Goal: Task Accomplishment & Management: Use online tool/utility

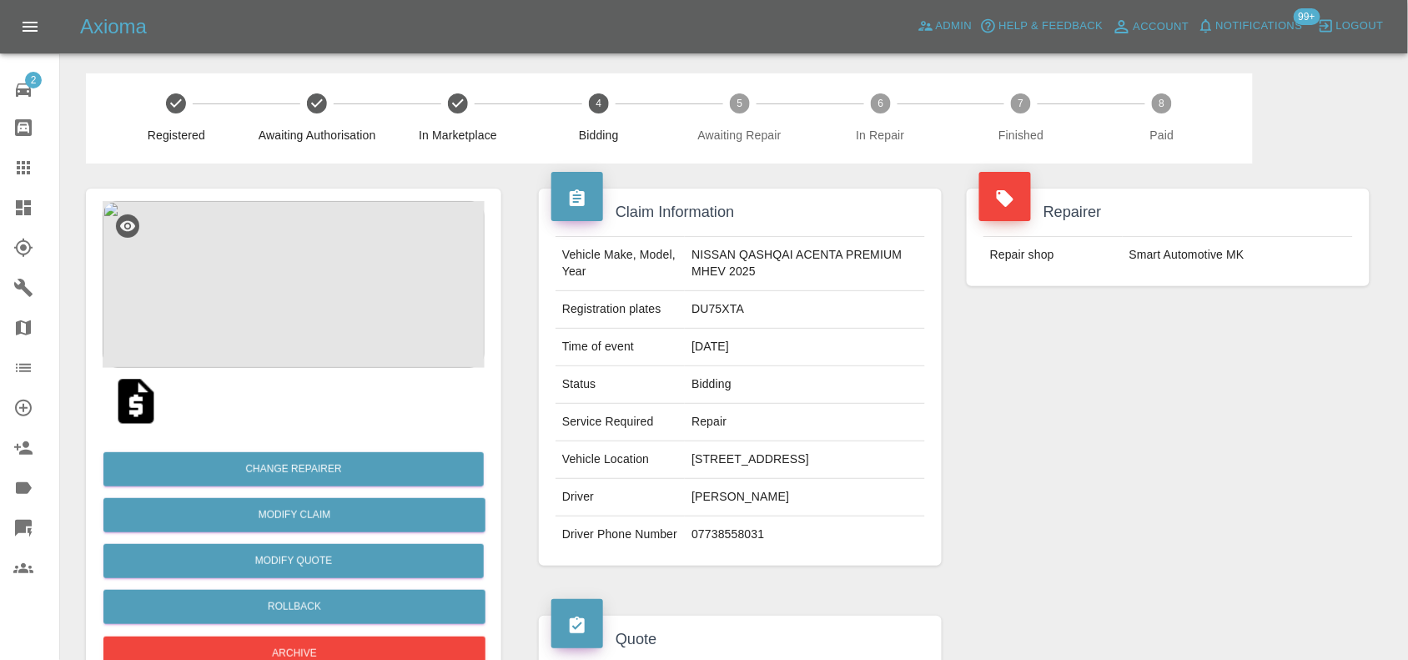
click at [310, 309] on img at bounding box center [294, 284] width 382 height 167
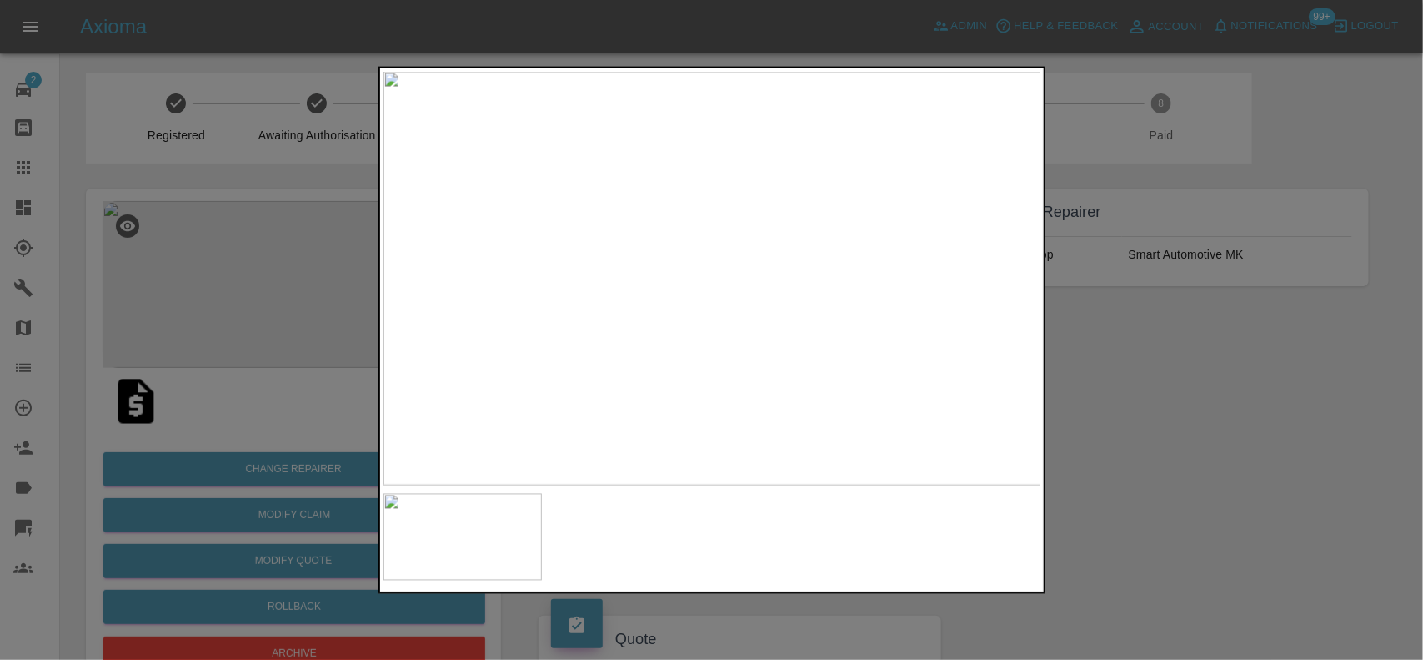
drag, startPoint x: 218, startPoint y: 236, endPoint x: 248, endPoint y: 238, distance: 30.1
click at [225, 238] on div at bounding box center [711, 330] width 1423 height 660
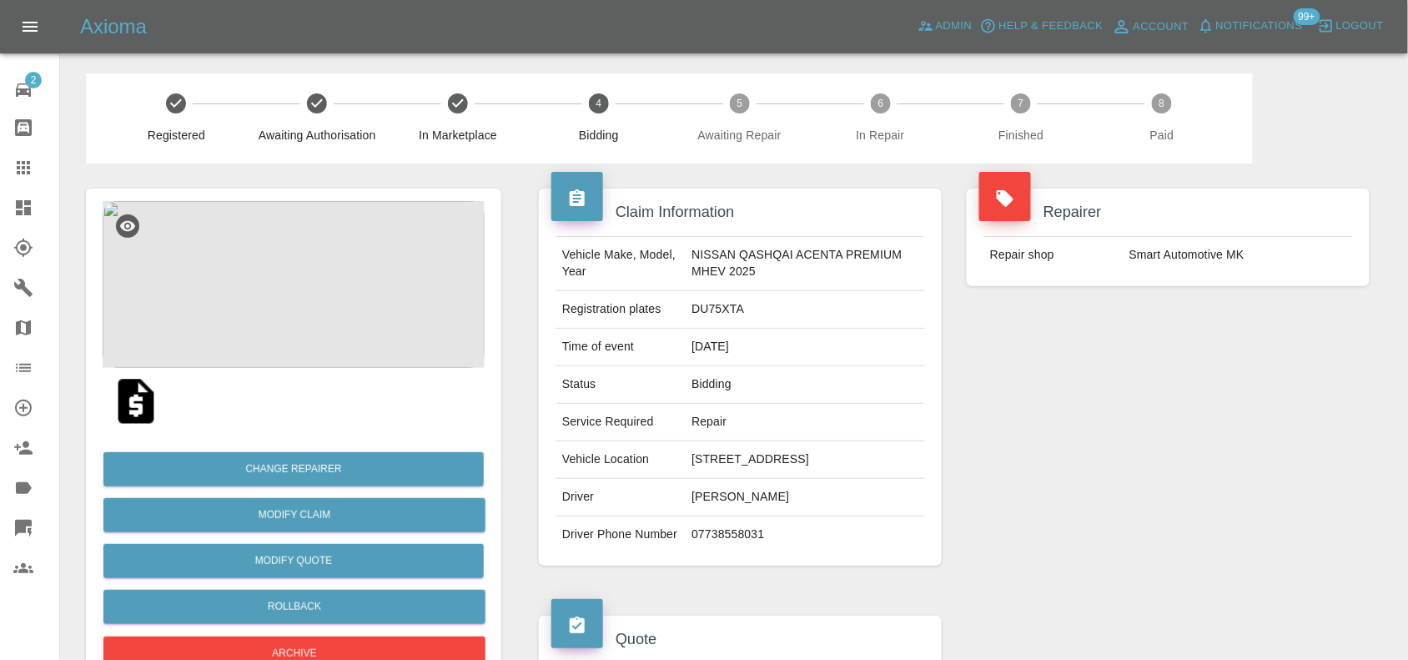
click at [711, 310] on td "DU75XTA" at bounding box center [805, 310] width 240 height 38
copy td "DU75XTA"
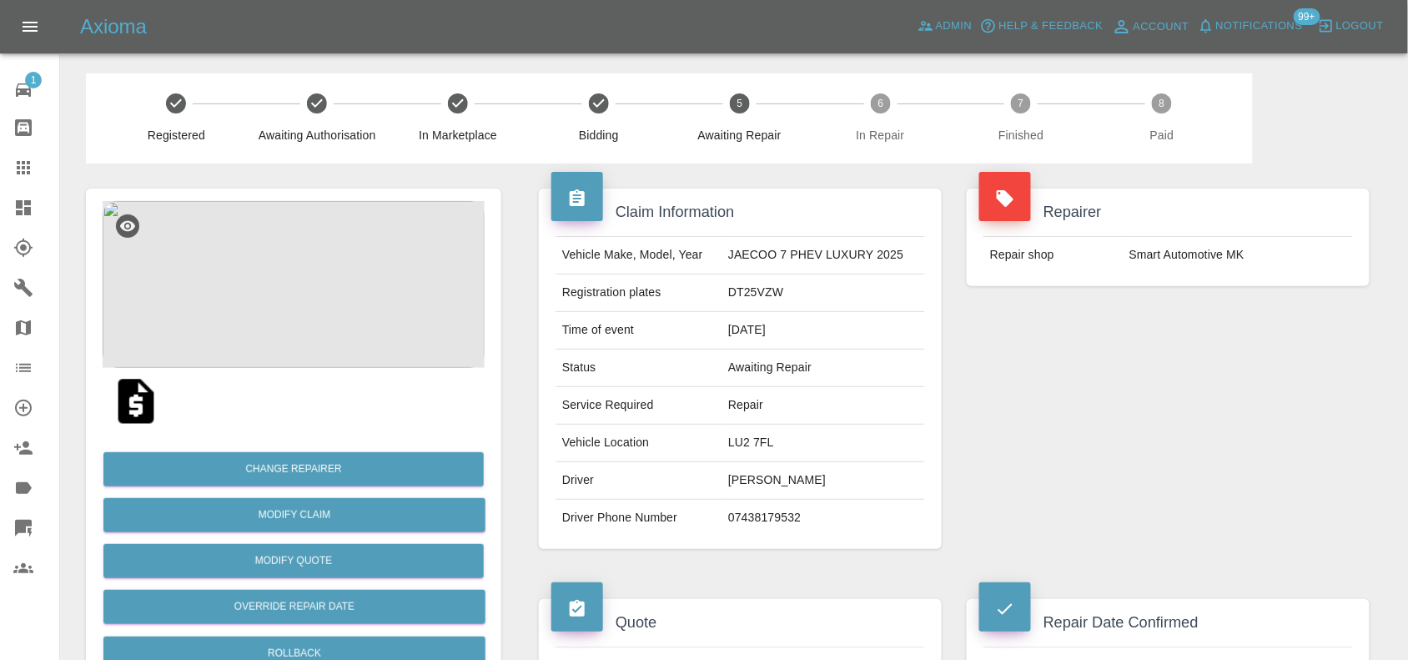
click at [281, 253] on img at bounding box center [294, 284] width 382 height 167
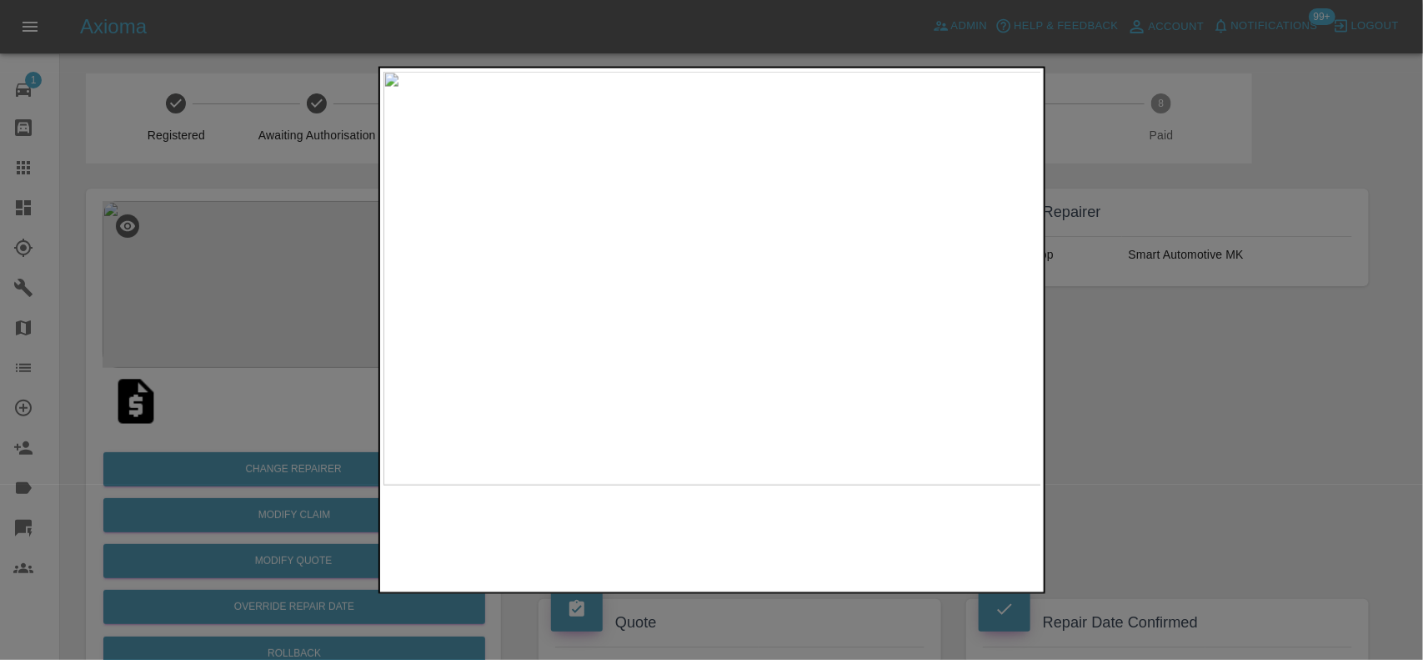
click at [635, 303] on img at bounding box center [713, 278] width 659 height 414
click at [555, 293] on img at bounding box center [713, 278] width 659 height 414
click at [278, 259] on div at bounding box center [711, 330] width 1423 height 660
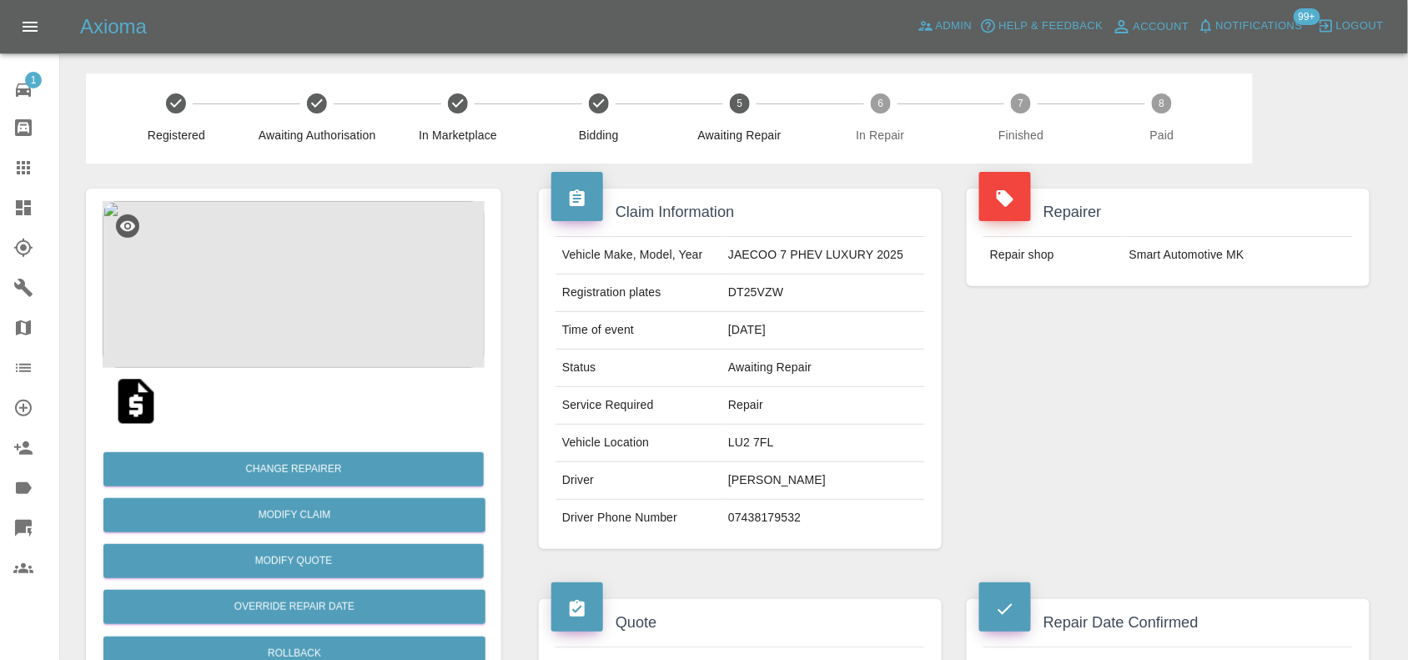
click at [746, 298] on td "DT25VZW" at bounding box center [822, 293] width 203 height 38
drag, startPoint x: 746, startPoint y: 298, endPoint x: 747, endPoint y: 289, distance: 9.2
click at [747, 299] on td "DT25VZW" at bounding box center [822, 293] width 203 height 38
copy td "DT25VZW"
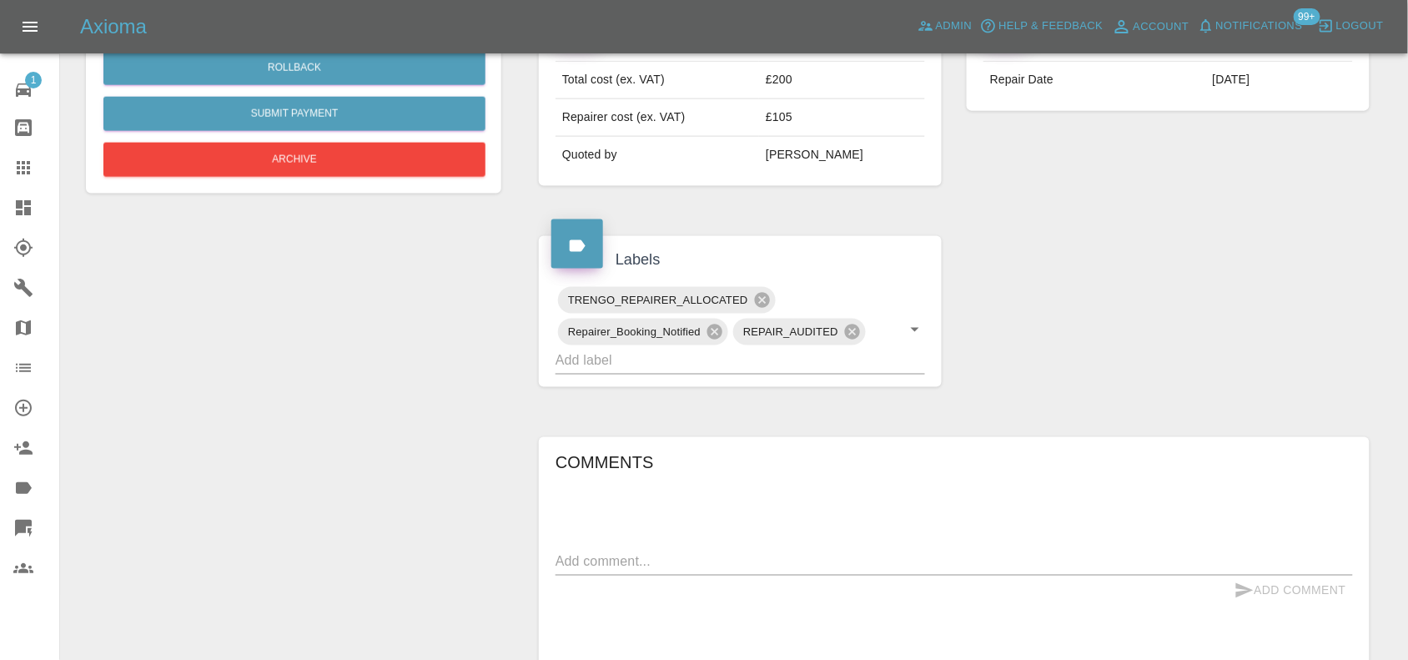
scroll to position [786, 0]
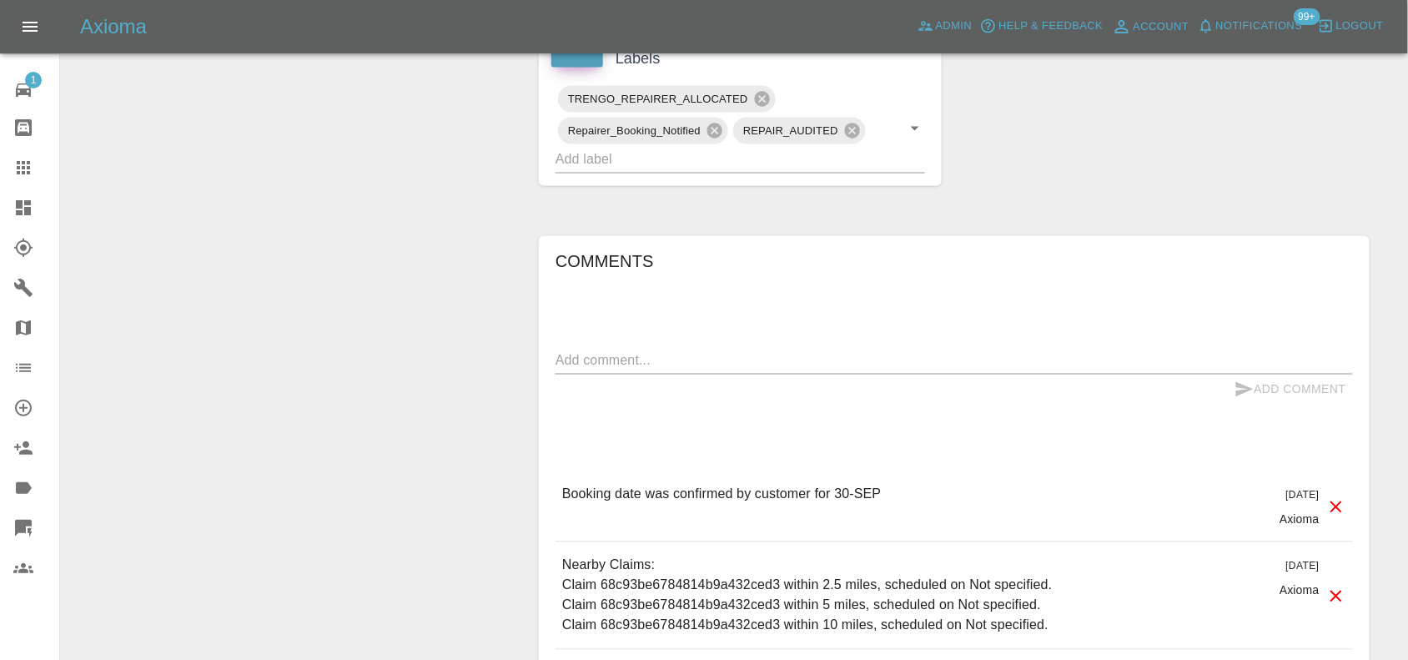
click at [609, 369] on textarea at bounding box center [953, 360] width 797 height 19
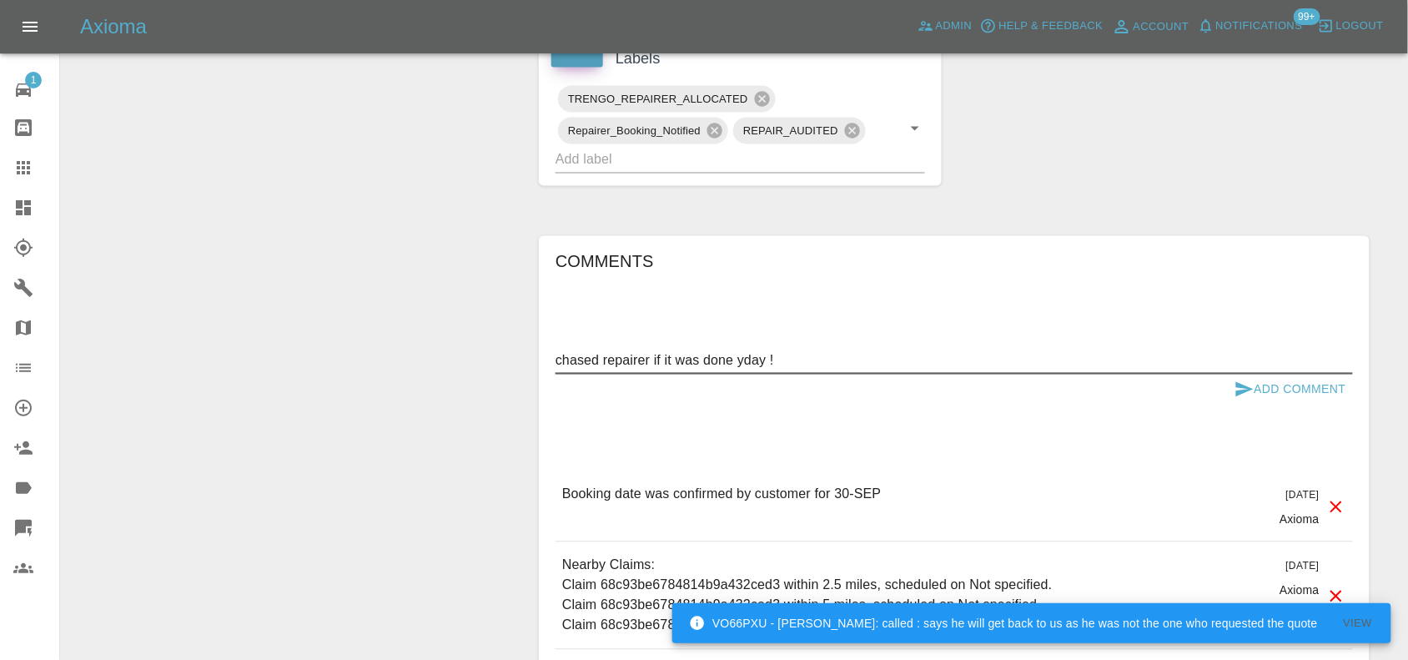
type textarea "chased repairer if it was done yday !"
click at [1294, 380] on button "Add Comment" at bounding box center [1289, 389] width 125 height 31
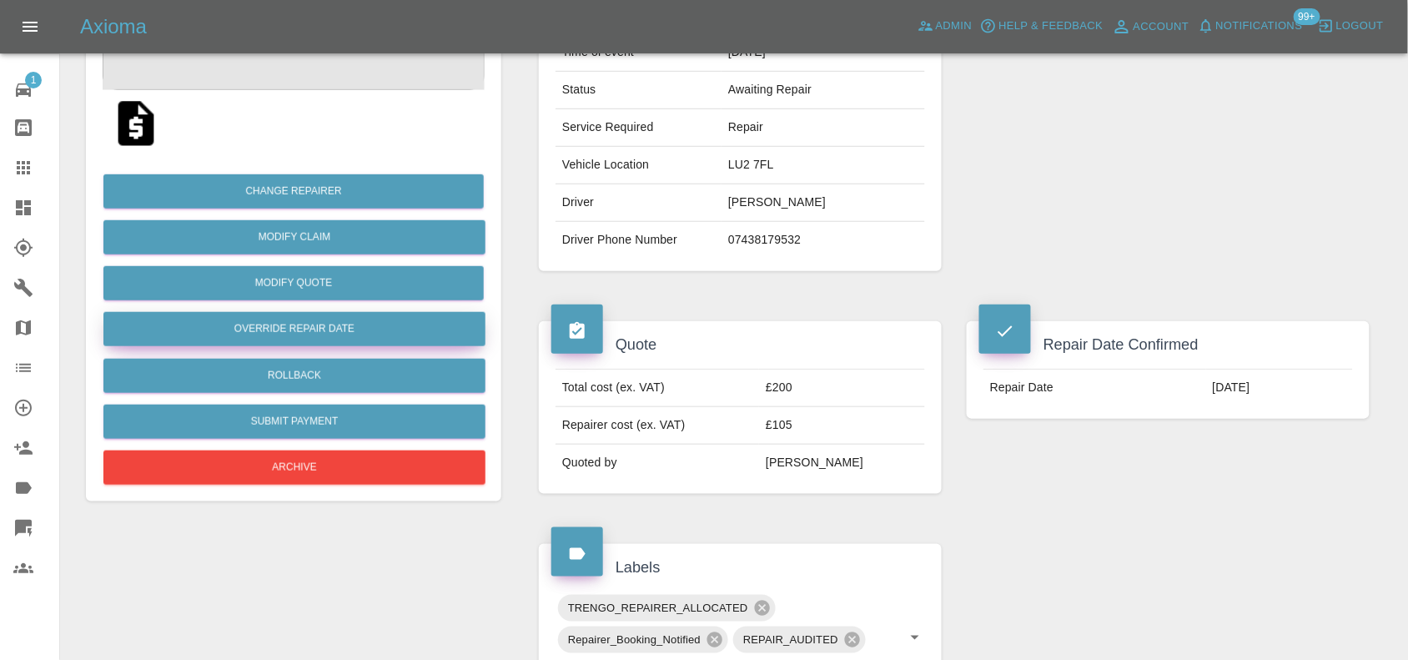
scroll to position [57, 0]
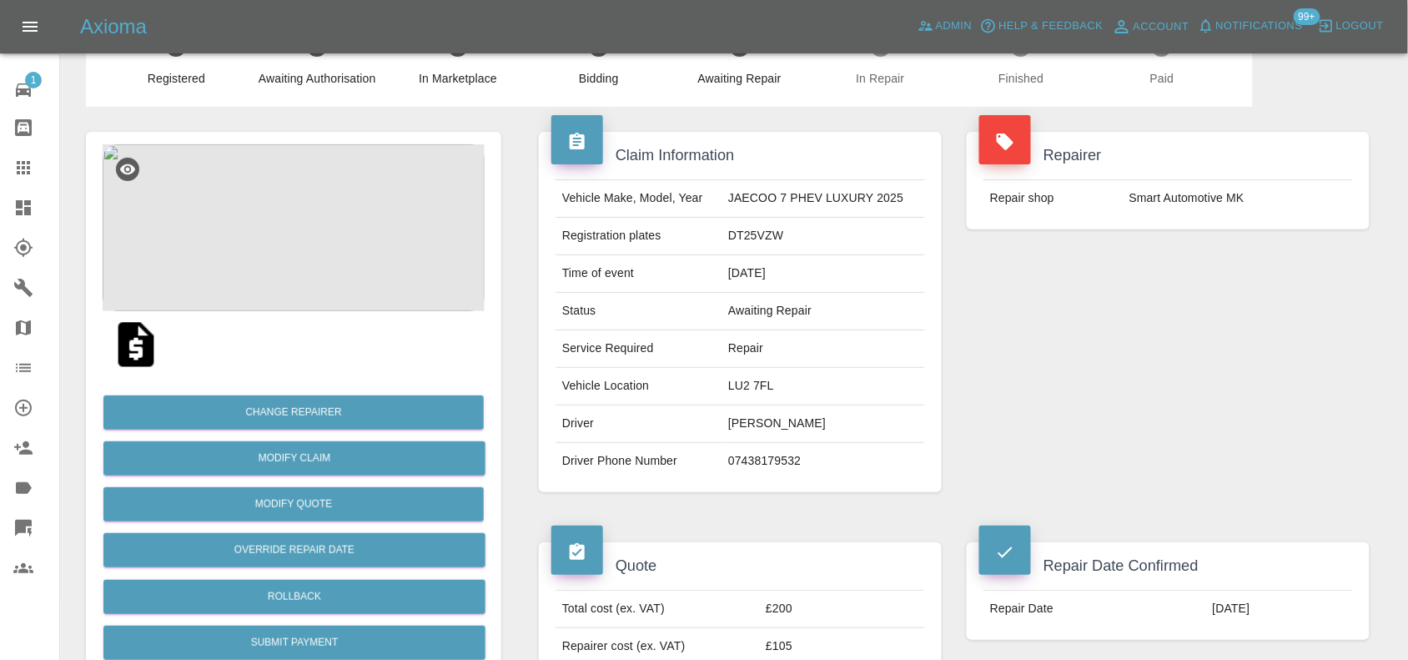
click at [21, 205] on icon at bounding box center [23, 207] width 15 height 15
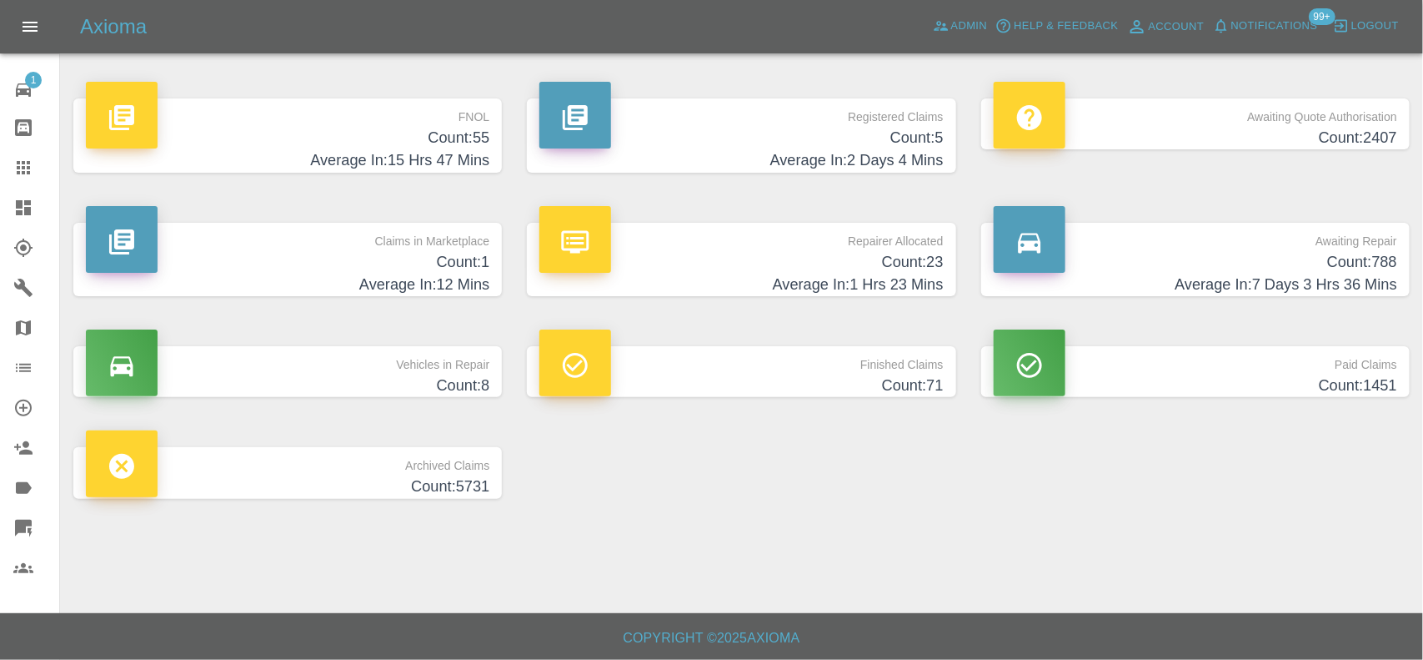
click at [399, 143] on h4 "Count: 55" at bounding box center [288, 138] width 404 height 23
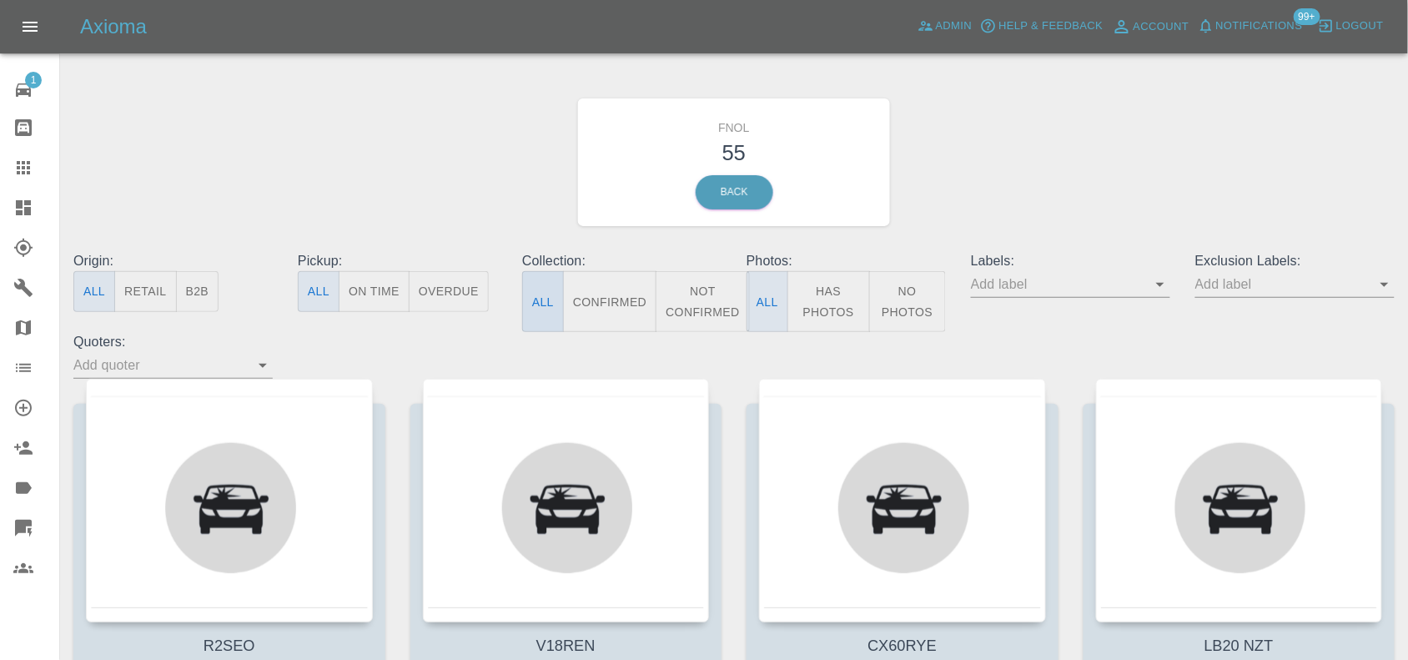
drag, startPoint x: 839, startPoint y: 305, endPoint x: 553, endPoint y: 285, distance: 286.7
click at [840, 305] on button "Has Photos" at bounding box center [828, 301] width 83 height 61
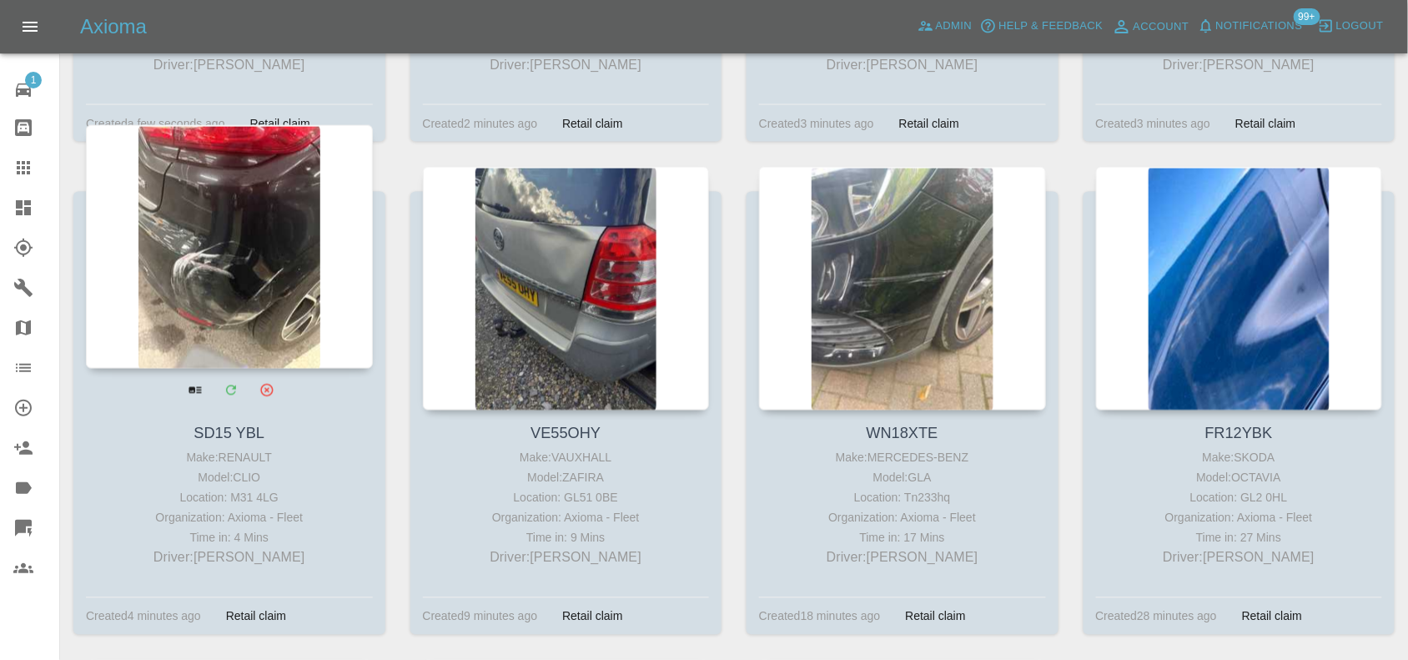
scroll to position [730, 0]
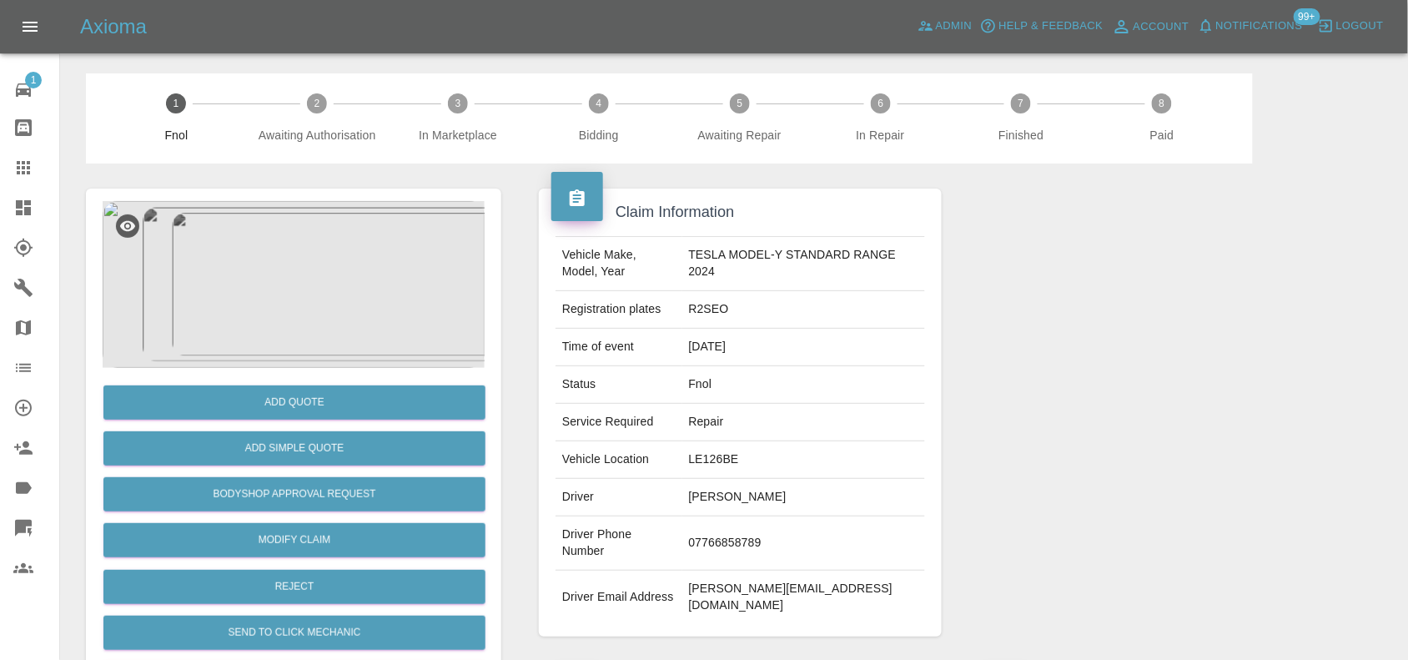
click at [299, 289] on img at bounding box center [294, 284] width 382 height 167
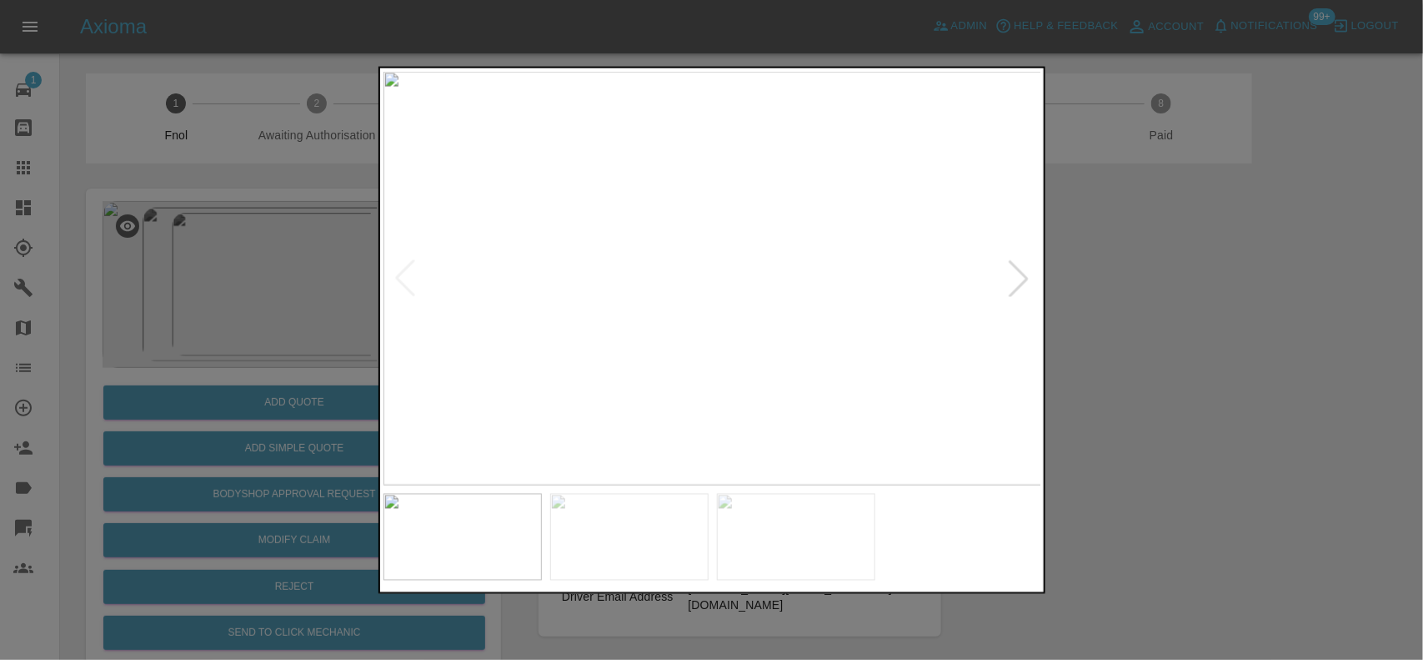
click at [720, 299] on img at bounding box center [713, 278] width 659 height 414
click at [721, 299] on img at bounding box center [688, 214] width 1976 height 1242
click at [726, 315] on img at bounding box center [713, 278] width 659 height 414
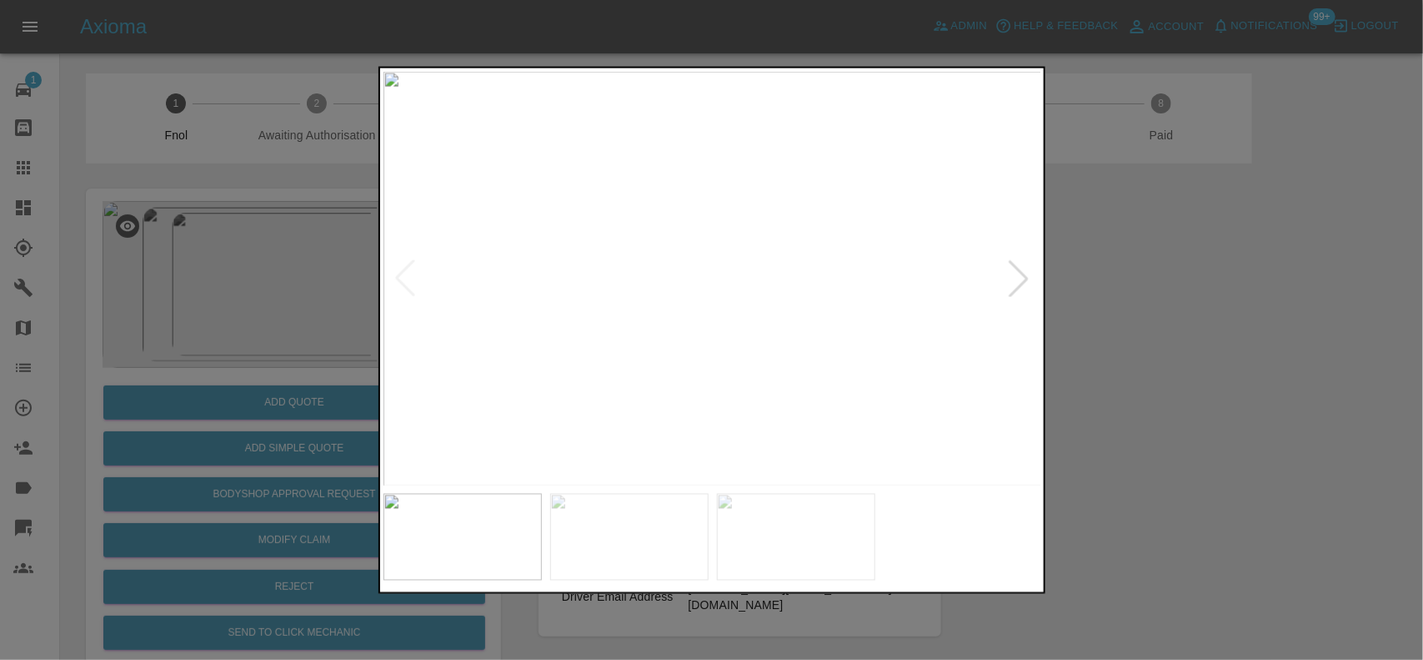
click at [726, 315] on img at bounding box center [713, 278] width 659 height 414
click at [717, 384] on img at bounding box center [684, 282] width 1976 height 1242
click at [715, 340] on img at bounding box center [684, 319] width 1976 height 1242
click at [630, 344] on img at bounding box center [713, 278] width 659 height 414
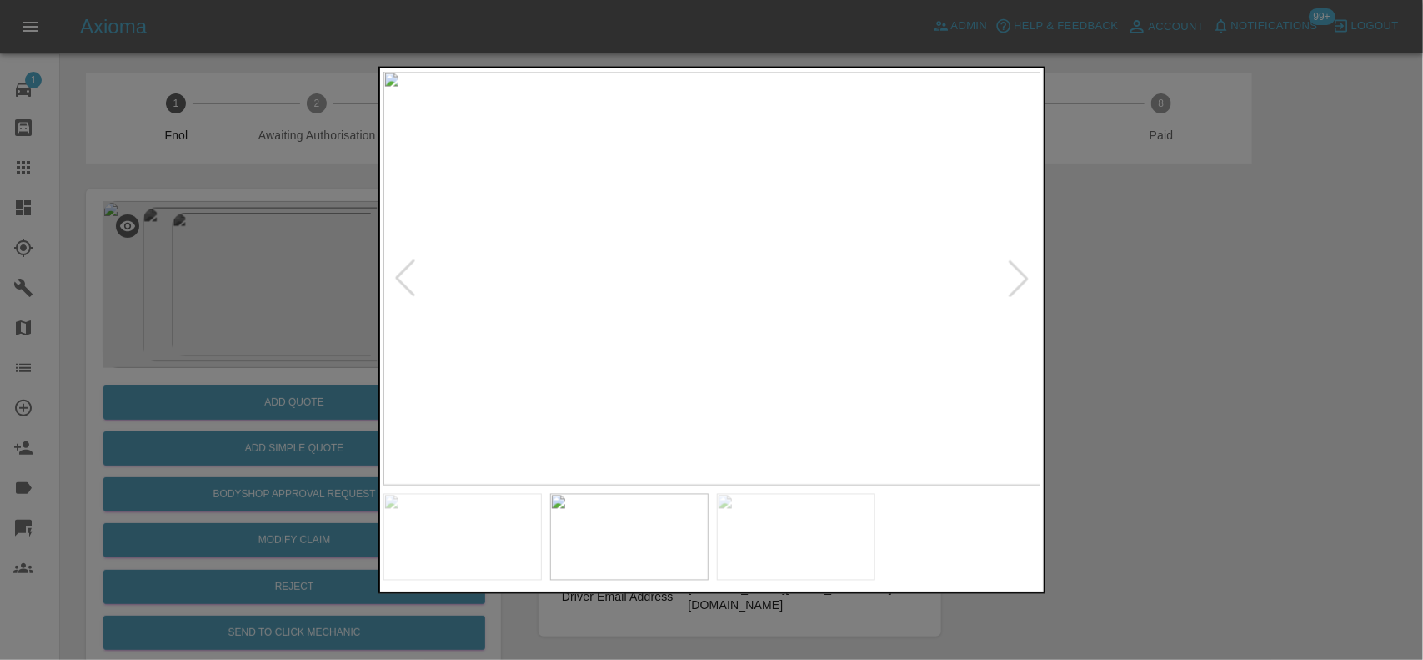
click at [722, 292] on img at bounding box center [713, 278] width 659 height 414
click at [722, 298] on img at bounding box center [682, 237] width 1976 height 1242
click at [722, 303] on img at bounding box center [682, 237] width 1976 height 1242
click at [684, 331] on img at bounding box center [713, 278] width 659 height 414
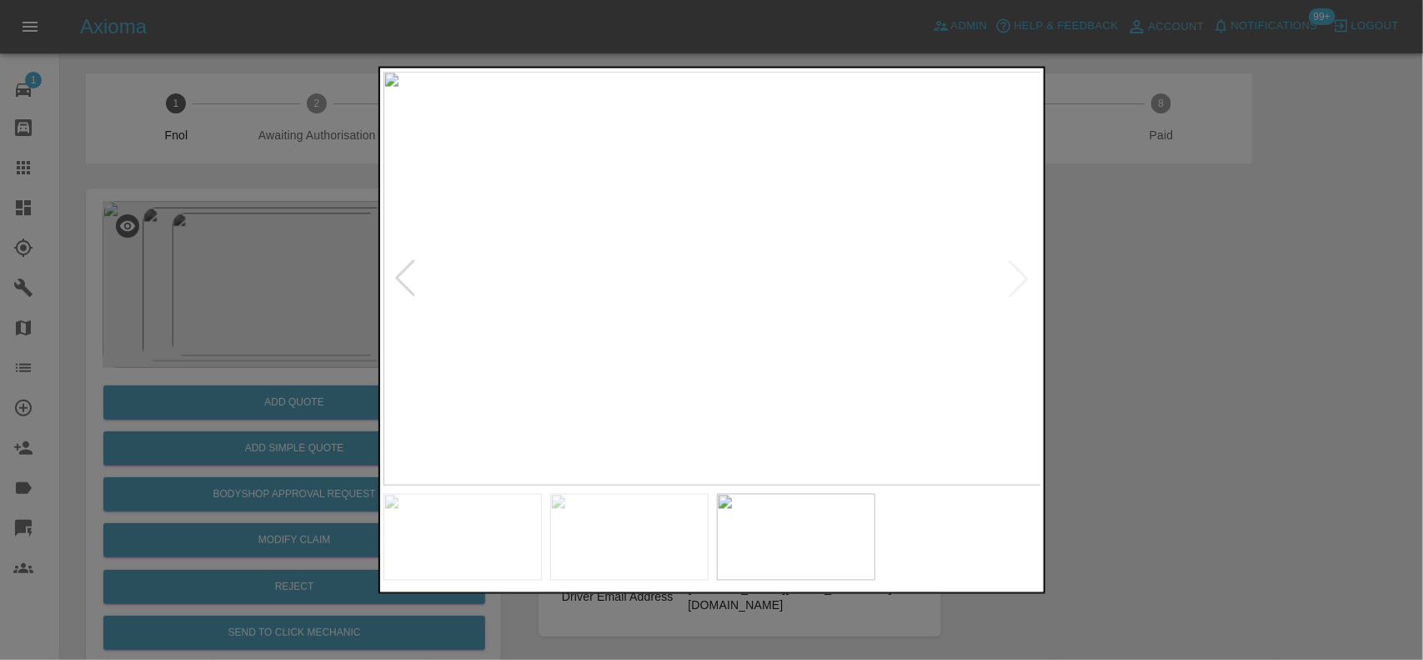
click at [740, 292] on img at bounding box center [713, 278] width 659 height 414
click at [673, 309] on img at bounding box center [521, 249] width 1976 height 1242
click at [673, 307] on img at bounding box center [489, 247] width 1976 height 1242
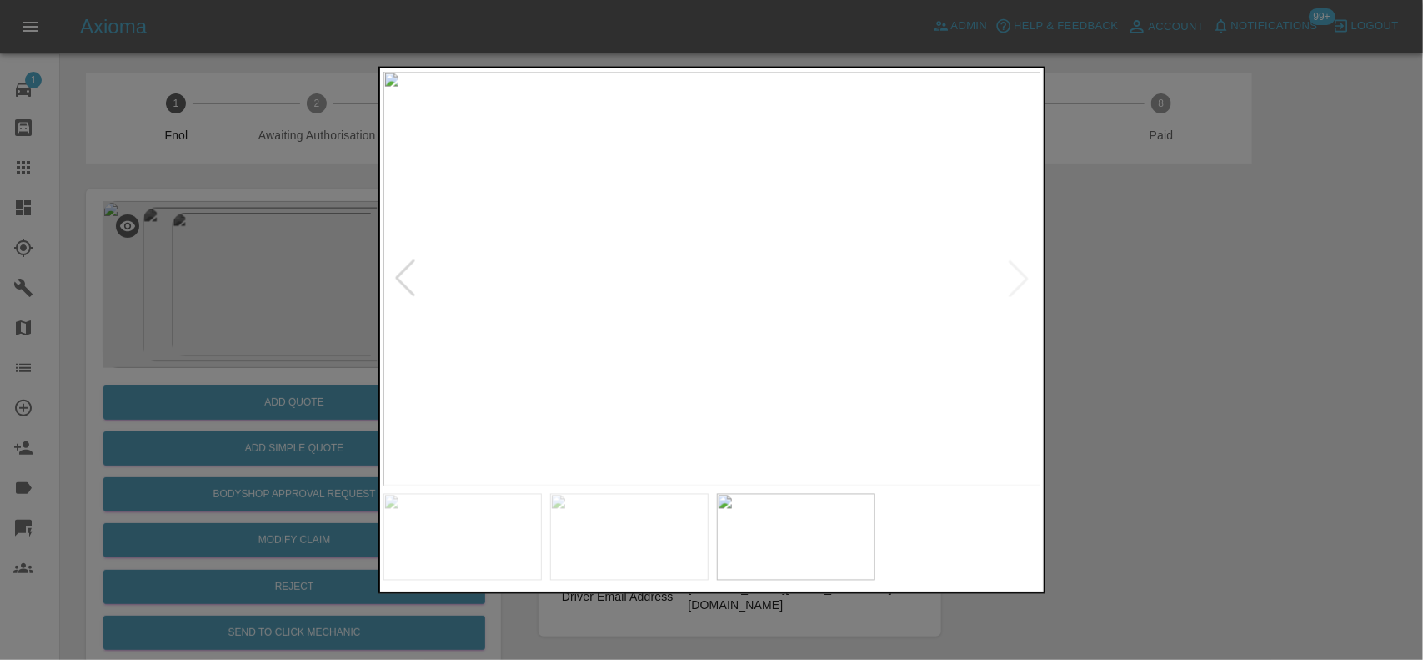
click at [620, 300] on img at bounding box center [713, 278] width 659 height 414
click at [613, 302] on img at bounding box center [713, 278] width 659 height 414
click at [214, 314] on div at bounding box center [711, 330] width 1423 height 660
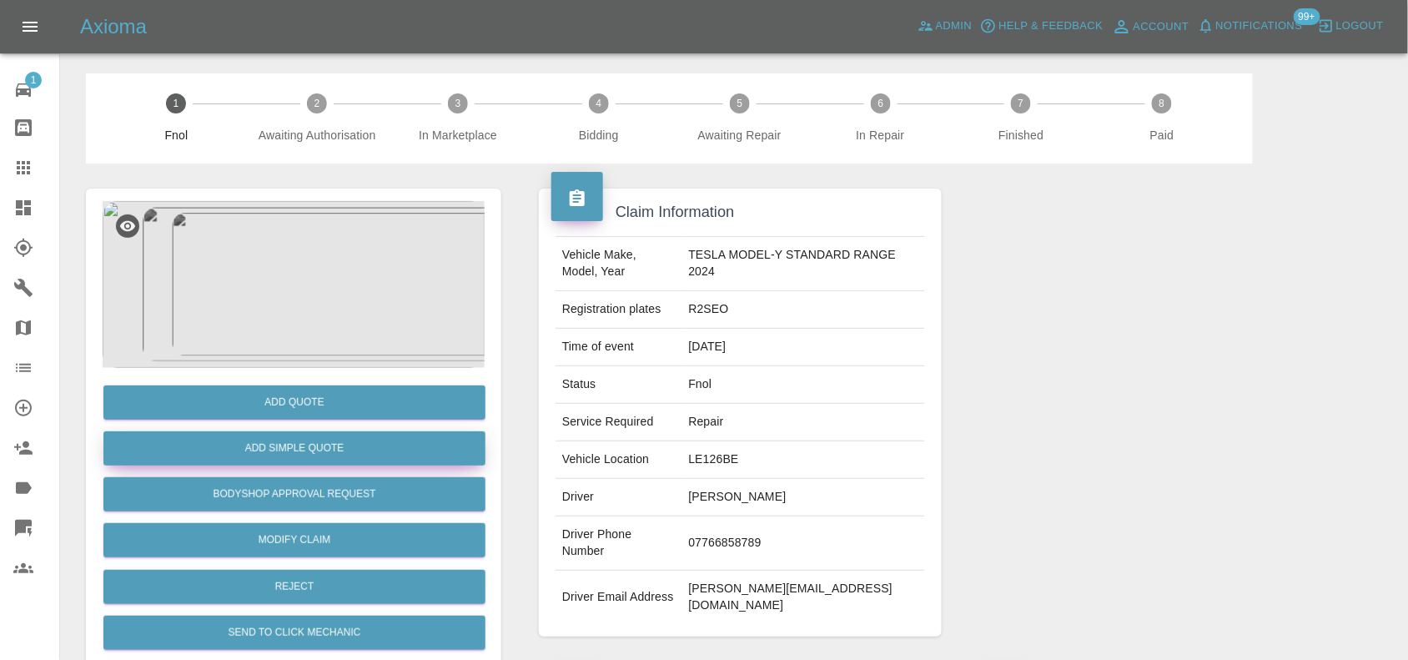
click at [298, 447] on button "Add Simple Quote" at bounding box center [294, 448] width 382 height 34
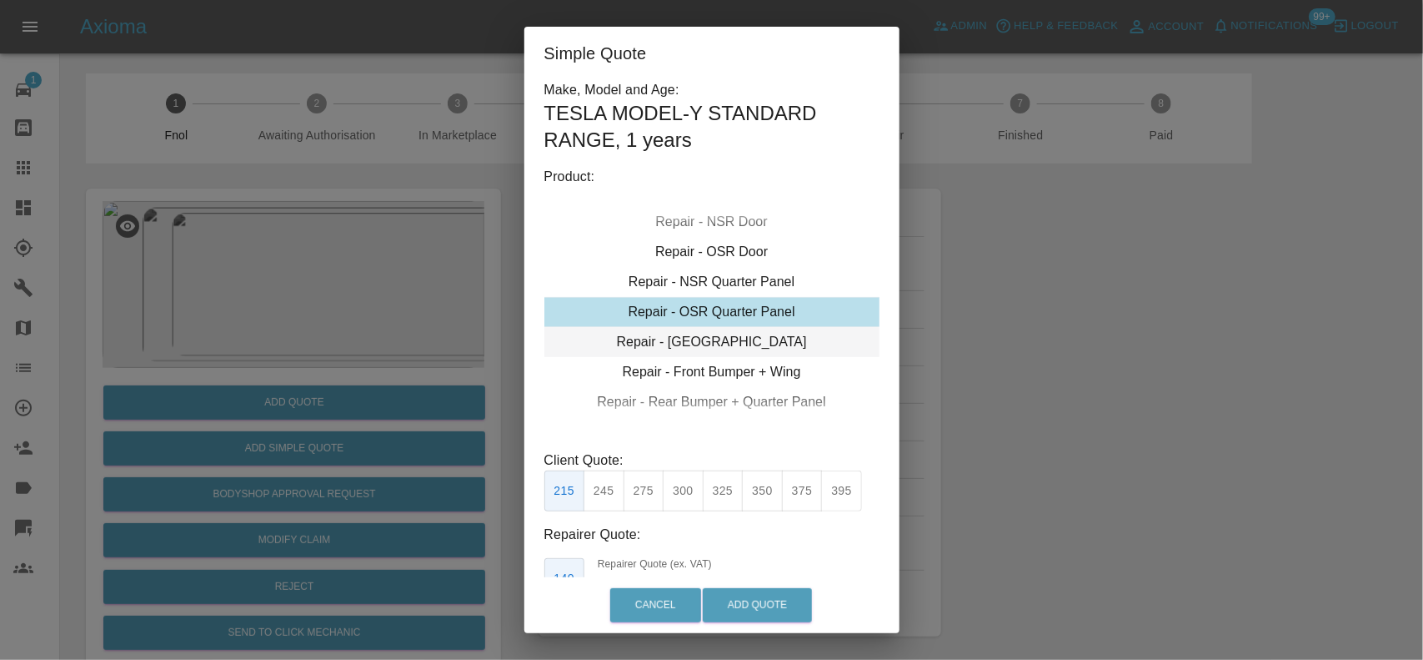
click at [695, 350] on div "Repair - Tailgate" at bounding box center [712, 342] width 335 height 30
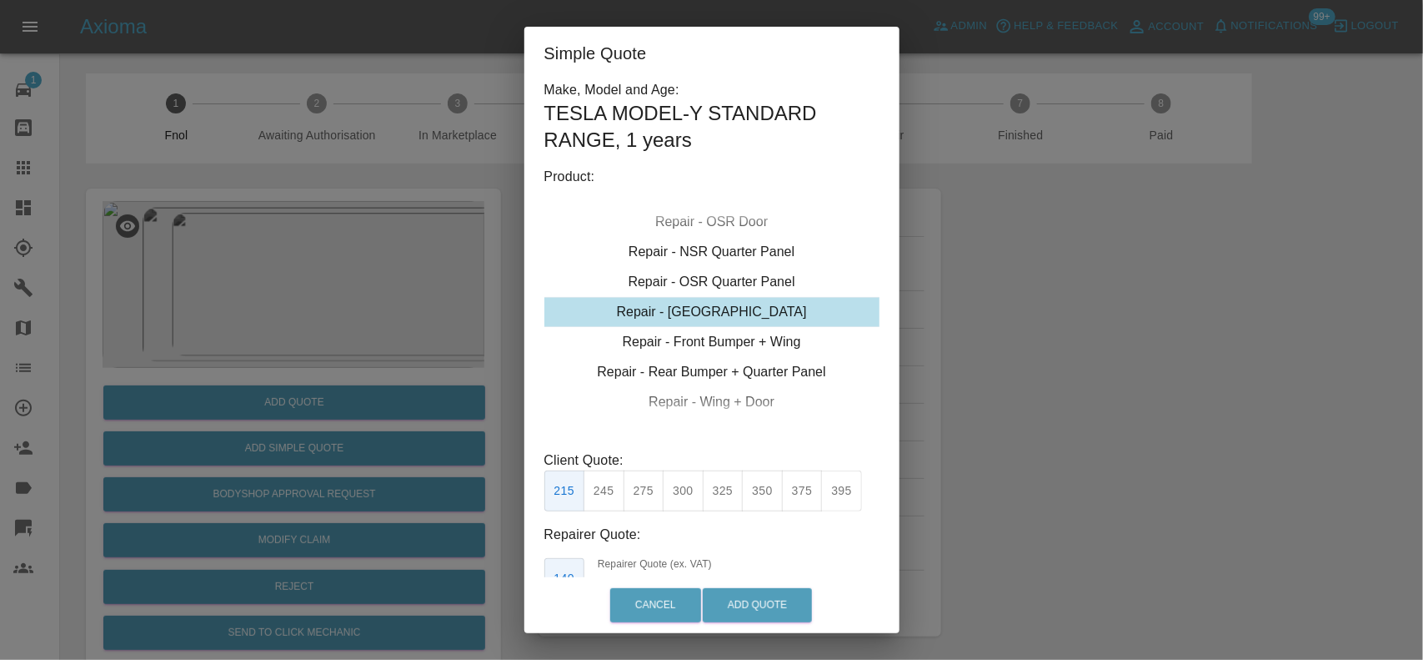
click at [818, 494] on button "375" at bounding box center [802, 490] width 41 height 41
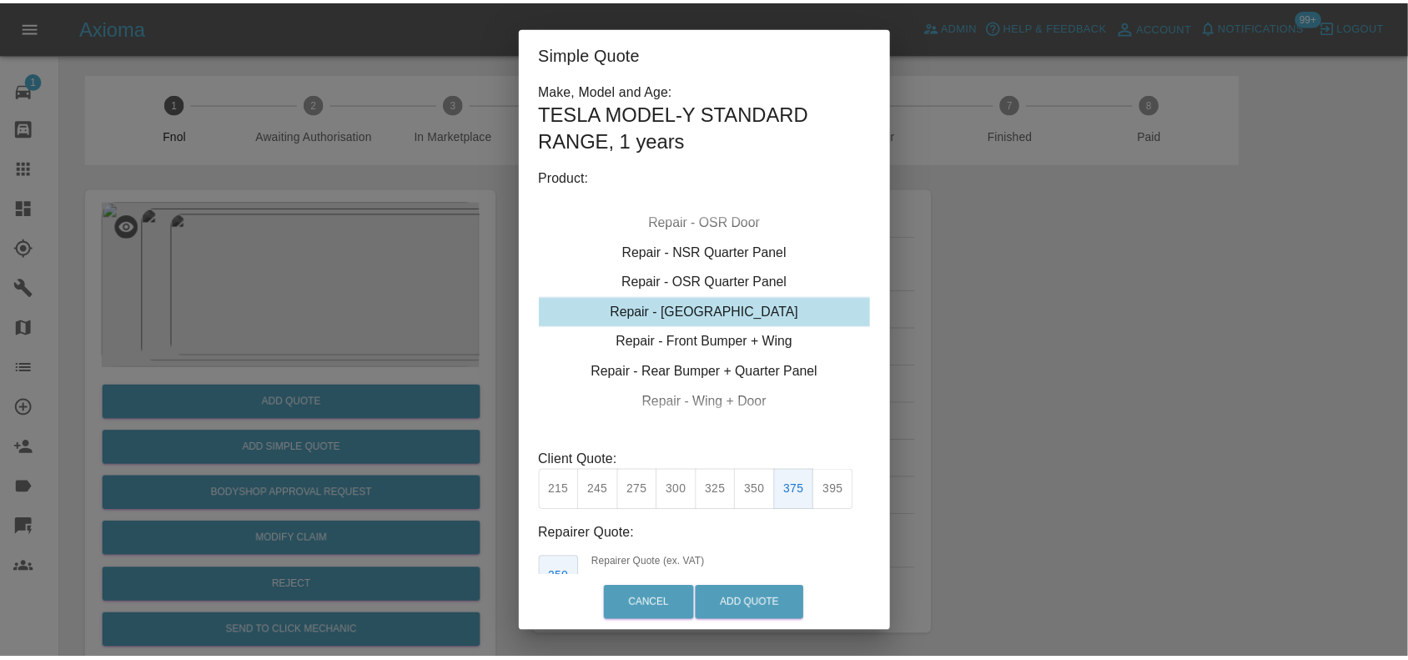
scroll to position [111, 0]
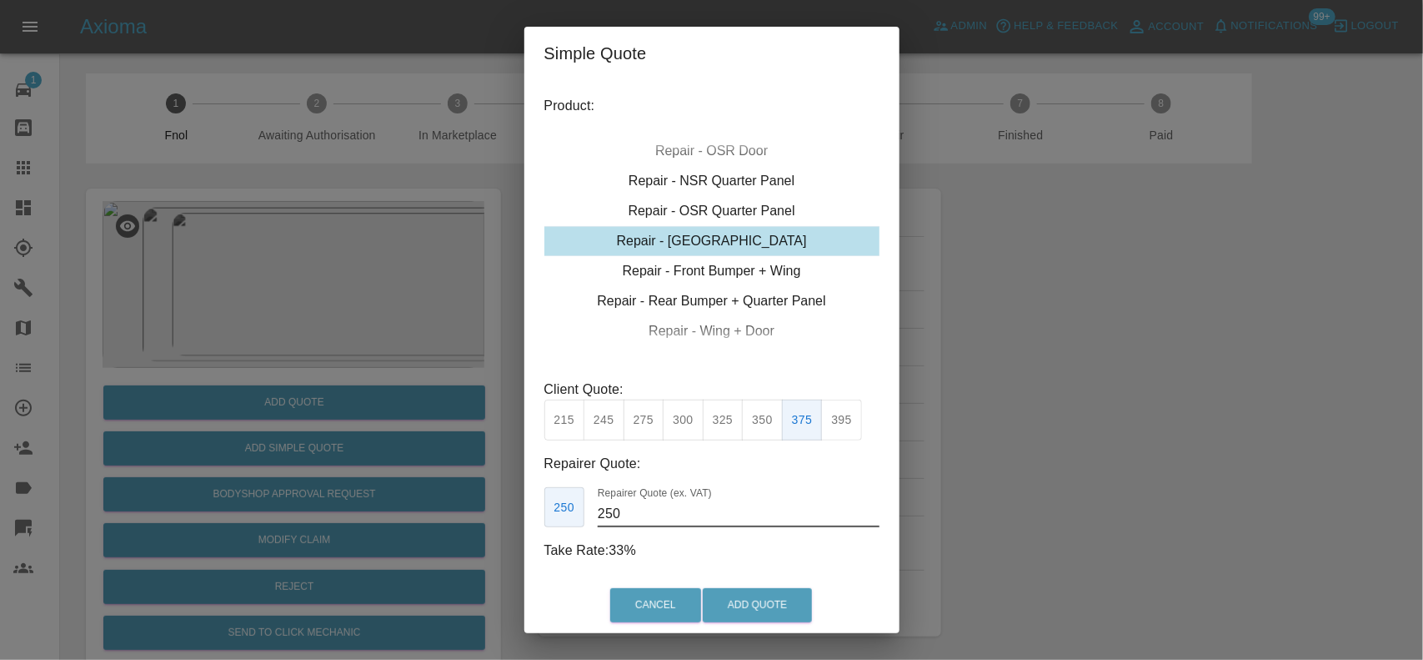
drag, startPoint x: 635, startPoint y: 514, endPoint x: 251, endPoint y: 454, distance: 388.9
click at [367, 506] on div "Simple Quote Make, Model and Age: TESLA MODEL-Y STANDARD RANGE , 1 years Produc…" at bounding box center [711, 330] width 1423 height 660
type input "225"
click at [770, 602] on button "Add Quote" at bounding box center [757, 605] width 109 height 34
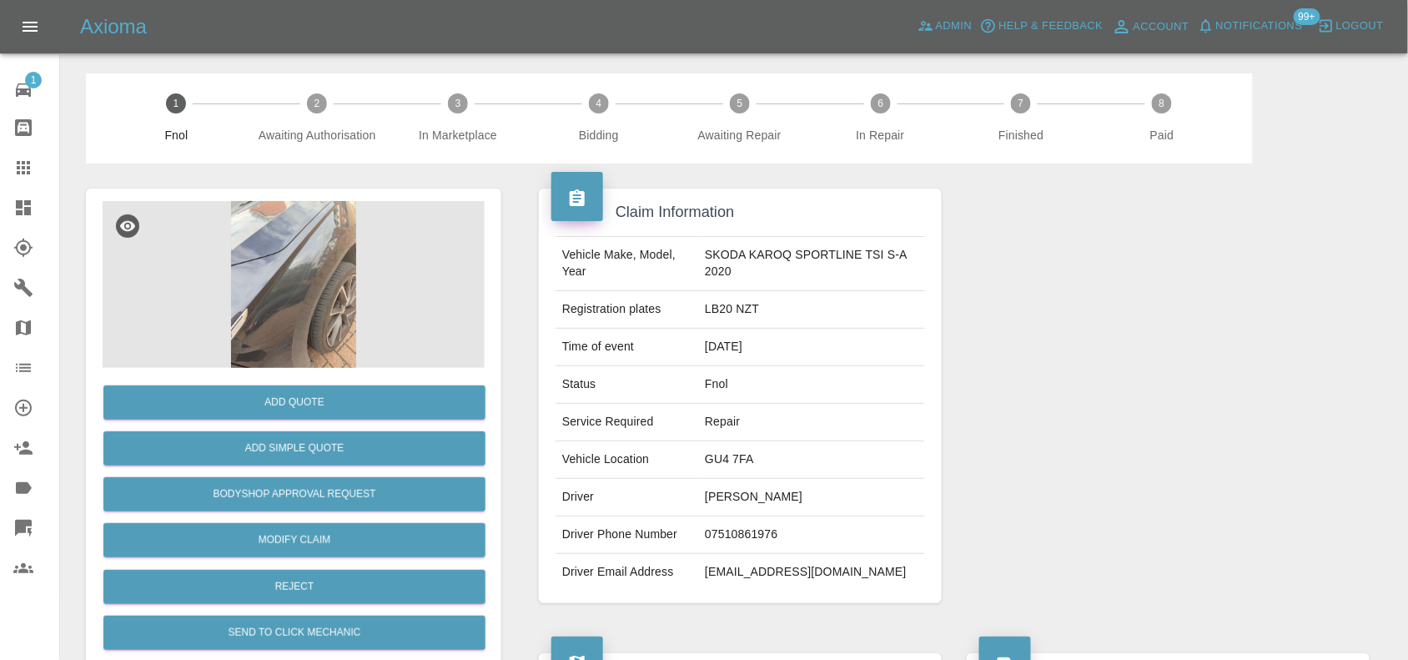
click at [285, 264] on img at bounding box center [294, 284] width 382 height 167
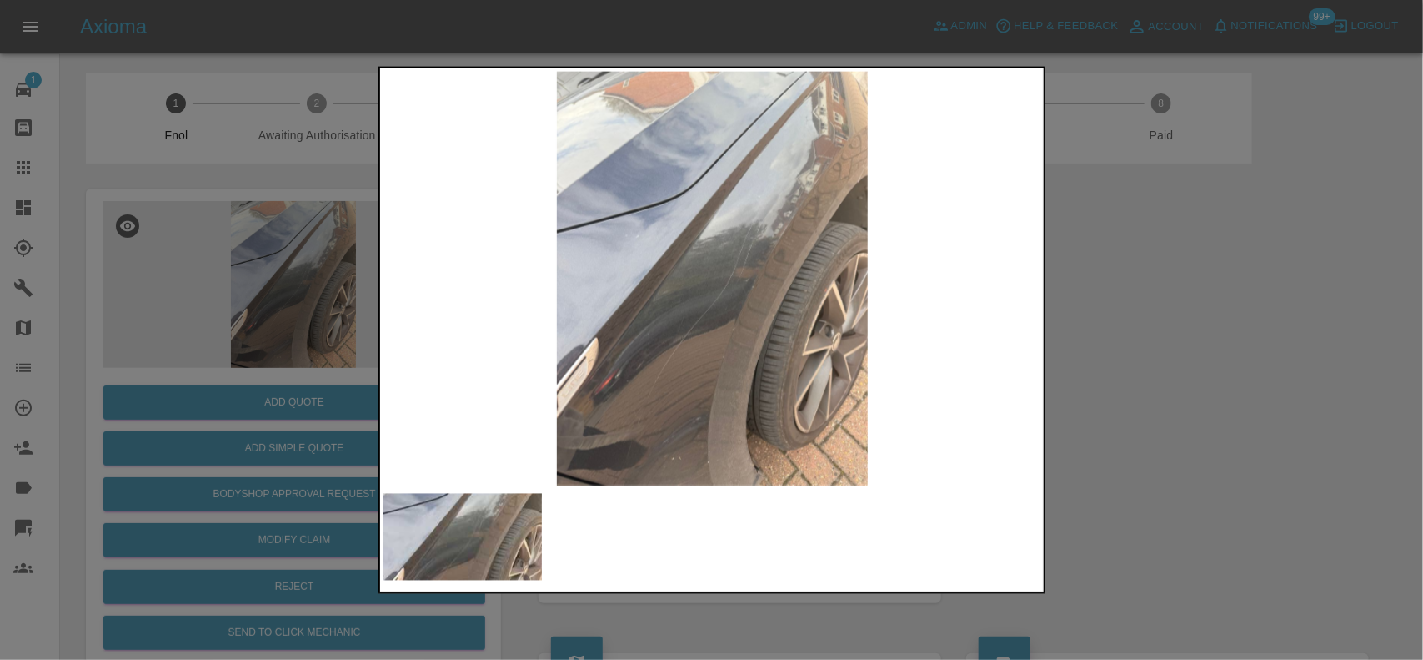
click at [611, 269] on img at bounding box center [713, 278] width 659 height 414
click at [735, 289] on img at bounding box center [713, 278] width 659 height 414
click at [728, 273] on img at bounding box center [713, 278] width 659 height 414
click at [730, 273] on img at bounding box center [713, 278] width 659 height 414
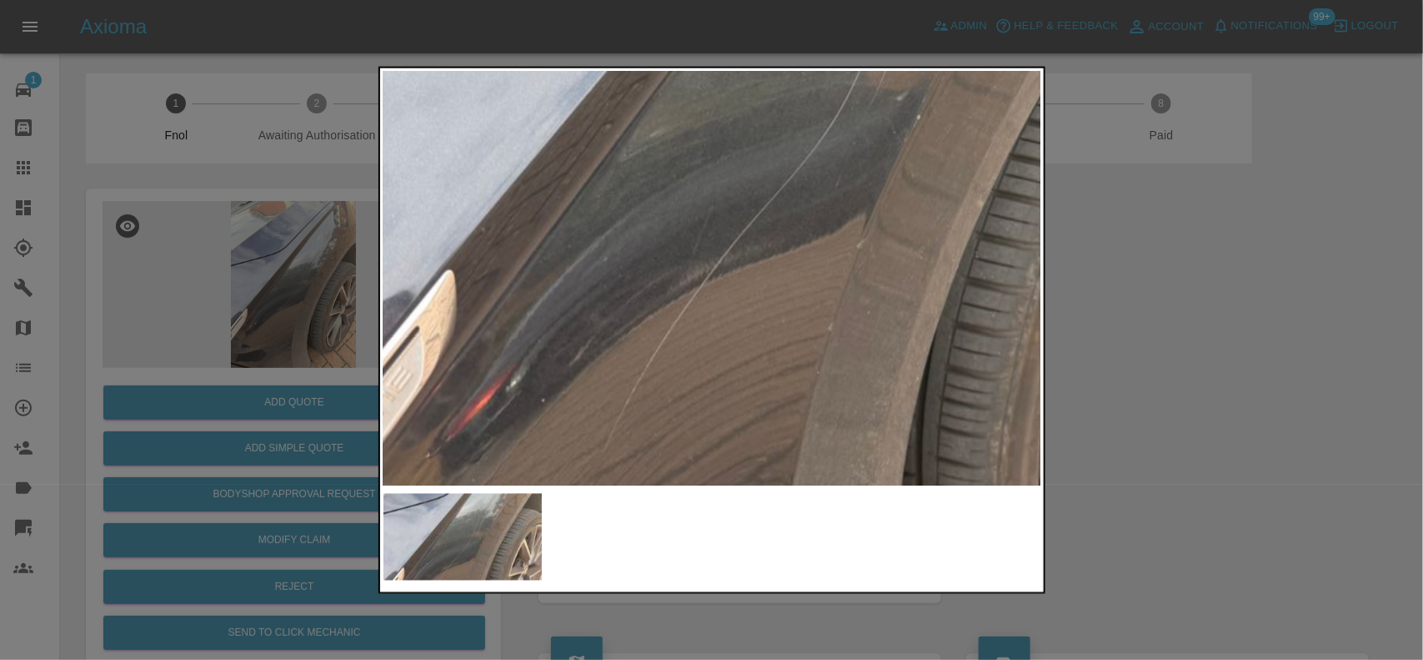
click at [826, 176] on img at bounding box center [796, 91] width 1976 height 1242
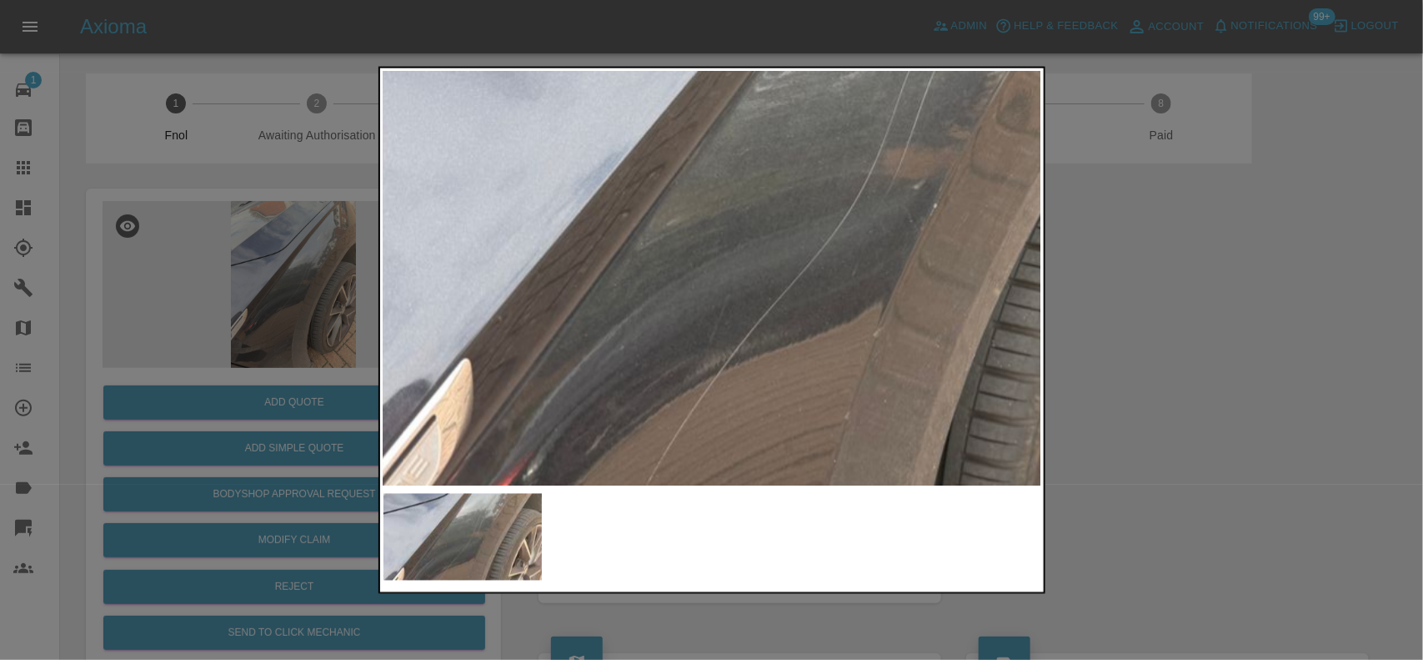
click at [761, 550] on div at bounding box center [712, 330] width 667 height 528
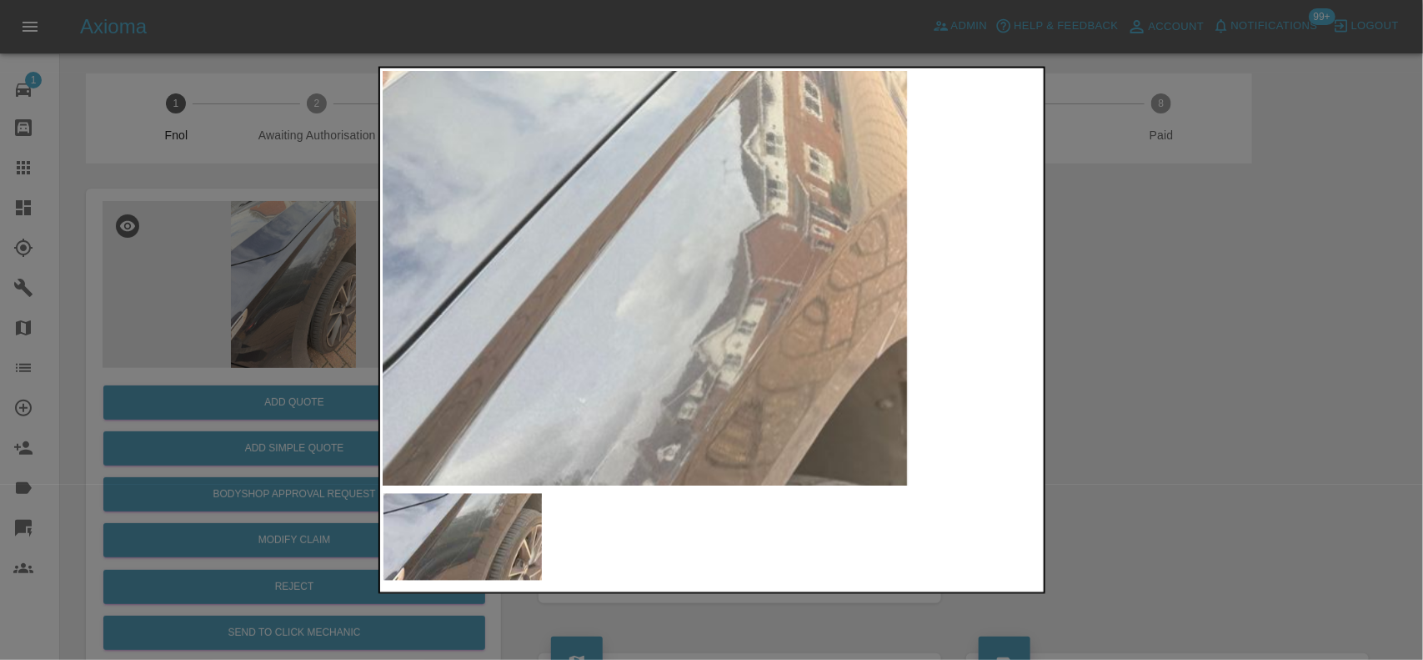
click at [650, 338] on img at bounding box center [442, 645] width 1976 height 1242
click at [655, 338] on img at bounding box center [442, 648] width 1976 height 1242
drag, startPoint x: 280, startPoint y: 285, endPoint x: 265, endPoint y: 290, distance: 15.8
click at [279, 285] on div at bounding box center [711, 330] width 1423 height 660
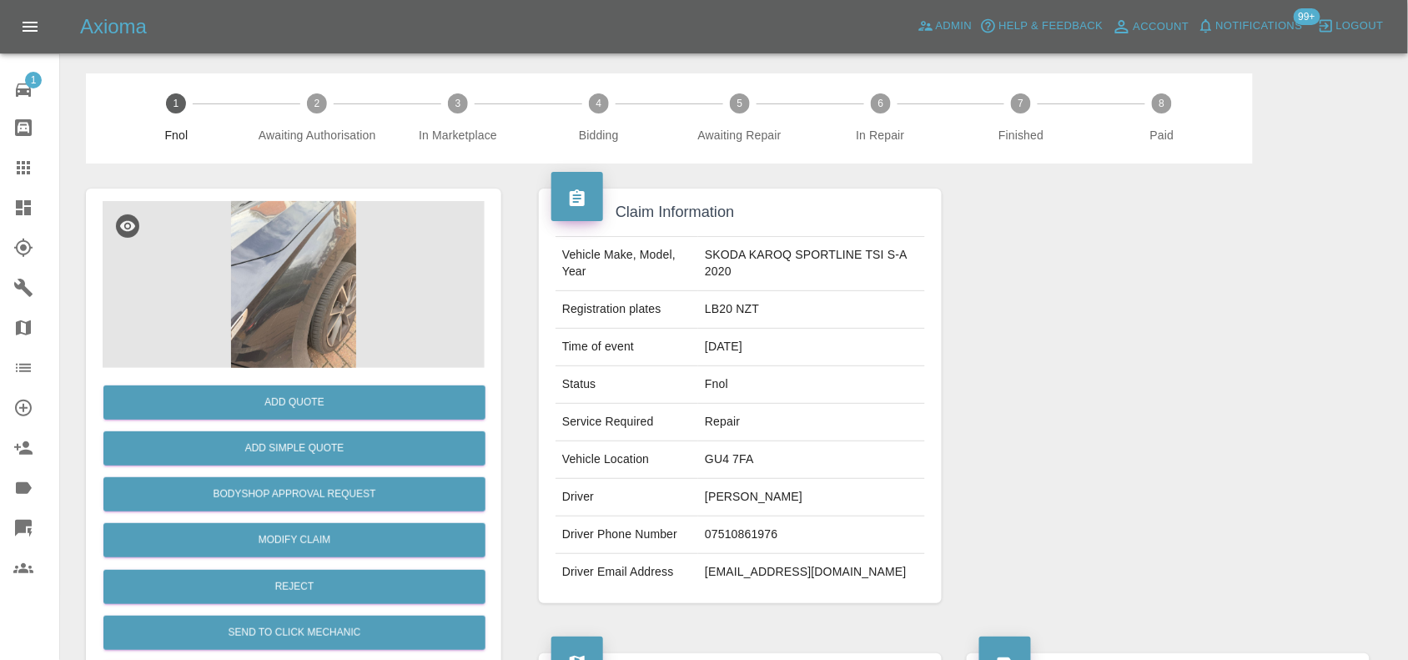
click at [273, 289] on img at bounding box center [294, 284] width 382 height 167
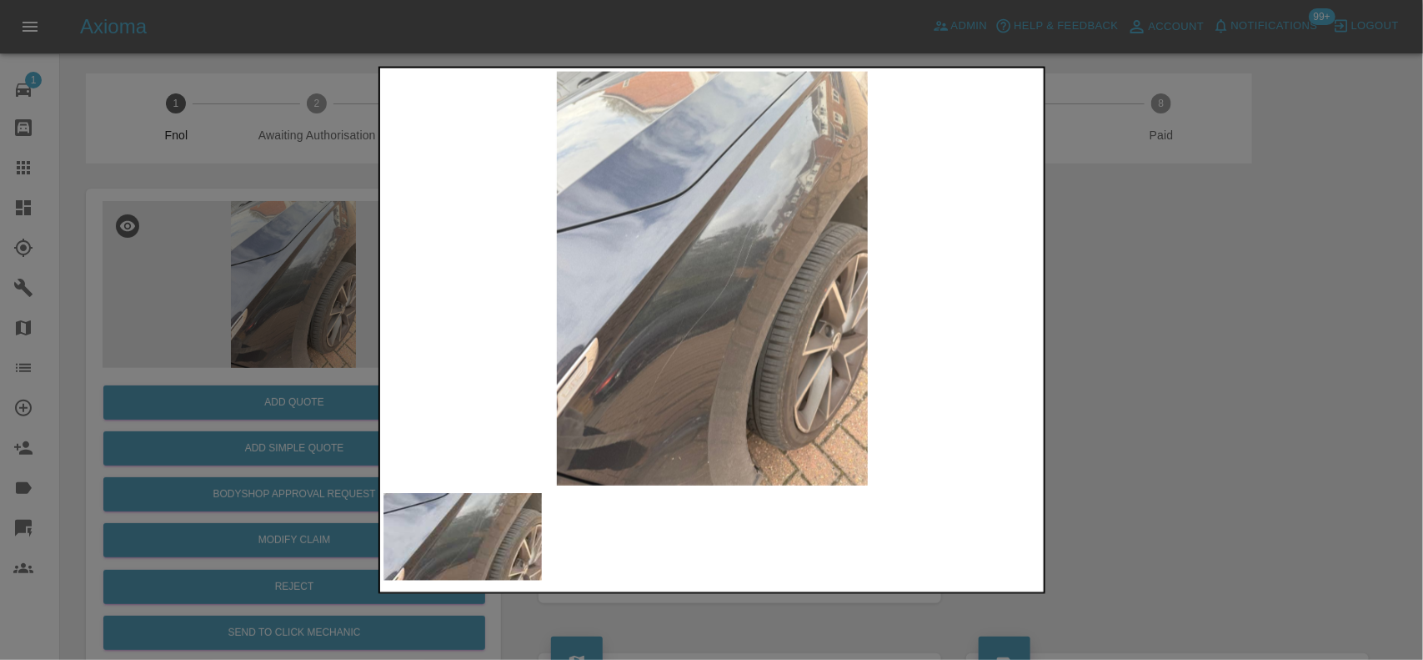
click at [725, 368] on img at bounding box center [713, 278] width 659 height 414
click at [725, 369] on img at bounding box center [713, 278] width 659 height 414
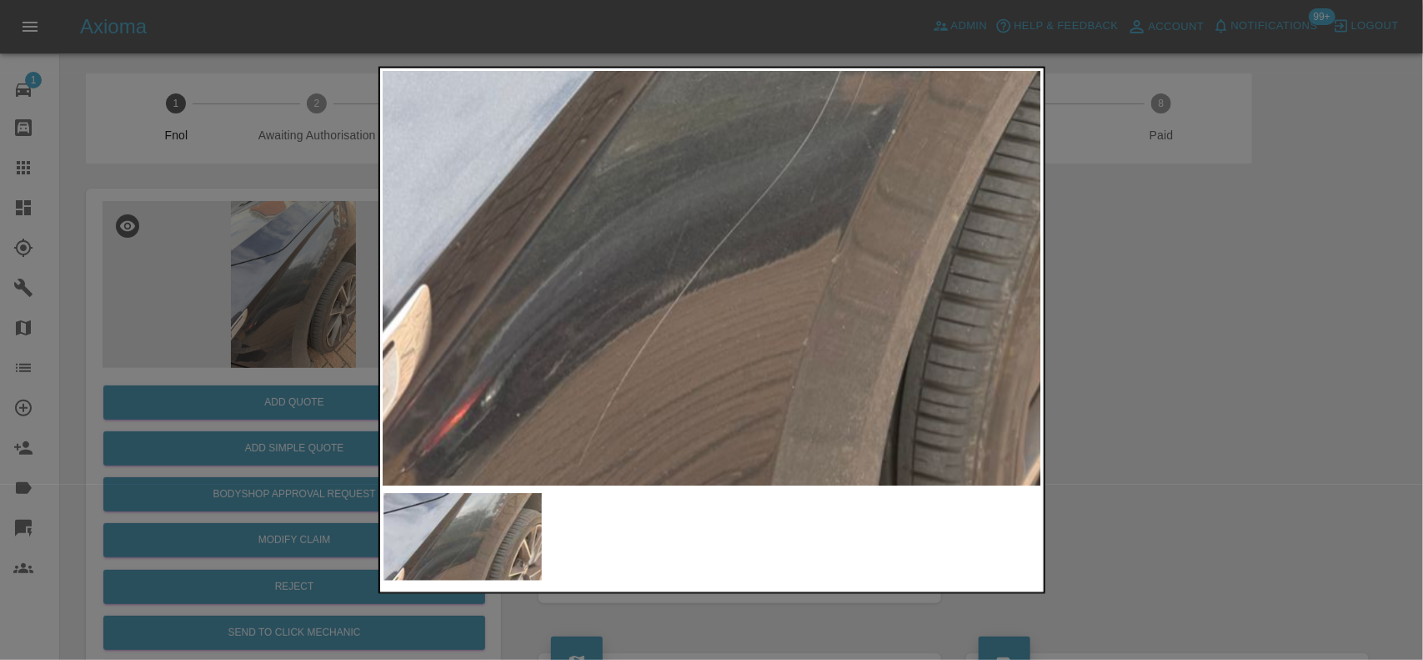
click at [873, 339] on img at bounding box center [771, 105] width 1976 height 1242
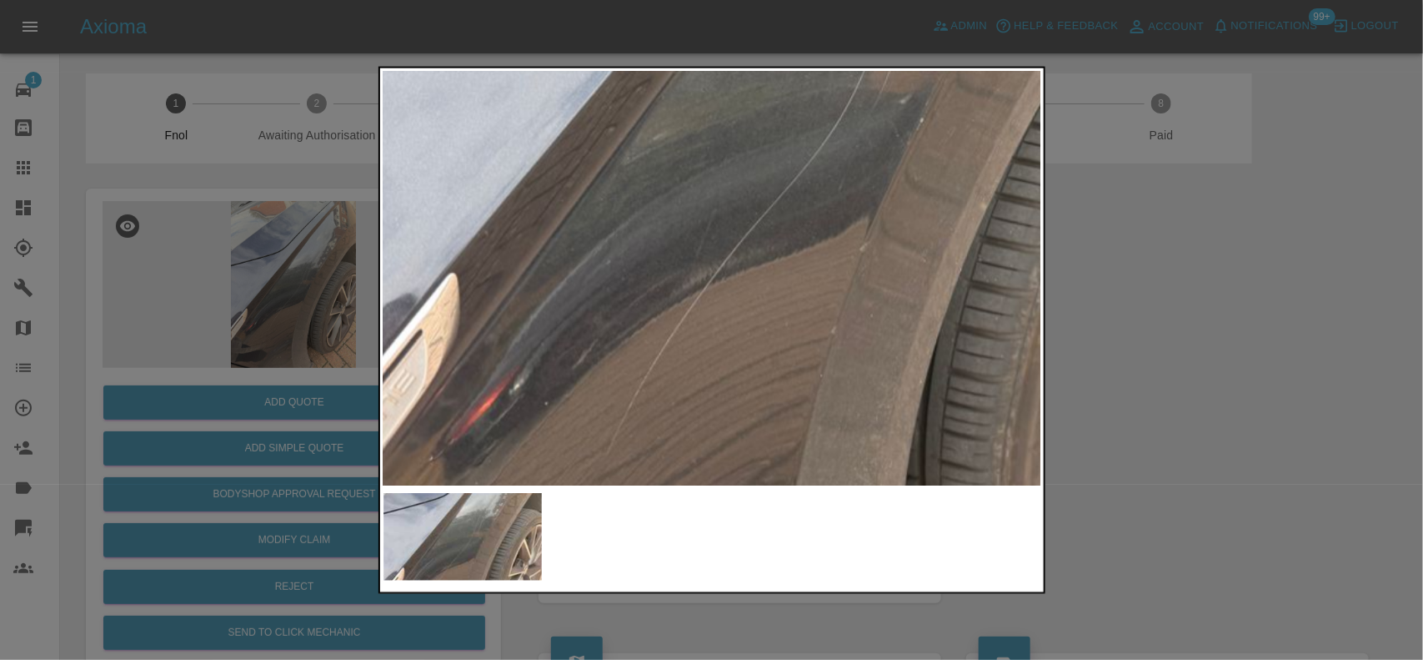
click at [748, 490] on div at bounding box center [712, 330] width 667 height 528
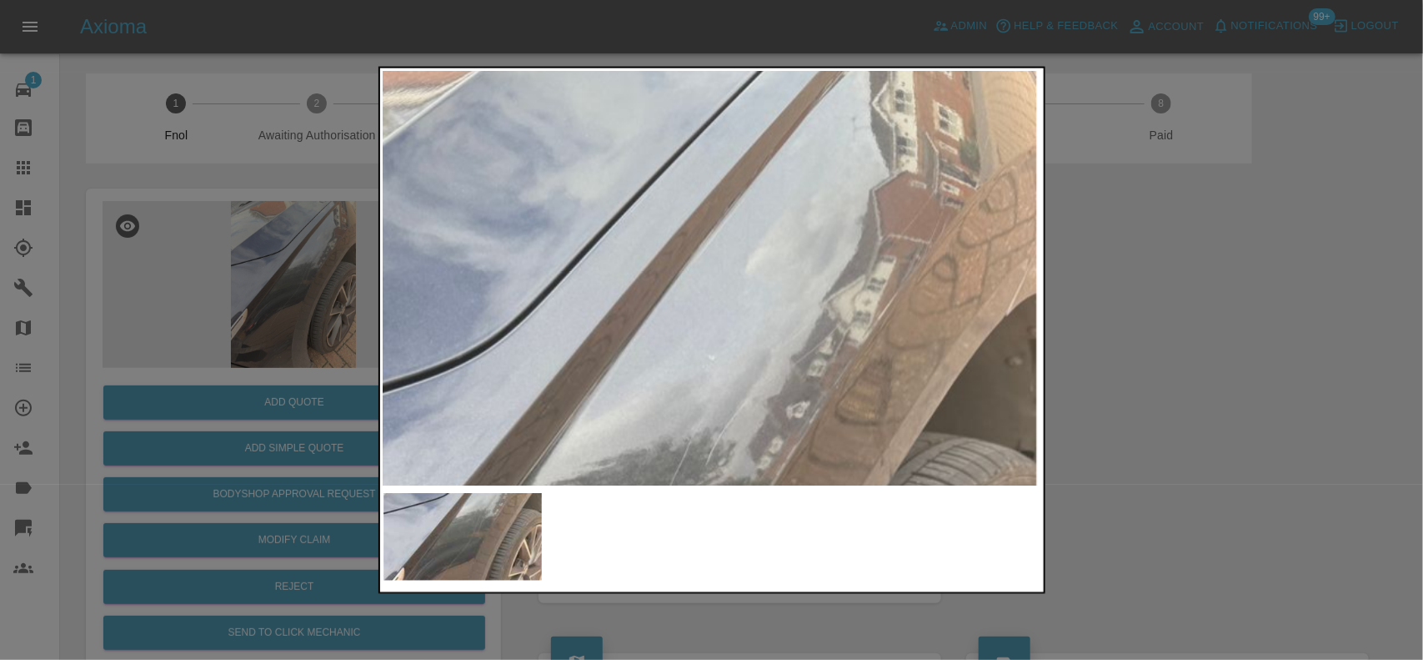
click at [780, 426] on img at bounding box center [571, 602] width 1976 height 1242
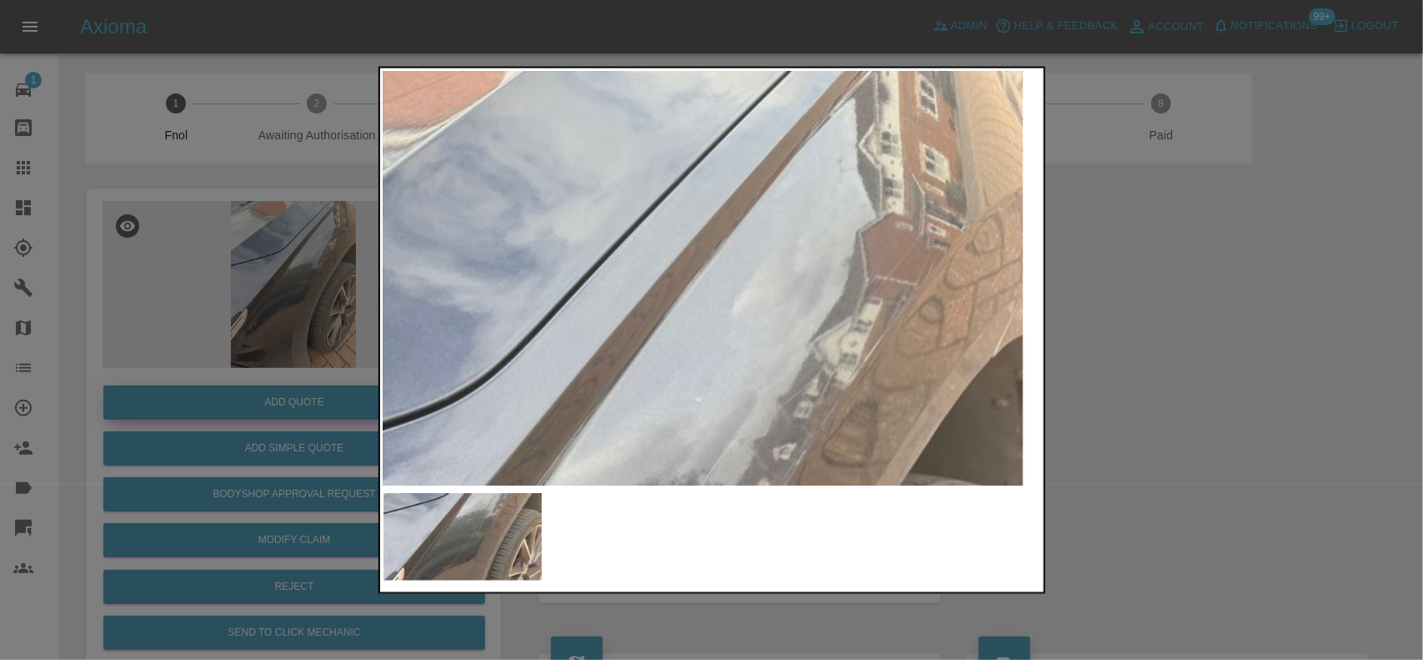
drag, startPoint x: 139, startPoint y: 313, endPoint x: 231, endPoint y: 414, distance: 137.0
click at [138, 332] on div at bounding box center [711, 330] width 1423 height 660
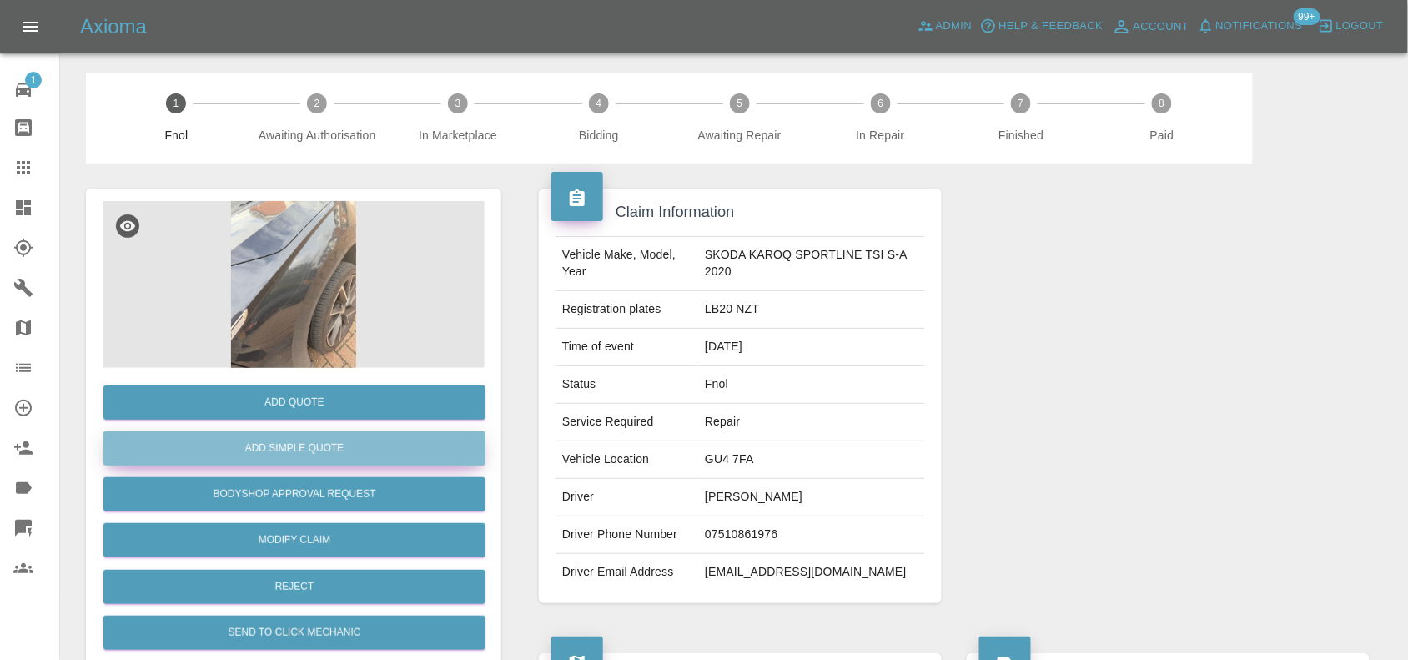
click at [252, 434] on button "Add Simple Quote" at bounding box center [294, 448] width 382 height 34
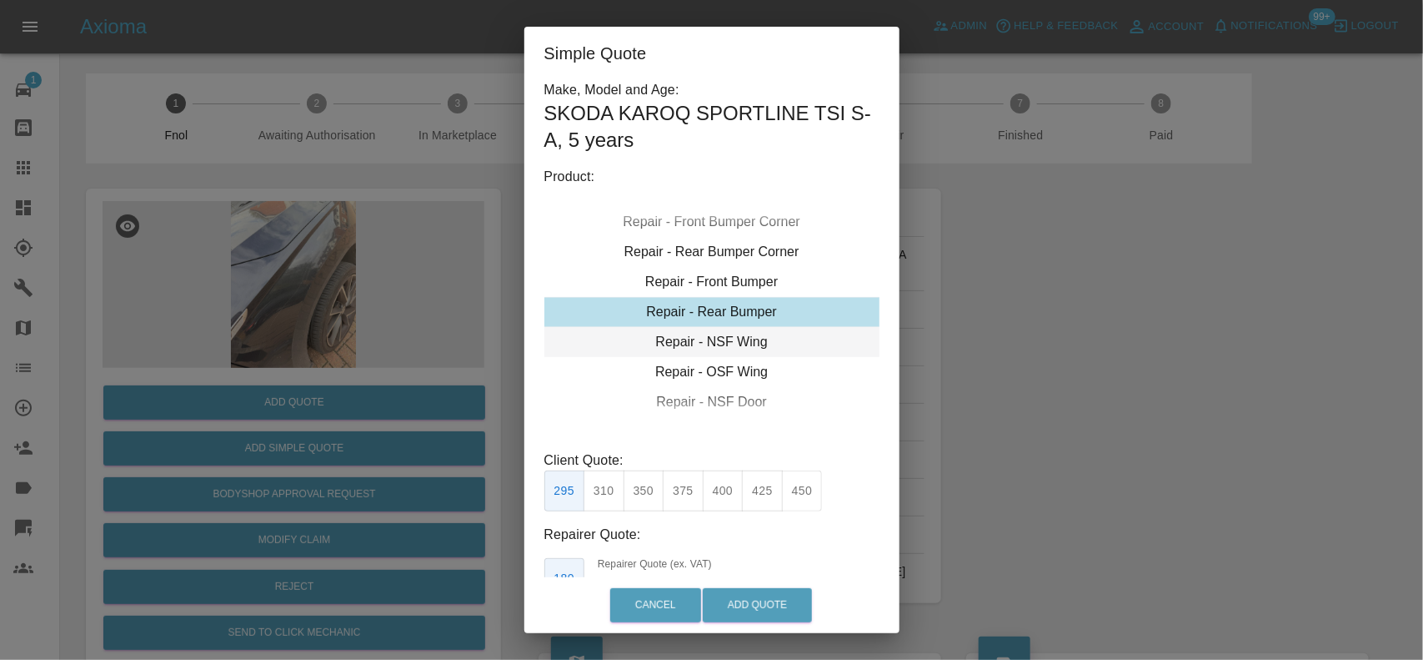
click at [710, 342] on div "Repair - NSF Wing" at bounding box center [712, 342] width 335 height 30
click at [655, 494] on button "275" at bounding box center [644, 490] width 41 height 41
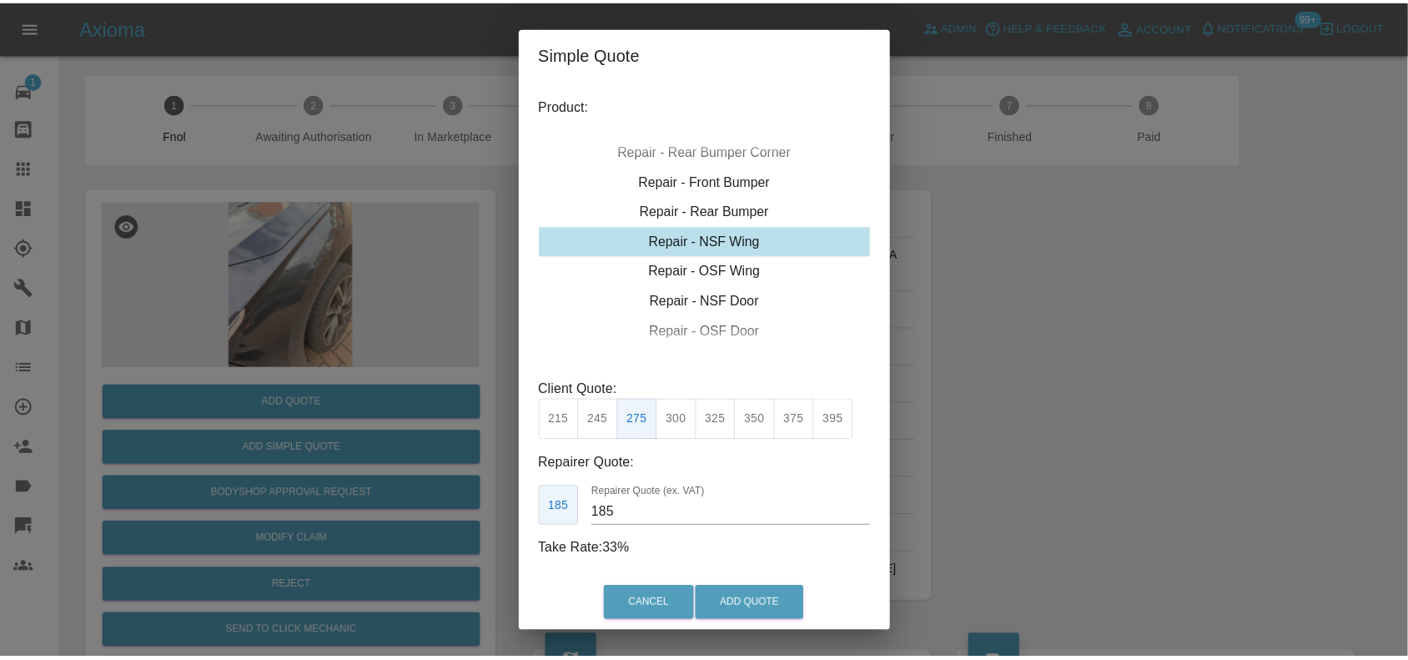
scroll to position [111, 0]
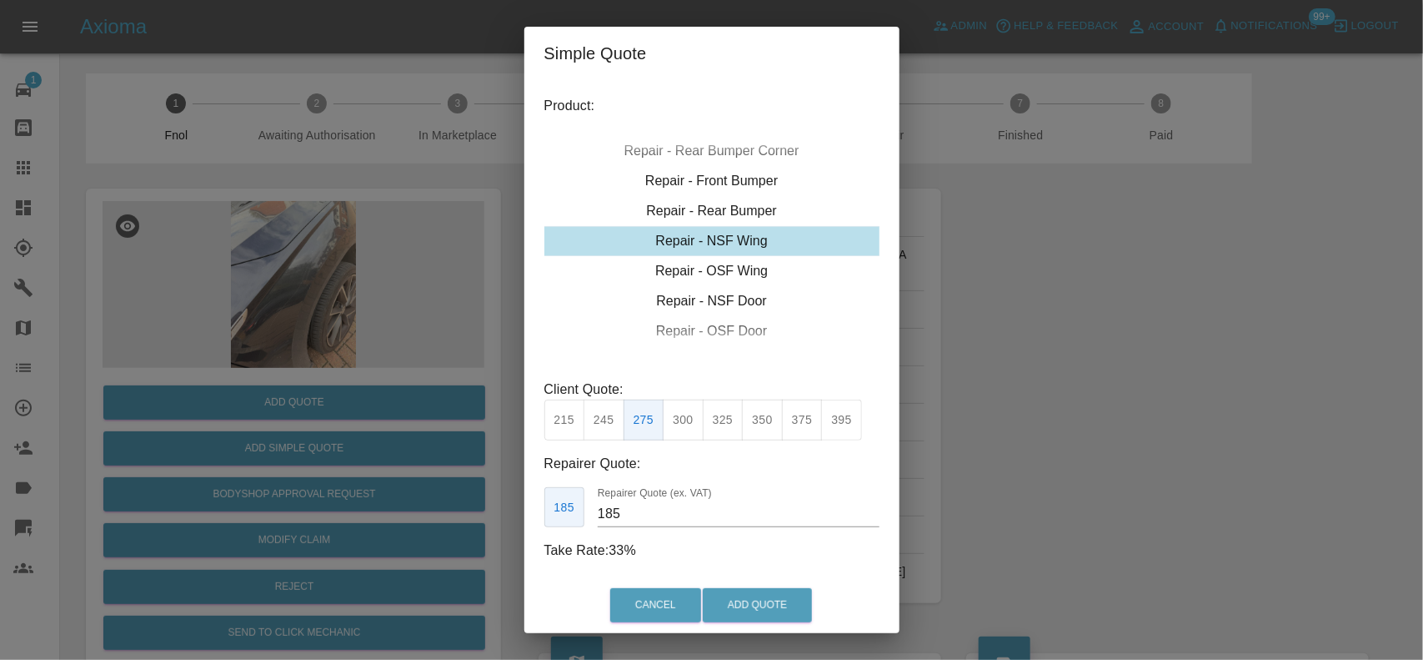
drag, startPoint x: 640, startPoint y: 514, endPoint x: 468, endPoint y: 496, distance: 172.7
click at [485, 499] on div "Simple Quote Make, Model and Age: SKODA KAROQ SPORTLINE TSI S-A , 5 years Produ…" at bounding box center [711, 330] width 1423 height 660
drag, startPoint x: 659, startPoint y: 511, endPoint x: 100, endPoint y: 502, distance: 558.8
click at [248, 494] on div "Simple Quote Make, Model and Age: SKODA KAROQ SPORTLINE TSI S-A , 5 years Produ…" at bounding box center [711, 330] width 1423 height 660
type input "155"
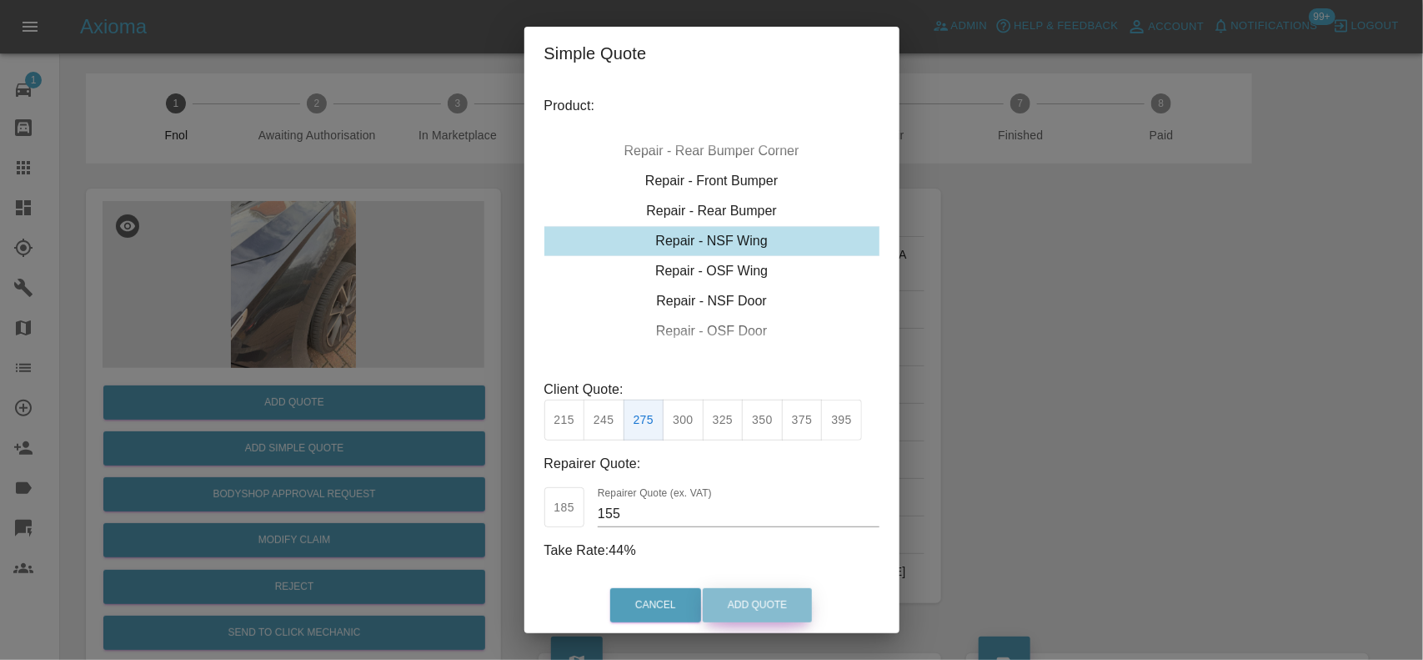
click at [777, 596] on button "Add Quote" at bounding box center [757, 605] width 109 height 34
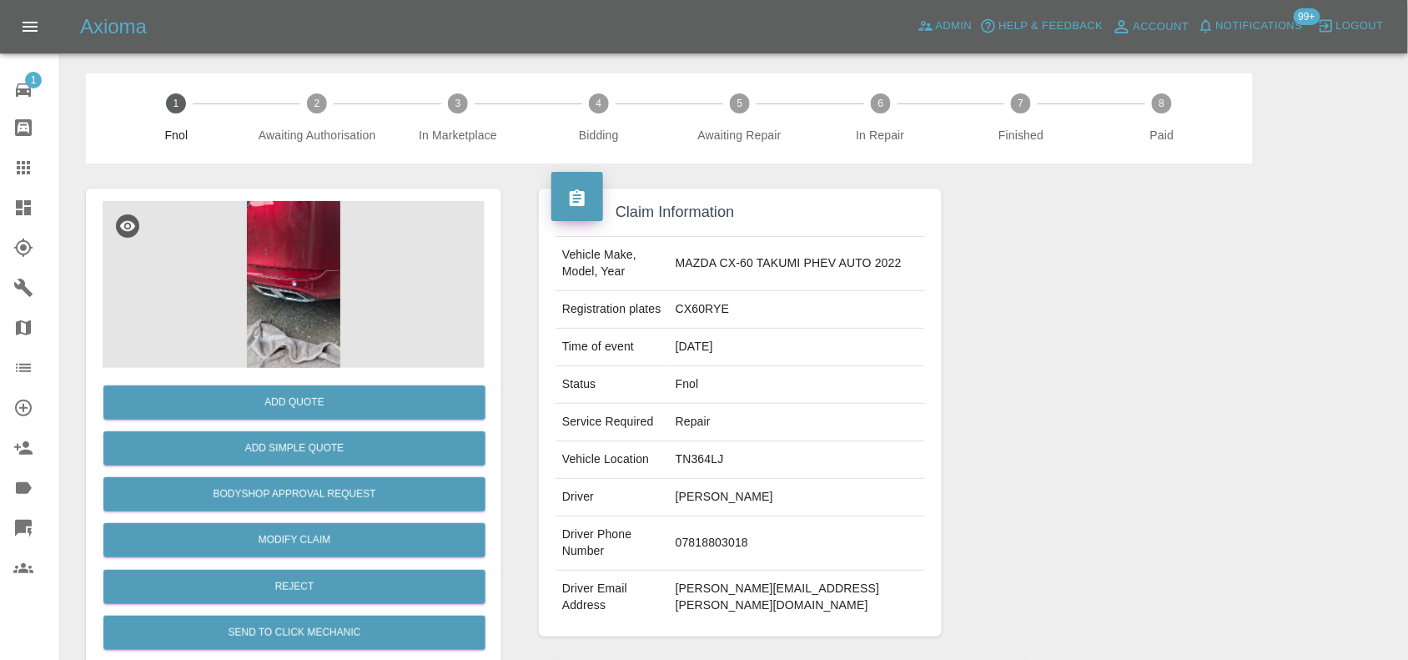
click at [313, 233] on img at bounding box center [294, 284] width 382 height 167
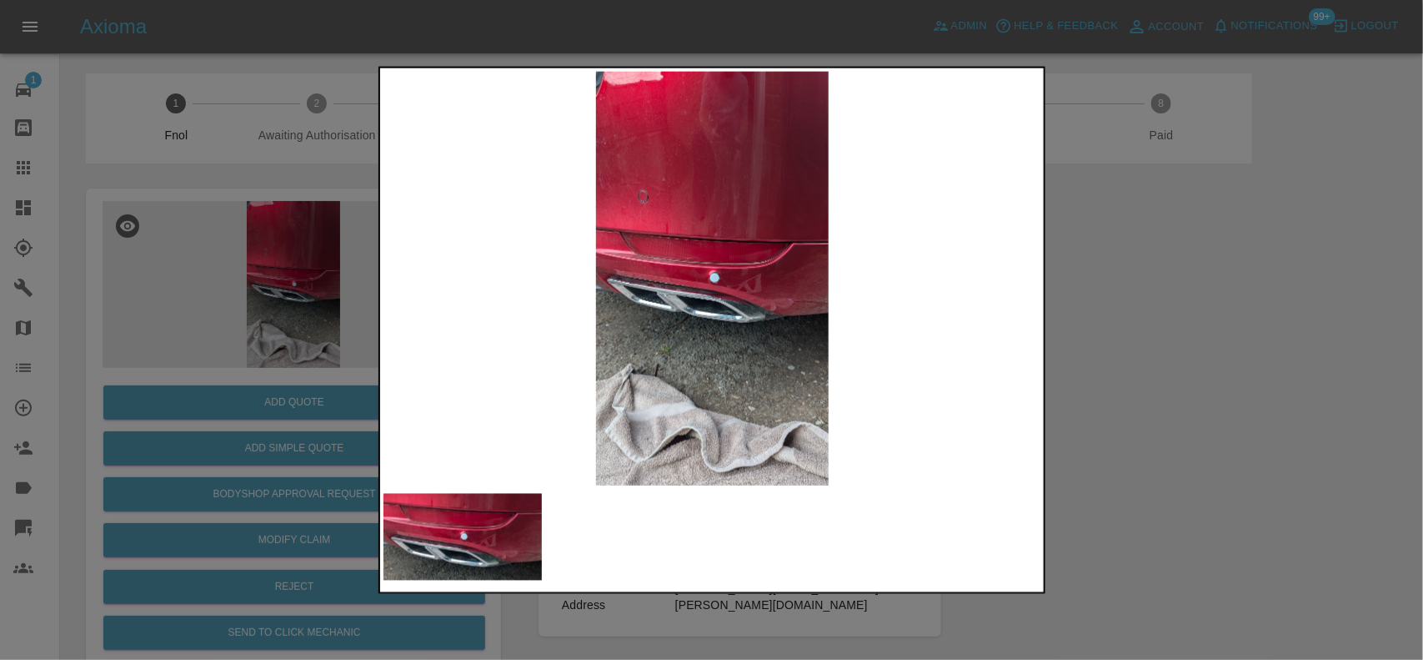
click at [730, 301] on img at bounding box center [713, 278] width 659 height 414
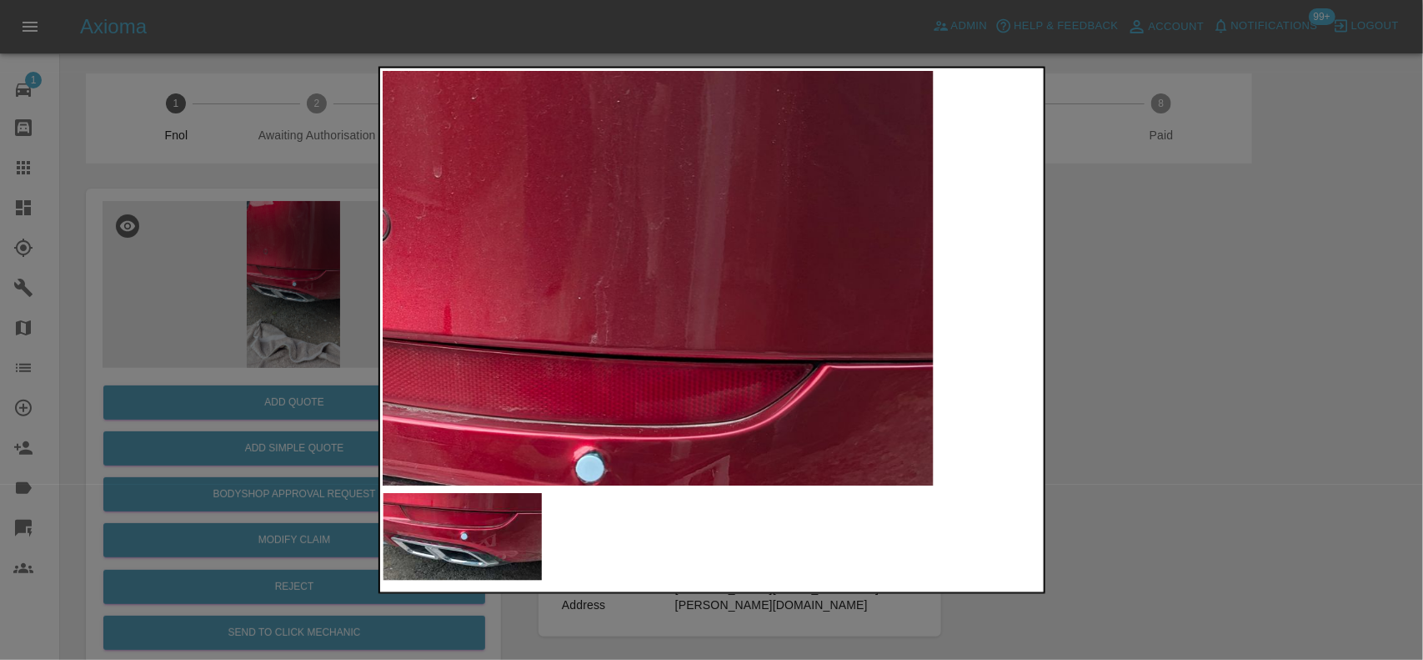
click at [575, 464] on img at bounding box center [583, 468] width 1976 height 1242
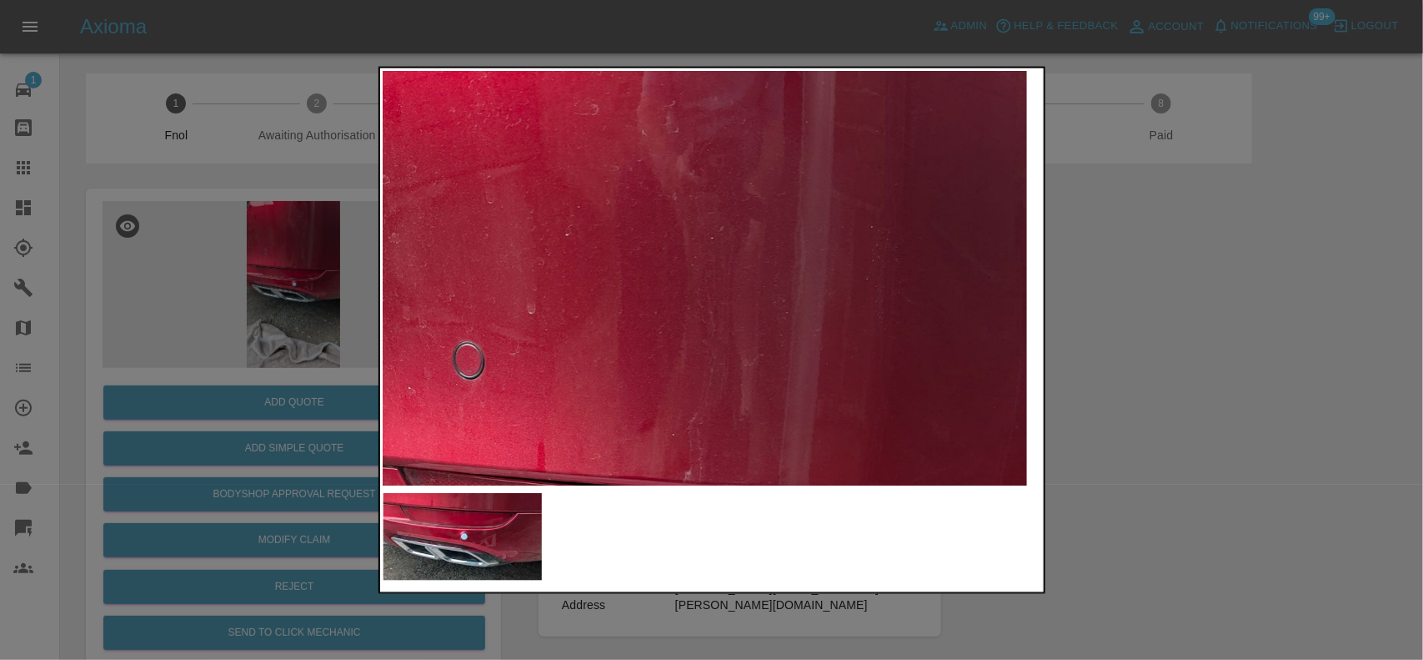
click at [802, 369] on img at bounding box center [676, 605] width 1976 height 1242
click at [705, 280] on img at bounding box center [676, 605] width 1976 height 1242
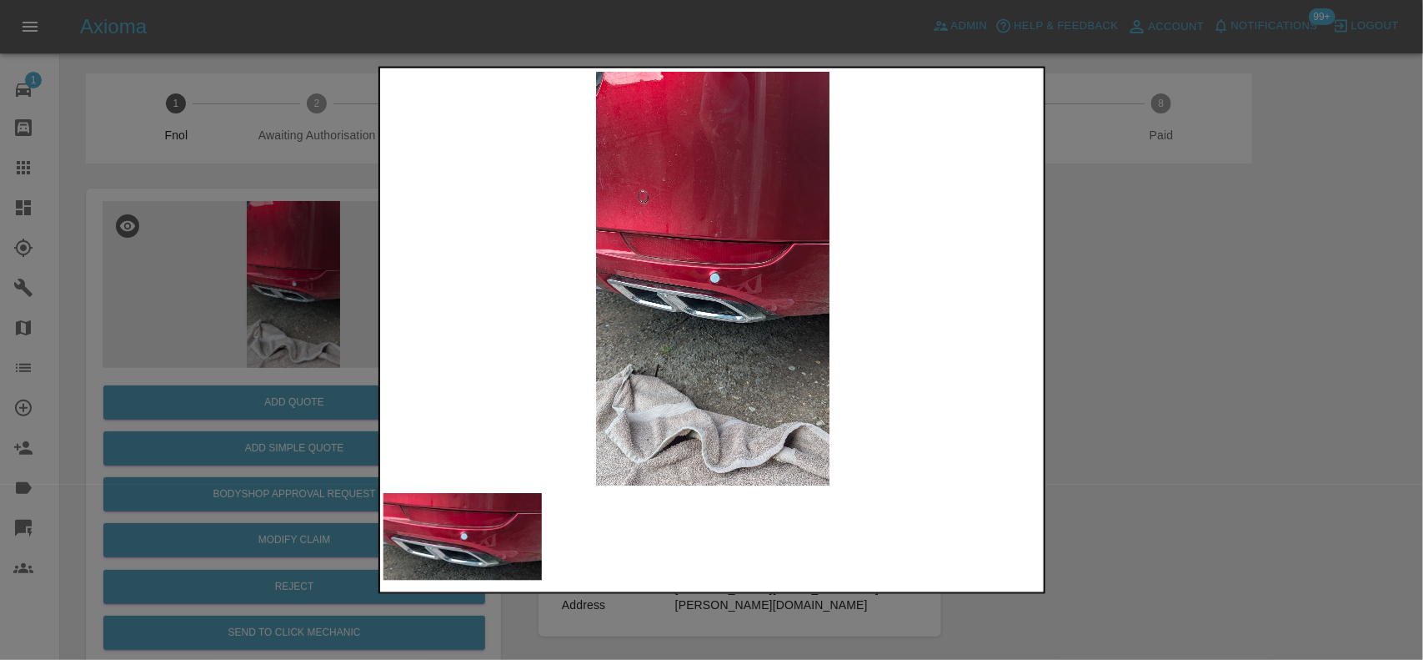
click at [623, 273] on img at bounding box center [713, 278] width 659 height 414
click at [739, 268] on img at bounding box center [713, 278] width 659 height 414
click at [735, 269] on img at bounding box center [713, 278] width 659 height 414
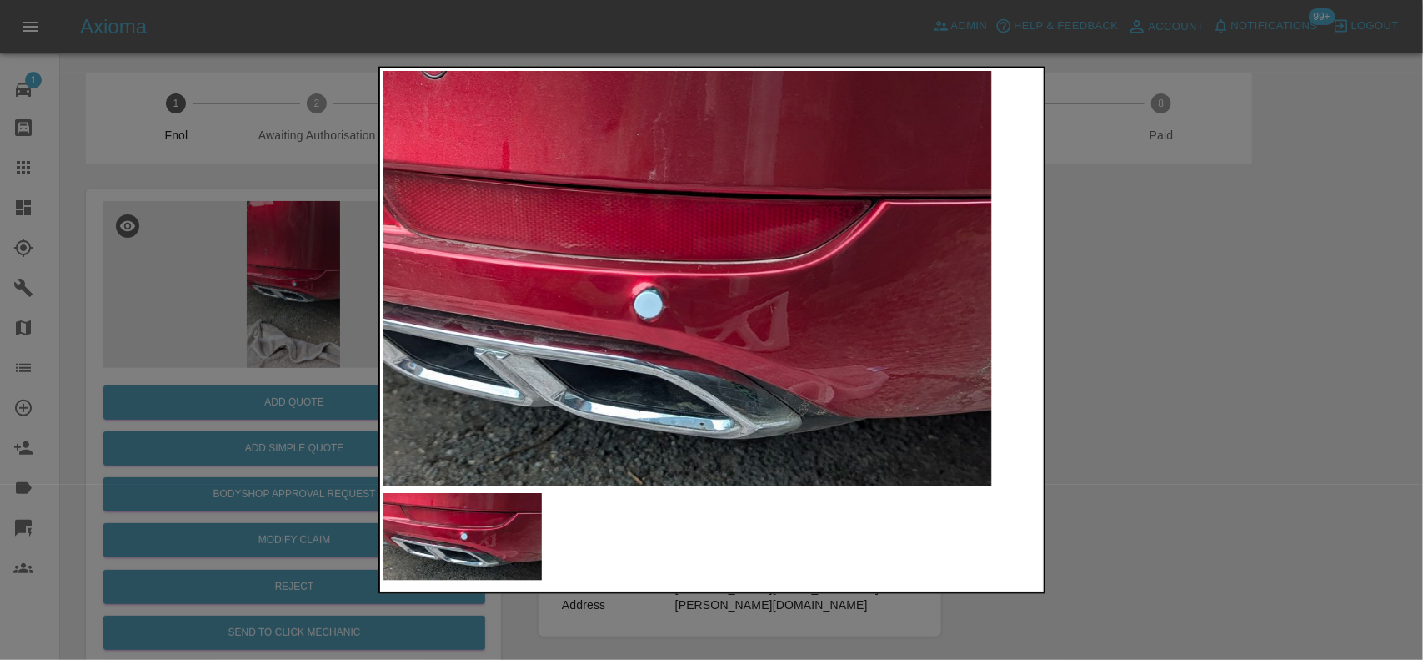
drag, startPoint x: 185, startPoint y: 300, endPoint x: 240, endPoint y: 336, distance: 65.7
click at [184, 300] on div at bounding box center [711, 330] width 1423 height 660
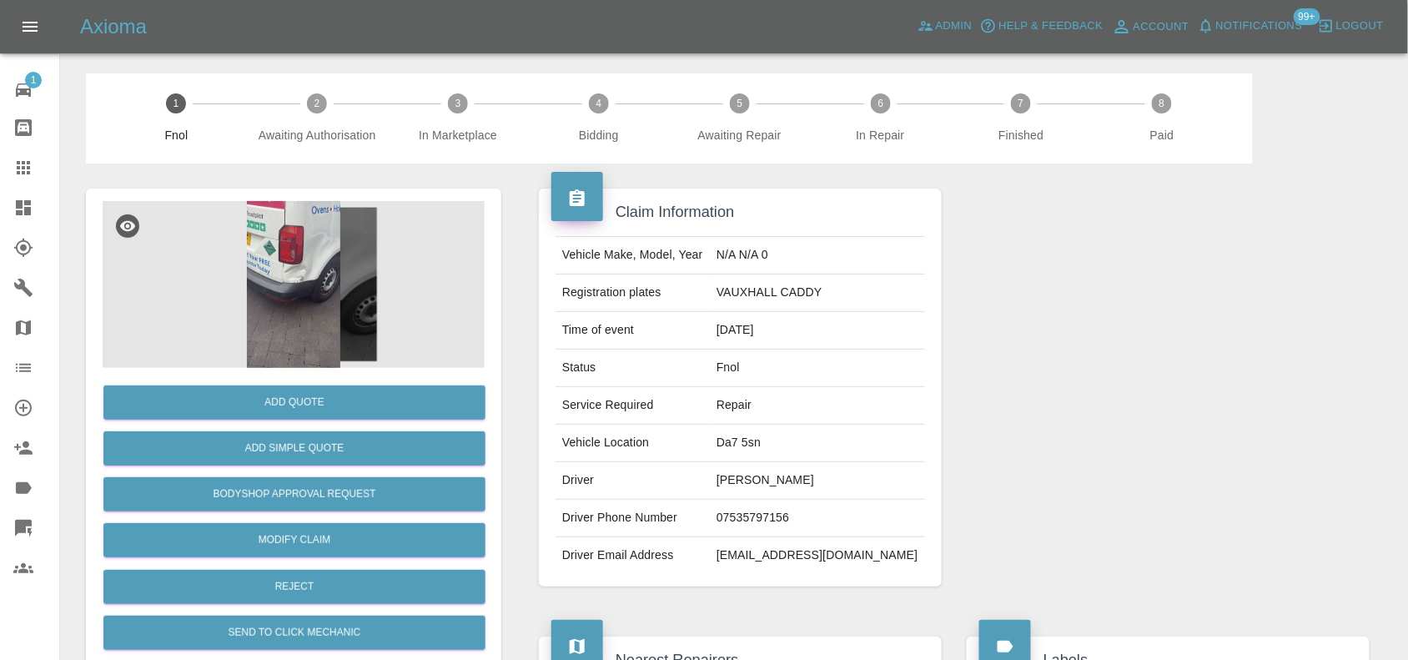
click at [314, 284] on img at bounding box center [294, 284] width 382 height 167
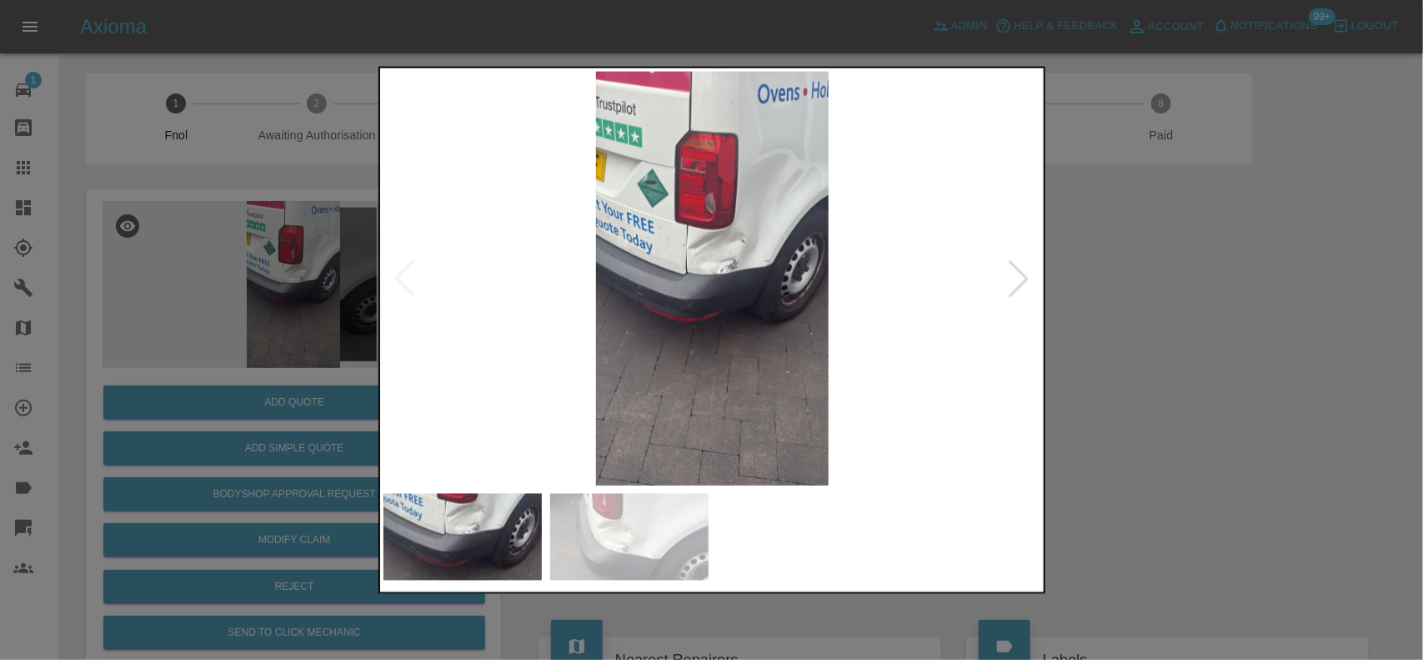
click at [728, 280] on img at bounding box center [713, 278] width 659 height 414
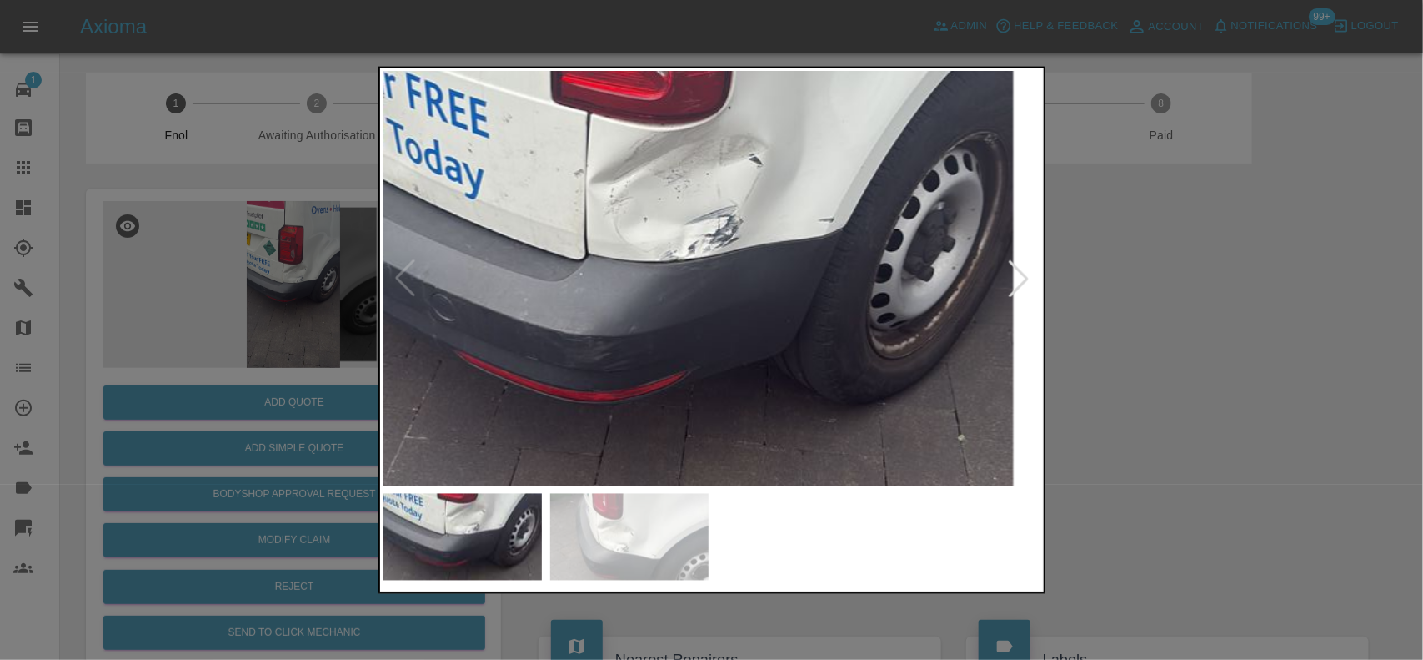
click at [728, 280] on img at bounding box center [663, 271] width 1976 height 1242
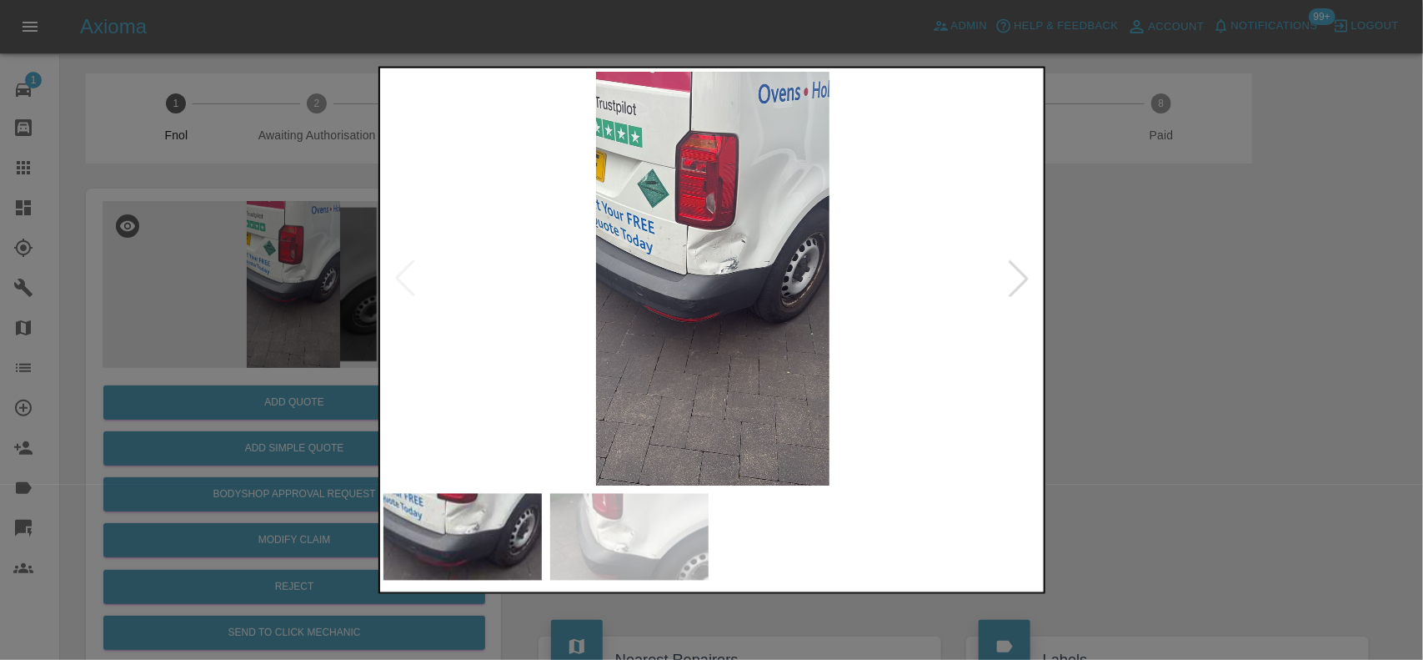
click at [728, 280] on img at bounding box center [713, 278] width 659 height 414
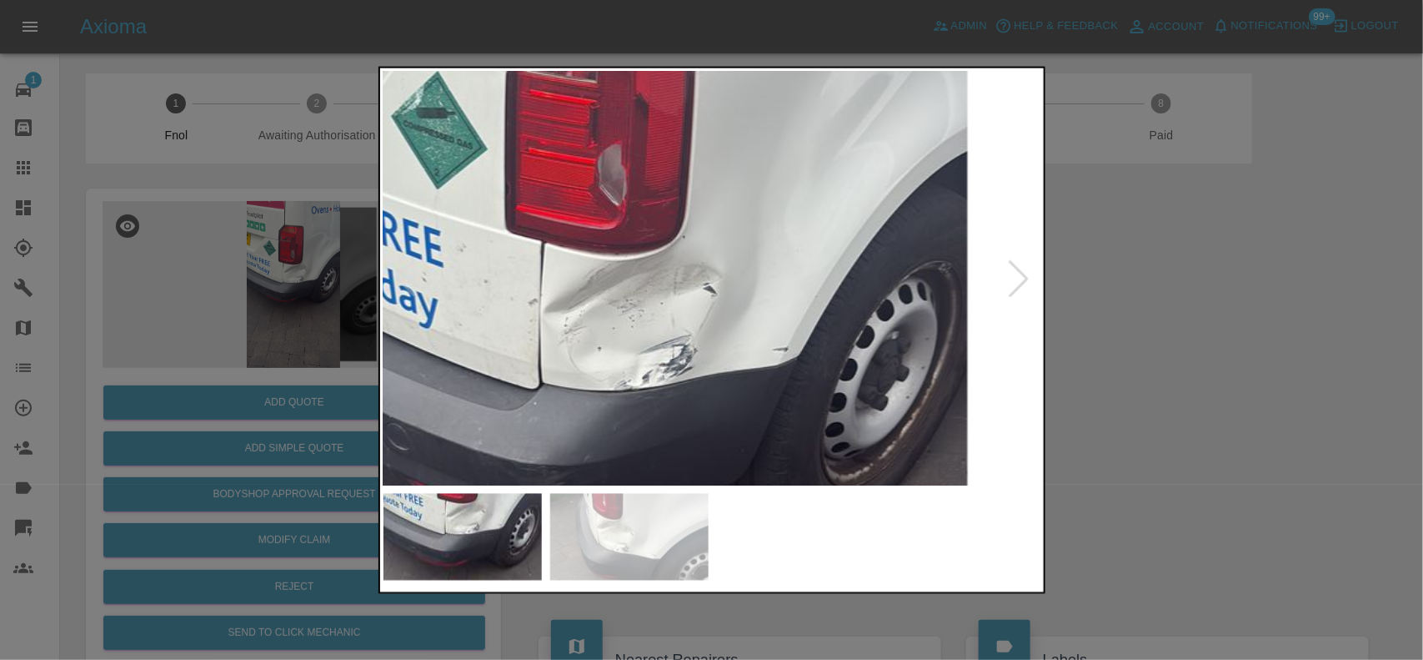
click at [680, 247] on img at bounding box center [617, 400] width 1976 height 1242
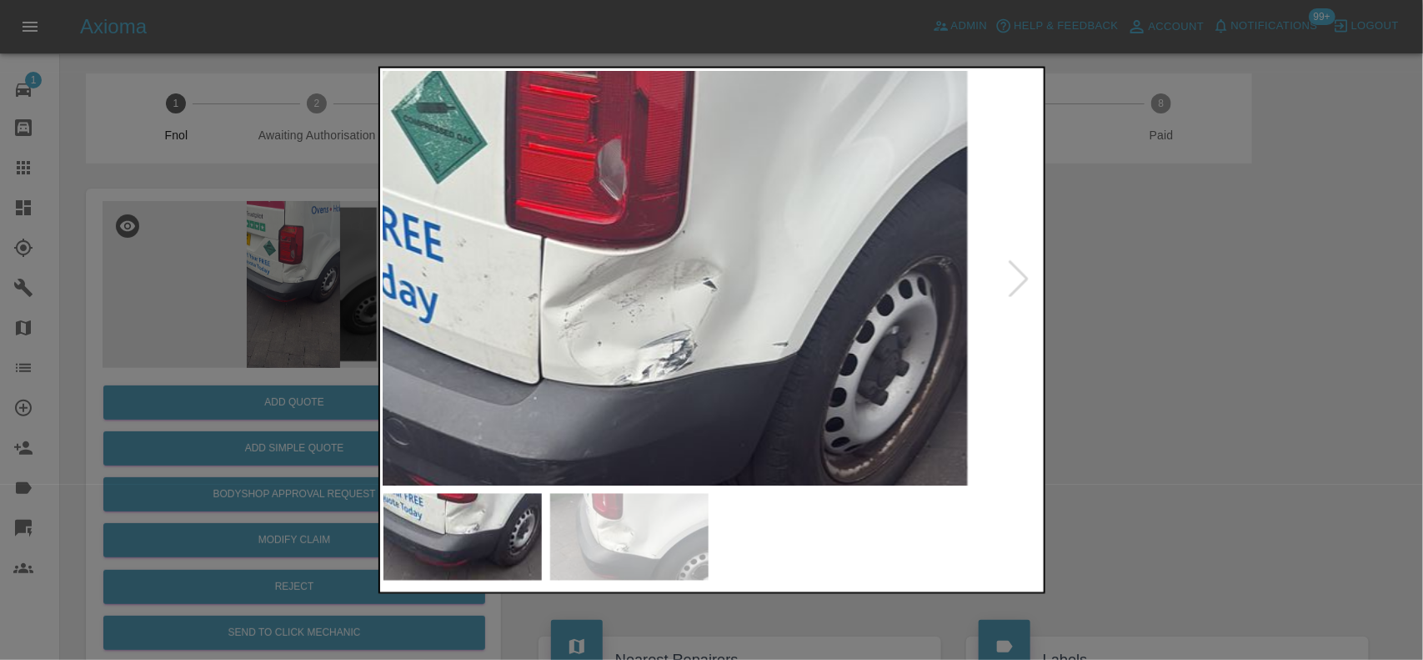
click at [1217, 332] on div at bounding box center [711, 330] width 1423 height 660
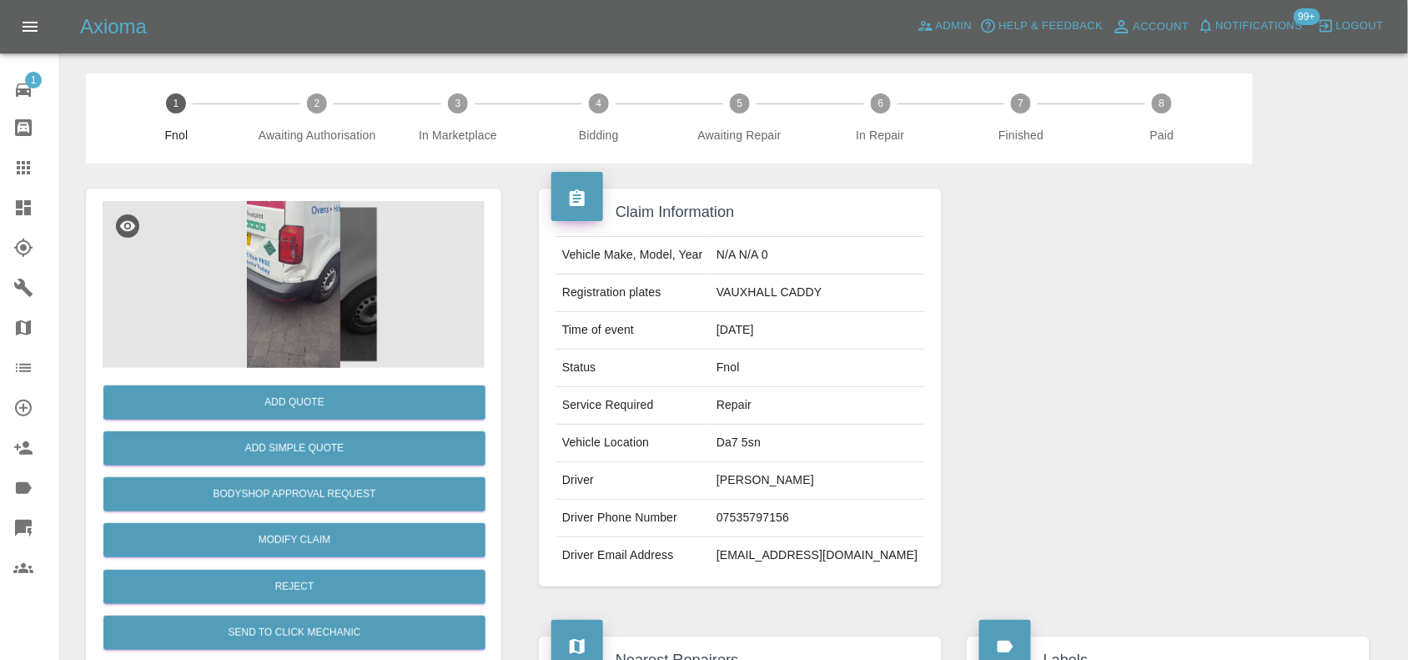
click at [306, 279] on img at bounding box center [294, 284] width 382 height 167
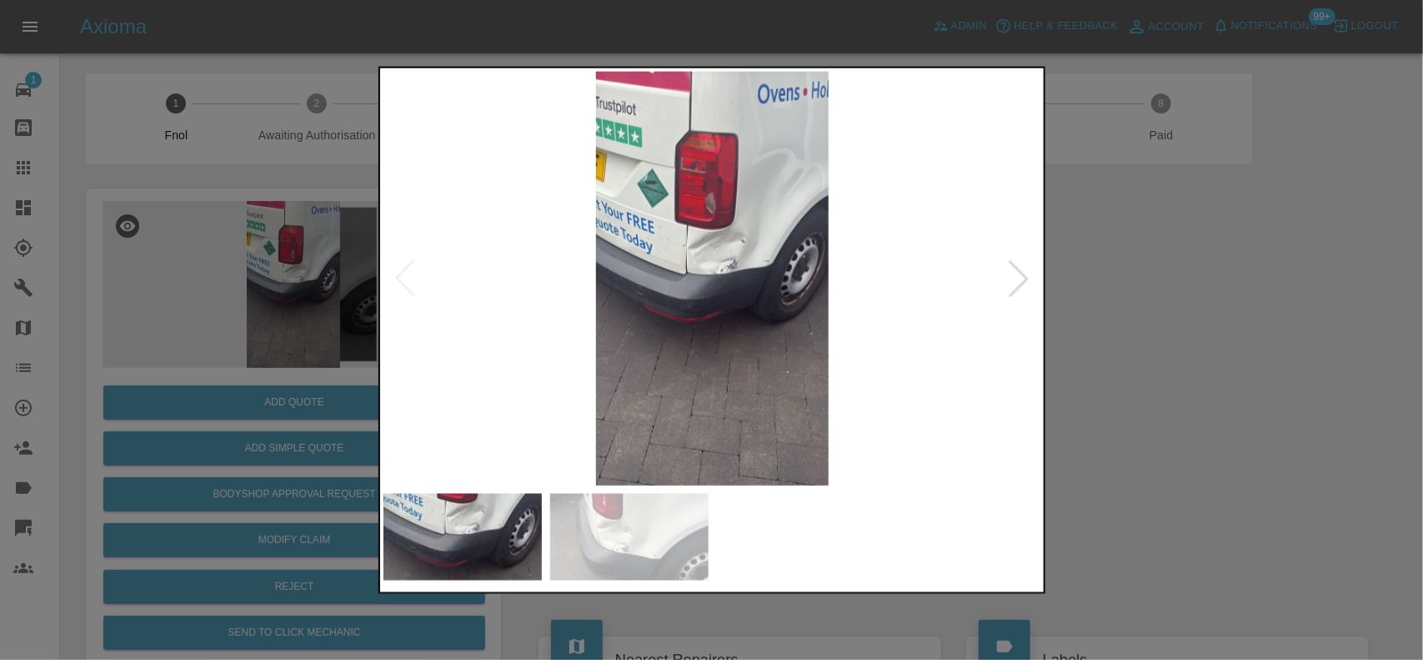
click at [731, 347] on img at bounding box center [713, 278] width 659 height 414
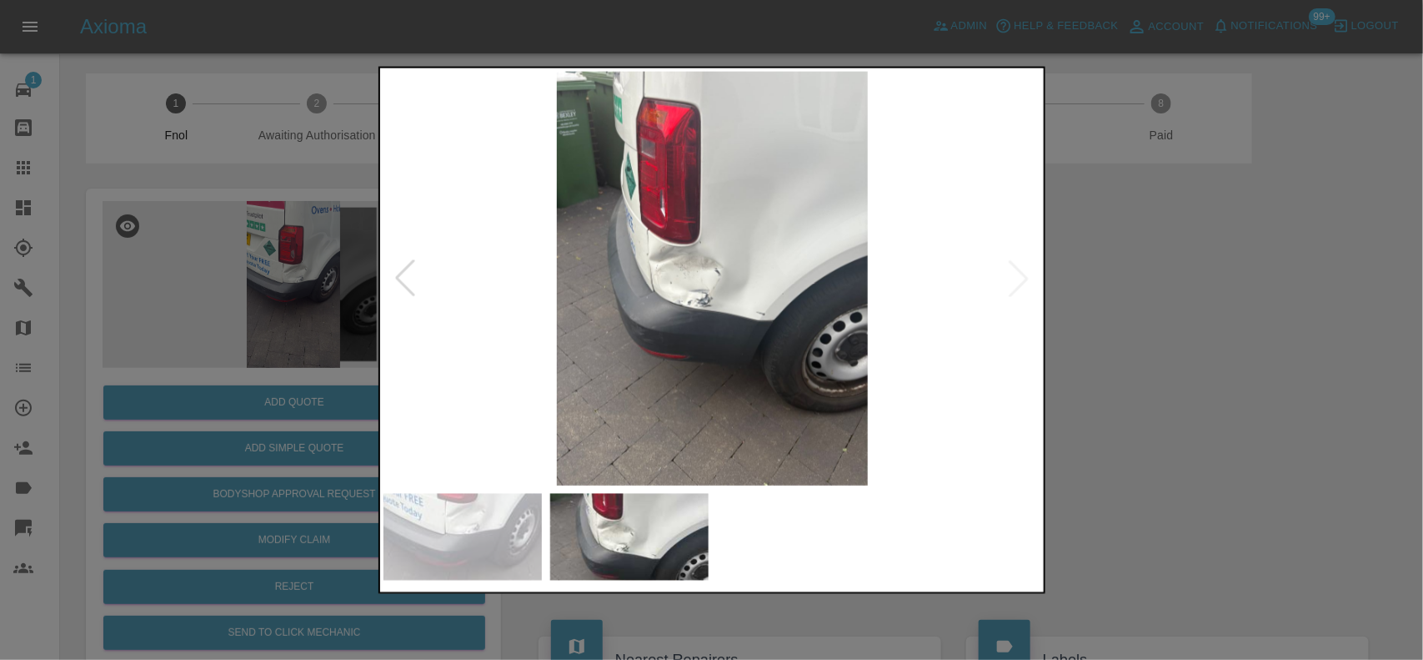
click at [757, 309] on img at bounding box center [713, 278] width 659 height 414
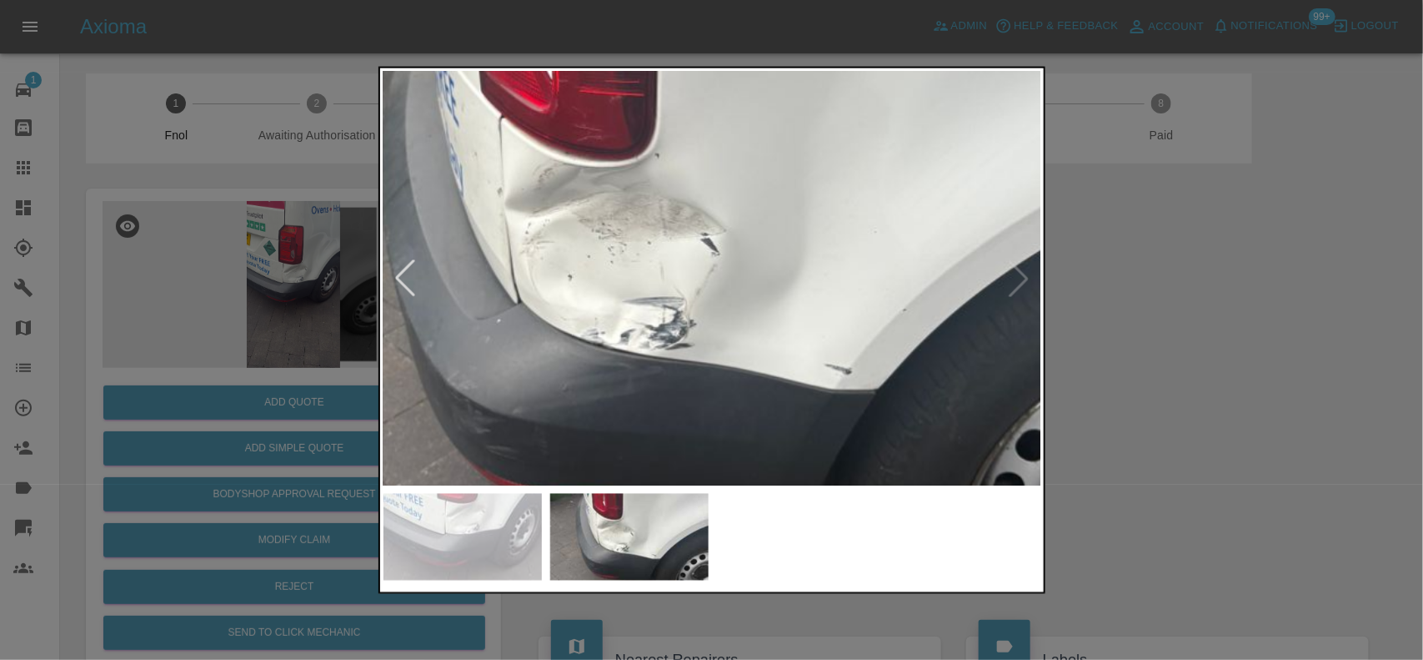
click at [826, 371] on img at bounding box center [693, 262] width 1976 height 1242
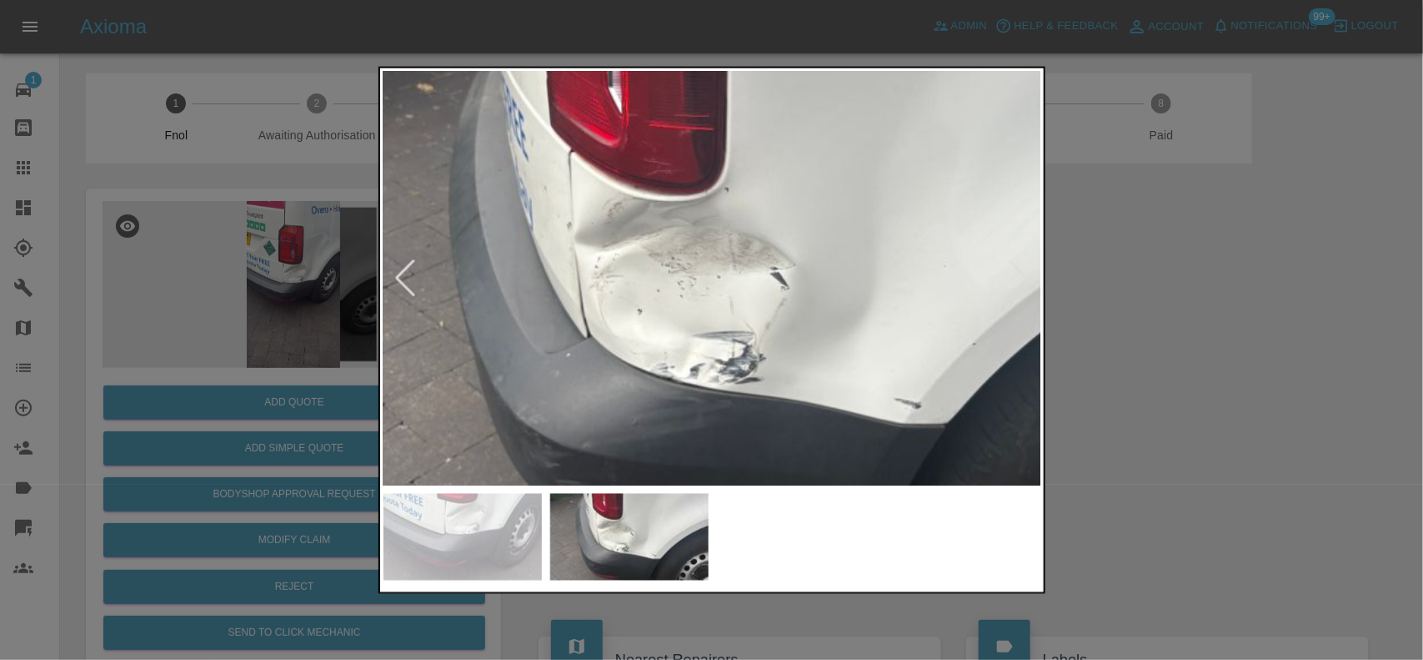
click at [243, 248] on div at bounding box center [711, 330] width 1423 height 660
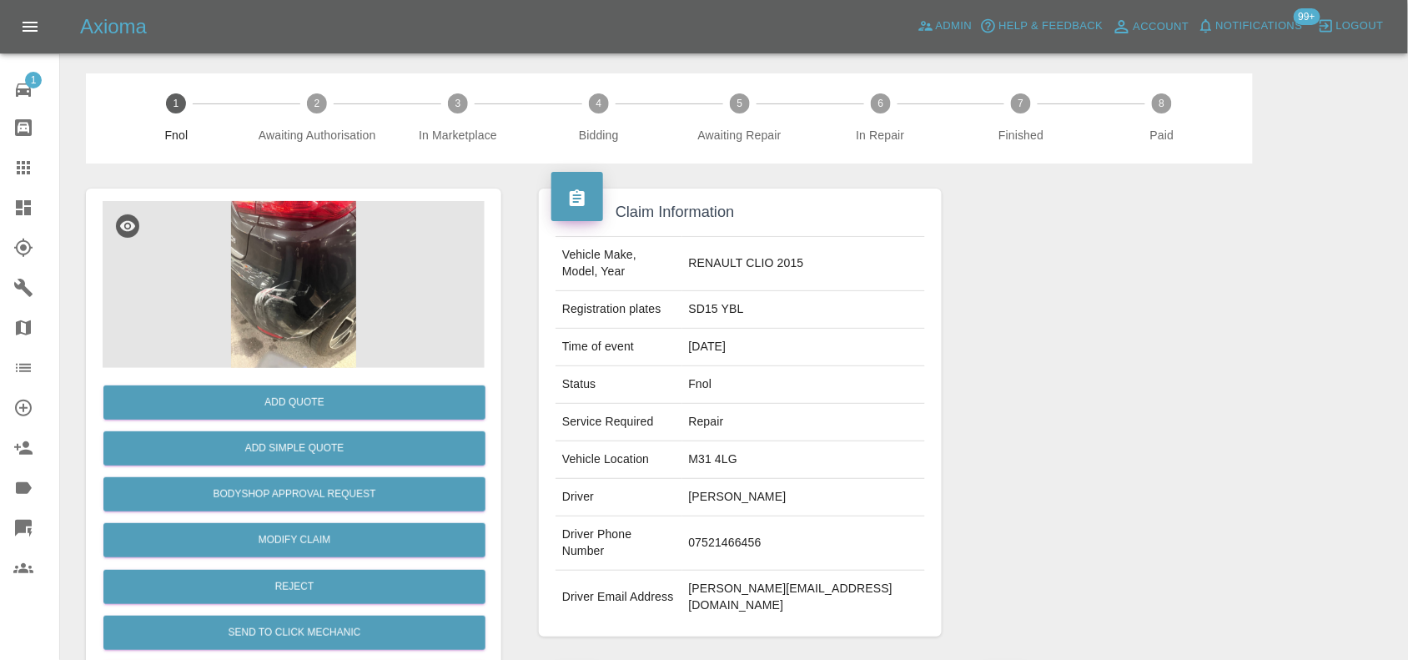
click at [319, 292] on img at bounding box center [294, 284] width 382 height 167
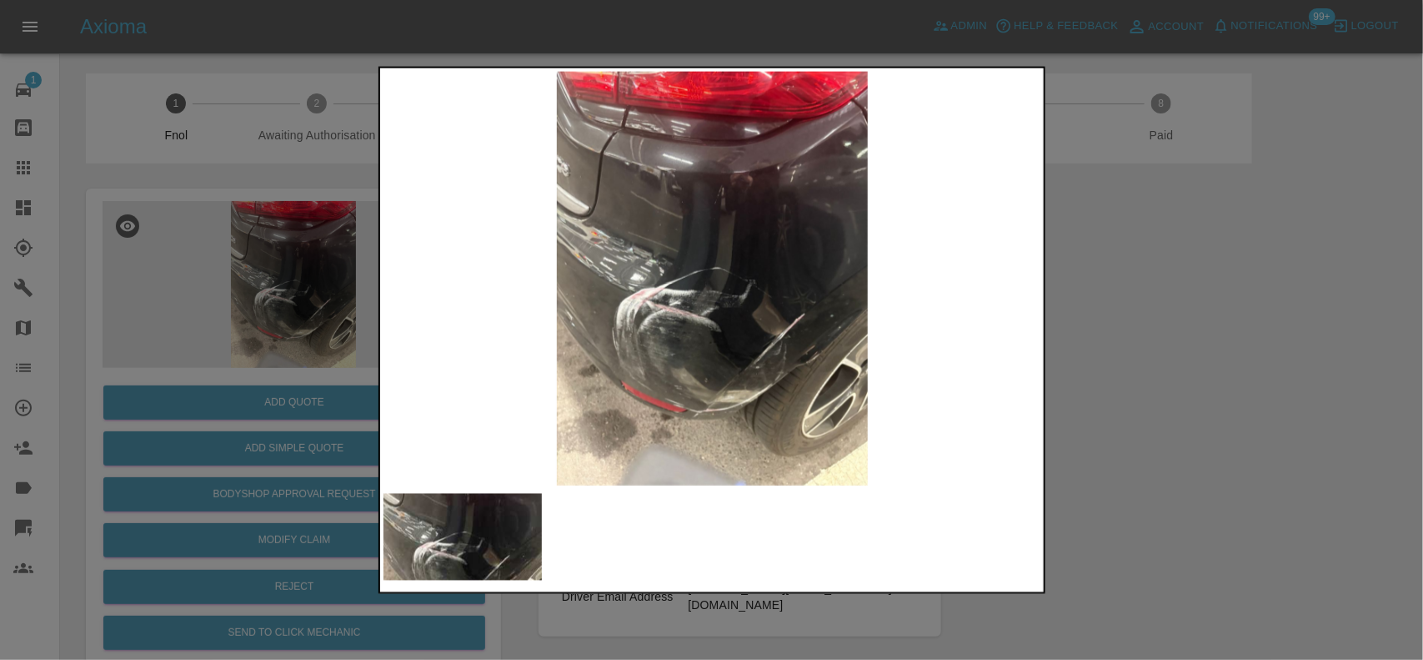
click at [702, 322] on img at bounding box center [713, 278] width 659 height 414
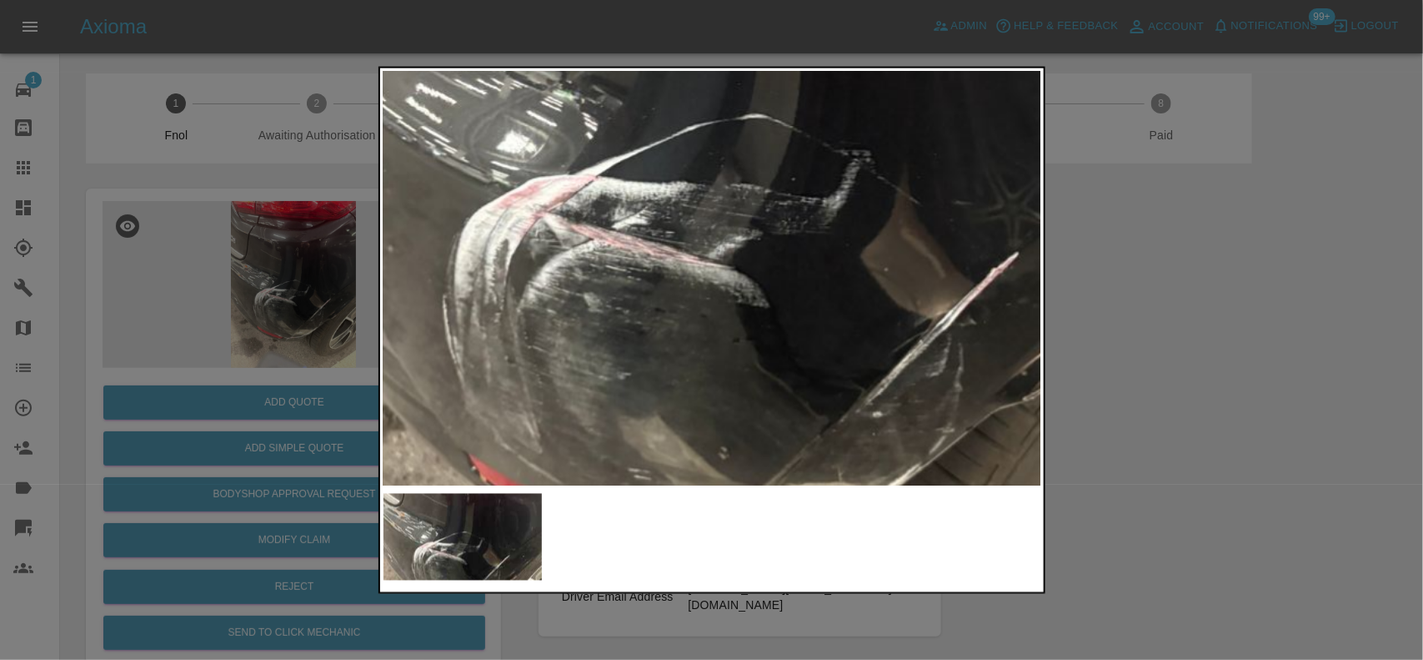
click at [719, 349] on img at bounding box center [741, 146] width 1976 height 1242
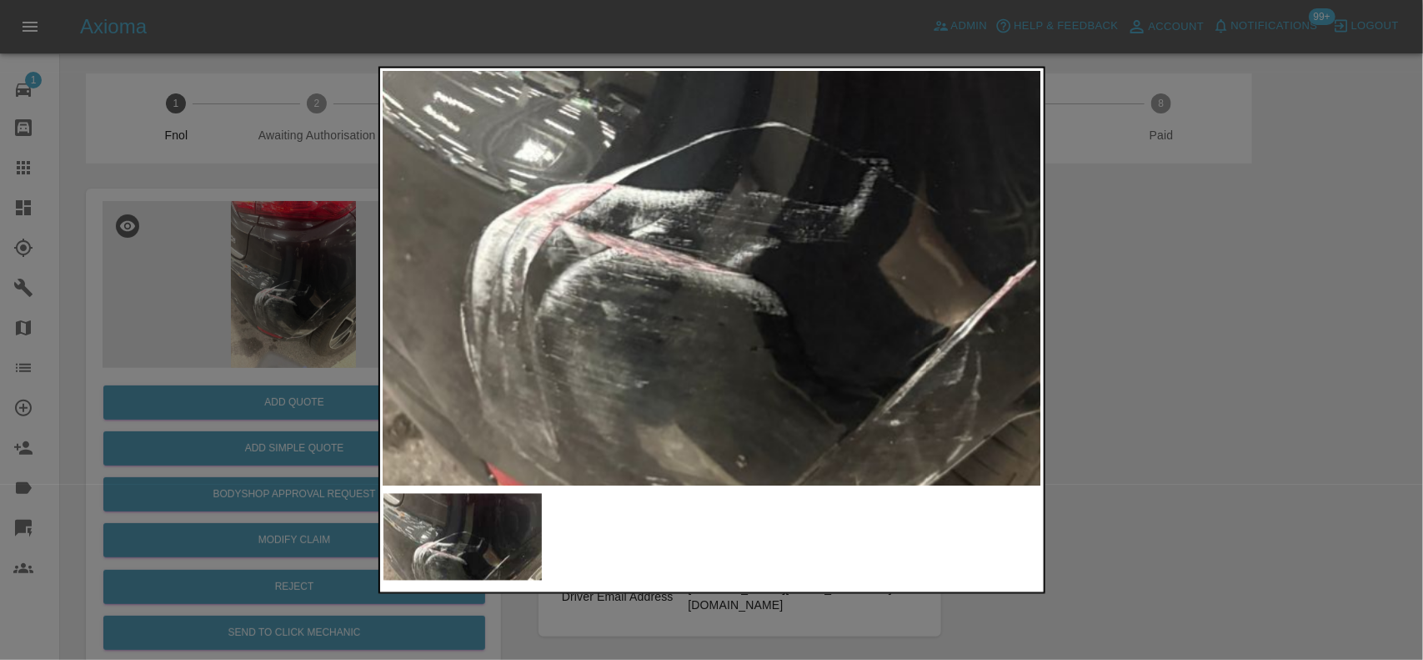
click at [697, 304] on img at bounding box center [759, 154] width 1976 height 1242
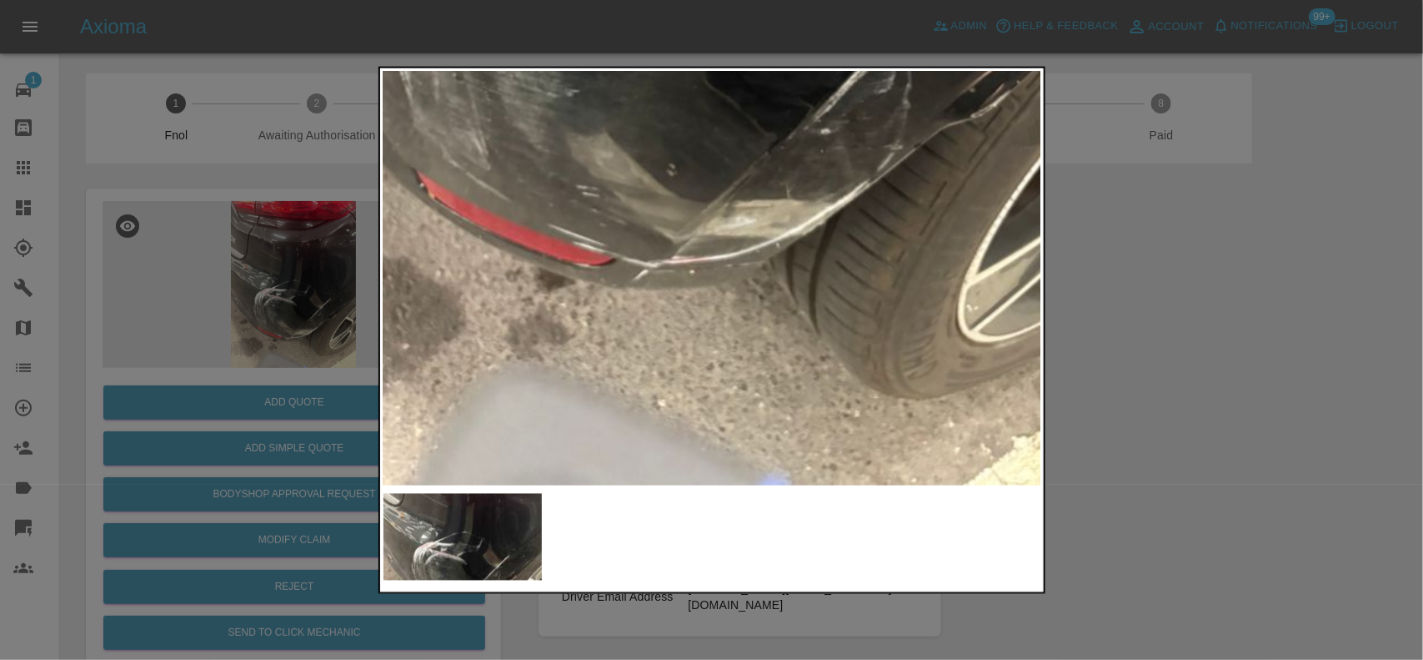
drag, startPoint x: 181, startPoint y: 330, endPoint x: 226, endPoint y: 380, distance: 67.3
click at [185, 335] on div at bounding box center [711, 330] width 1423 height 660
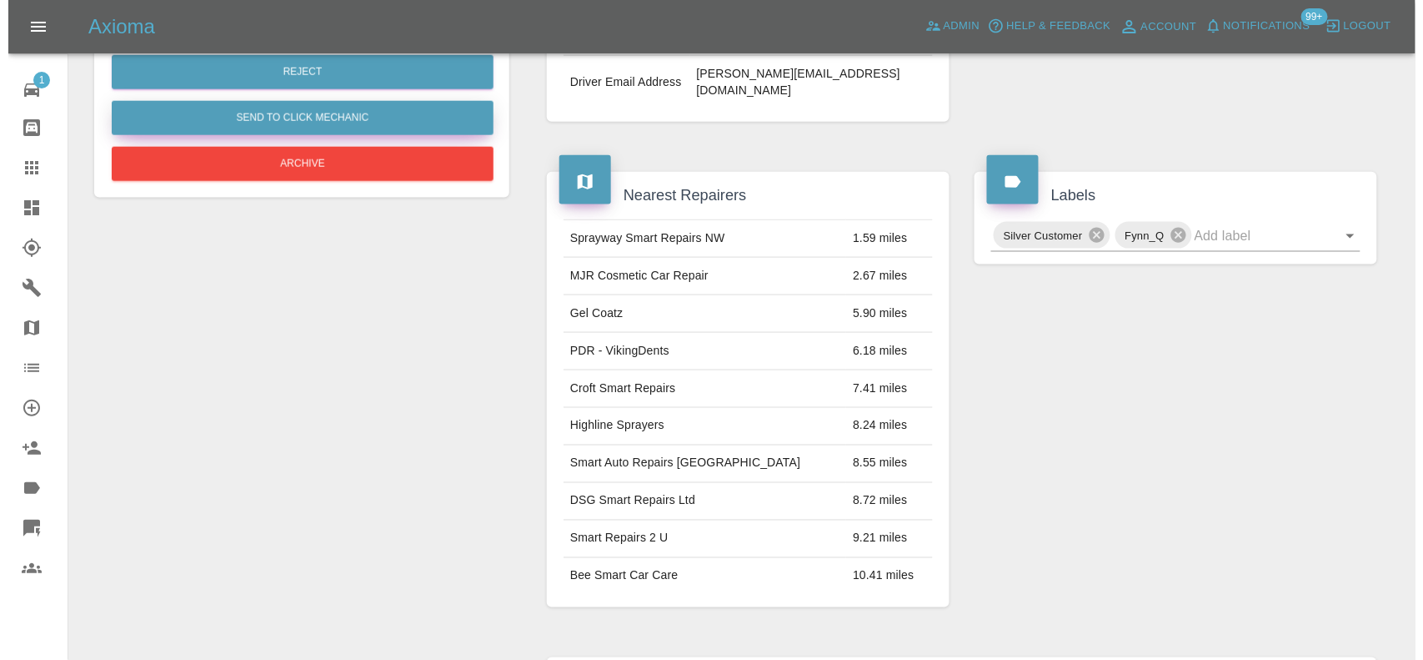
scroll to position [167, 0]
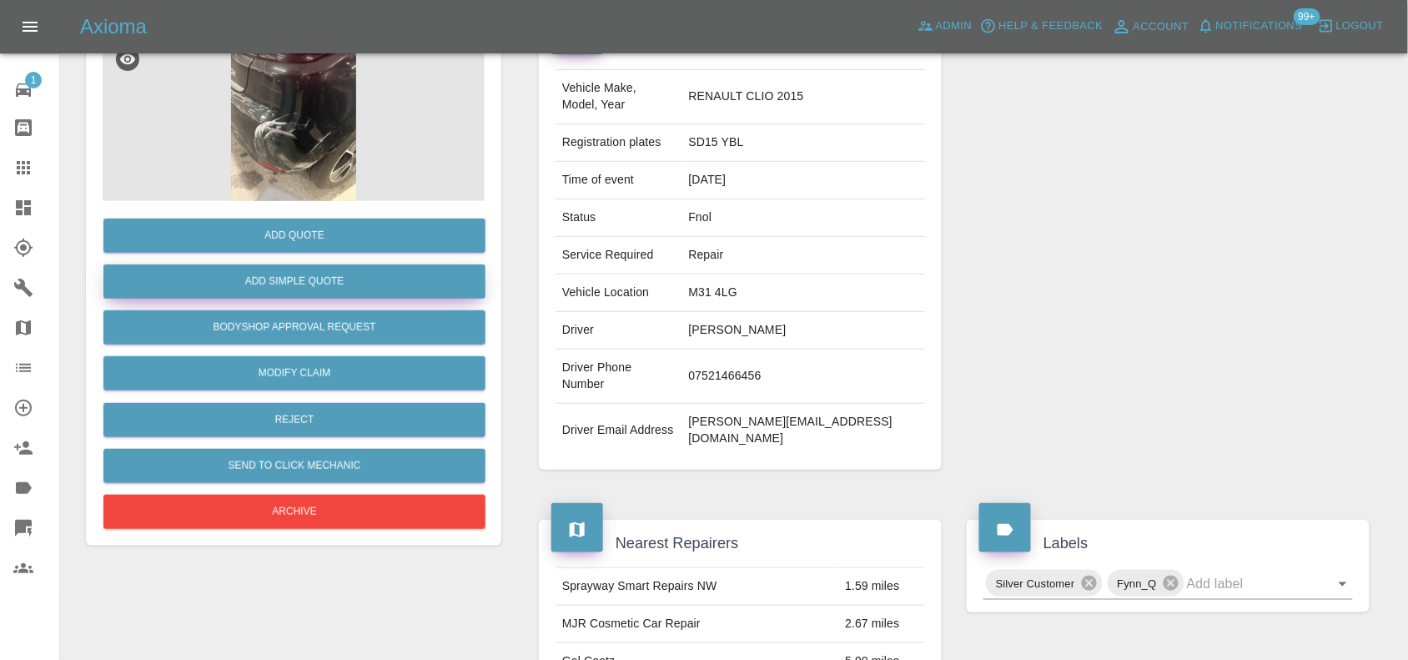
drag, startPoint x: 315, startPoint y: 300, endPoint x: 328, endPoint y: 290, distance: 16.0
click at [315, 298] on div "Add Simple Quote" at bounding box center [294, 281] width 382 height 43
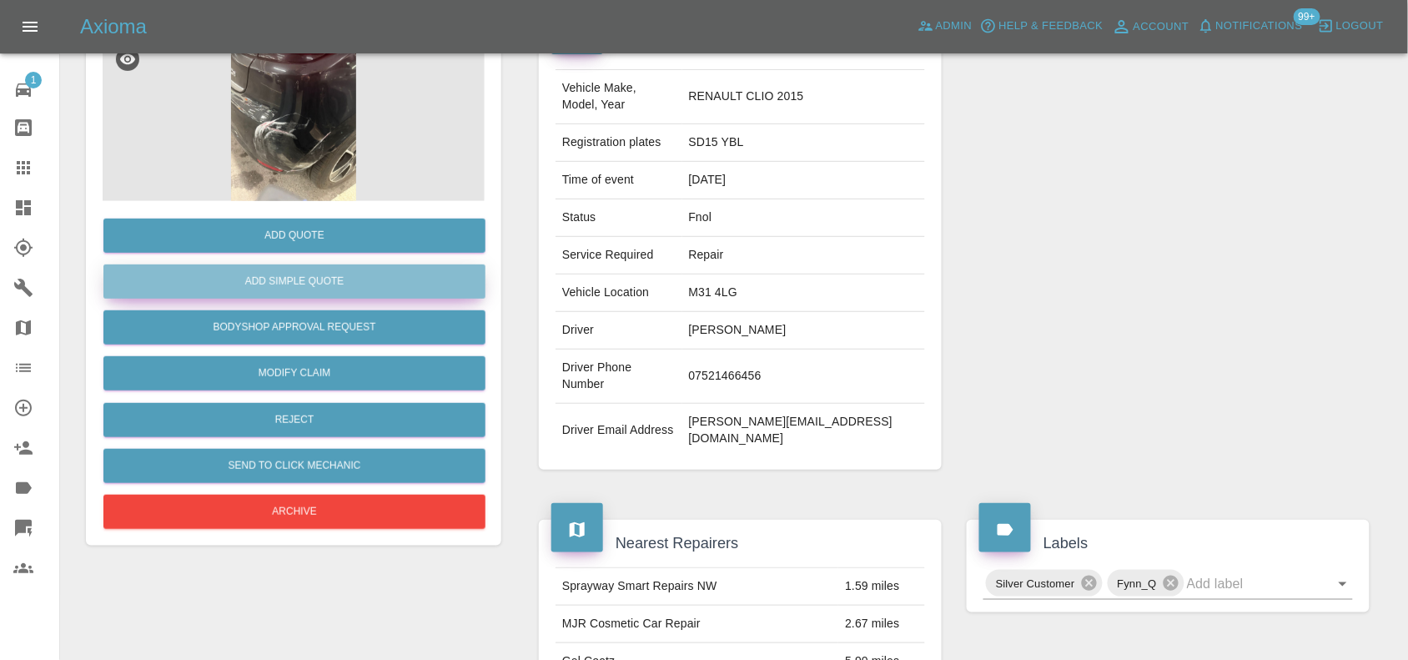
click at [330, 281] on button "Add Simple Quote" at bounding box center [294, 281] width 382 height 34
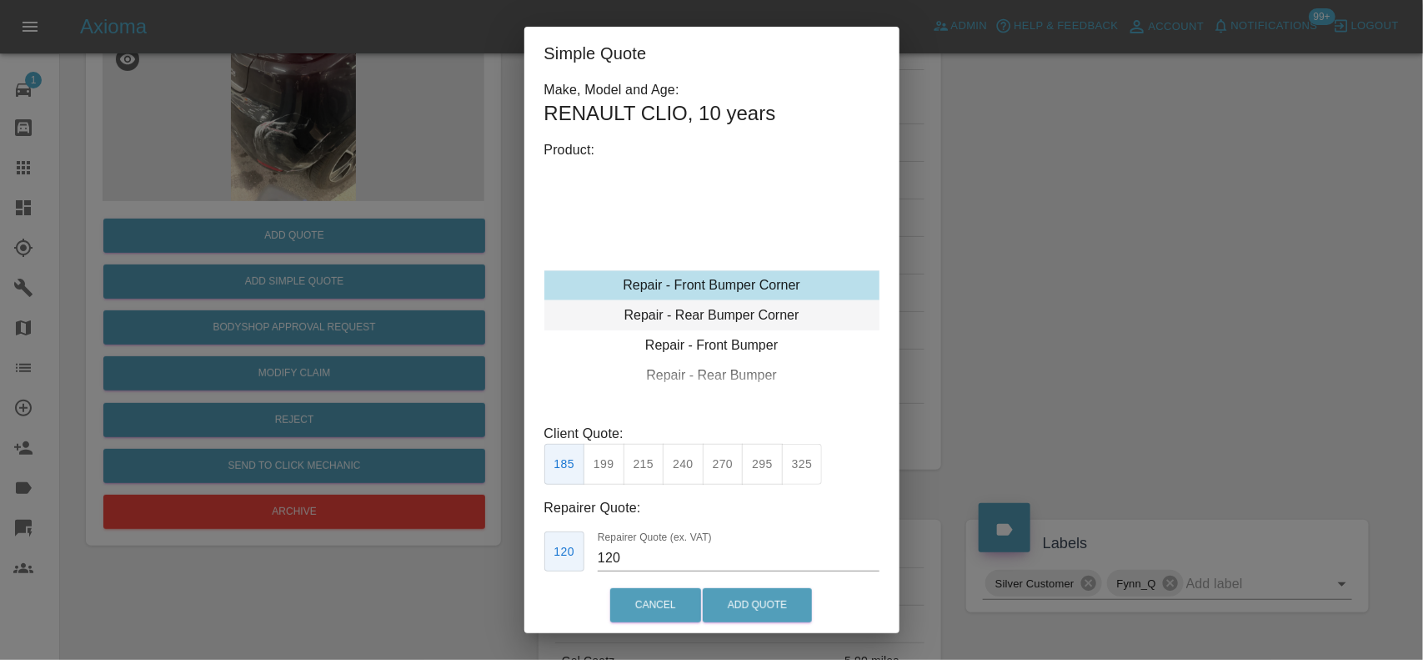
click at [710, 315] on div "Repair - Rear Bumper Corner" at bounding box center [712, 315] width 335 height 30
click at [606, 467] on button "199" at bounding box center [604, 464] width 41 height 41
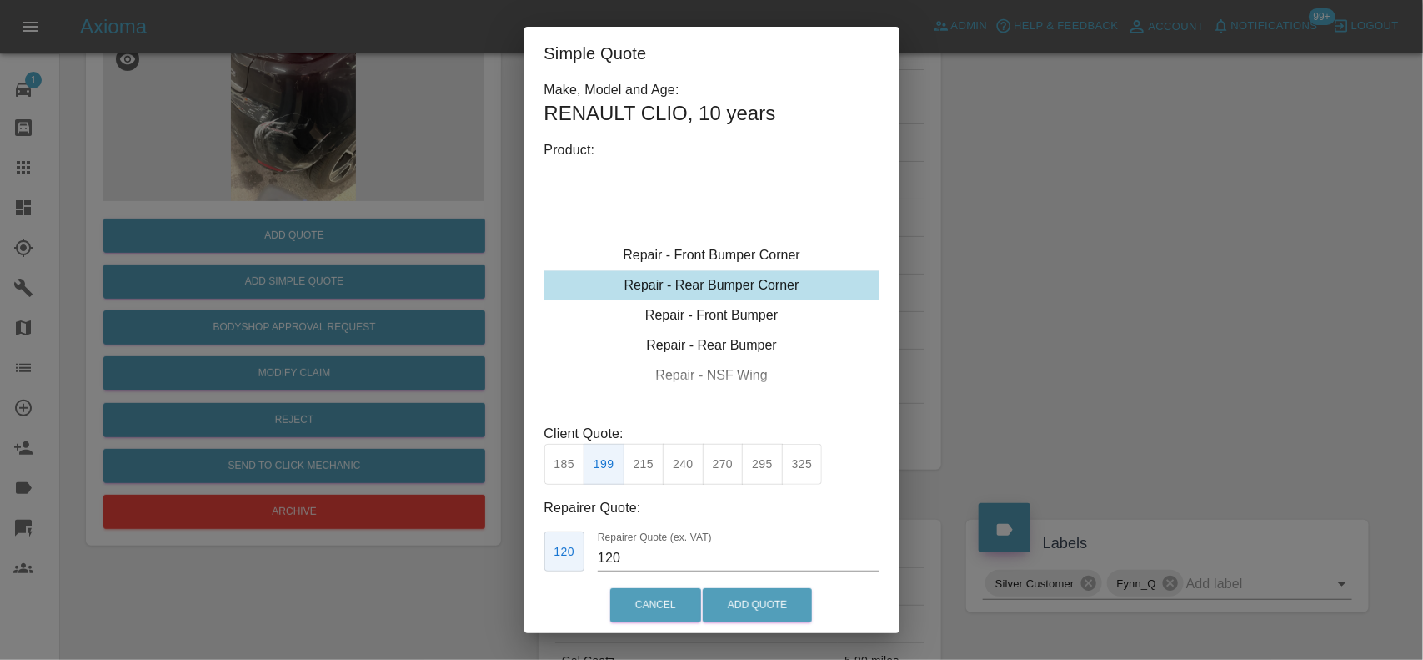
drag, startPoint x: 652, startPoint y: 460, endPoint x: 626, endPoint y: 501, distance: 48.3
click at [650, 461] on button "215" at bounding box center [644, 464] width 41 height 41
drag, startPoint x: 632, startPoint y: 555, endPoint x: 450, endPoint y: 542, distance: 182.3
click at [463, 546] on div "Simple Quote Make, Model and Age: RENAULT CLIO , 10 years Product: Repair - Fro…" at bounding box center [711, 330] width 1423 height 660
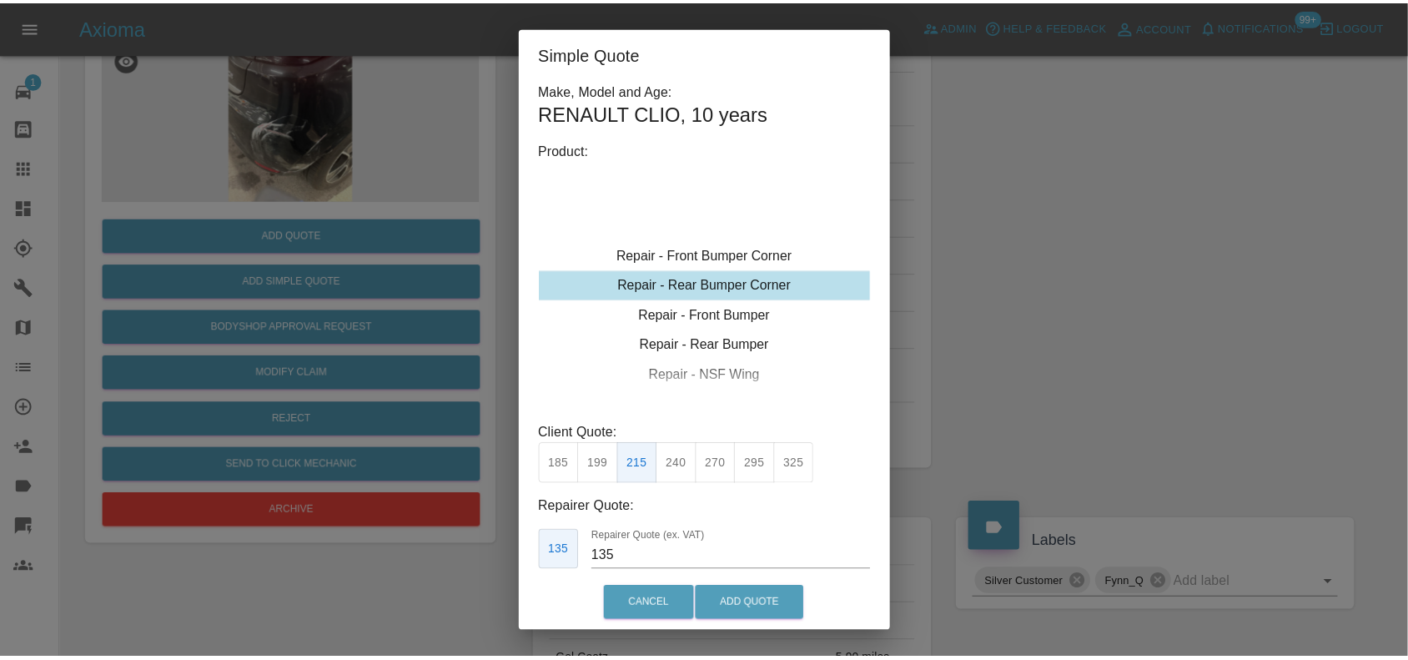
scroll to position [6, 0]
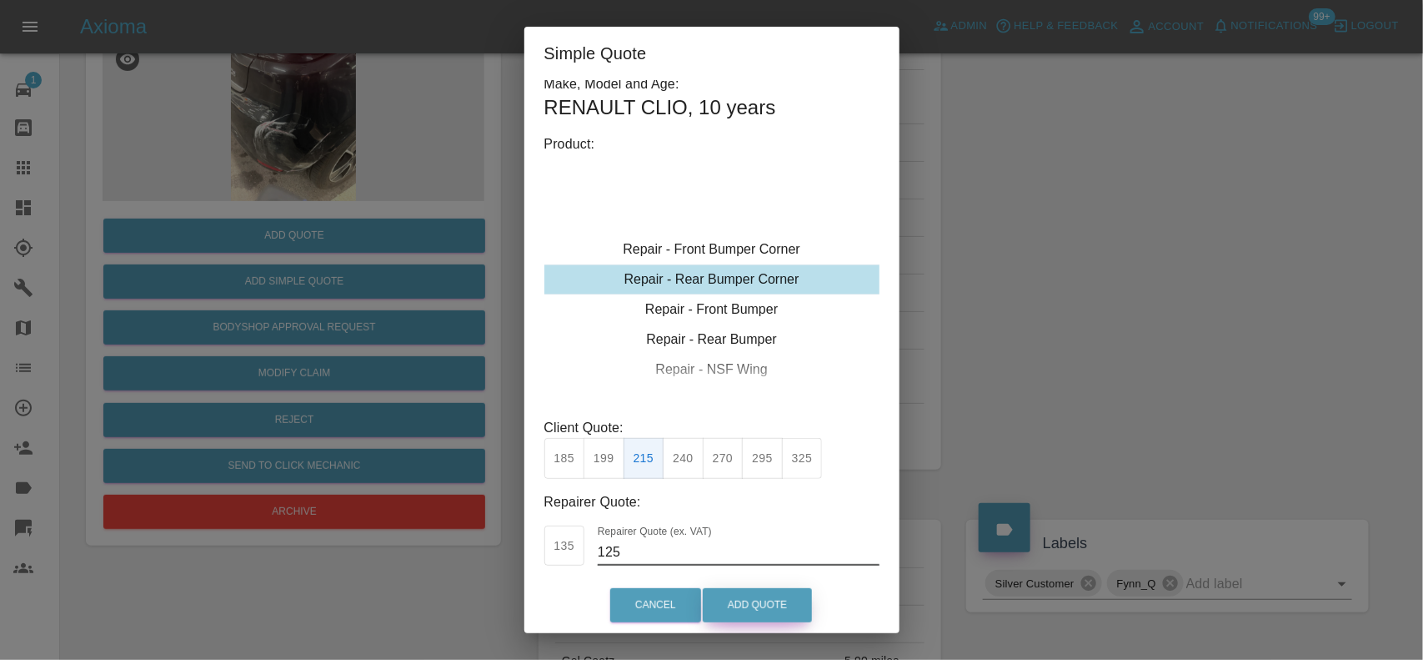
type input "125"
click at [771, 601] on button "Add Quote" at bounding box center [757, 605] width 109 height 34
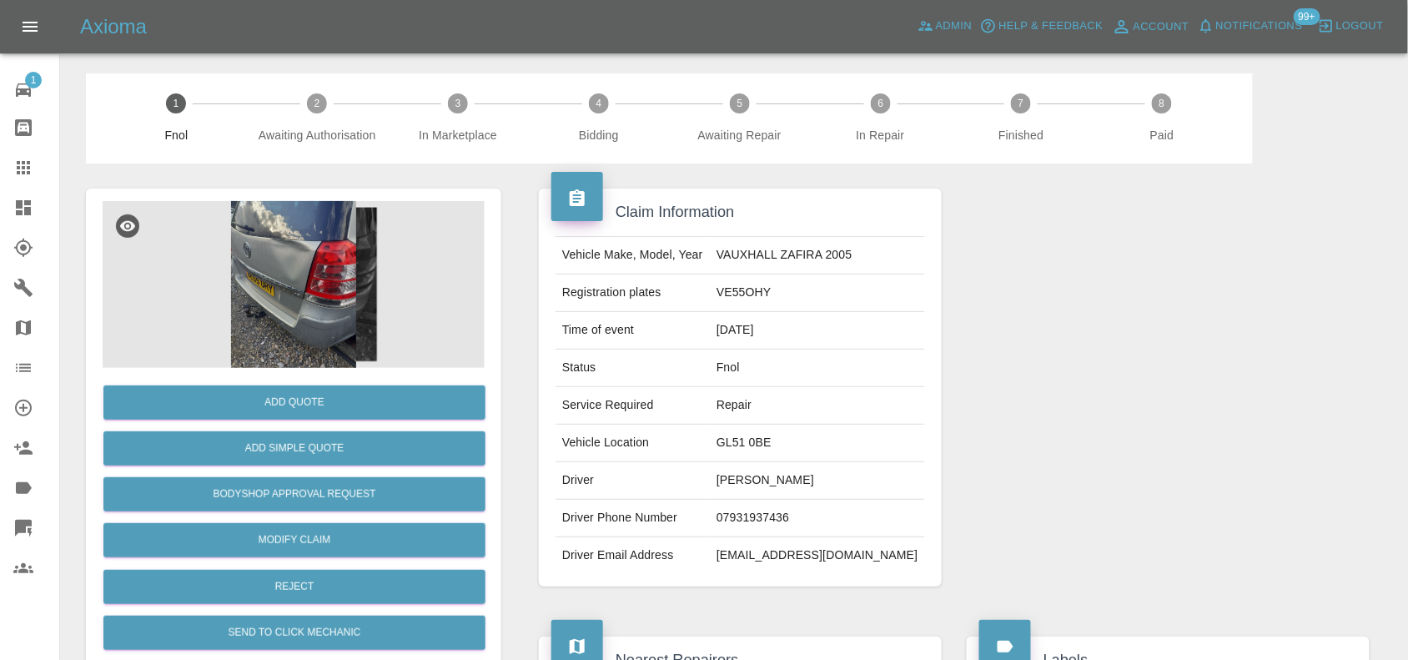
click at [305, 286] on img at bounding box center [294, 284] width 382 height 167
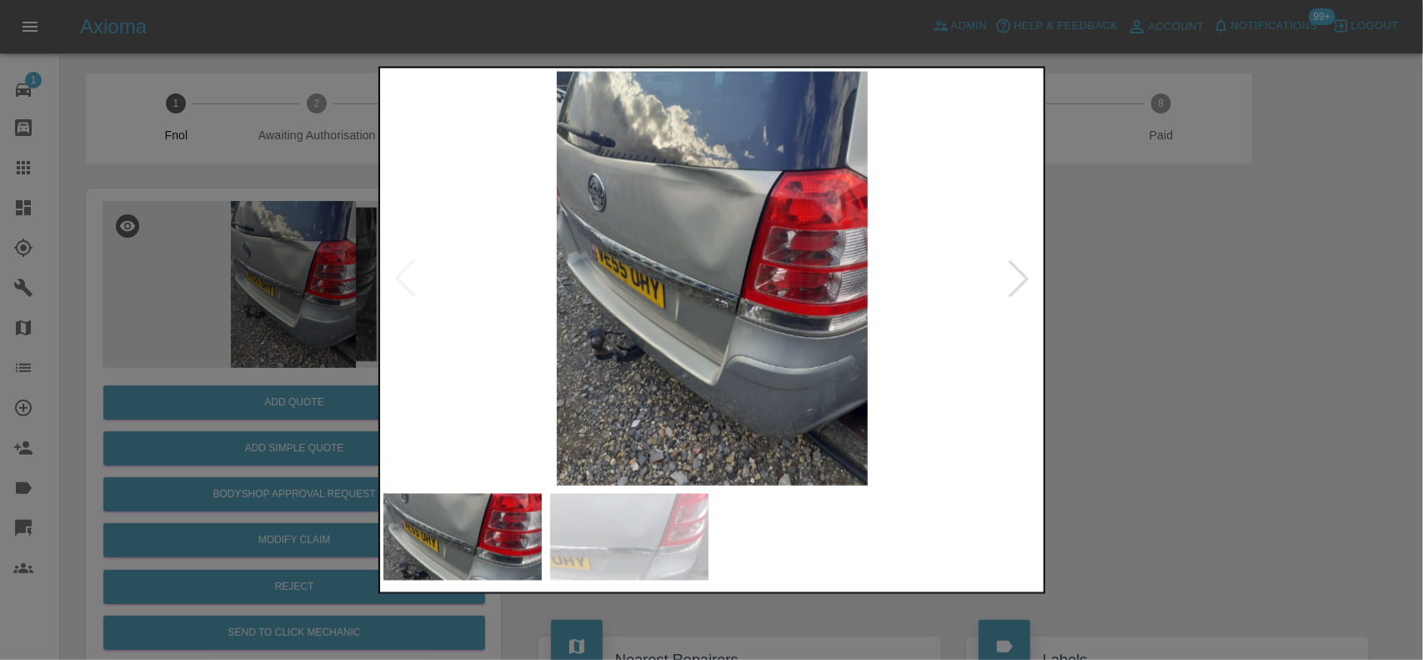
click at [692, 272] on img at bounding box center [713, 278] width 659 height 414
click at [695, 264] on img at bounding box center [713, 278] width 659 height 414
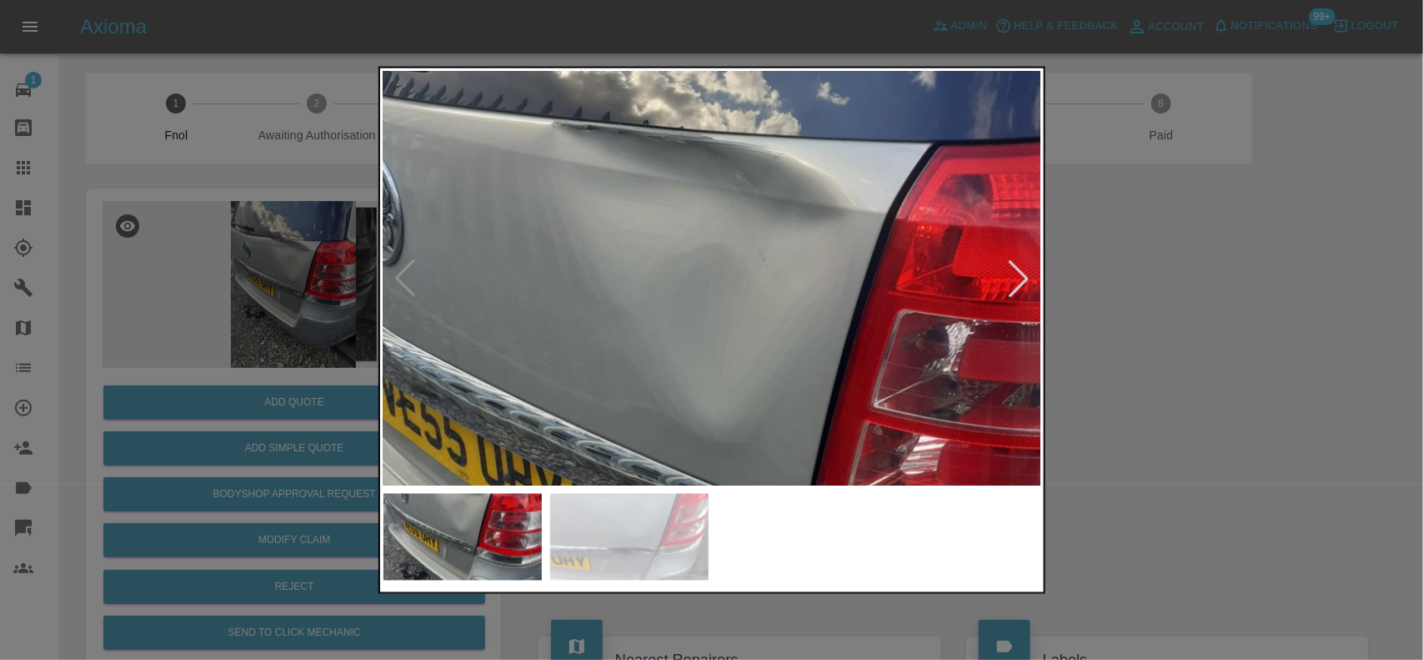
click at [664, 389] on img at bounding box center [721, 464] width 1976 height 1242
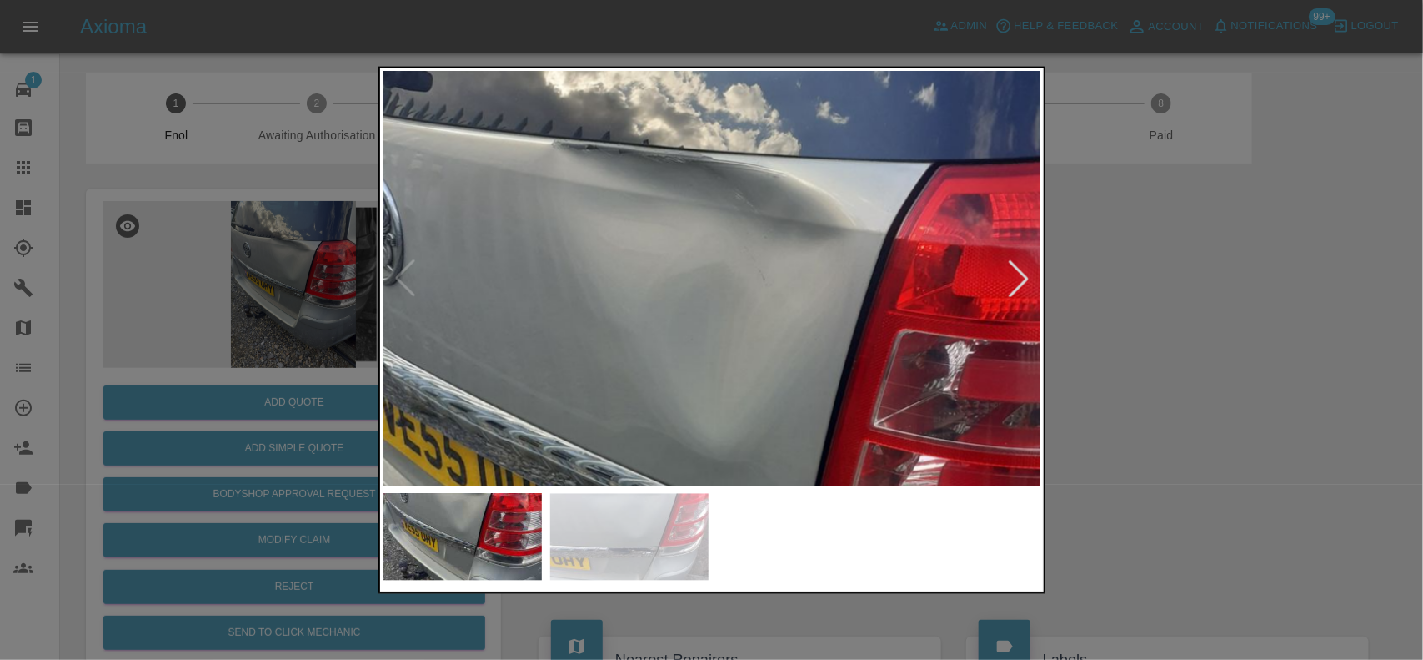
click at [213, 238] on div at bounding box center [711, 330] width 1423 height 660
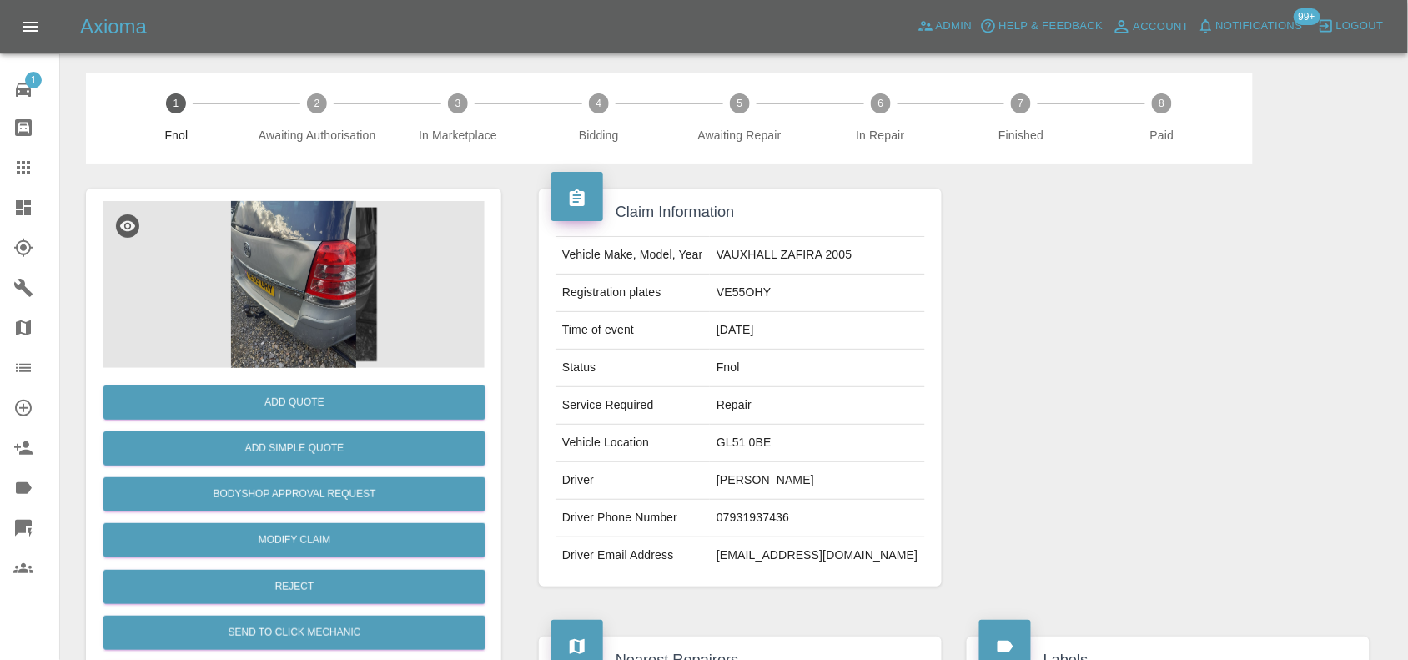
click at [309, 348] on img at bounding box center [294, 284] width 382 height 167
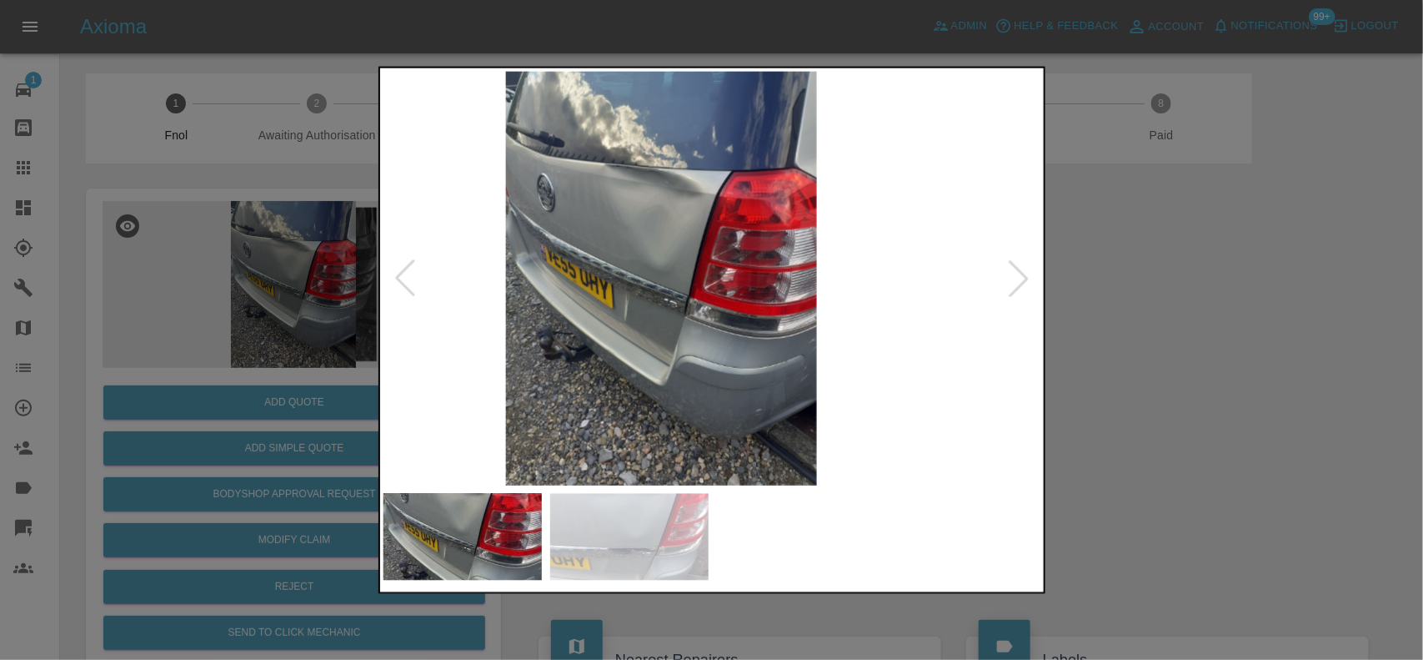
click at [690, 403] on img at bounding box center [661, 278] width 659 height 414
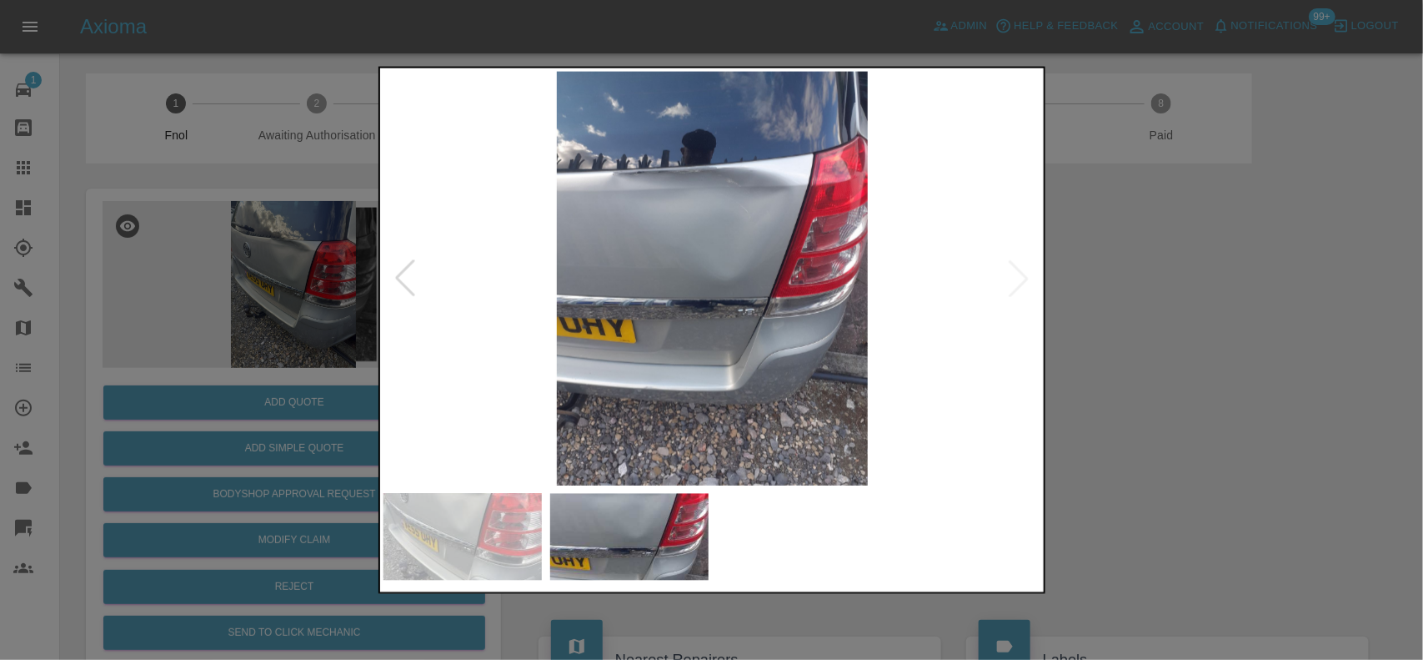
drag, startPoint x: 176, startPoint y: 242, endPoint x: 418, endPoint y: 477, distance: 337.3
click at [176, 243] on div at bounding box center [711, 330] width 1423 height 660
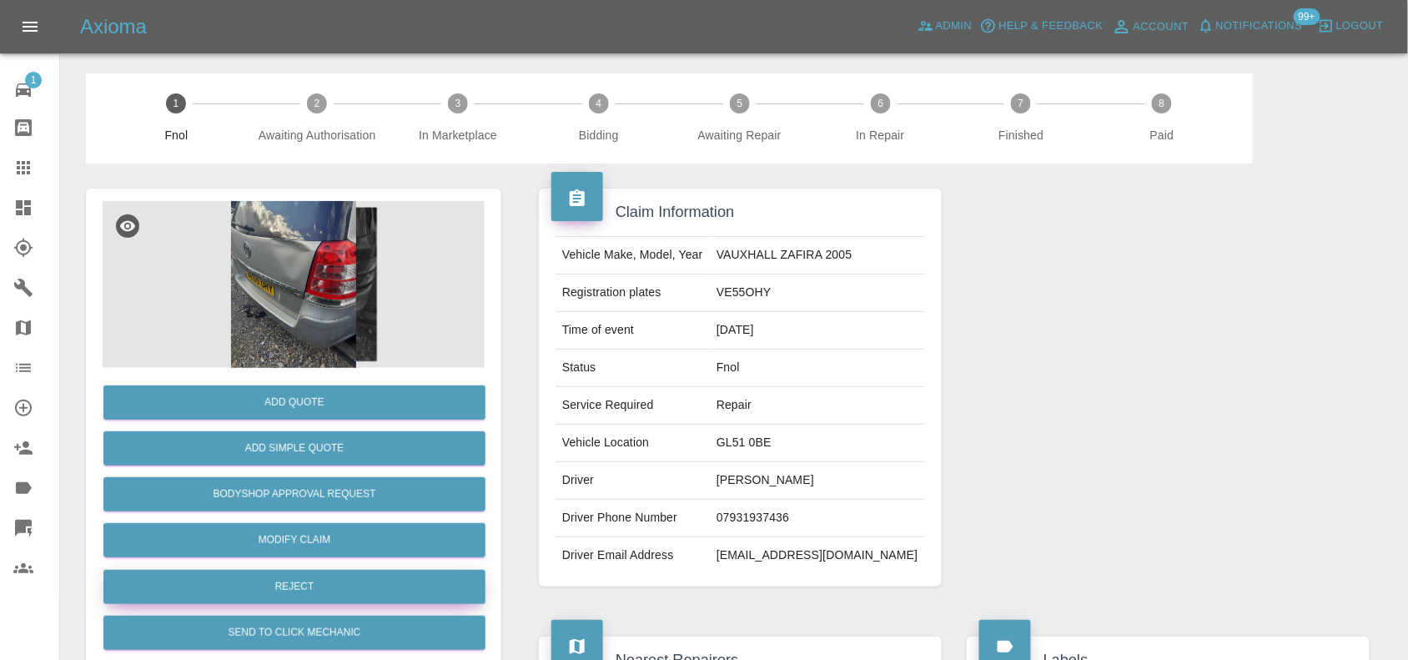
click at [353, 570] on button "Reject" at bounding box center [294, 587] width 382 height 34
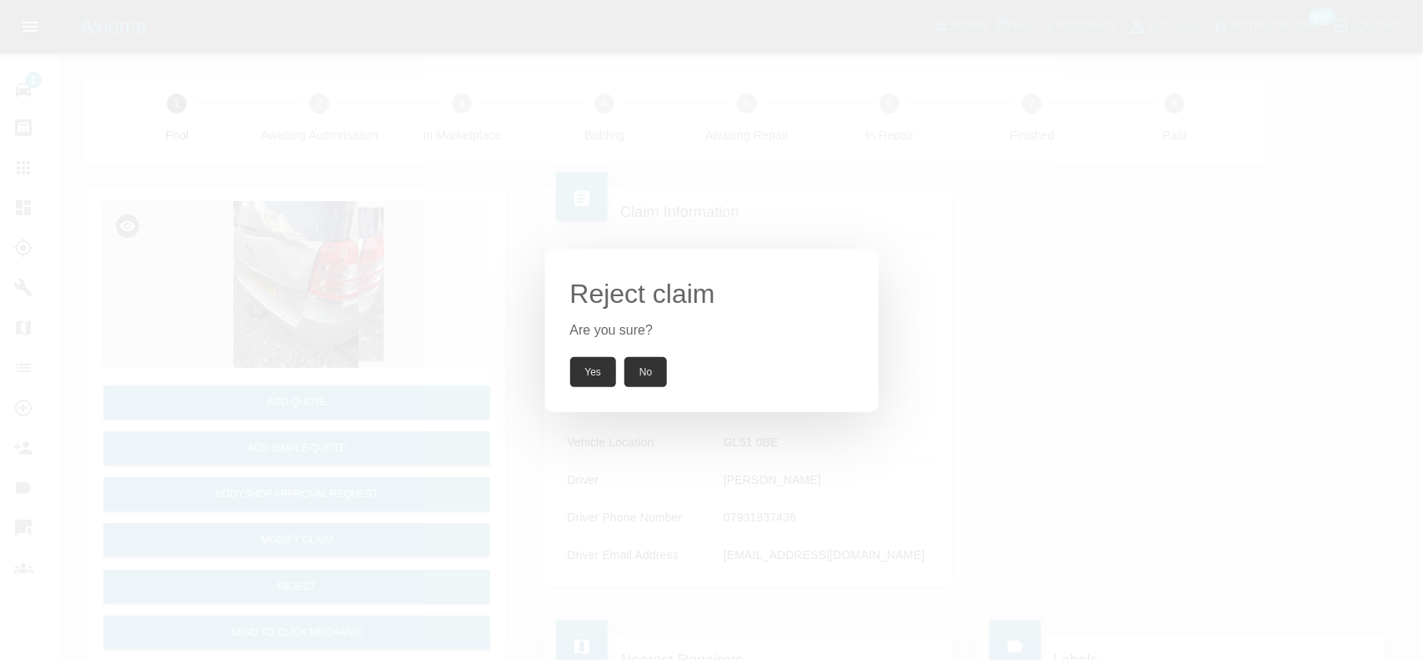
click at [585, 380] on button "Yes" at bounding box center [593, 372] width 47 height 30
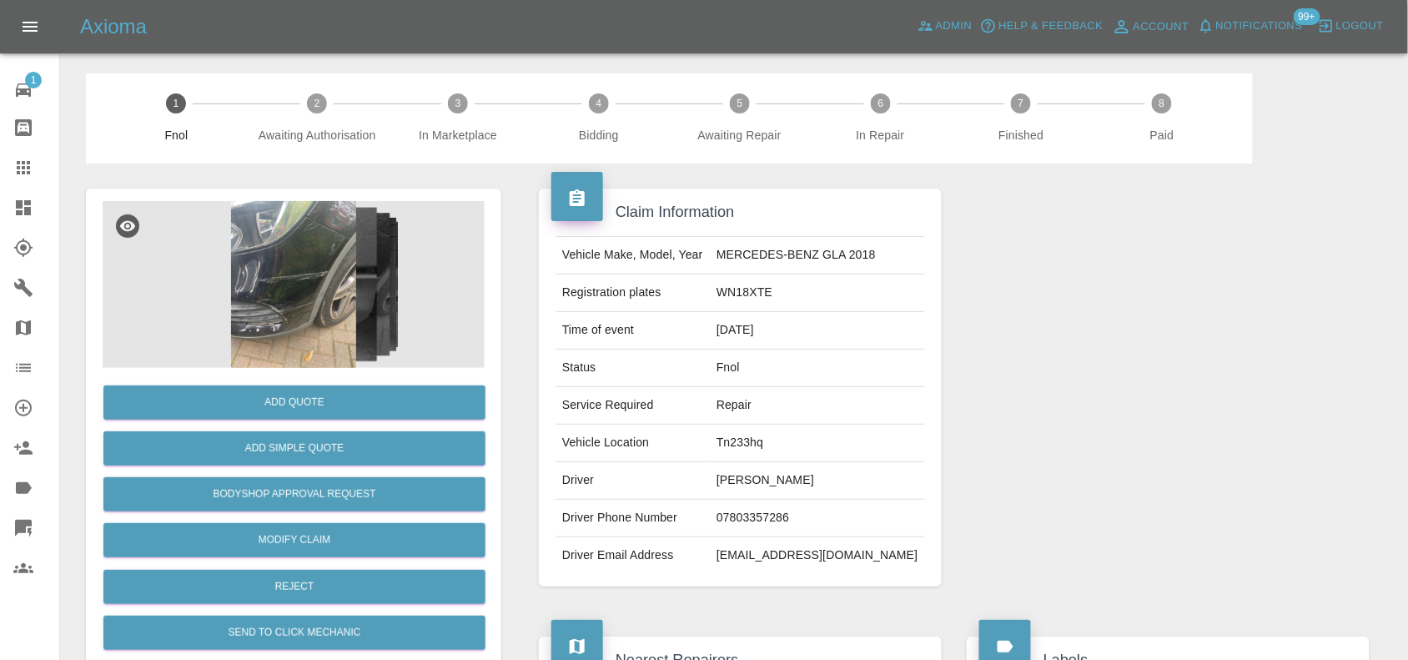
click at [342, 257] on img at bounding box center [294, 284] width 382 height 167
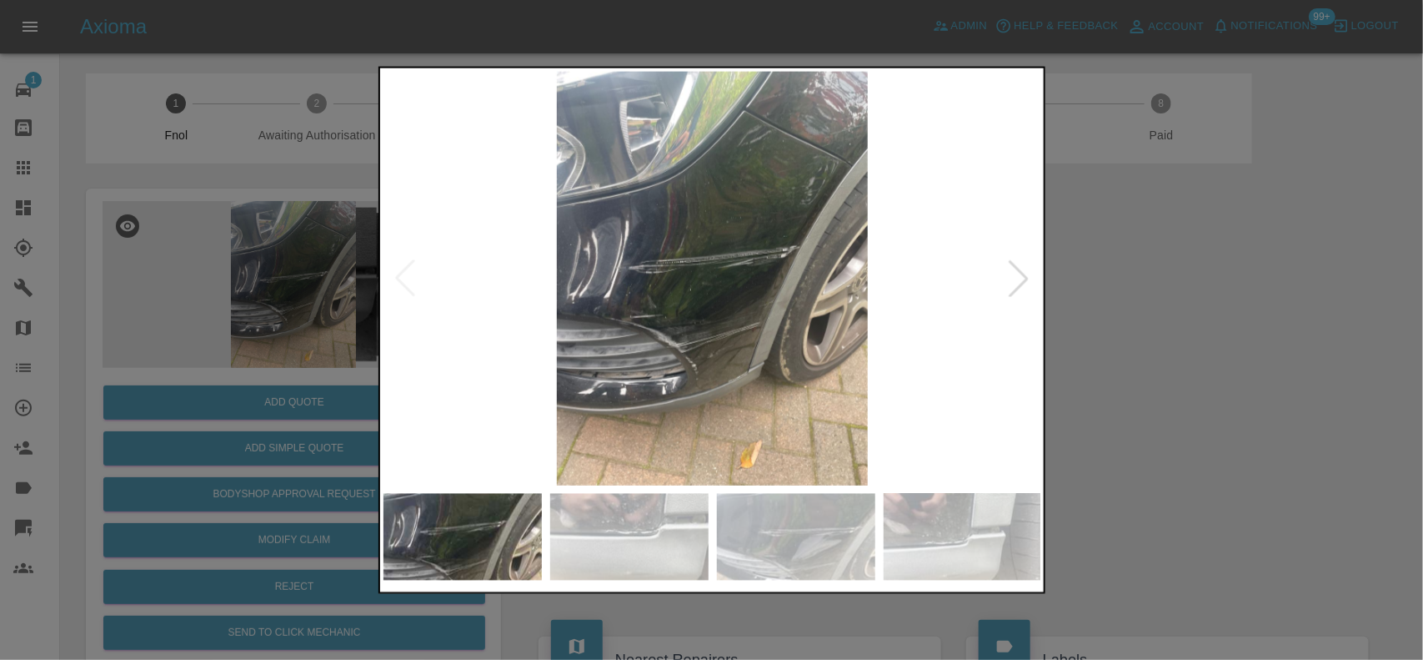
click at [673, 294] on img at bounding box center [713, 278] width 659 height 414
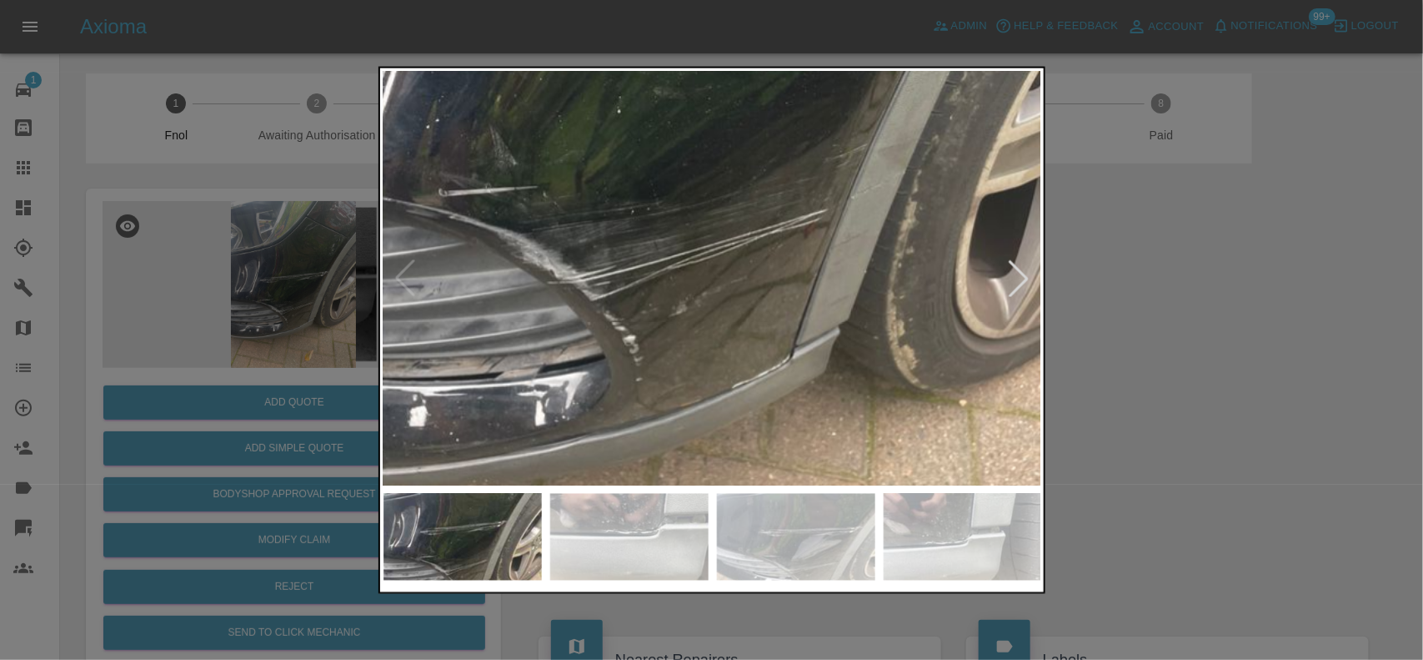
click at [678, 72] on img at bounding box center [684, 76] width 1976 height 1242
click at [719, 324] on img at bounding box center [684, 76] width 1976 height 1242
click at [720, 324] on img at bounding box center [684, 76] width 1976 height 1242
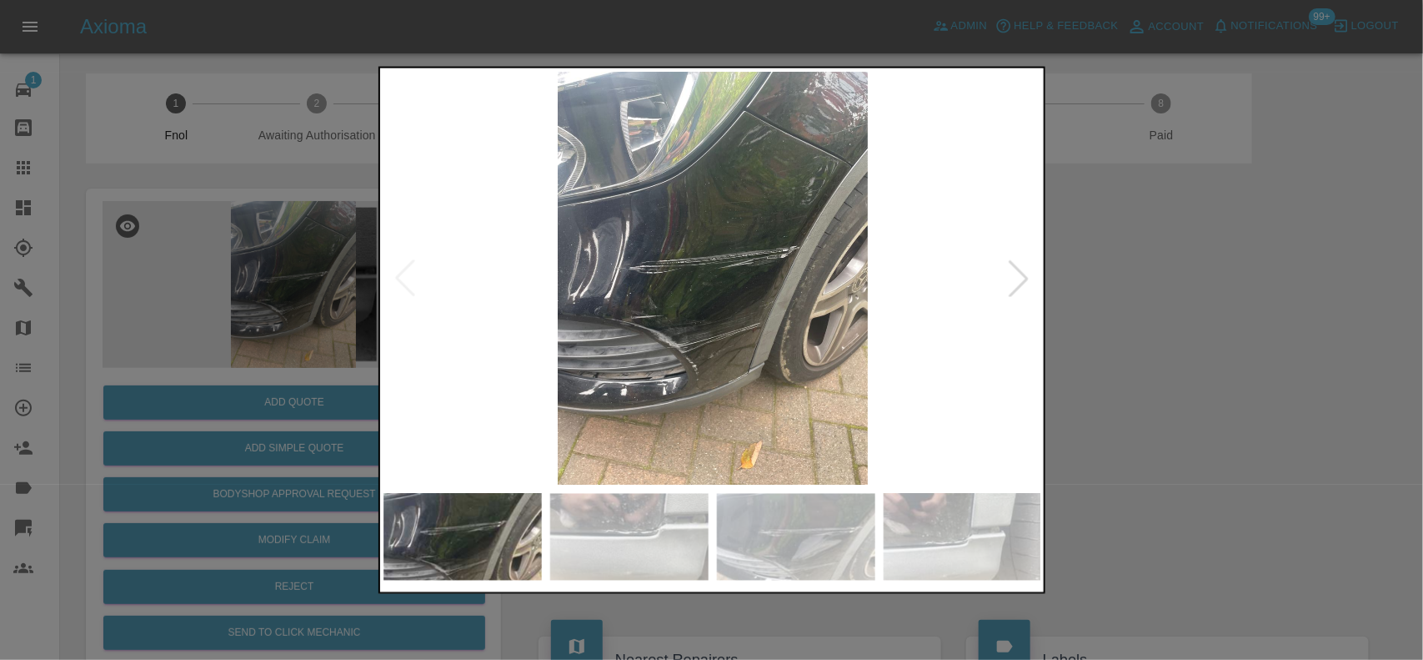
click at [635, 319] on img at bounding box center [713, 278] width 659 height 414
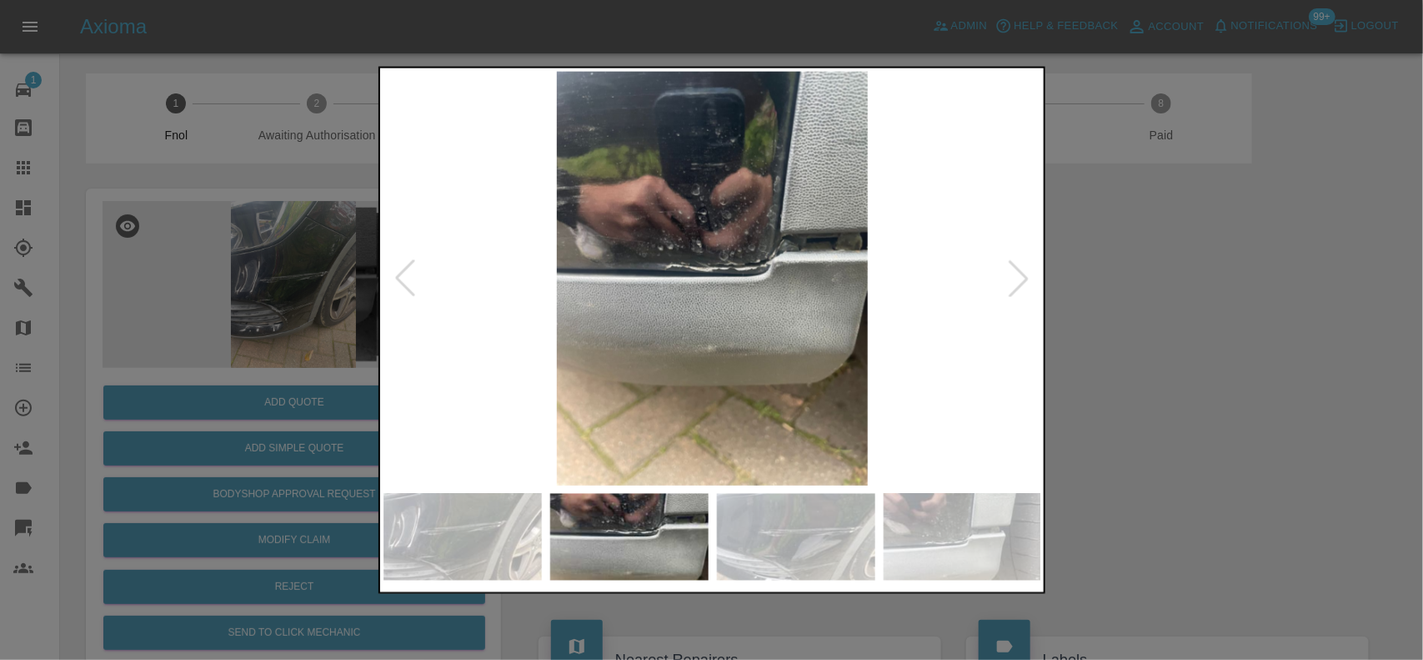
click at [605, 309] on img at bounding box center [713, 278] width 659 height 414
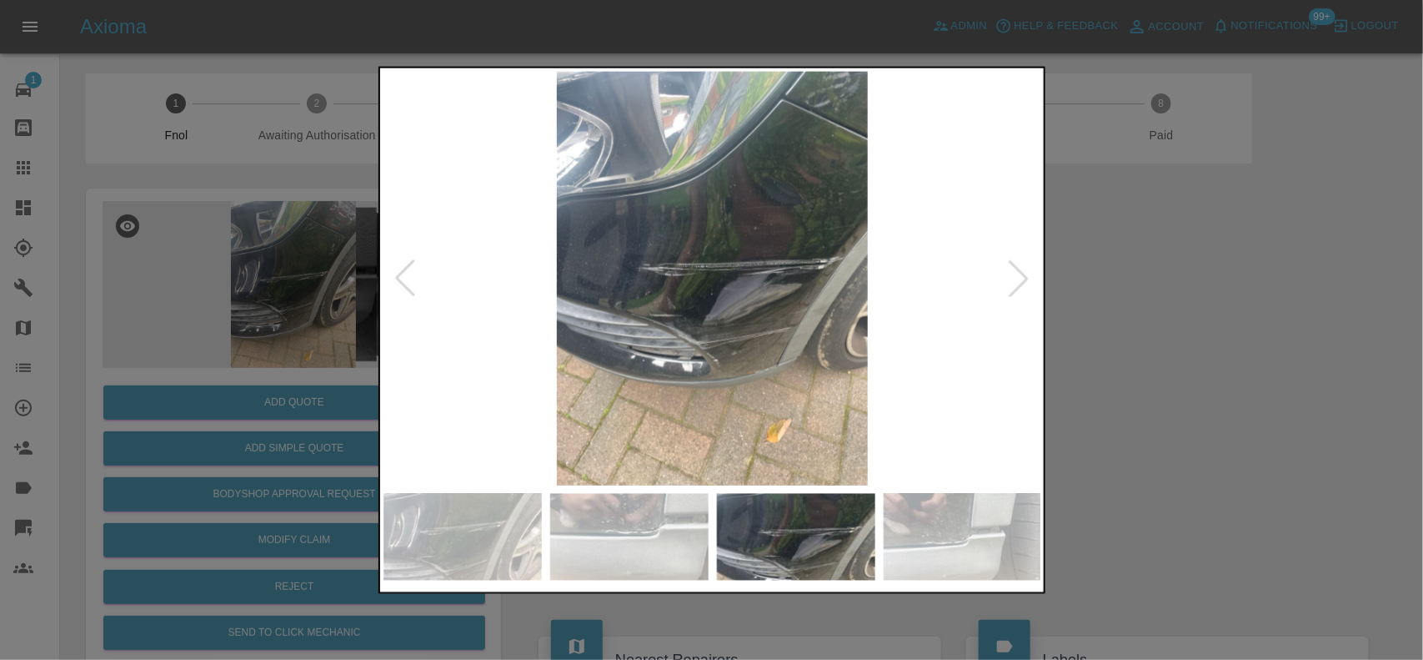
click at [644, 292] on img at bounding box center [713, 278] width 659 height 414
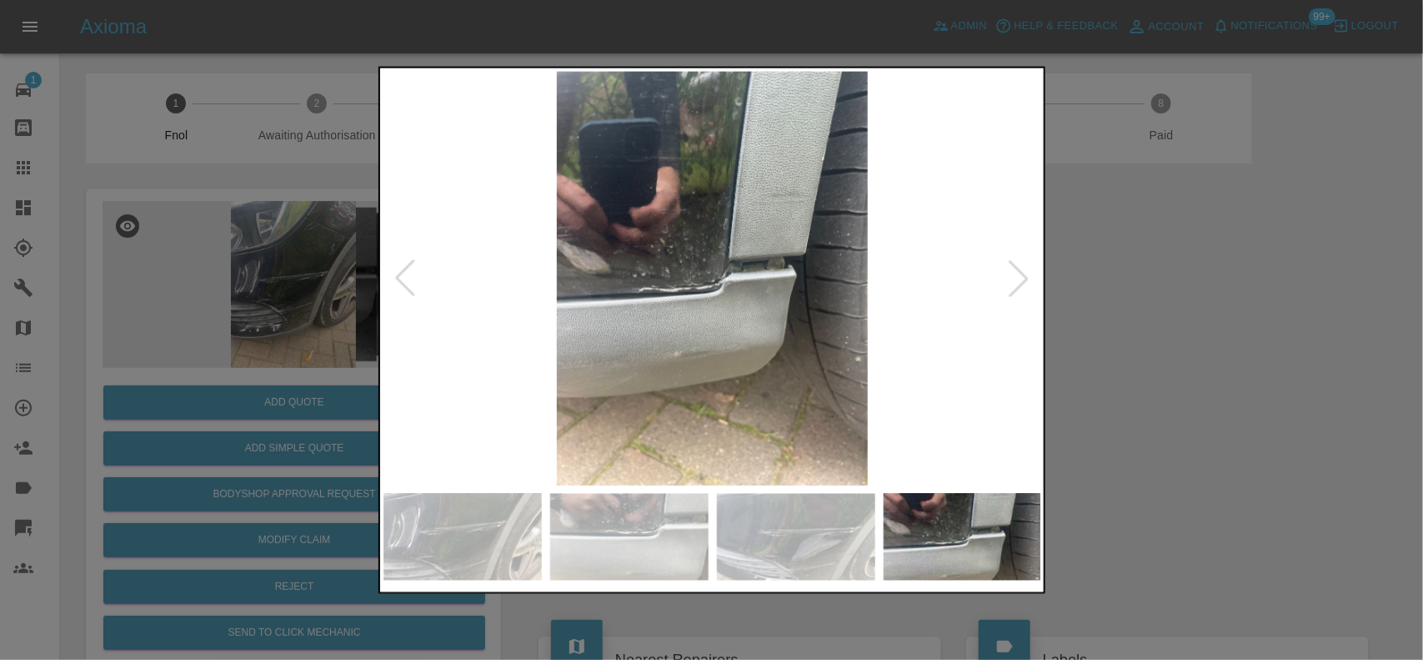
click at [560, 273] on img at bounding box center [713, 278] width 659 height 414
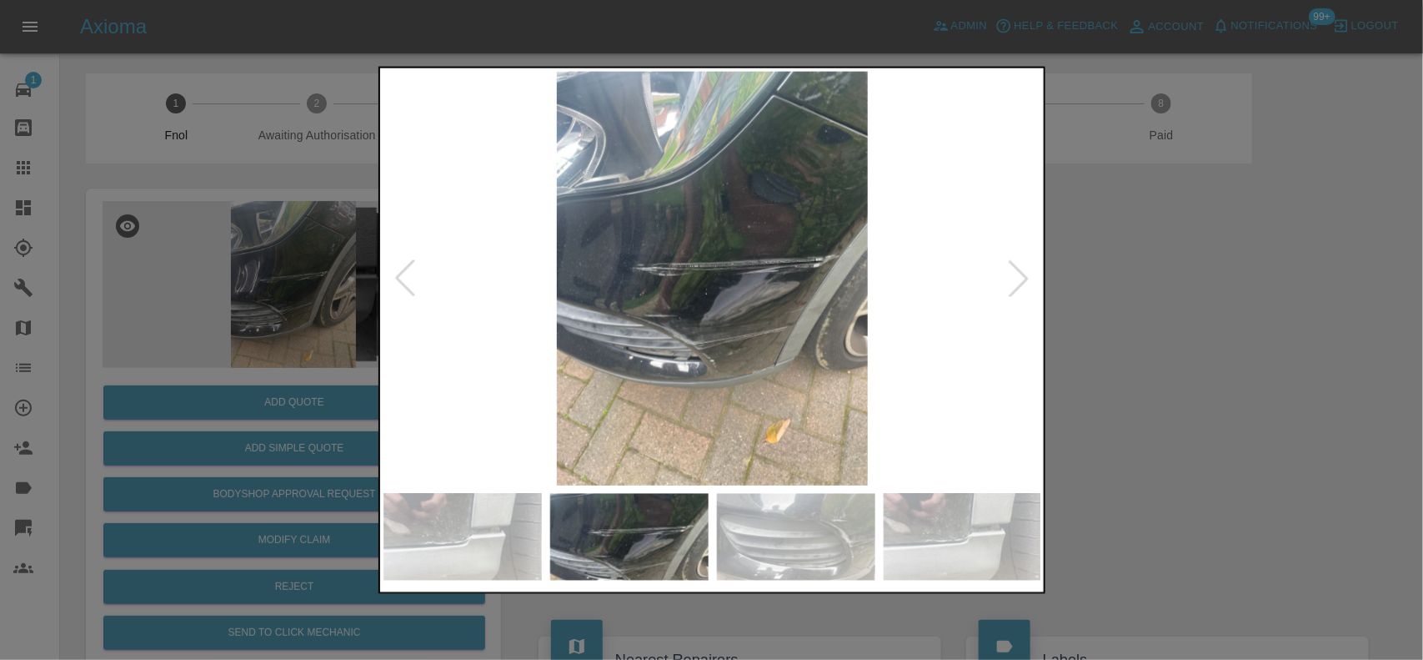
click at [760, 334] on img at bounding box center [713, 278] width 659 height 414
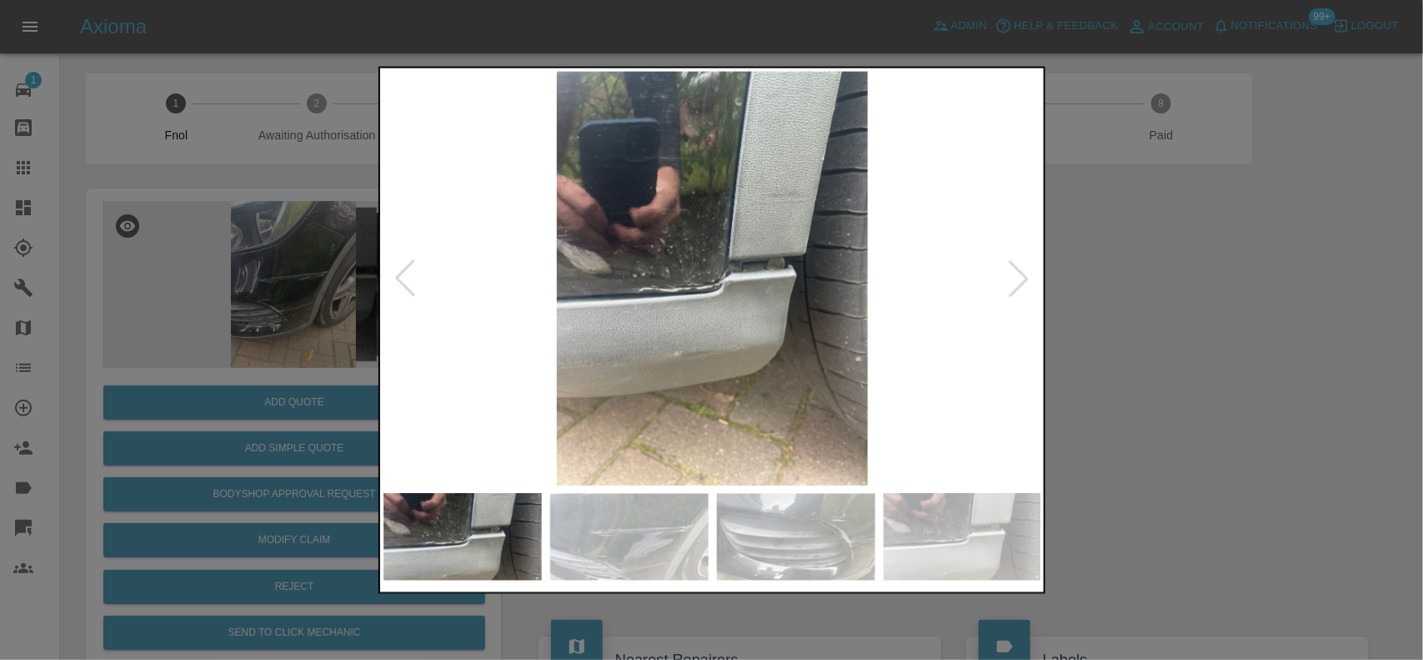
click at [730, 297] on img at bounding box center [713, 278] width 659 height 414
click at [728, 300] on img at bounding box center [713, 278] width 659 height 414
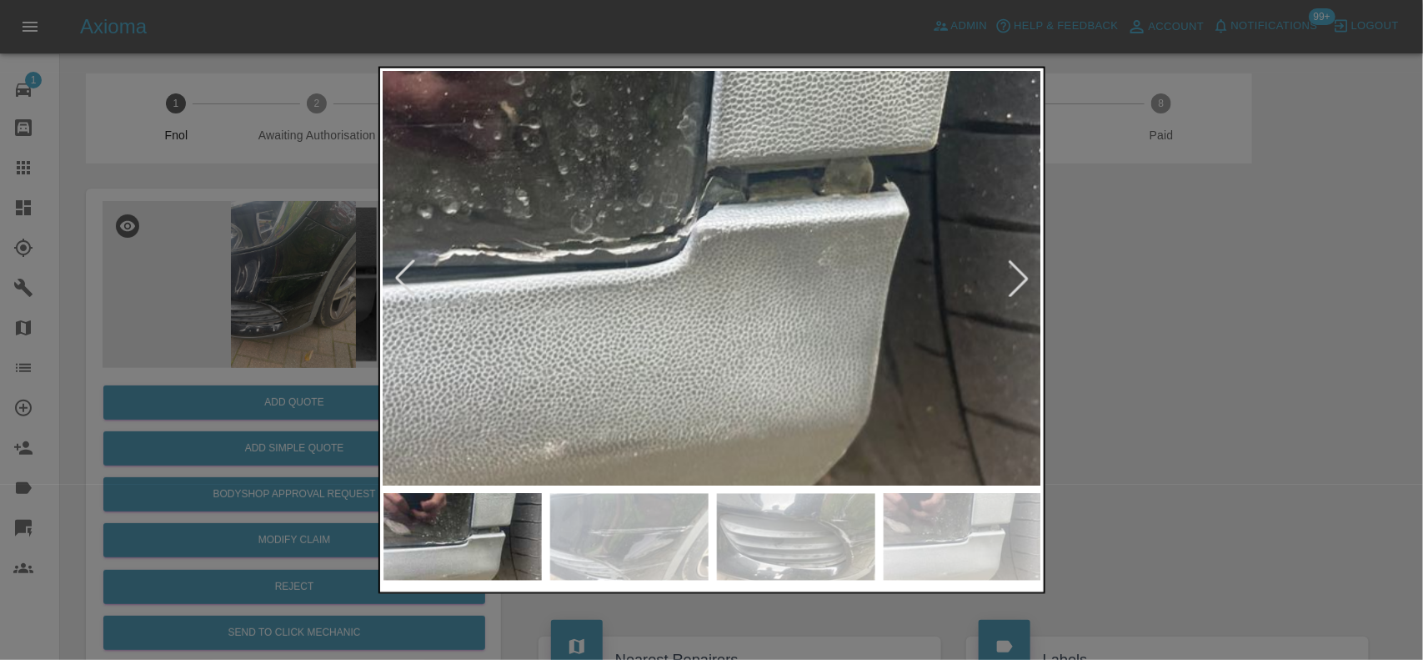
click at [734, 315] on img at bounding box center [657, 221] width 1976 height 1242
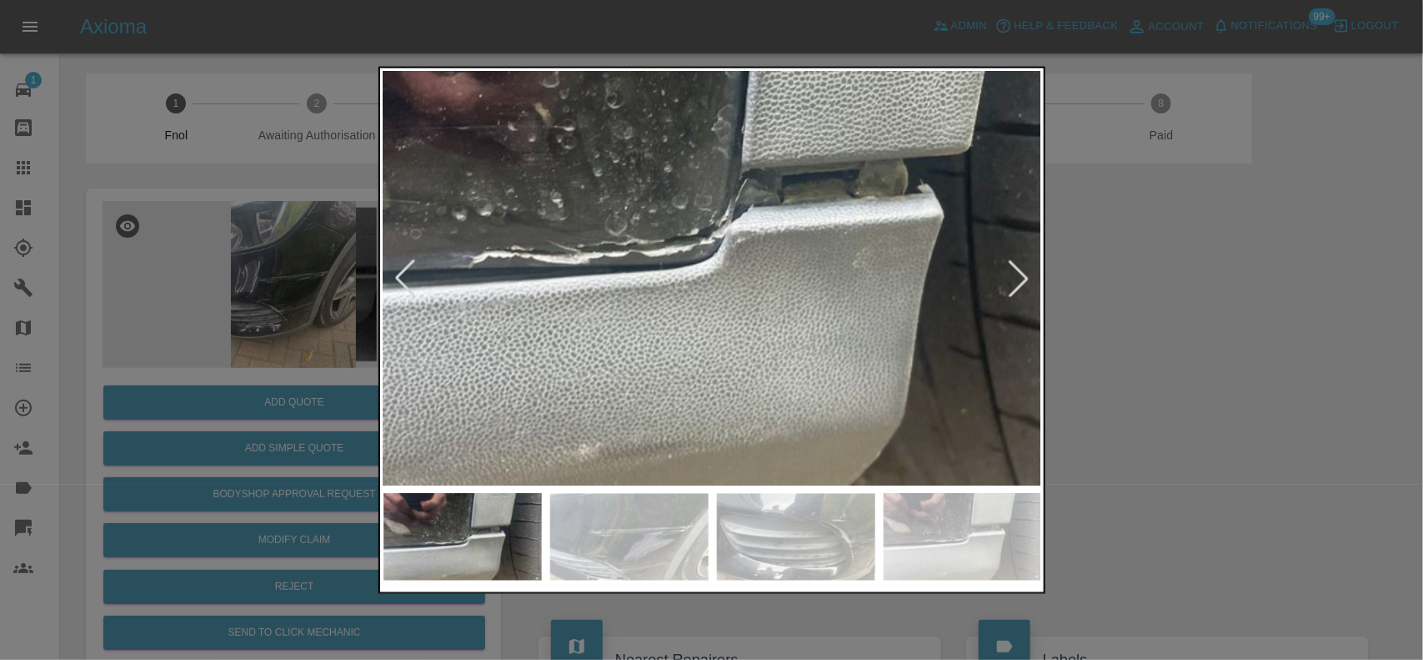
click at [649, 293] on img at bounding box center [691, 222] width 1976 height 1242
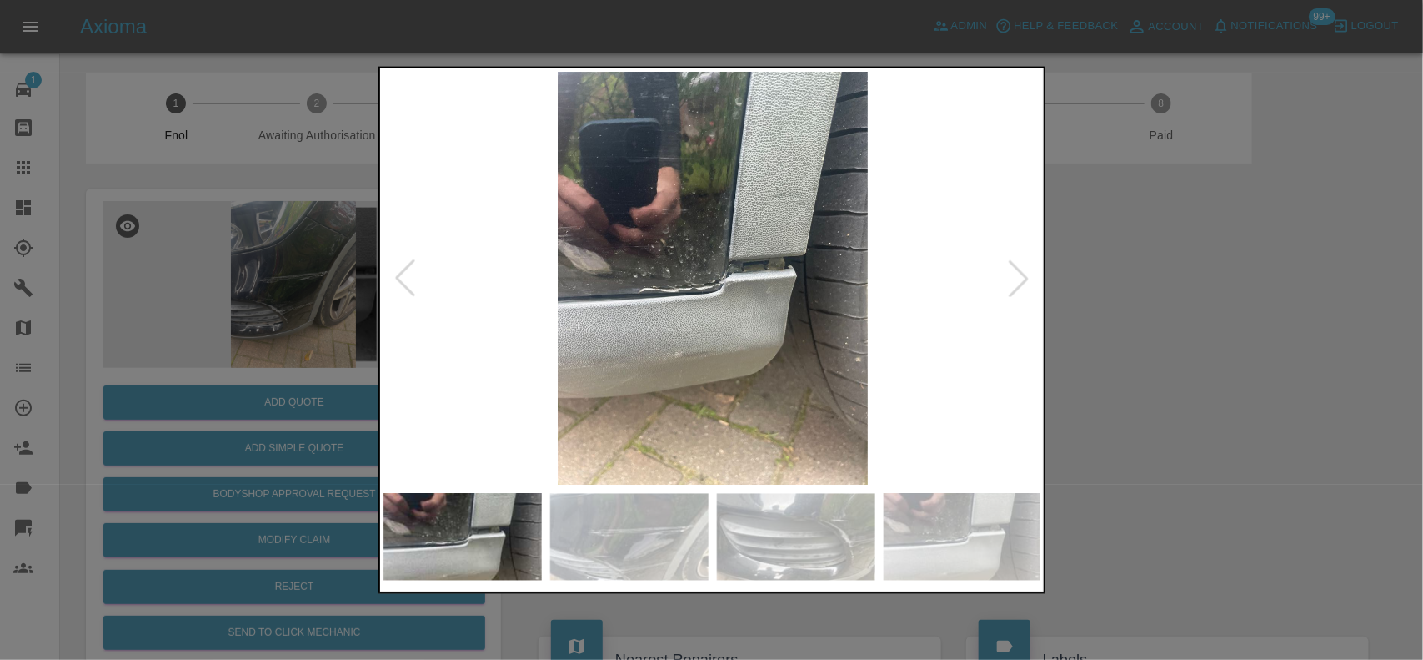
click at [650, 311] on img at bounding box center [713, 278] width 659 height 414
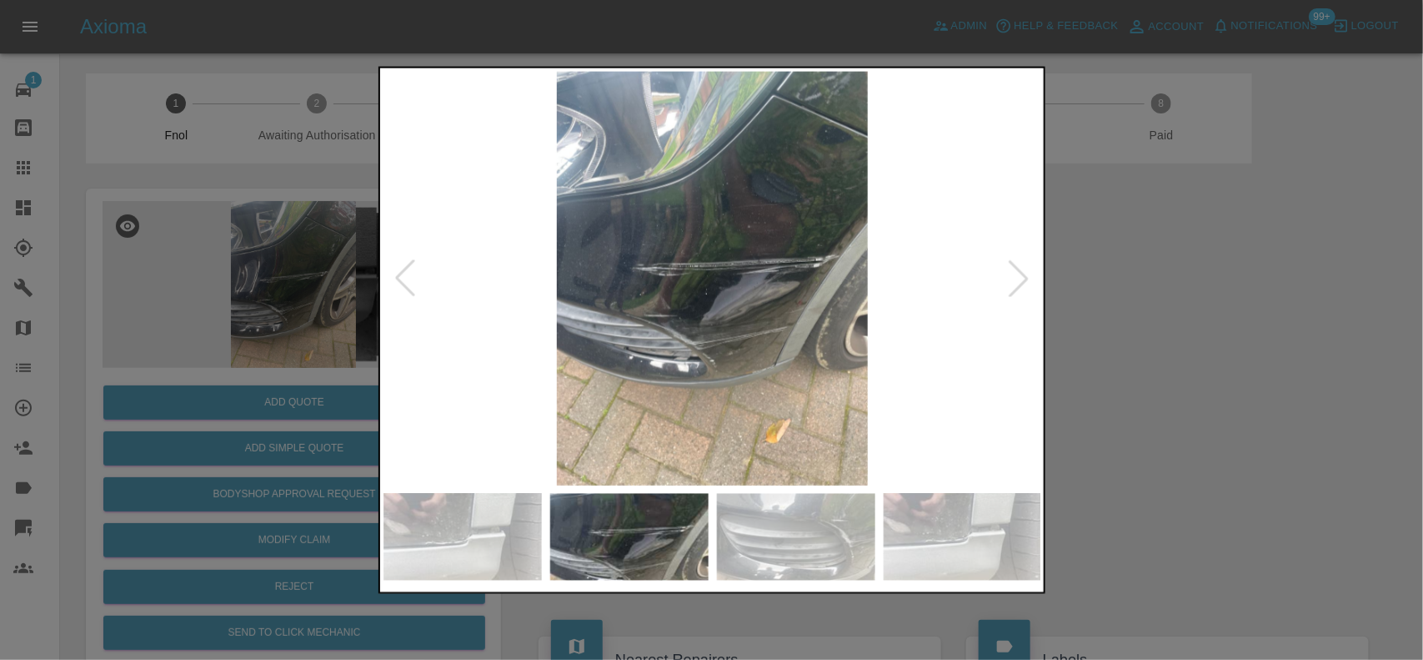
click at [739, 313] on img at bounding box center [713, 278] width 659 height 414
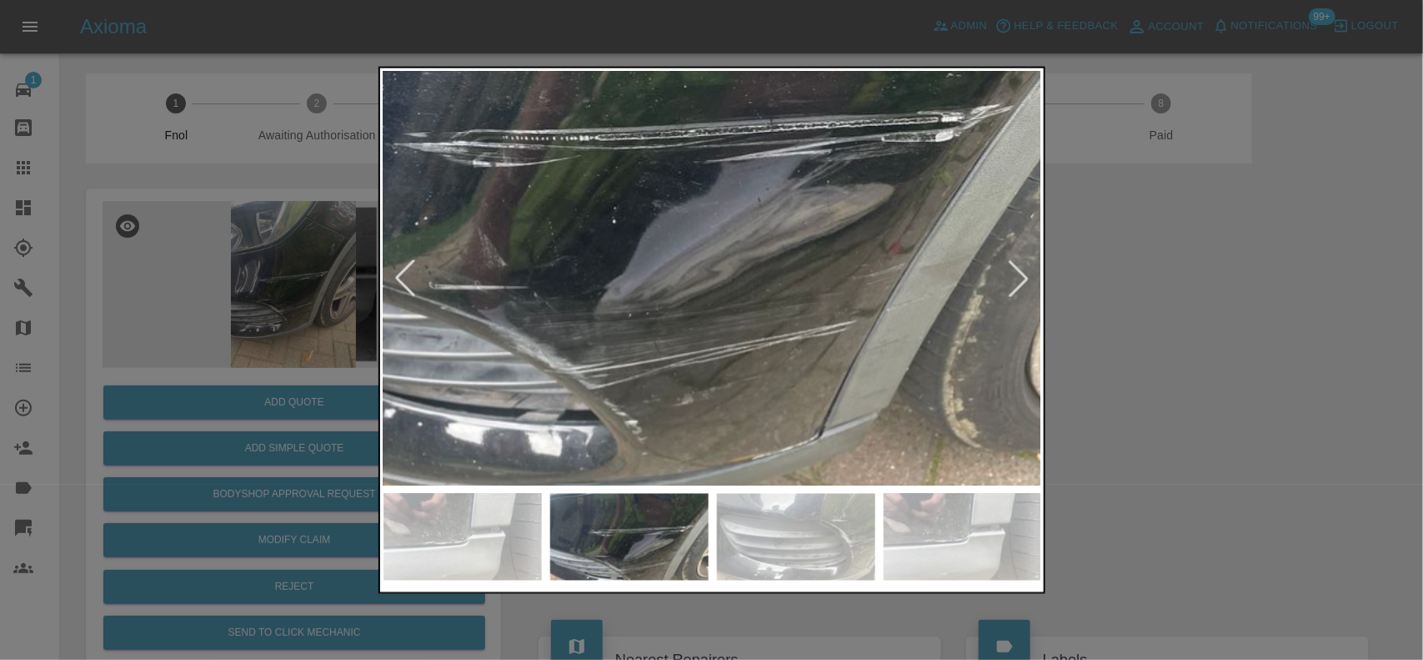
click at [735, 314] on img at bounding box center [632, 174] width 1976 height 1242
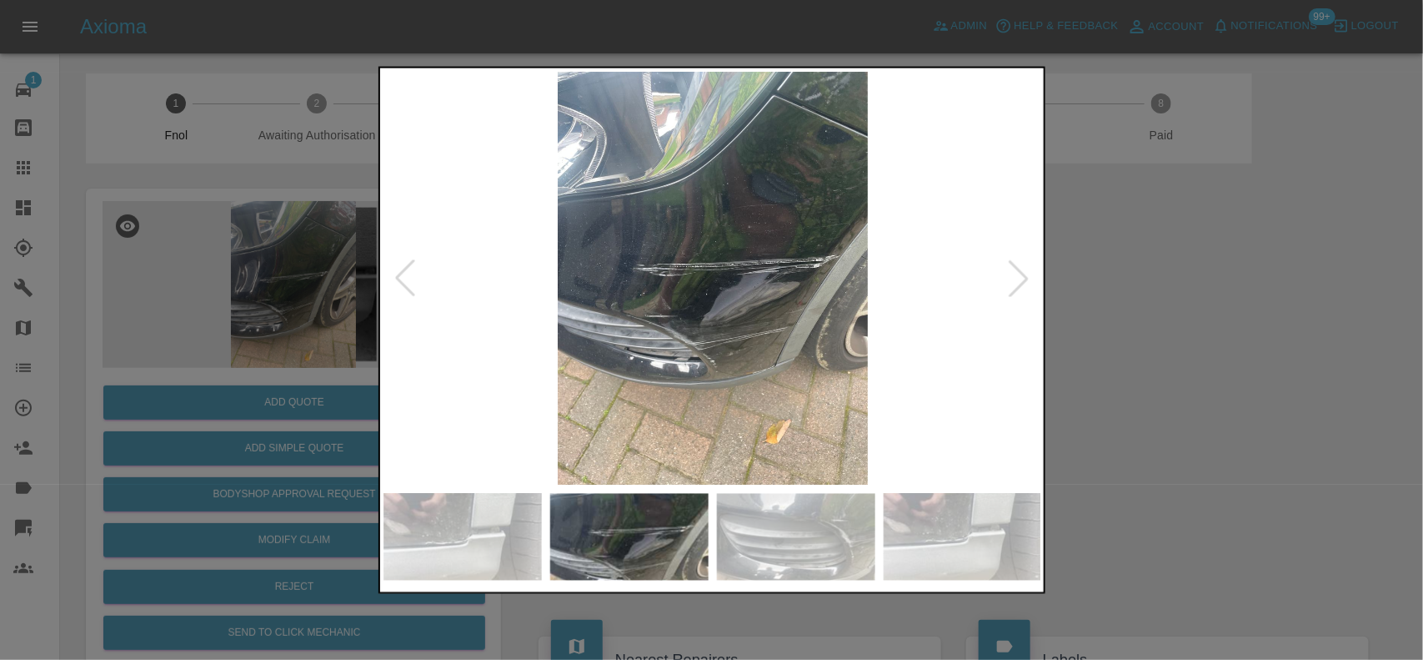
click at [696, 330] on img at bounding box center [713, 278] width 659 height 414
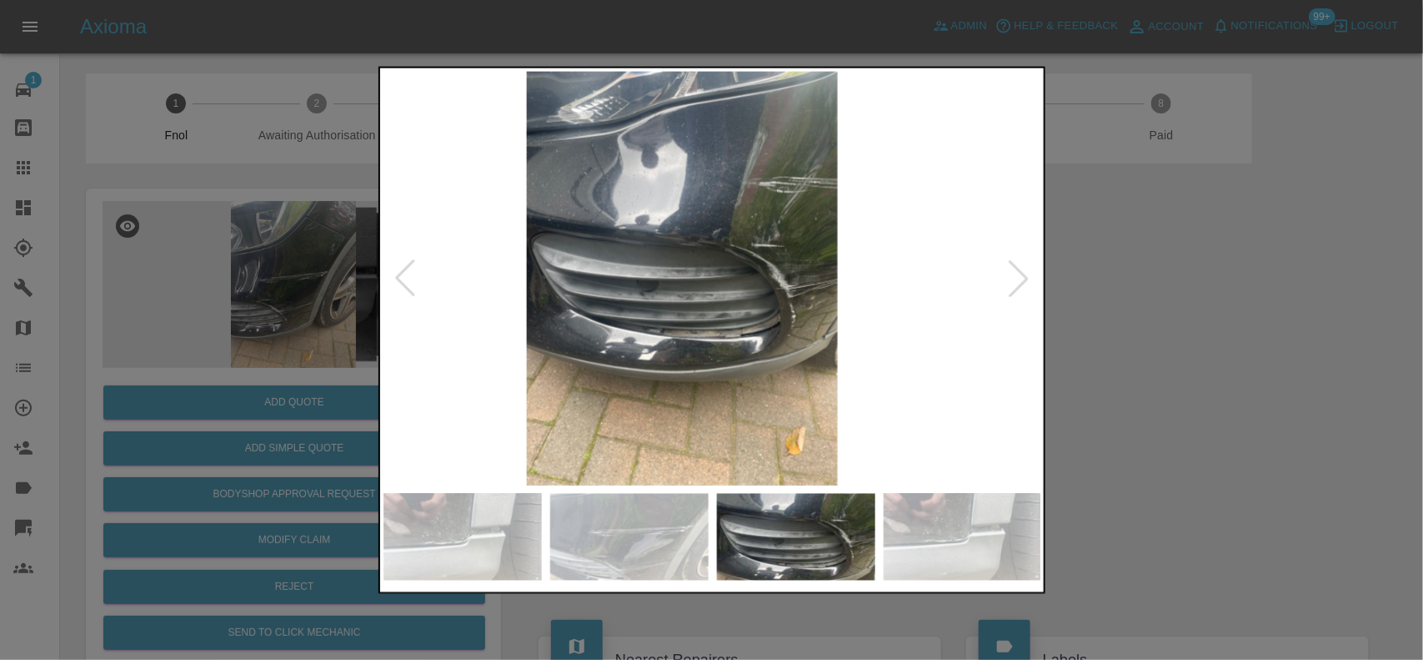
click at [643, 306] on img at bounding box center [682, 278] width 659 height 414
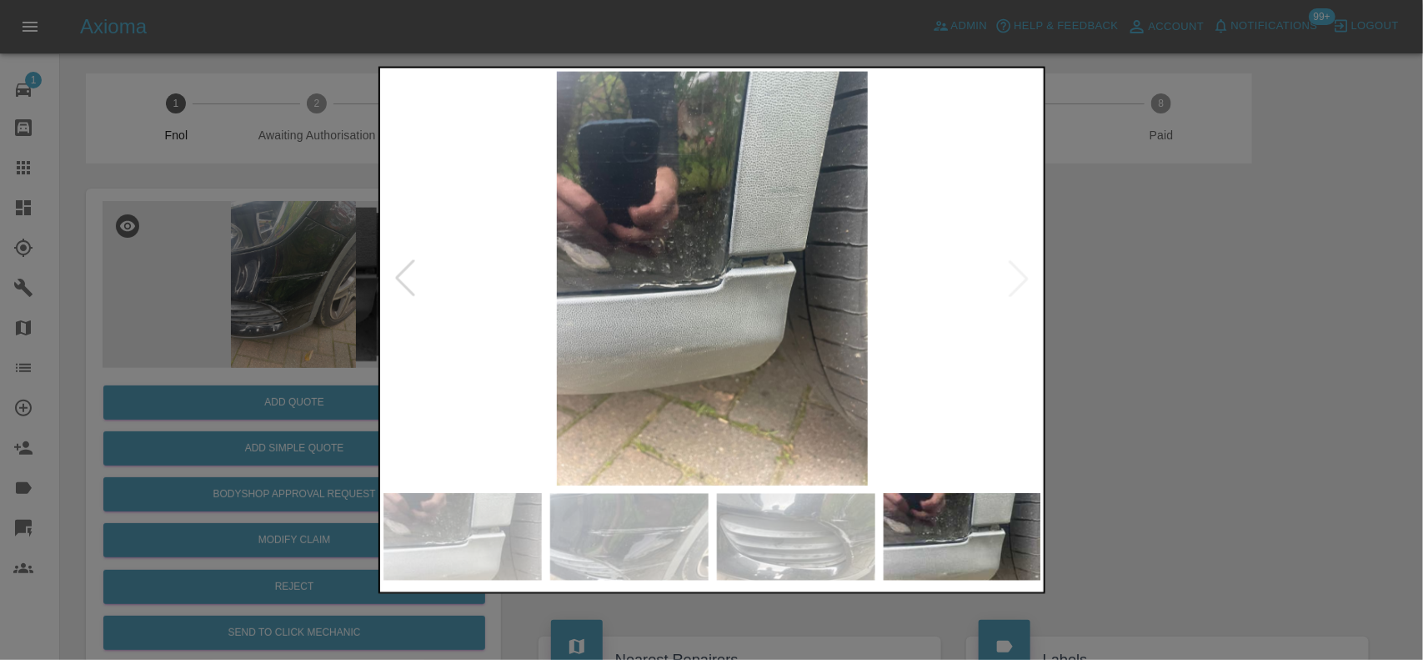
click at [617, 310] on img at bounding box center [713, 278] width 659 height 414
click at [676, 319] on img at bounding box center [713, 278] width 659 height 414
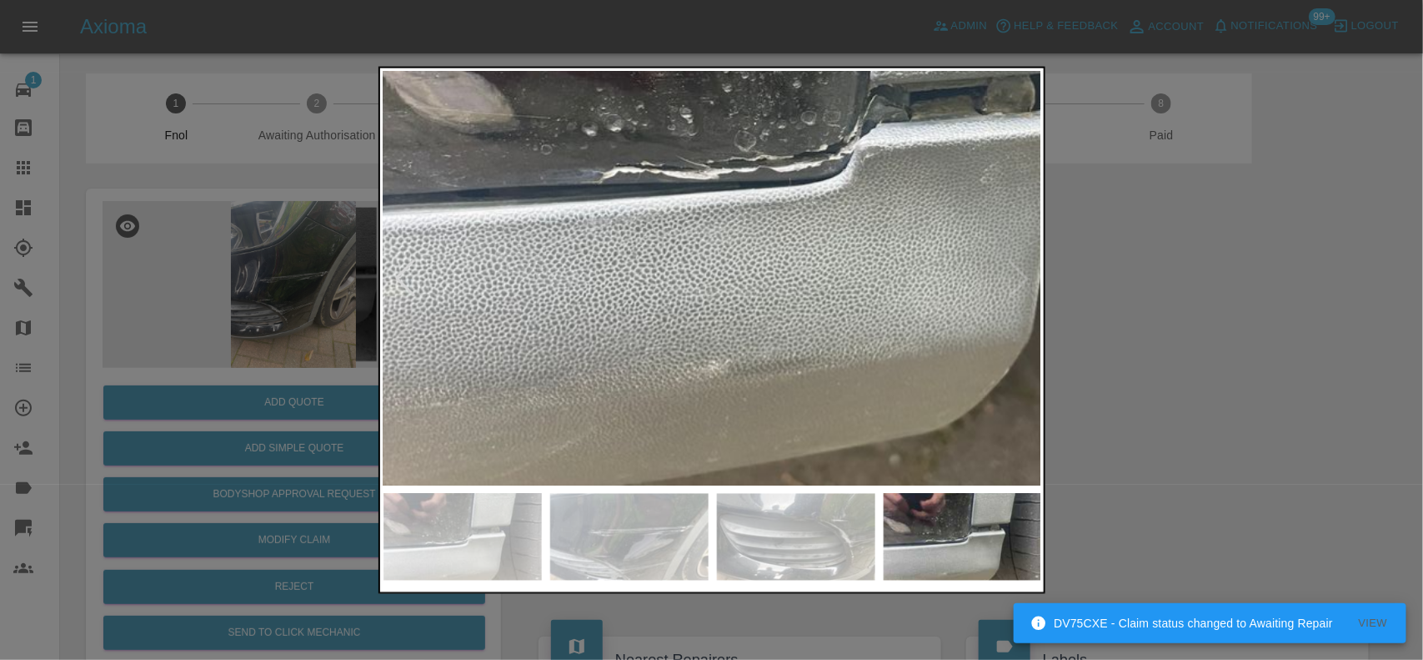
click at [203, 260] on div at bounding box center [711, 330] width 1423 height 660
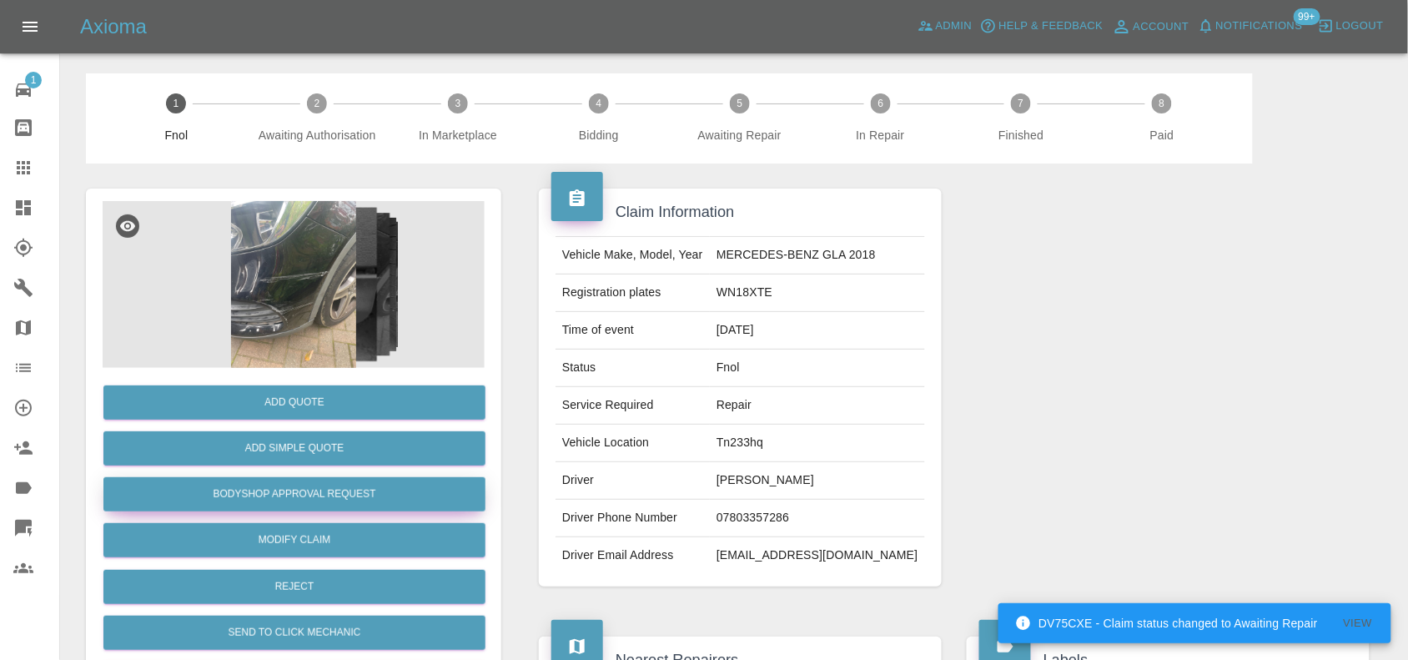
click at [292, 492] on button "Bodyshop Approval Request" at bounding box center [294, 494] width 382 height 34
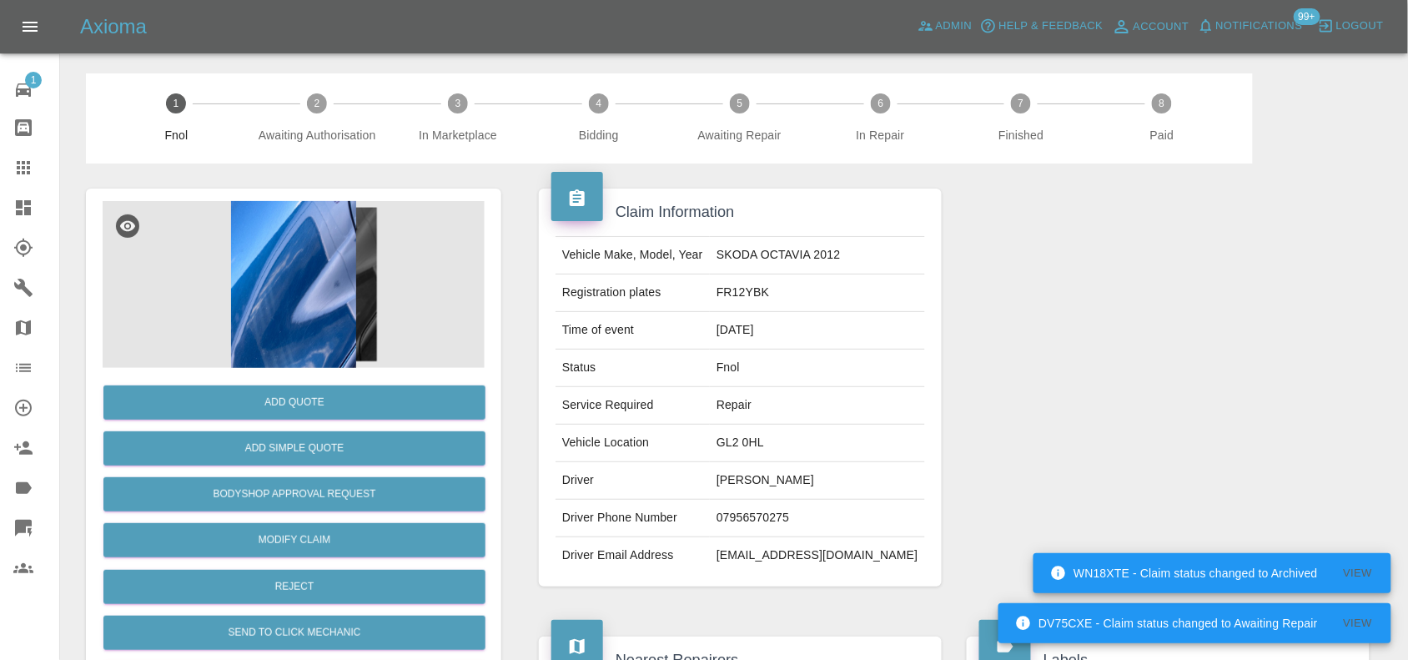
click at [322, 284] on img at bounding box center [294, 284] width 382 height 167
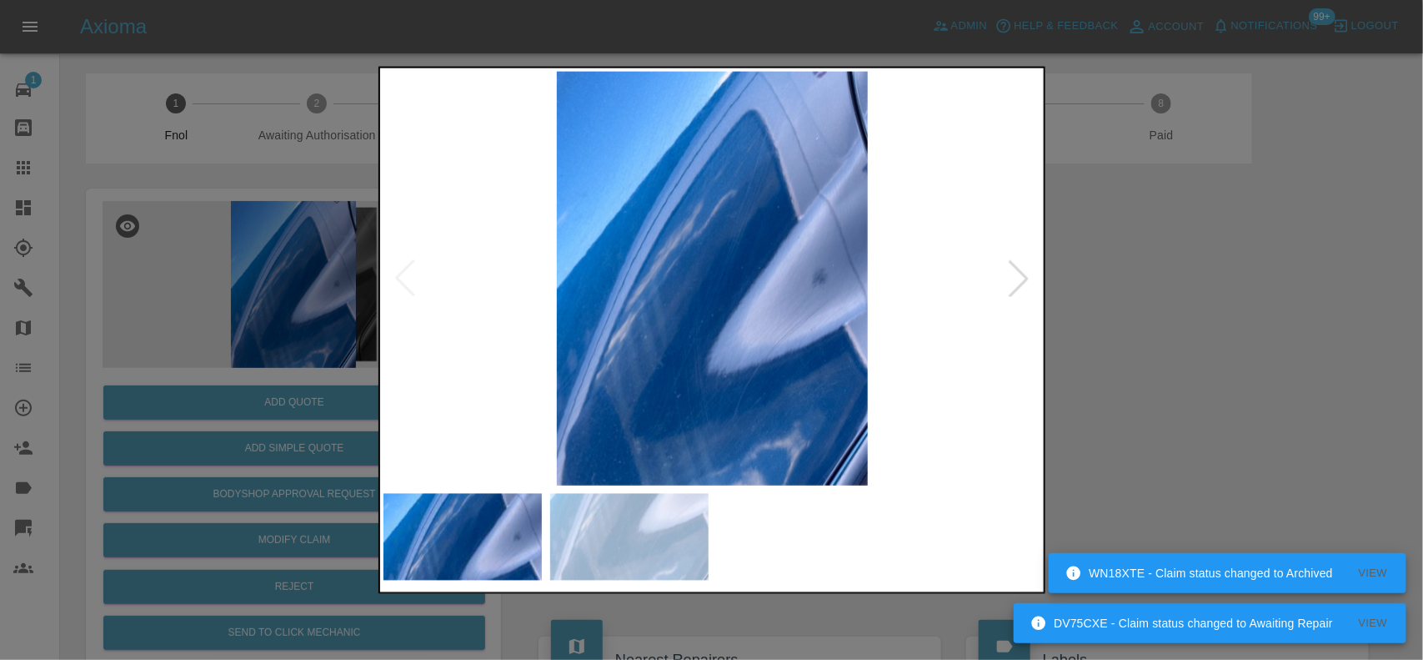
click at [703, 369] on img at bounding box center [713, 278] width 659 height 414
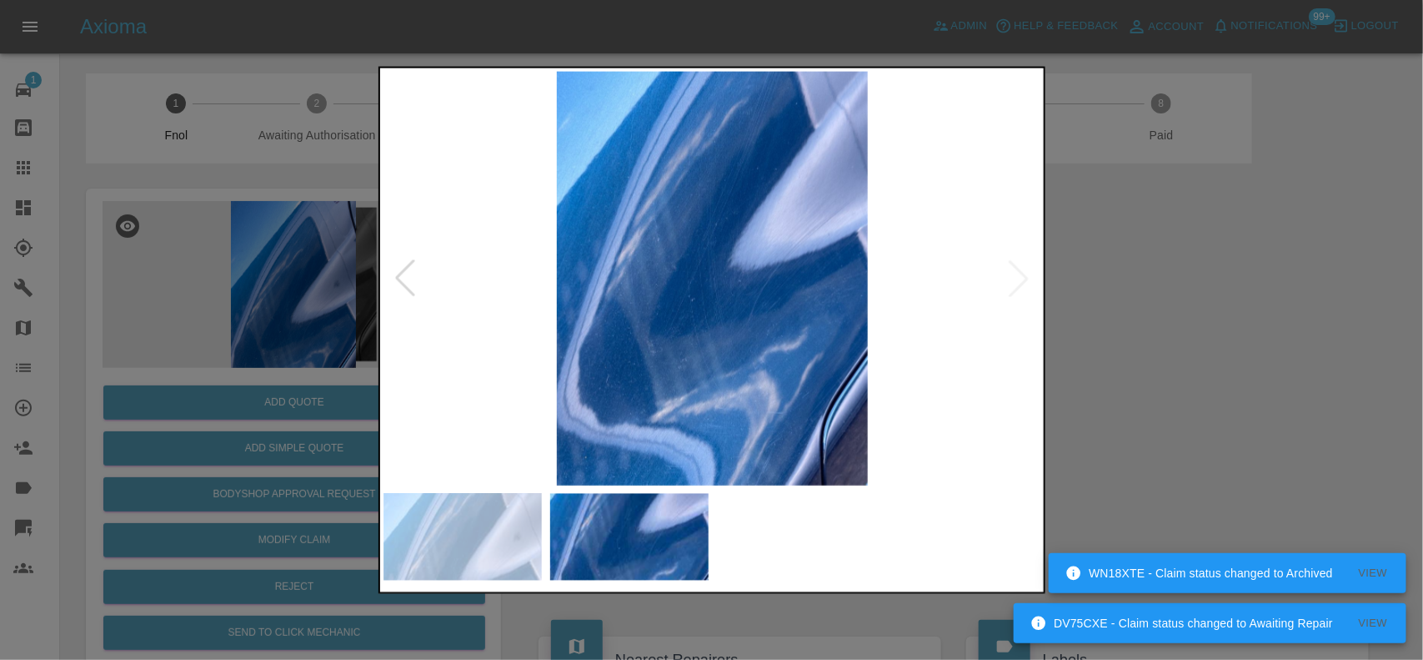
click at [638, 350] on img at bounding box center [713, 278] width 659 height 414
click at [702, 367] on img at bounding box center [713, 278] width 659 height 414
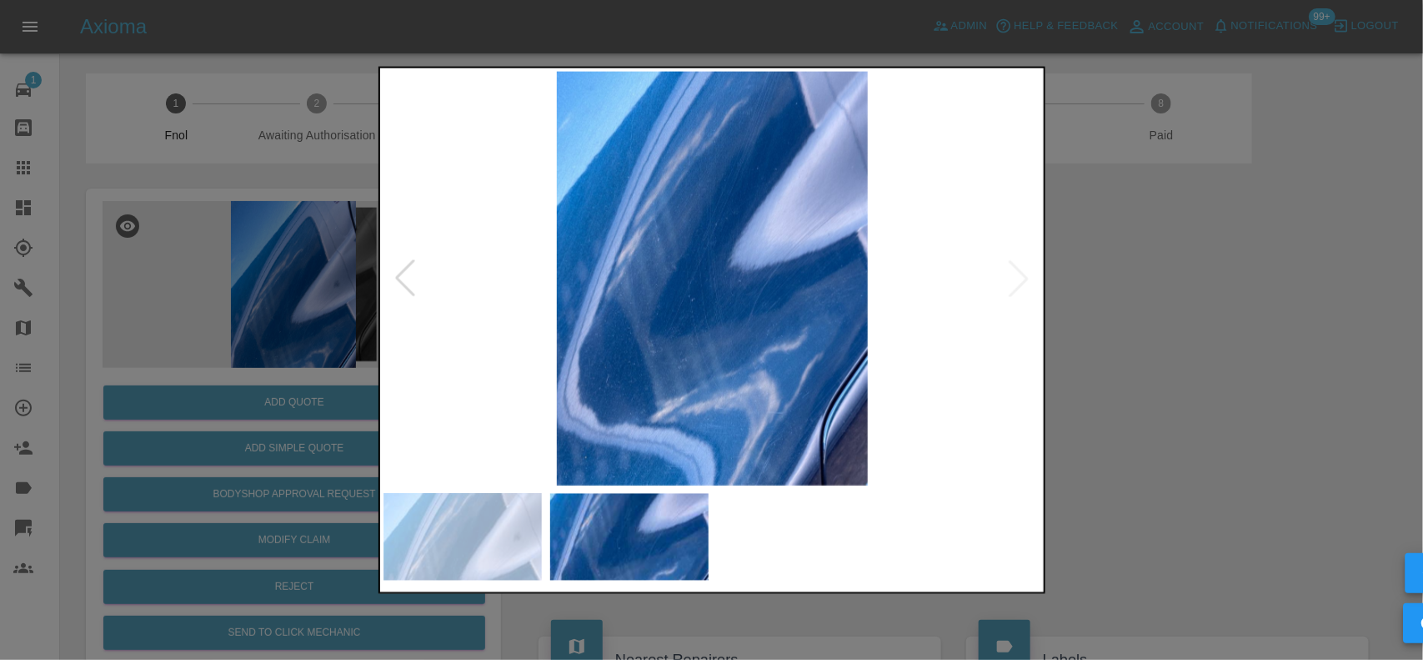
click at [657, 350] on img at bounding box center [713, 278] width 659 height 414
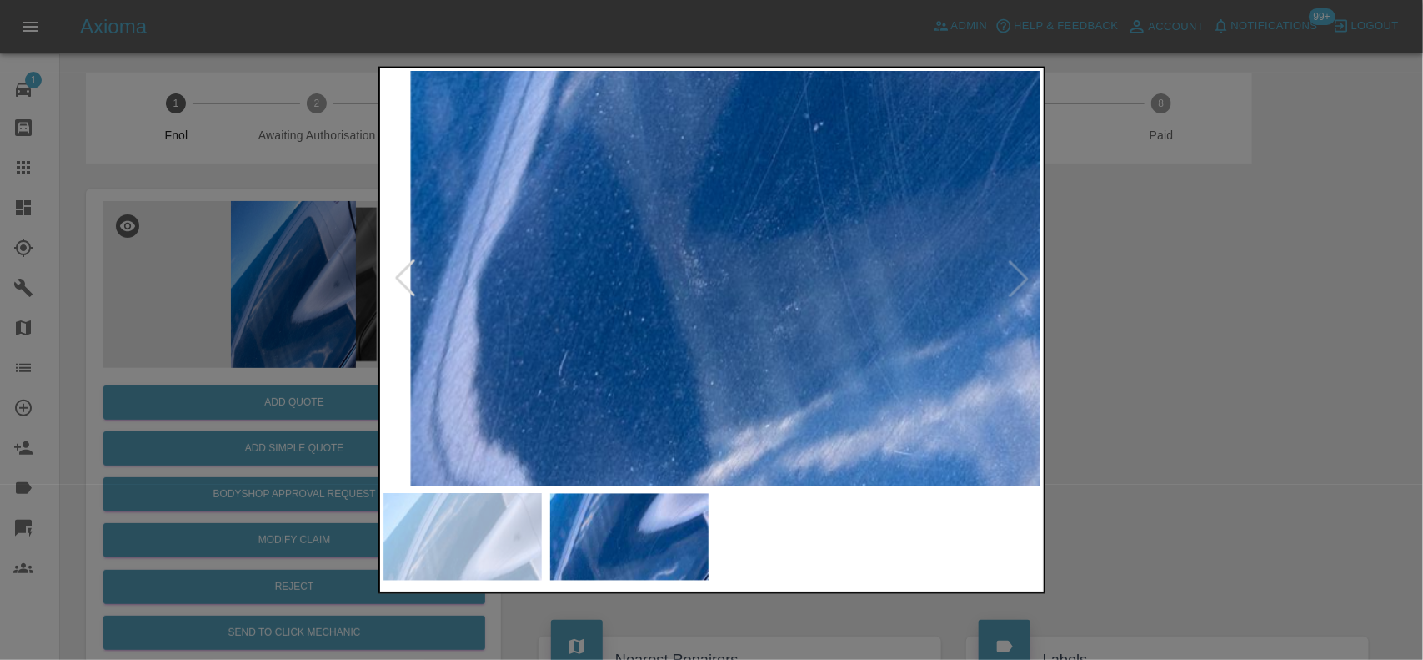
click at [657, 351] on img at bounding box center [875, 61] width 1976 height 1242
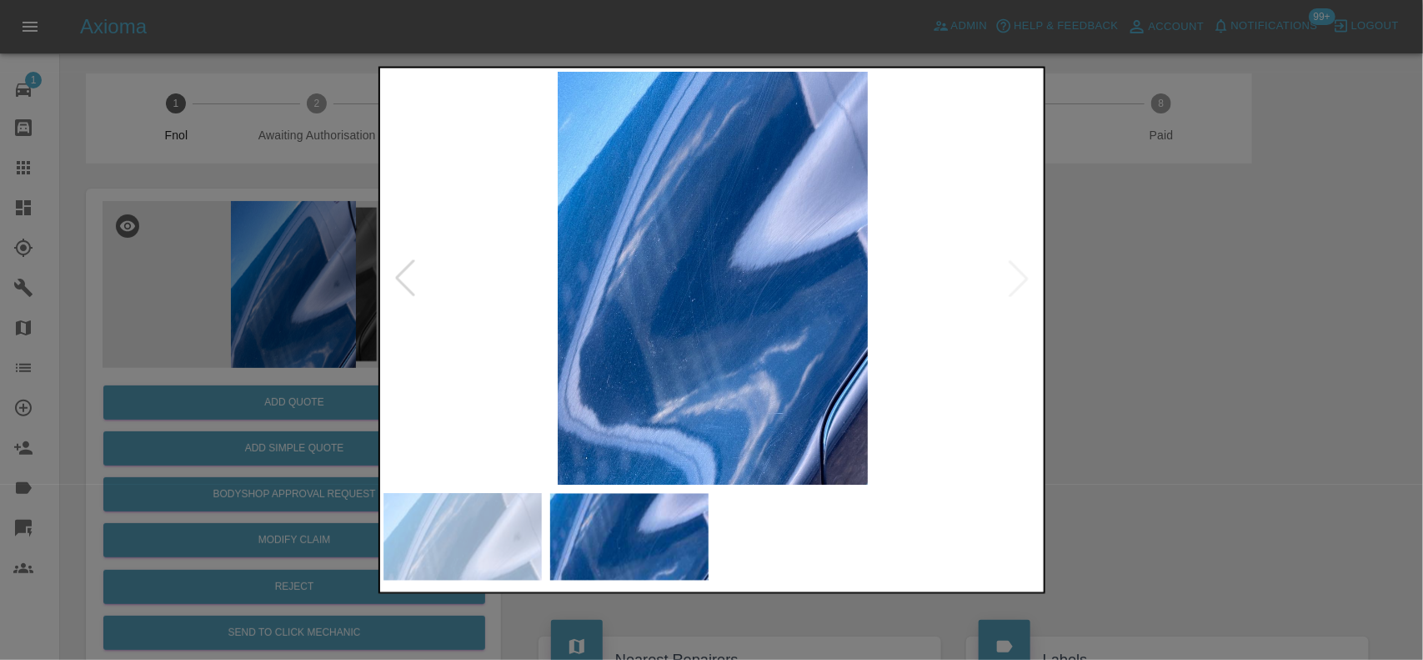
click at [726, 371] on img at bounding box center [713, 278] width 659 height 414
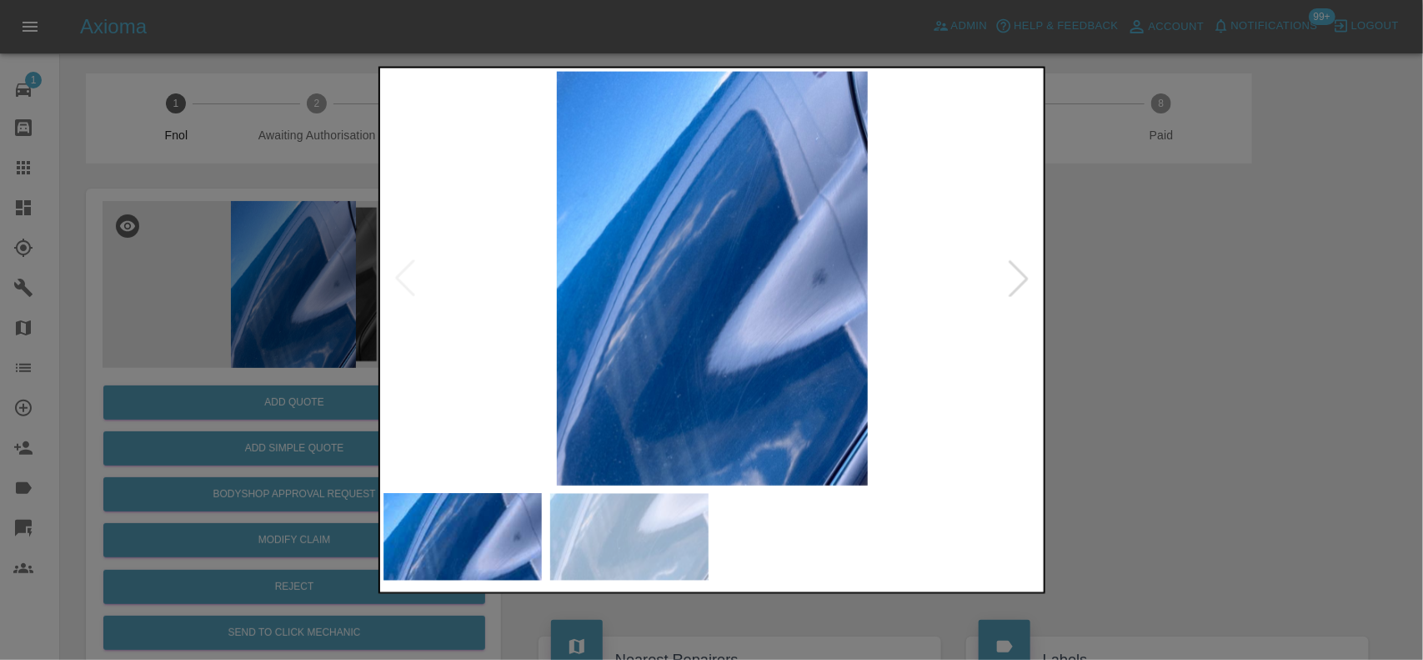
click at [655, 335] on img at bounding box center [713, 278] width 659 height 414
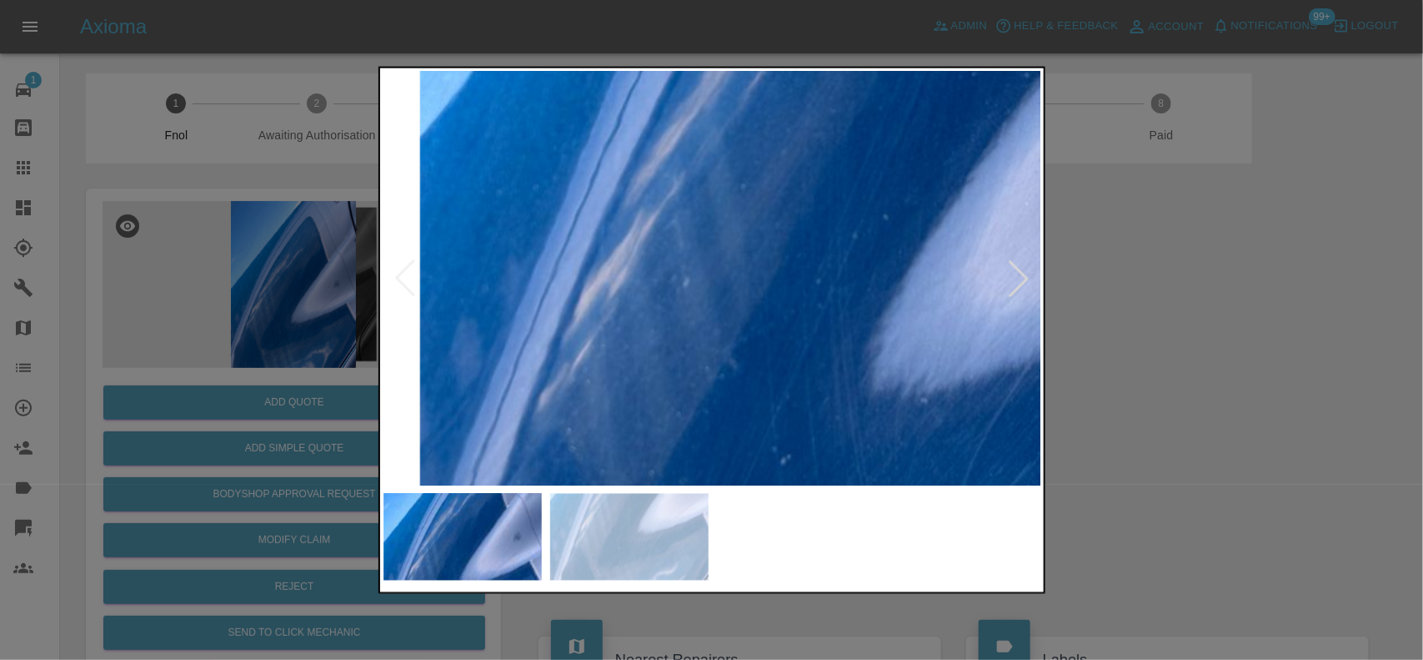
click at [282, 294] on div at bounding box center [711, 330] width 1423 height 660
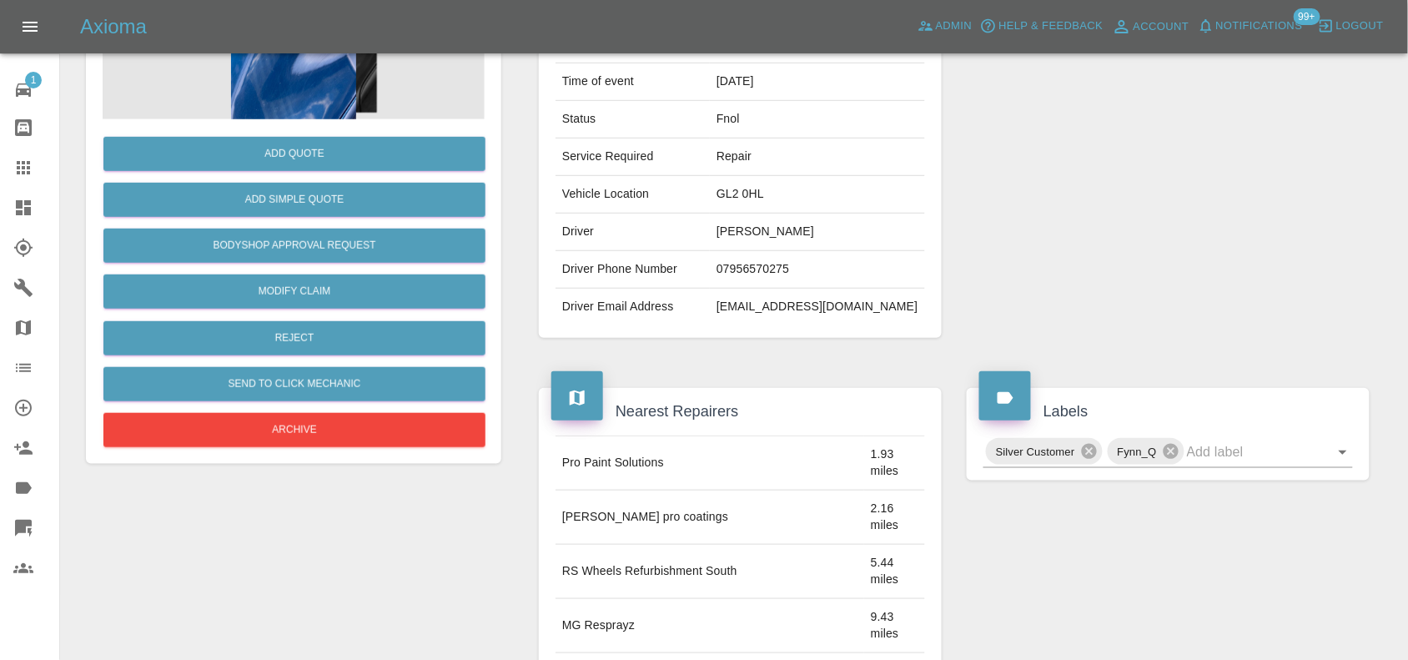
scroll to position [21, 0]
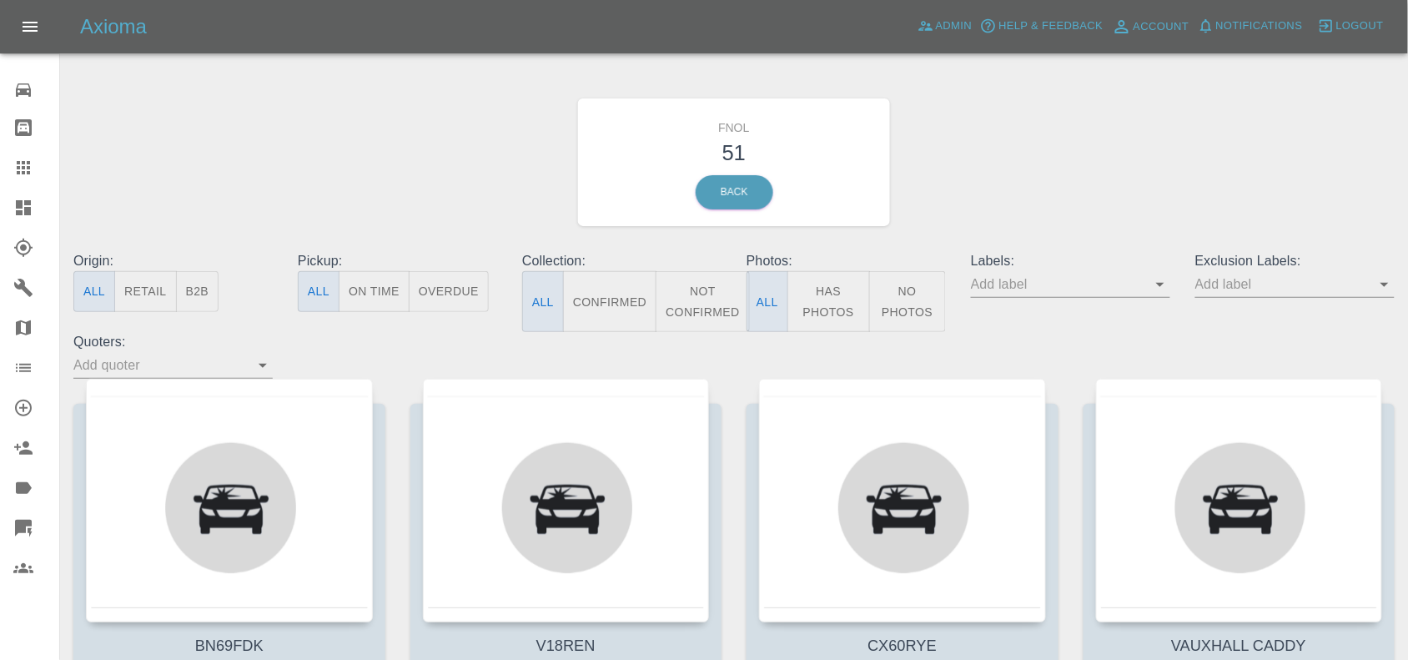
click at [835, 284] on button "Has Photos" at bounding box center [828, 301] width 83 height 61
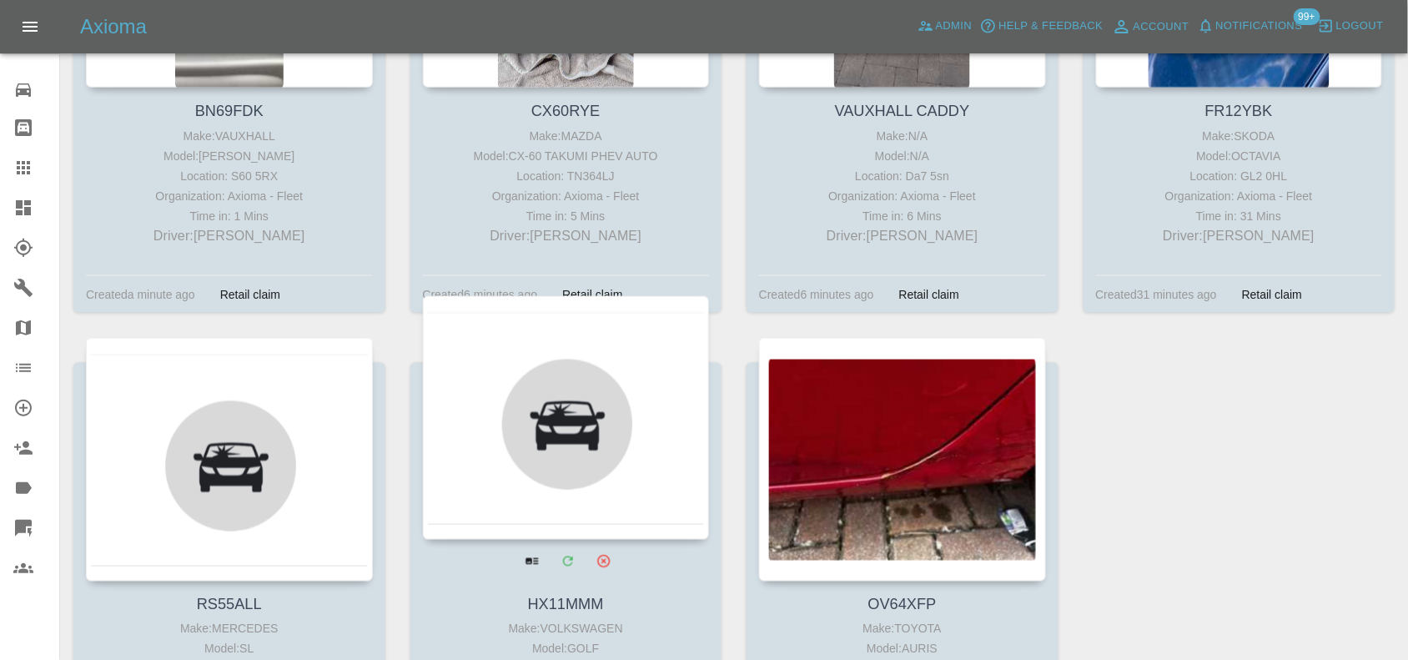
scroll to position [625, 0]
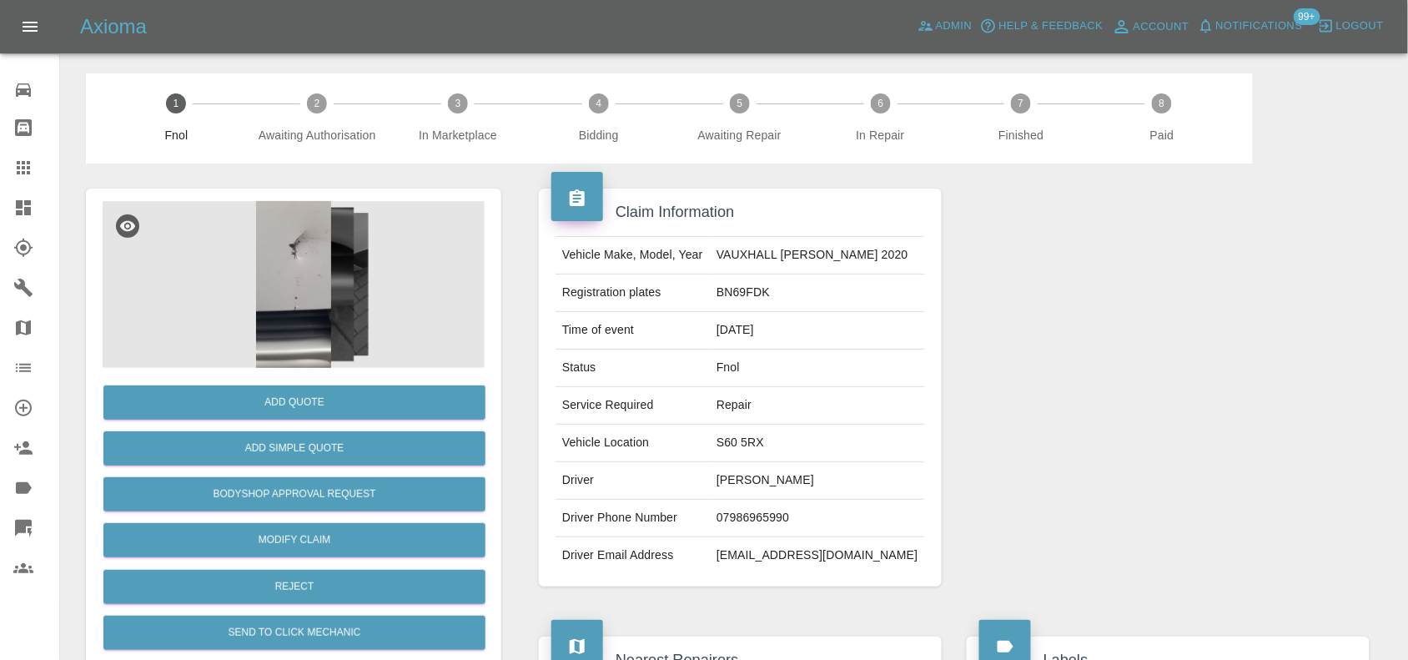
click at [275, 286] on img at bounding box center [294, 284] width 382 height 167
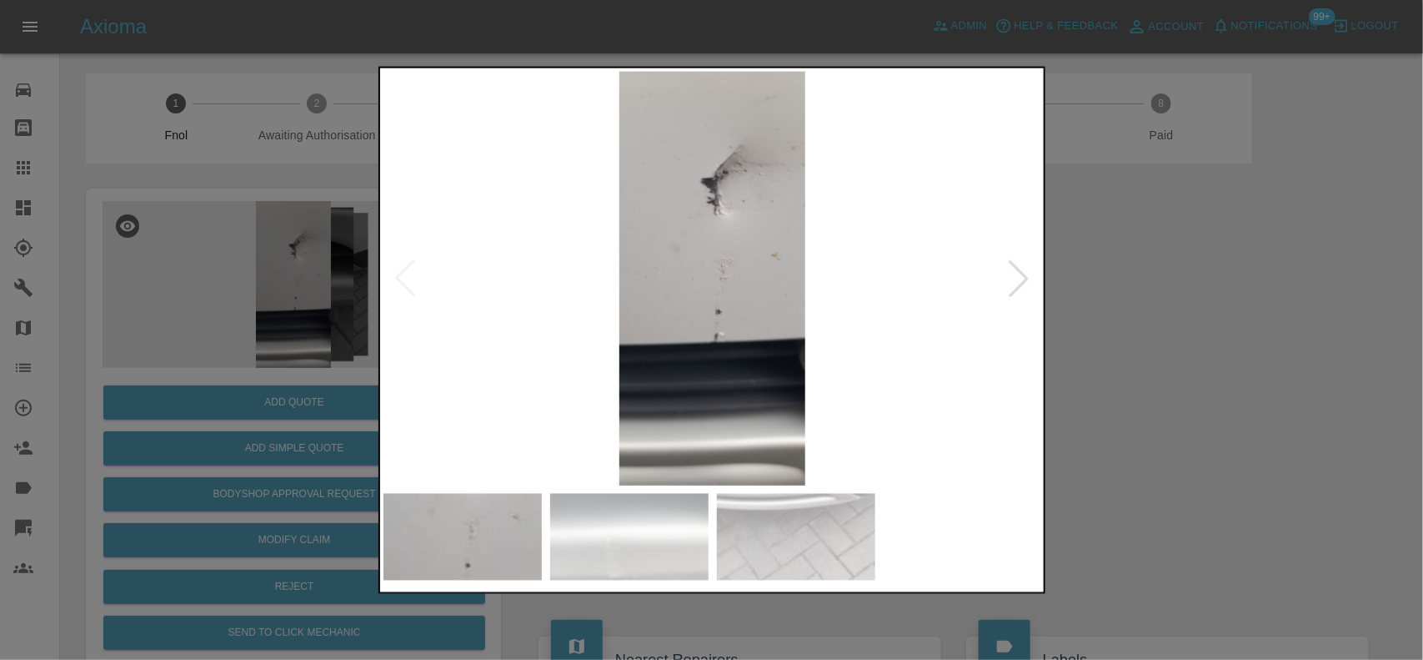
click at [624, 372] on img at bounding box center [713, 278] width 659 height 414
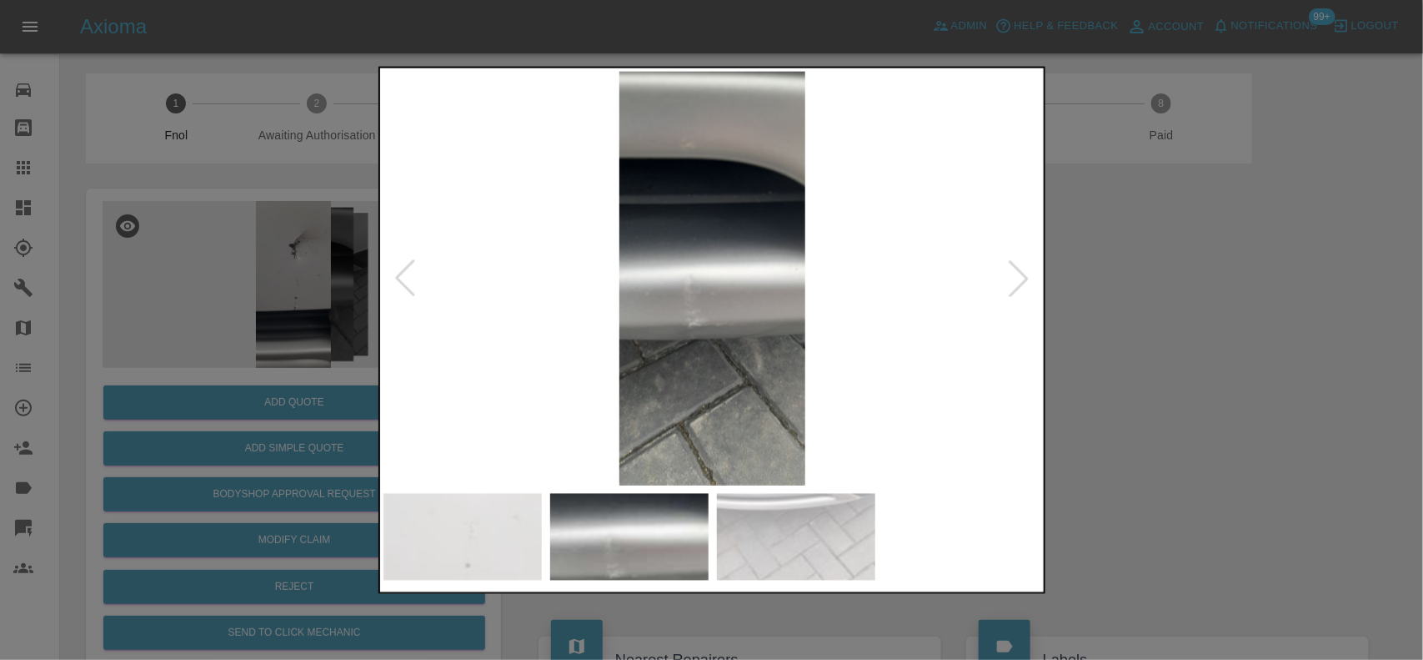
click at [605, 357] on img at bounding box center [713, 278] width 659 height 414
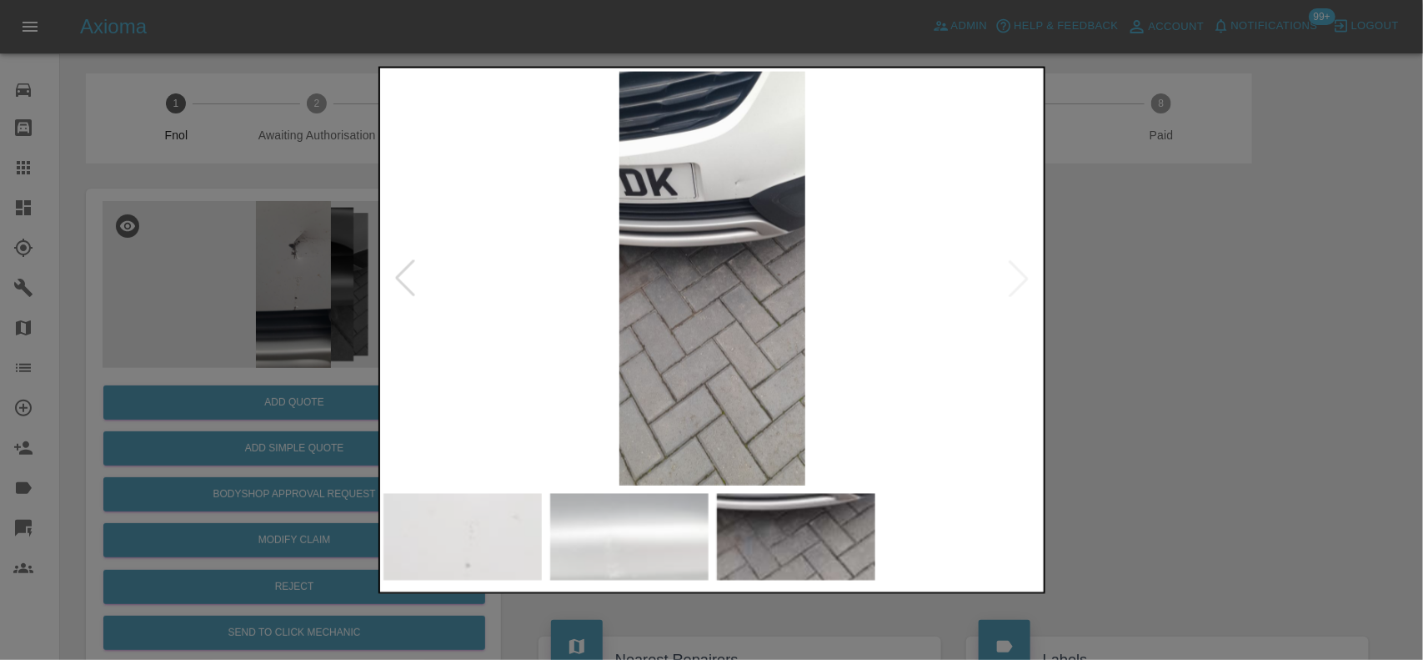
click at [720, 231] on img at bounding box center [713, 278] width 659 height 414
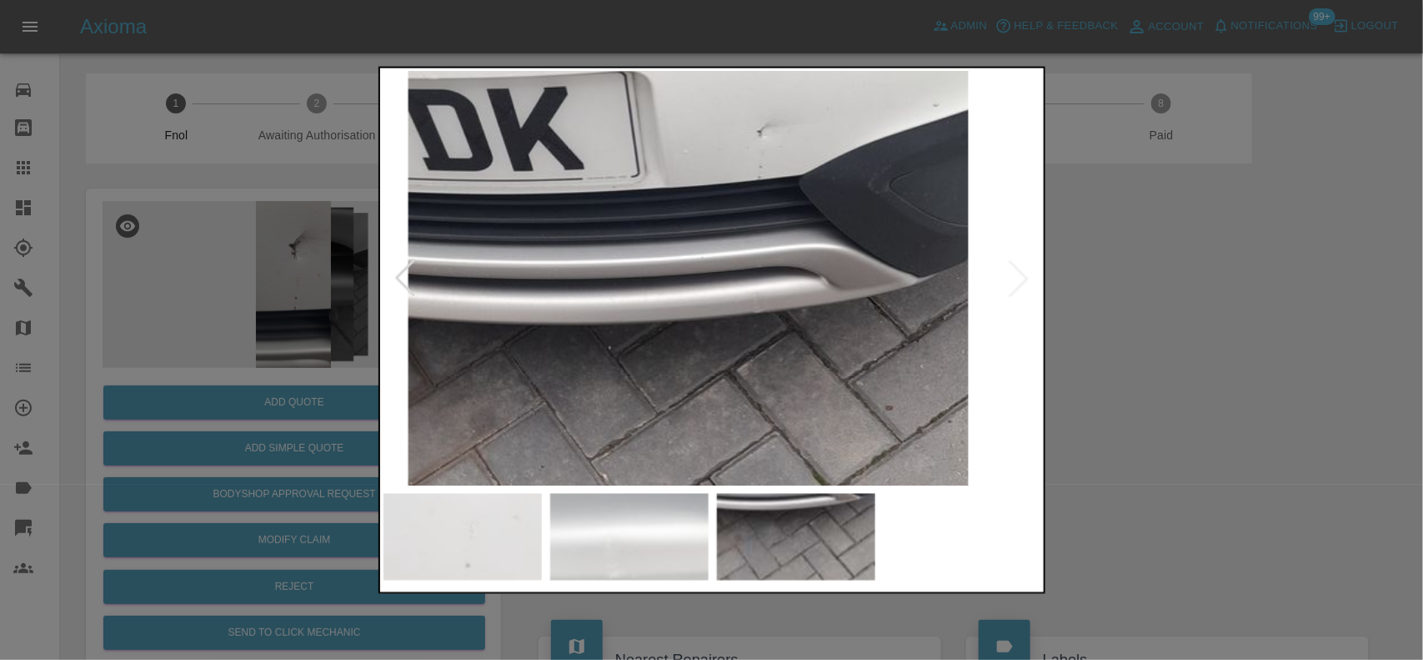
click at [715, 313] on img at bounding box center [688, 418] width 1976 height 1242
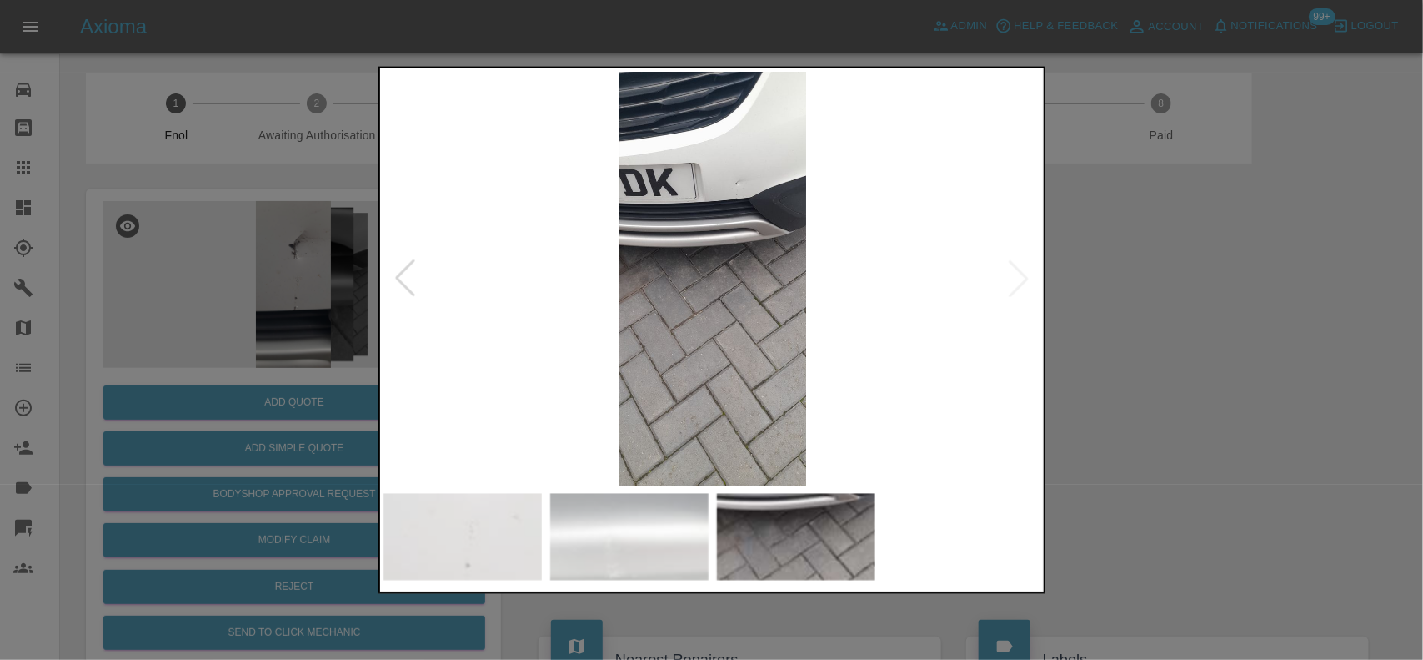
click at [814, 342] on img at bounding box center [713, 278] width 659 height 414
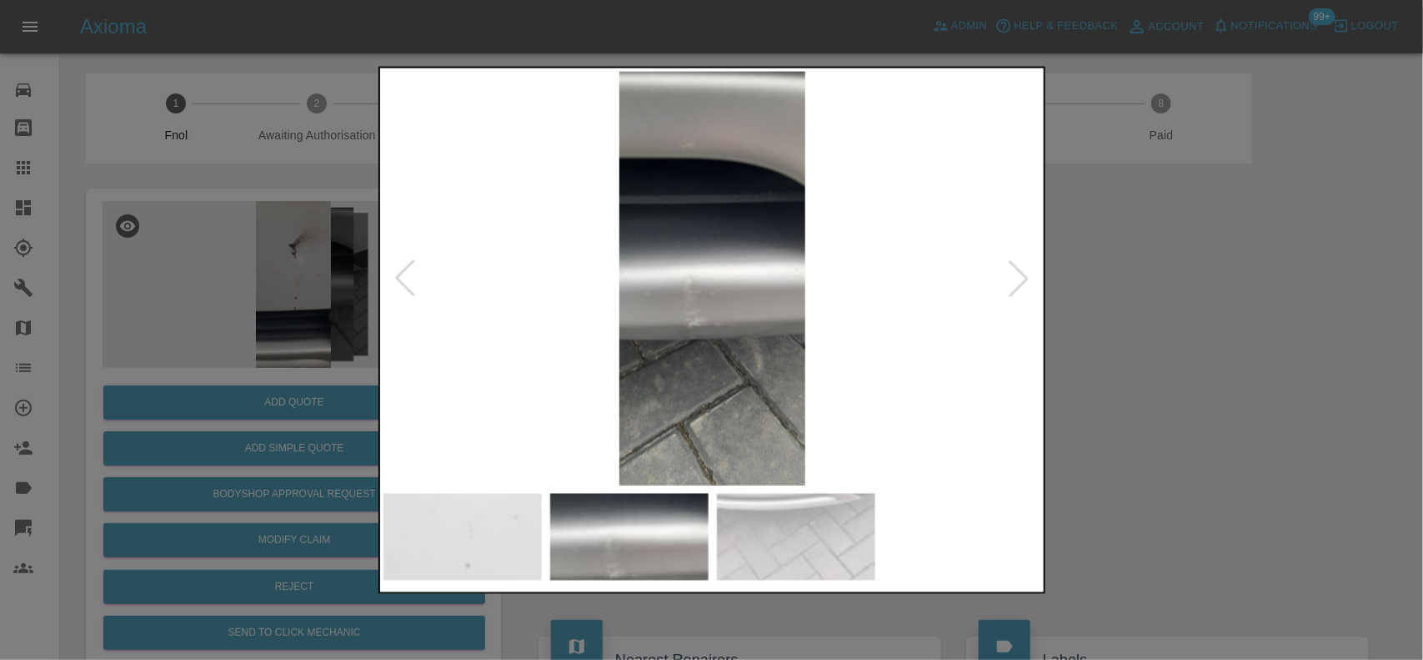
click at [707, 318] on img at bounding box center [713, 278] width 659 height 414
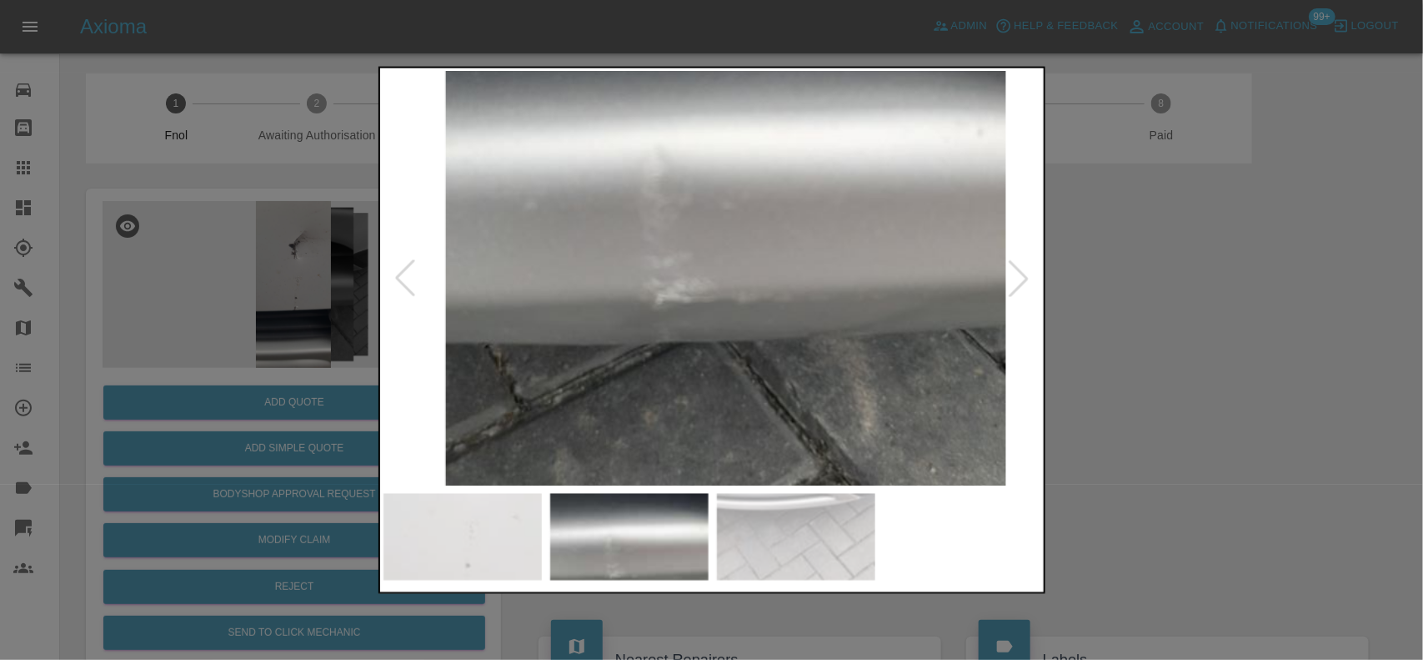
click at [192, 240] on div at bounding box center [711, 330] width 1423 height 660
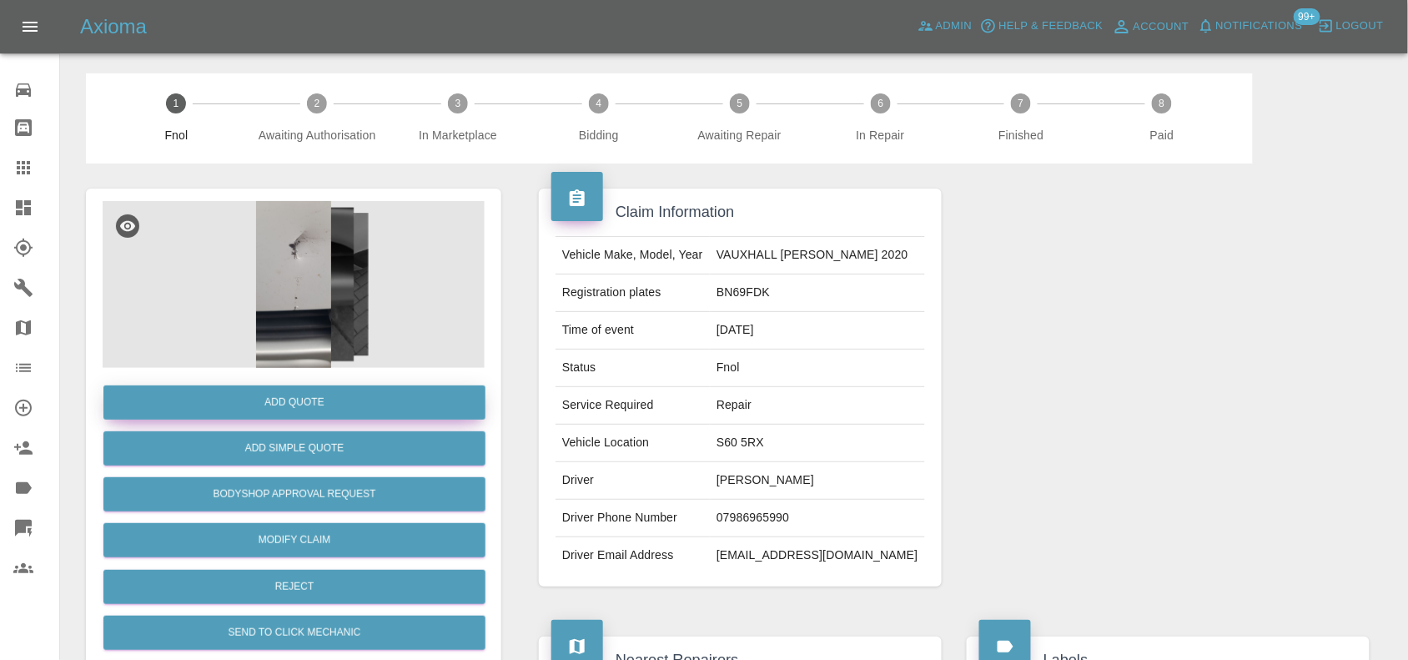
click at [264, 403] on button "Add Quote" at bounding box center [294, 402] width 382 height 34
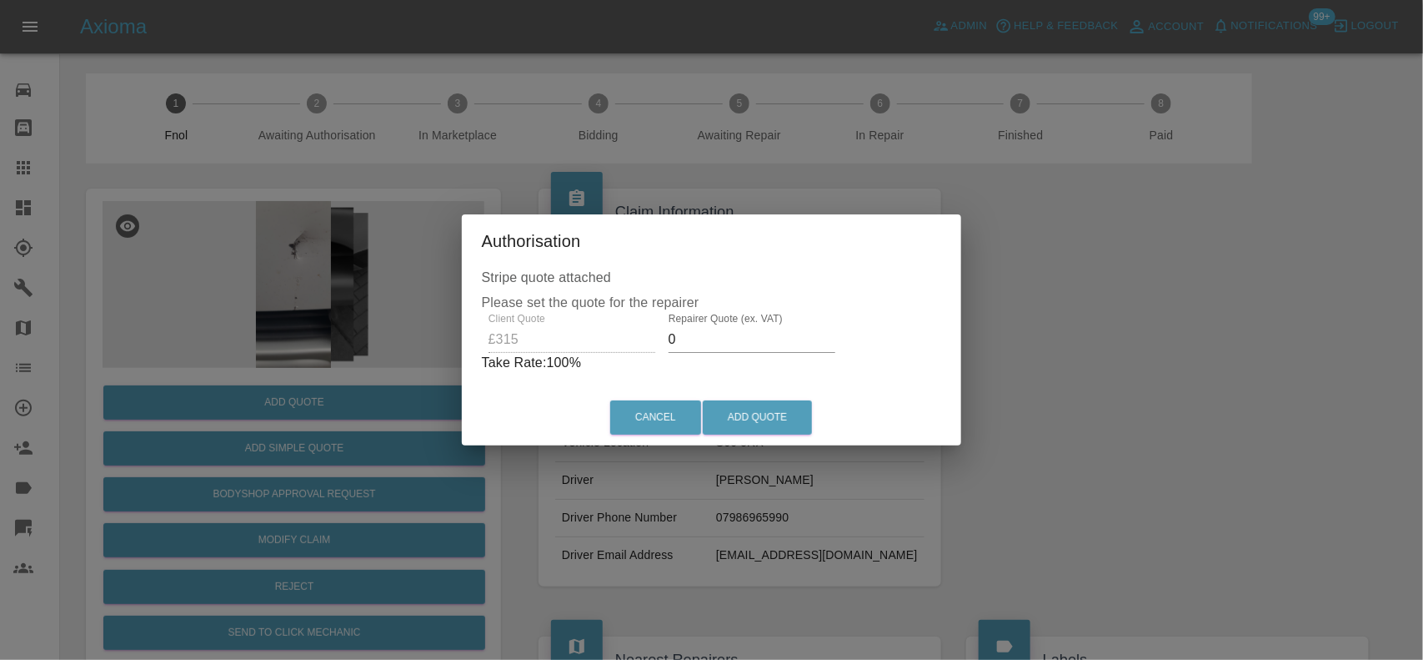
drag, startPoint x: 695, startPoint y: 327, endPoint x: 651, endPoint y: 339, distance: 44.9
click at [662, 338] on div "Repairer Quote (ex. VAT) 0" at bounding box center [752, 333] width 180 height 40
type input "200"
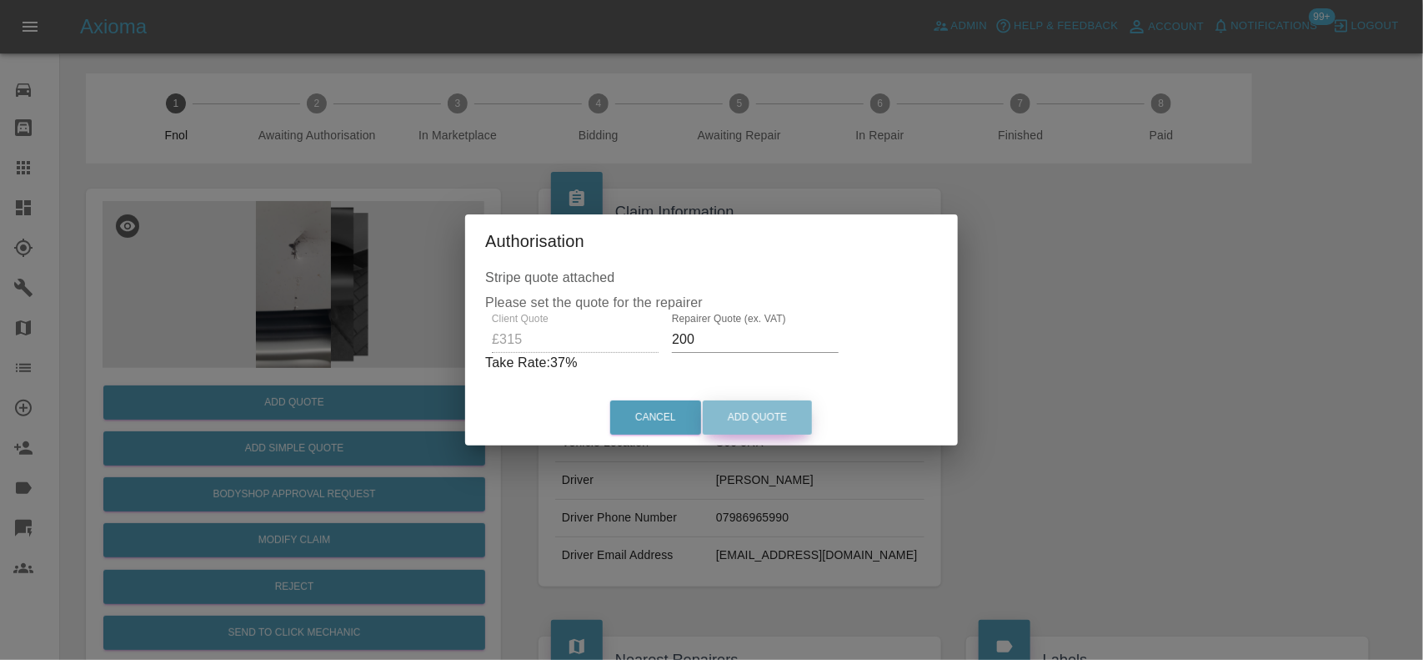
click at [759, 409] on button "Add Quote" at bounding box center [757, 417] width 109 height 34
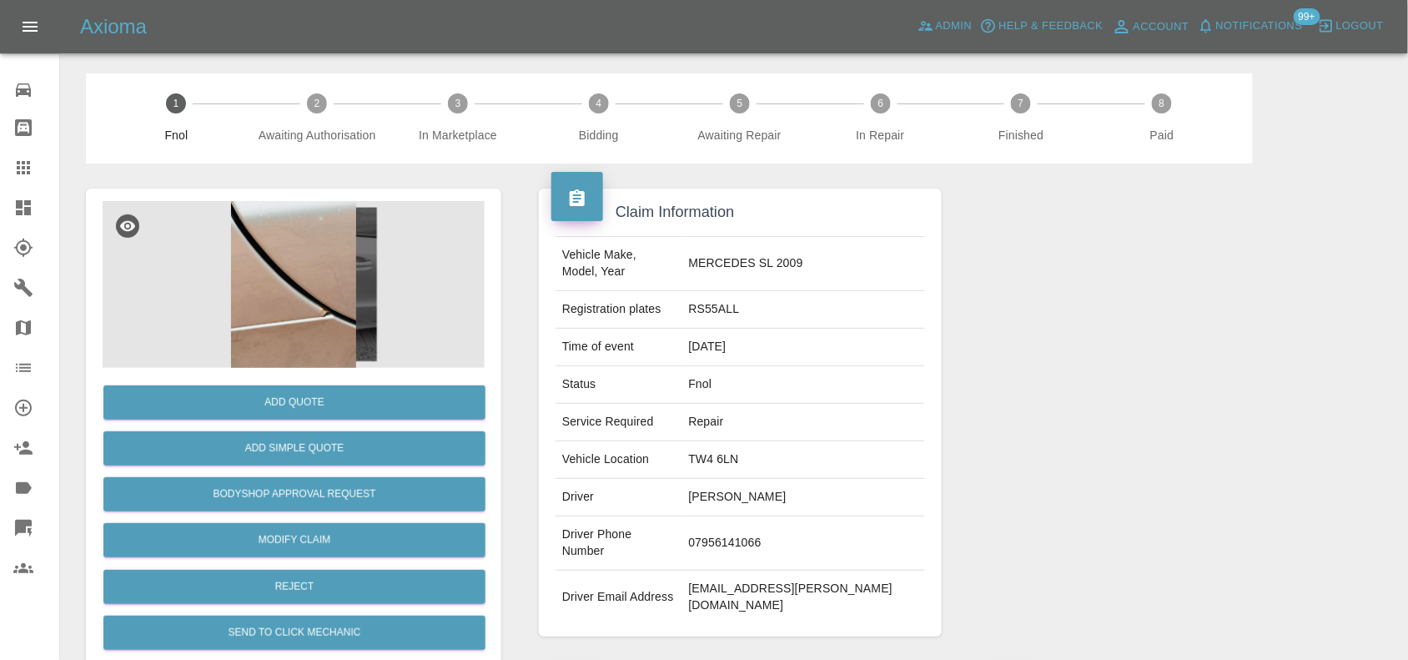
click at [363, 278] on img at bounding box center [294, 284] width 382 height 167
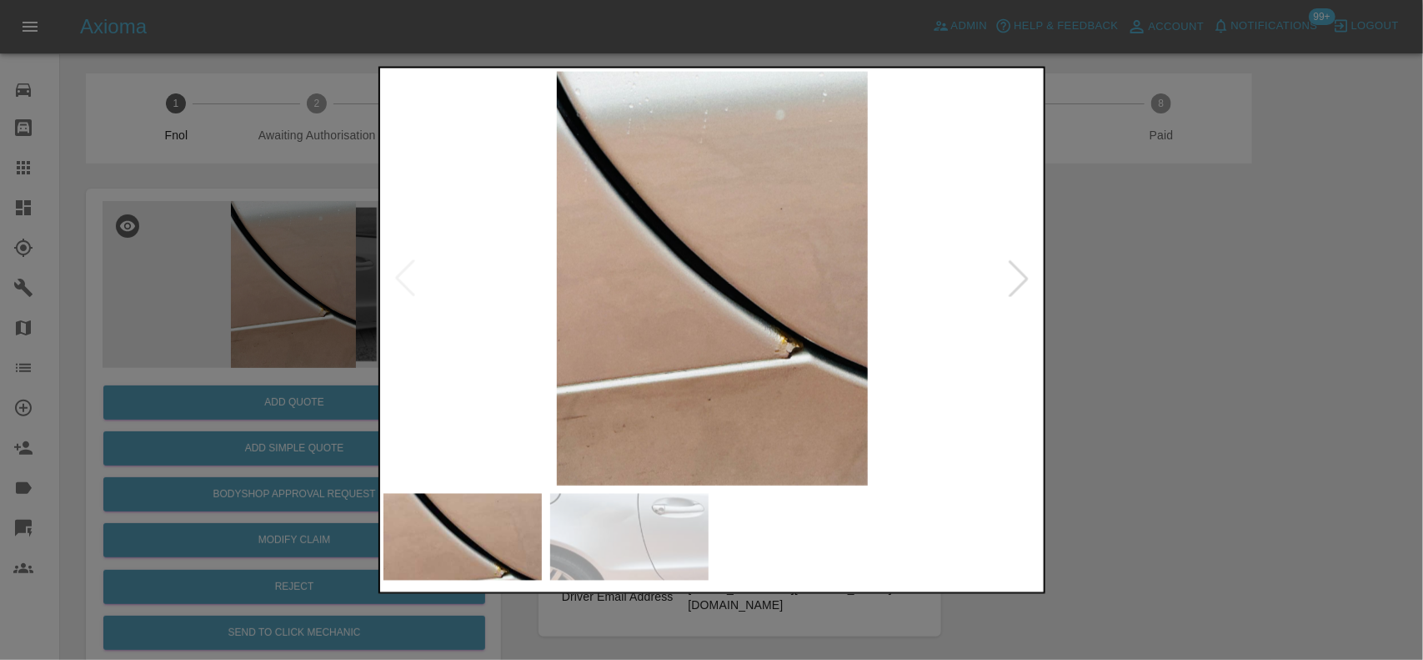
click at [622, 326] on img at bounding box center [713, 278] width 659 height 414
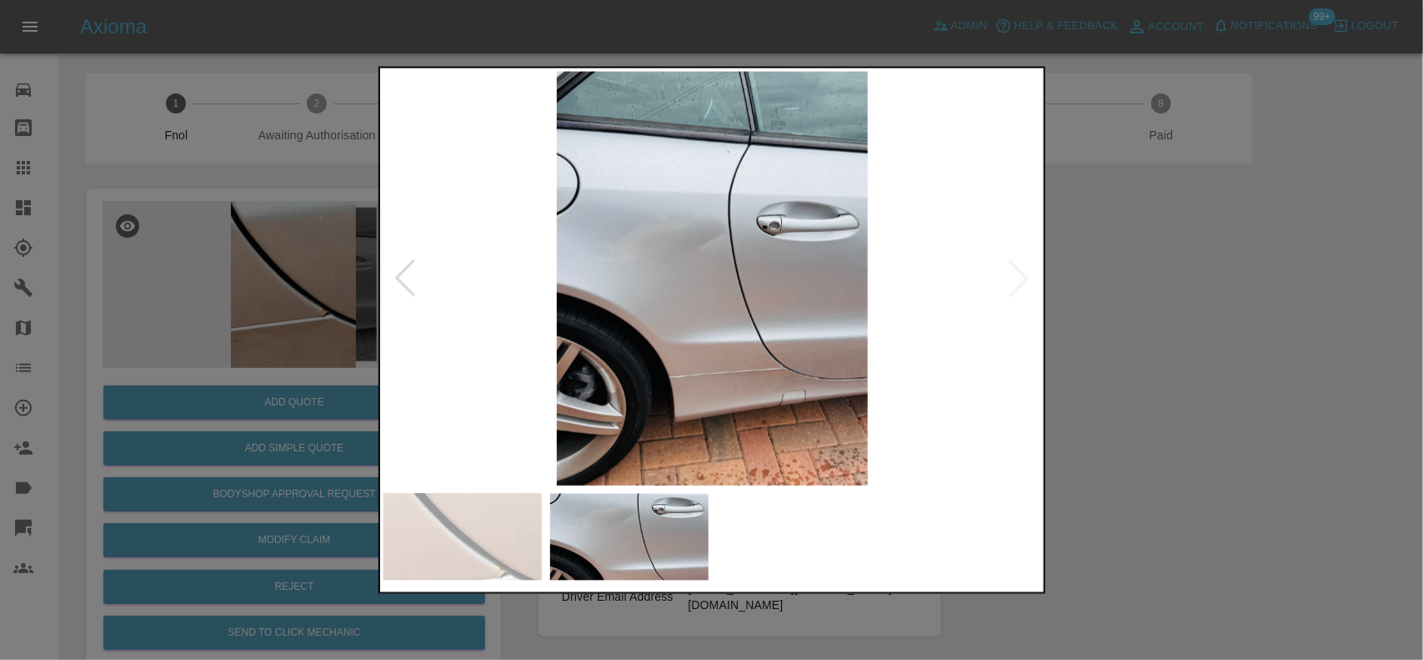
click at [695, 263] on img at bounding box center [713, 278] width 659 height 414
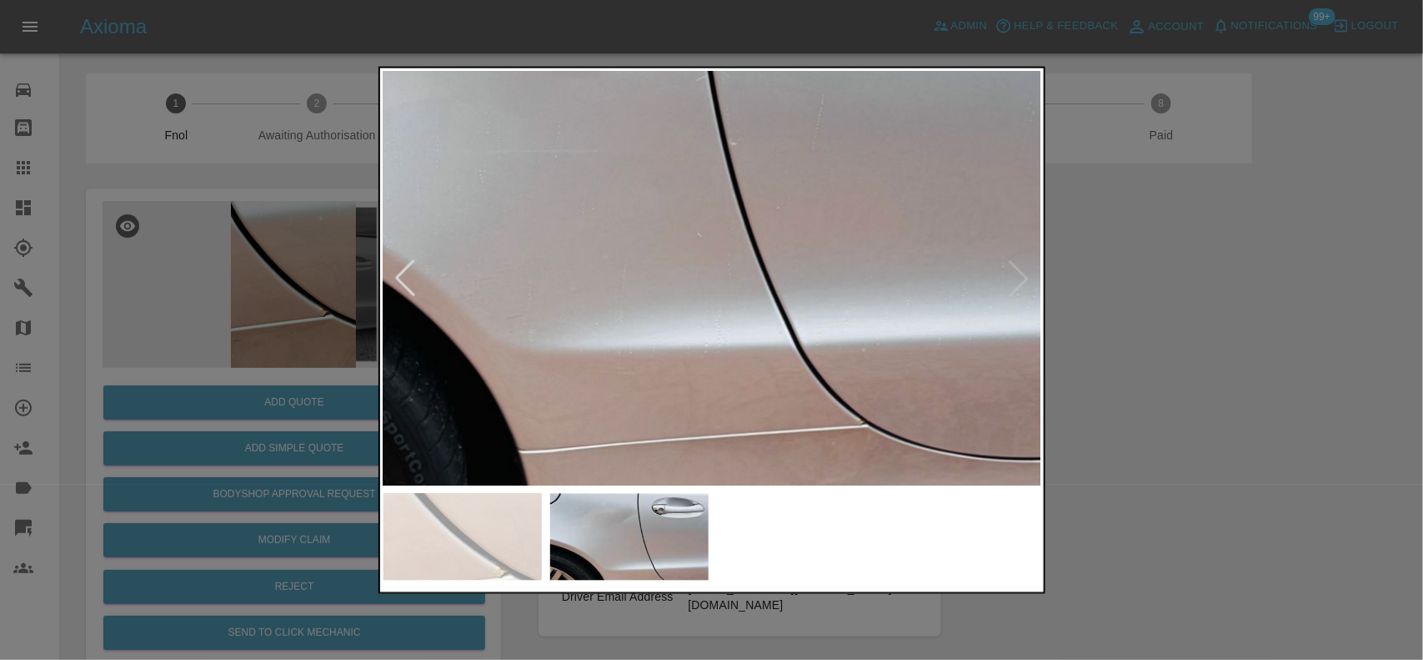
click at [627, 153] on img at bounding box center [649, 155] width 1976 height 1242
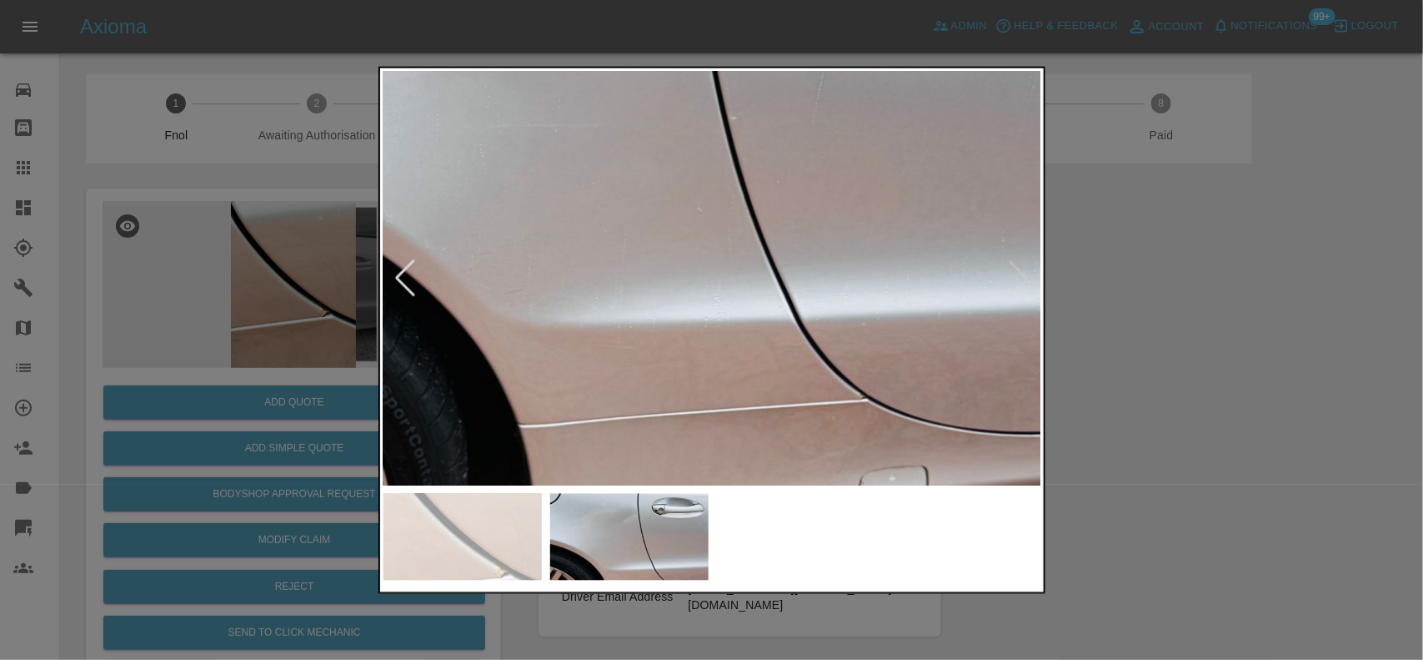
click at [670, 352] on img at bounding box center [649, 129] width 1976 height 1242
click at [670, 351] on img at bounding box center [649, 129] width 1976 height 1242
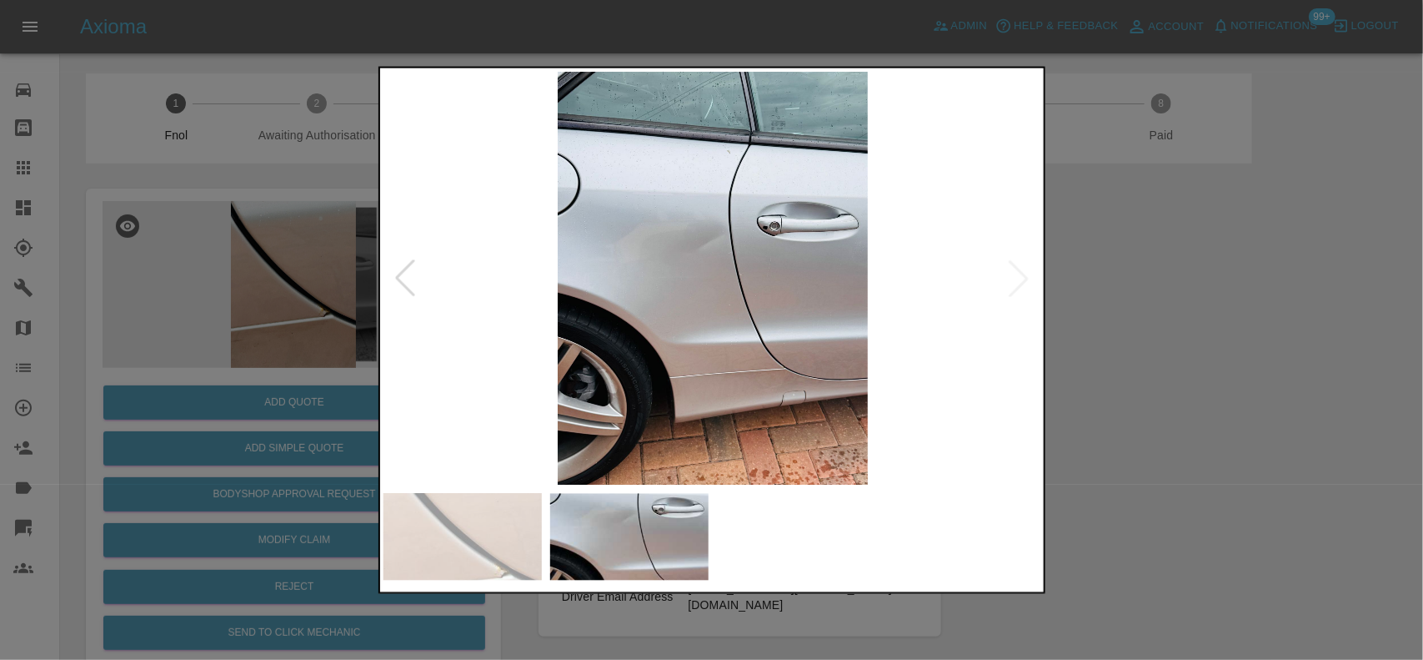
click at [738, 397] on img at bounding box center [713, 278] width 659 height 414
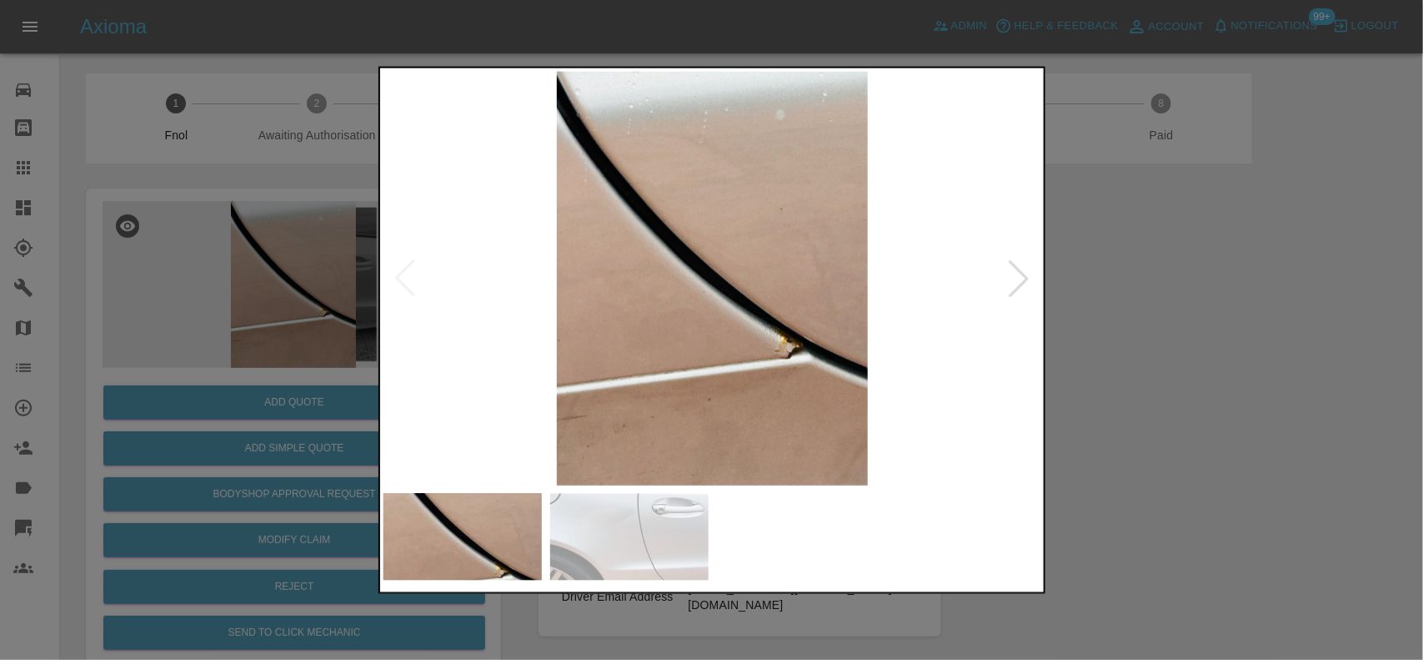
click at [660, 368] on img at bounding box center [713, 278] width 659 height 414
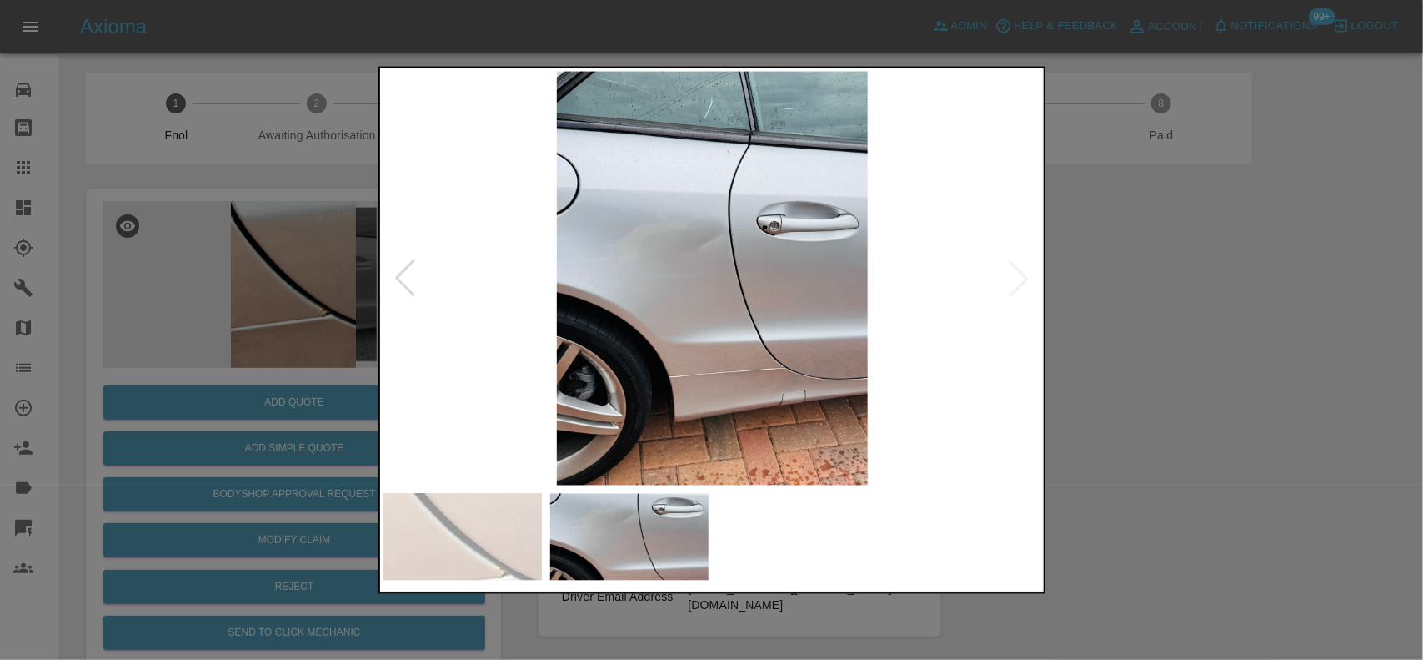
click at [674, 380] on img at bounding box center [713, 278] width 659 height 414
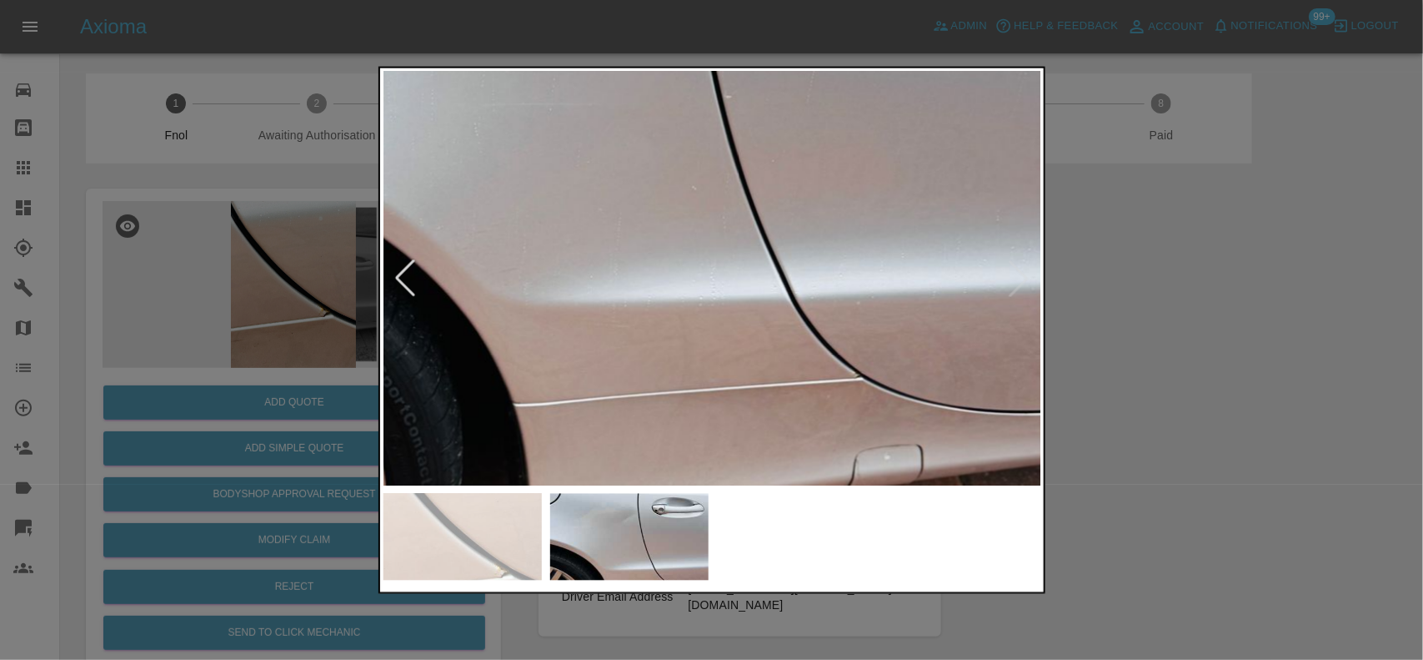
click at [509, 434] on img at bounding box center [643, 108] width 1976 height 1242
click at [593, 401] on img at bounding box center [643, 108] width 1976 height 1242
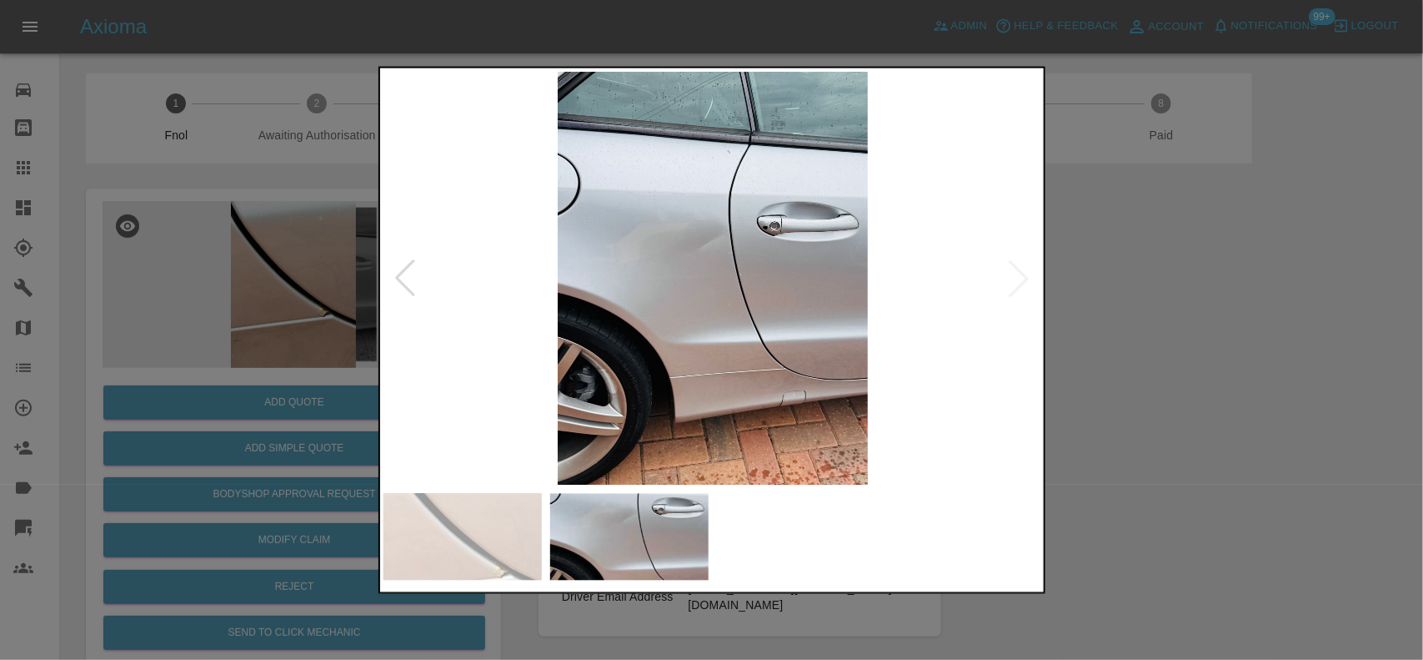
click at [714, 397] on img at bounding box center [713, 278] width 659 height 414
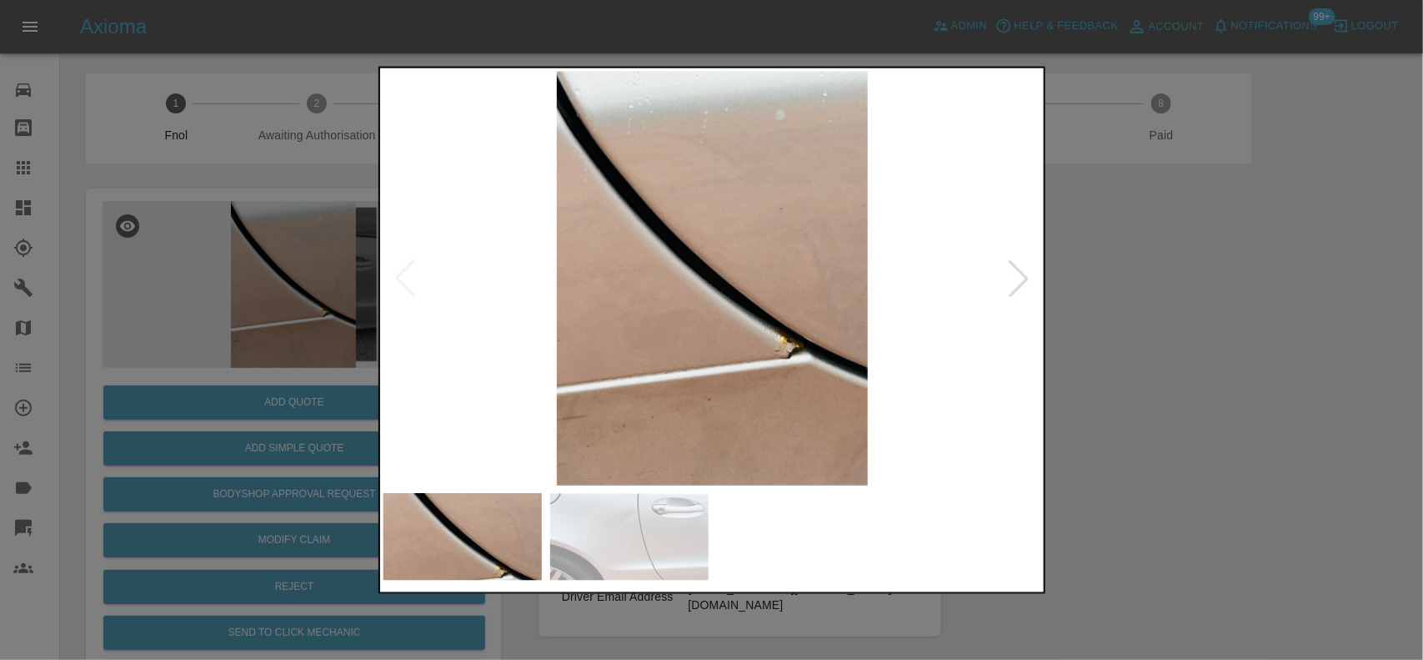
click at [774, 363] on img at bounding box center [713, 278] width 659 height 414
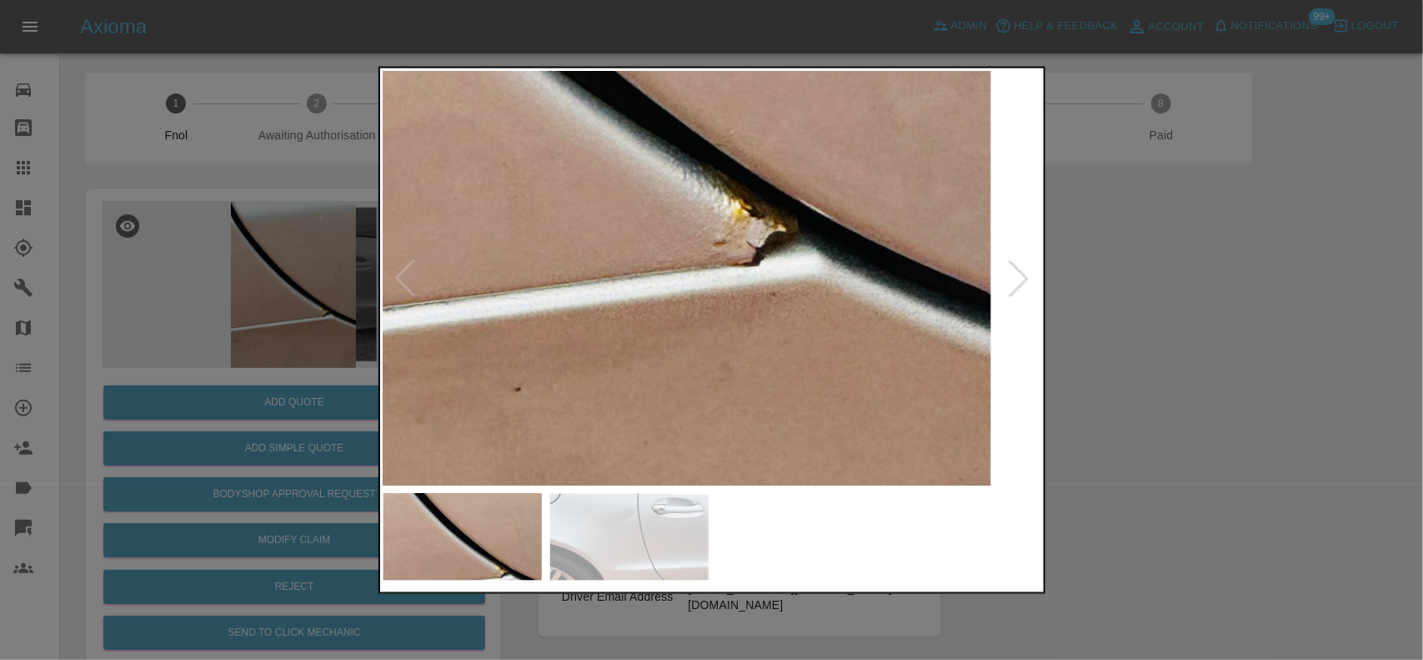
click at [774, 361] on img at bounding box center [525, 24] width 1976 height 1242
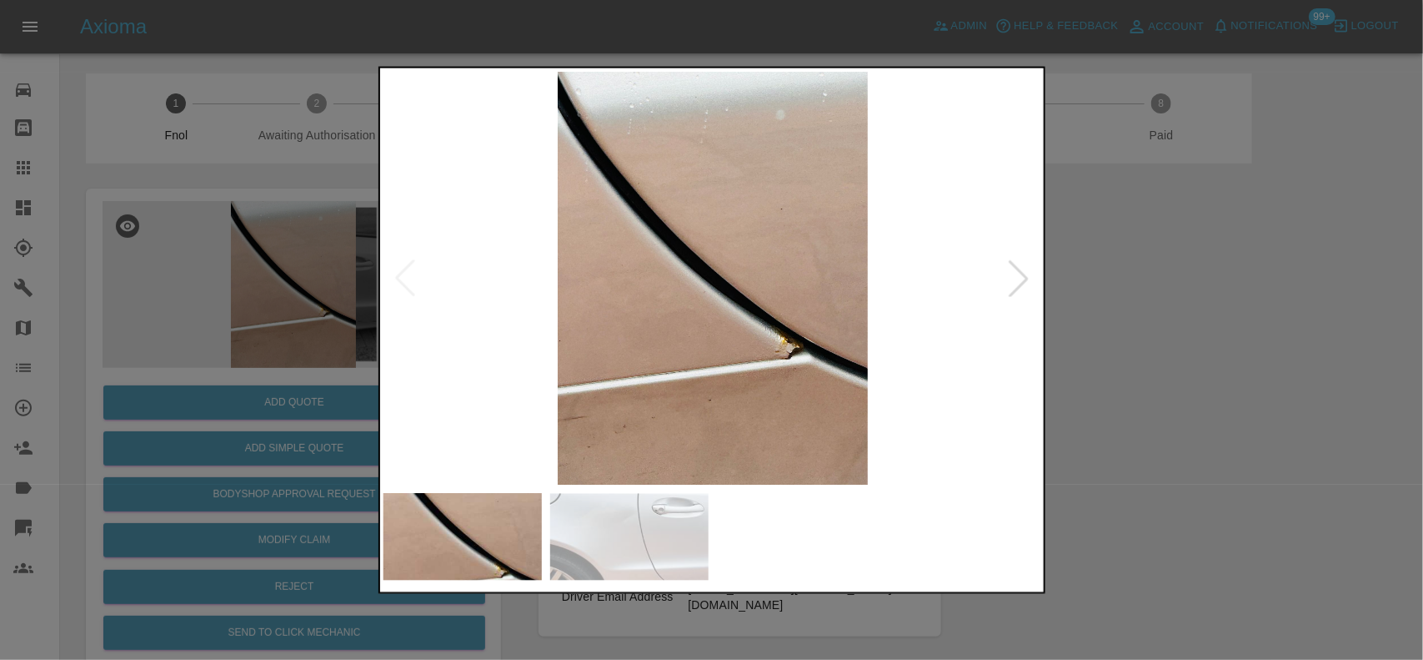
click at [723, 359] on img at bounding box center [713, 278] width 659 height 414
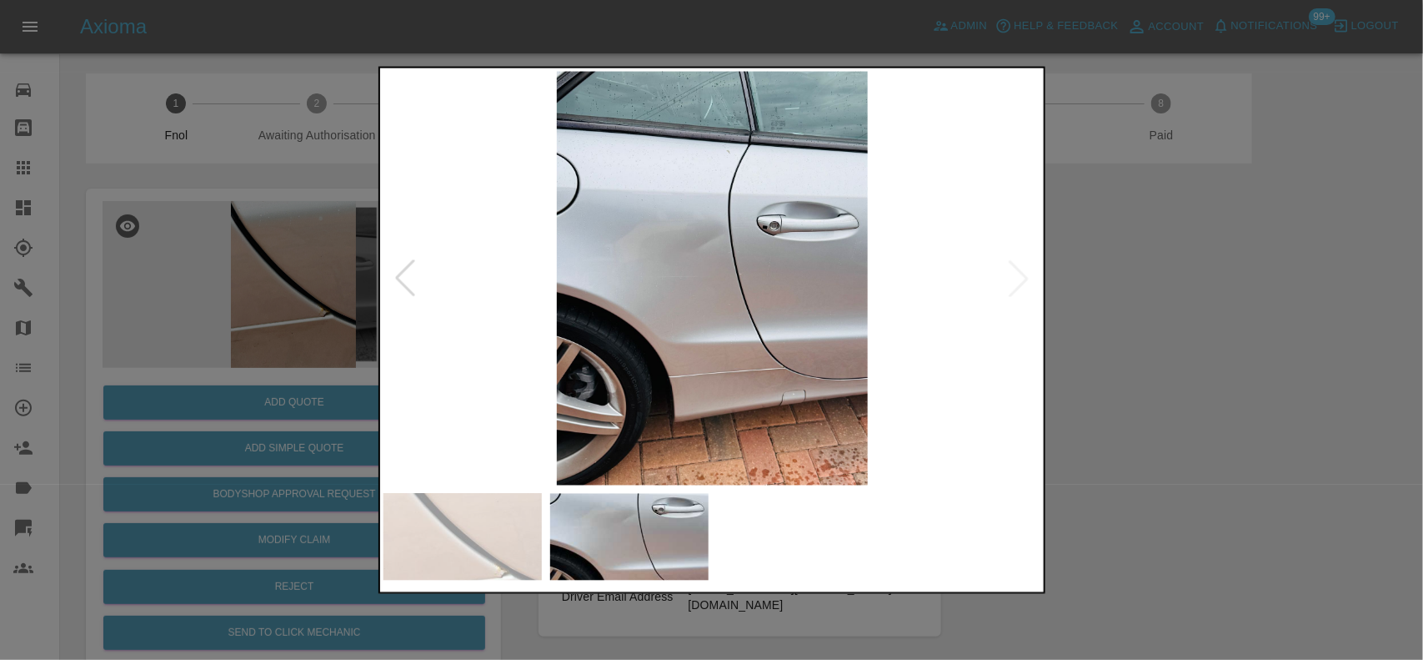
click at [788, 375] on img at bounding box center [713, 278] width 659 height 414
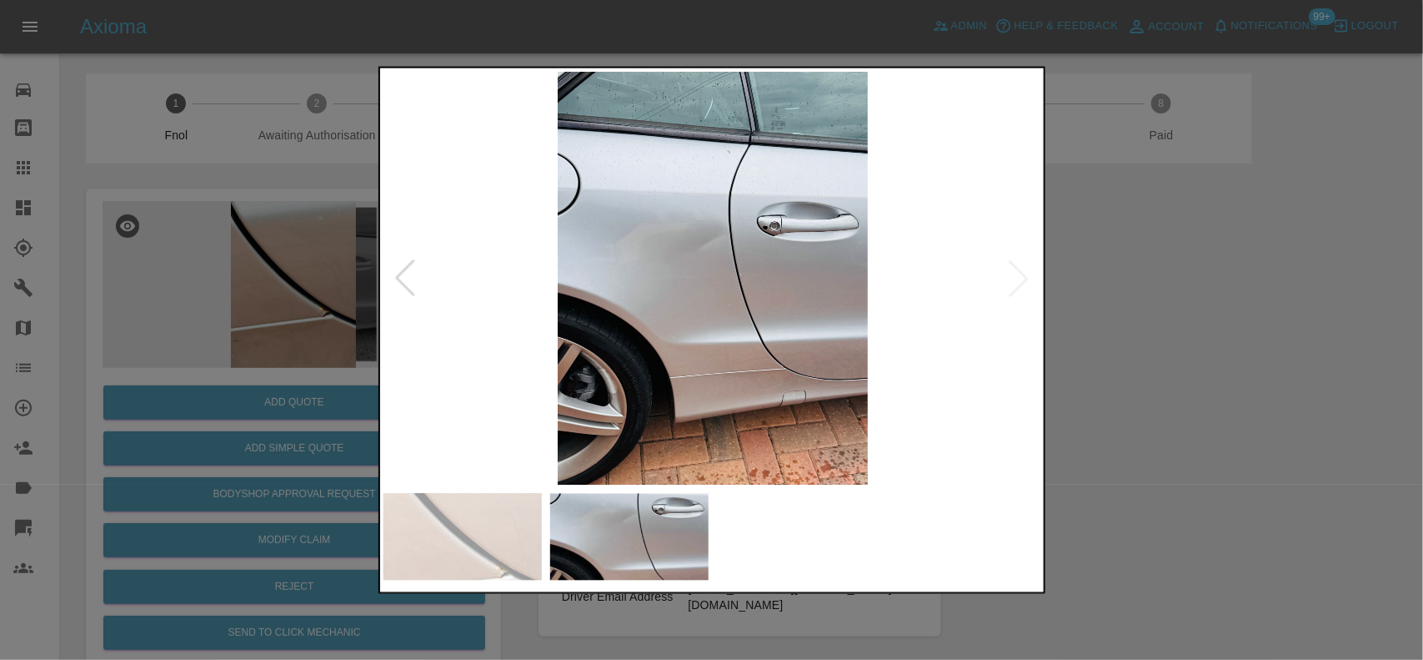
click at [647, 306] on img at bounding box center [713, 278] width 659 height 414
click at [721, 219] on img at bounding box center [713, 278] width 659 height 414
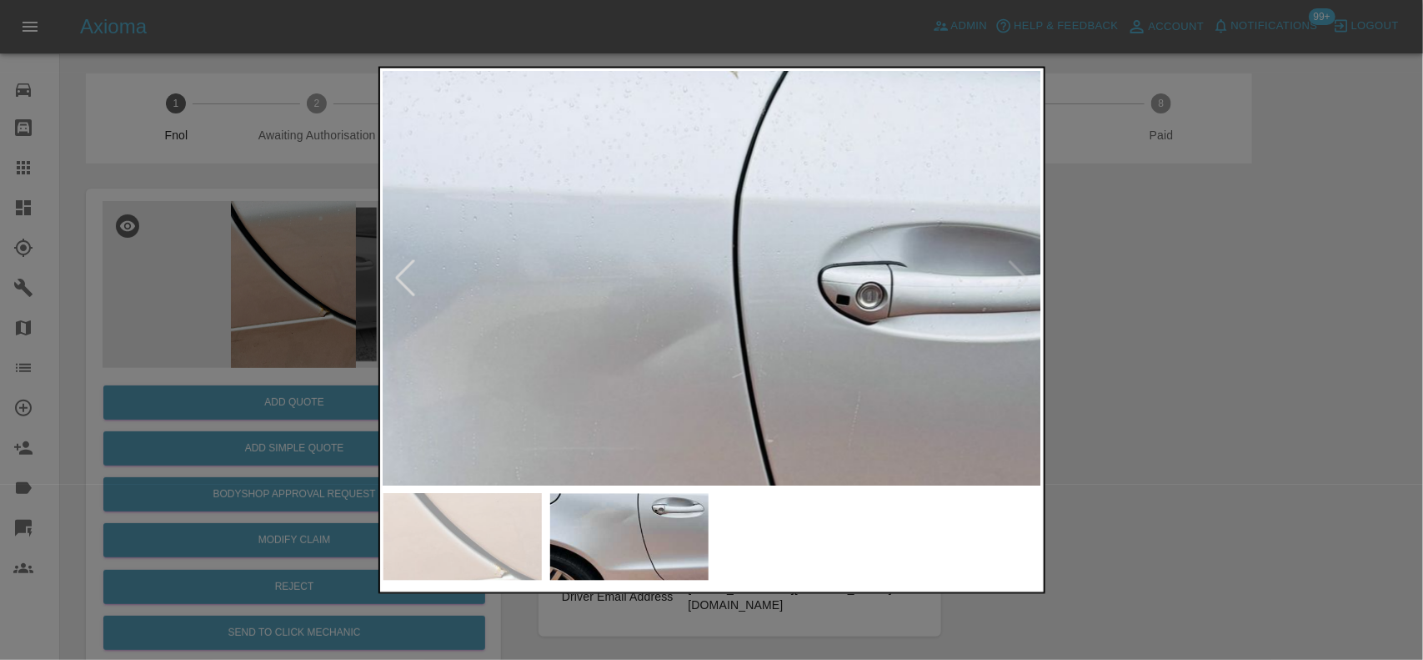
drag, startPoint x: 321, startPoint y: 289, endPoint x: 343, endPoint y: 361, distance: 75.7
click at [321, 305] on div at bounding box center [711, 330] width 1423 height 660
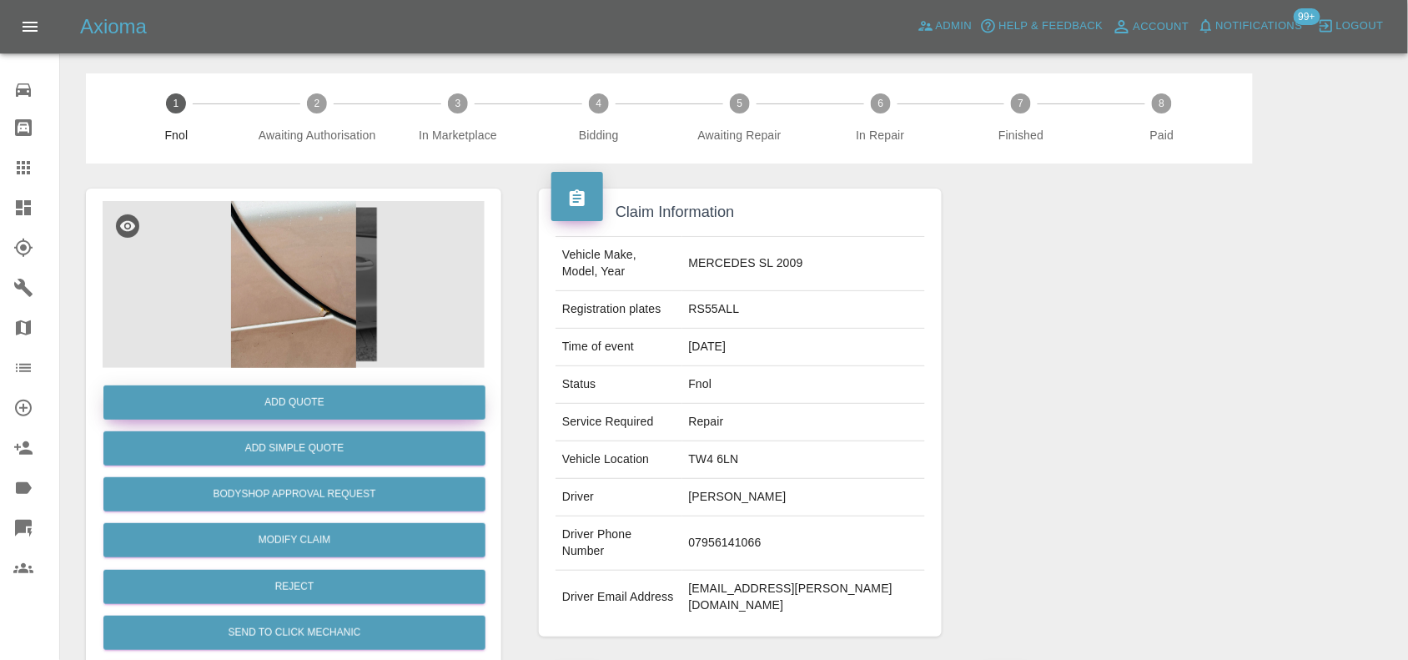
click at [336, 406] on button "Add Quote" at bounding box center [294, 402] width 382 height 34
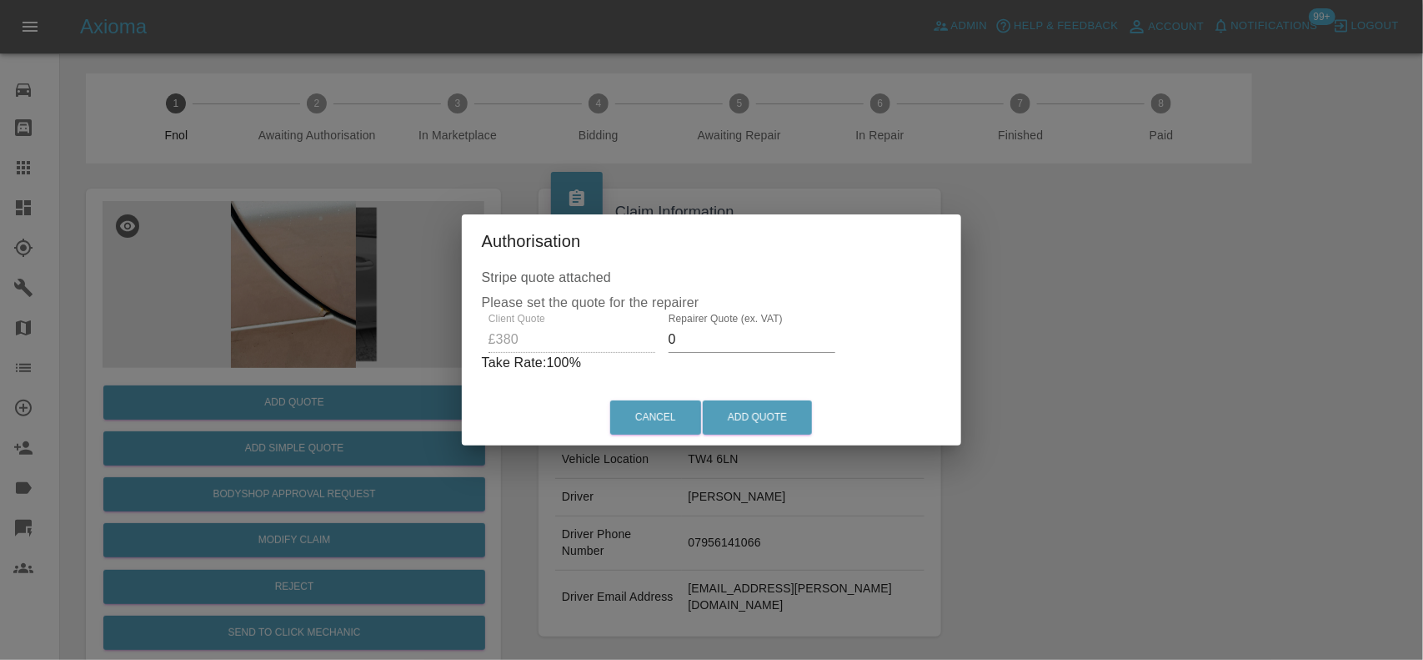
drag, startPoint x: 669, startPoint y: 351, endPoint x: 563, endPoint y: 354, distance: 106.0
click at [563, 355] on div "Client Quote £380 Repairer Quote (ex. VAT) 0 Take Rate: 100 %" at bounding box center [712, 343] width 460 height 60
type input "230"
click at [740, 419] on button "Add Quote" at bounding box center [757, 417] width 109 height 34
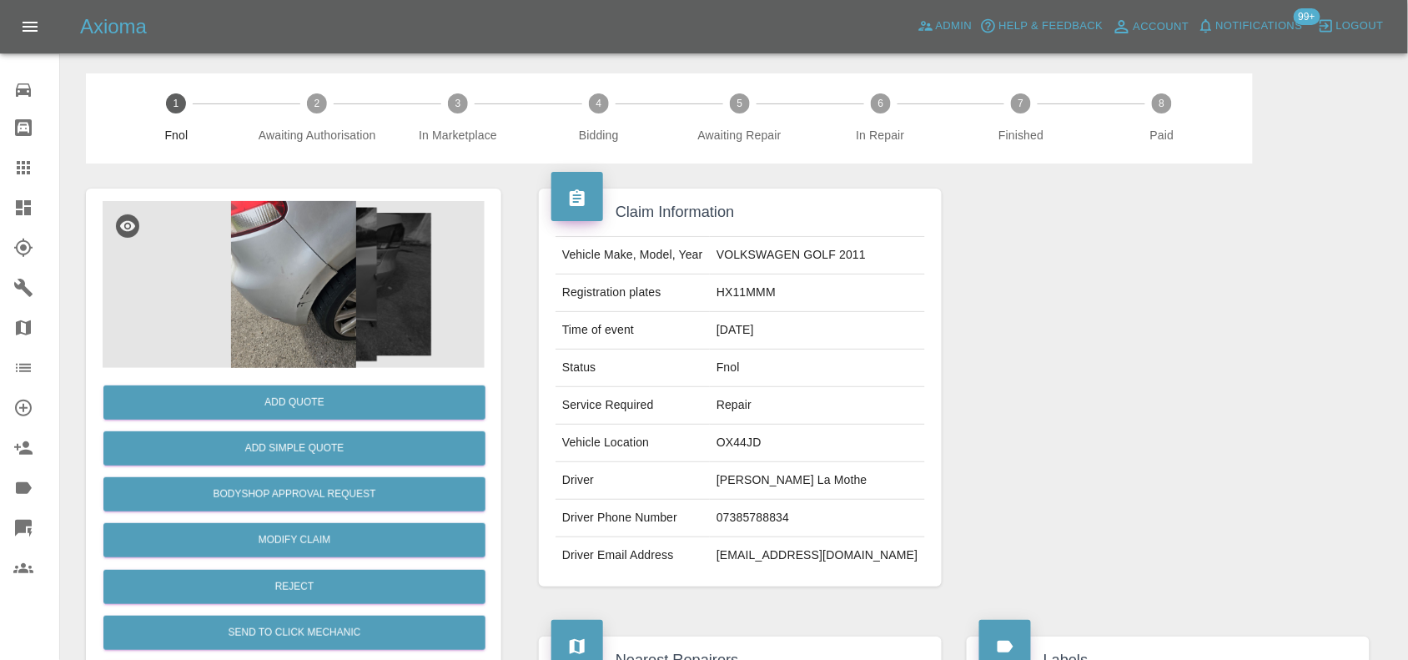
click at [298, 344] on img at bounding box center [294, 284] width 382 height 167
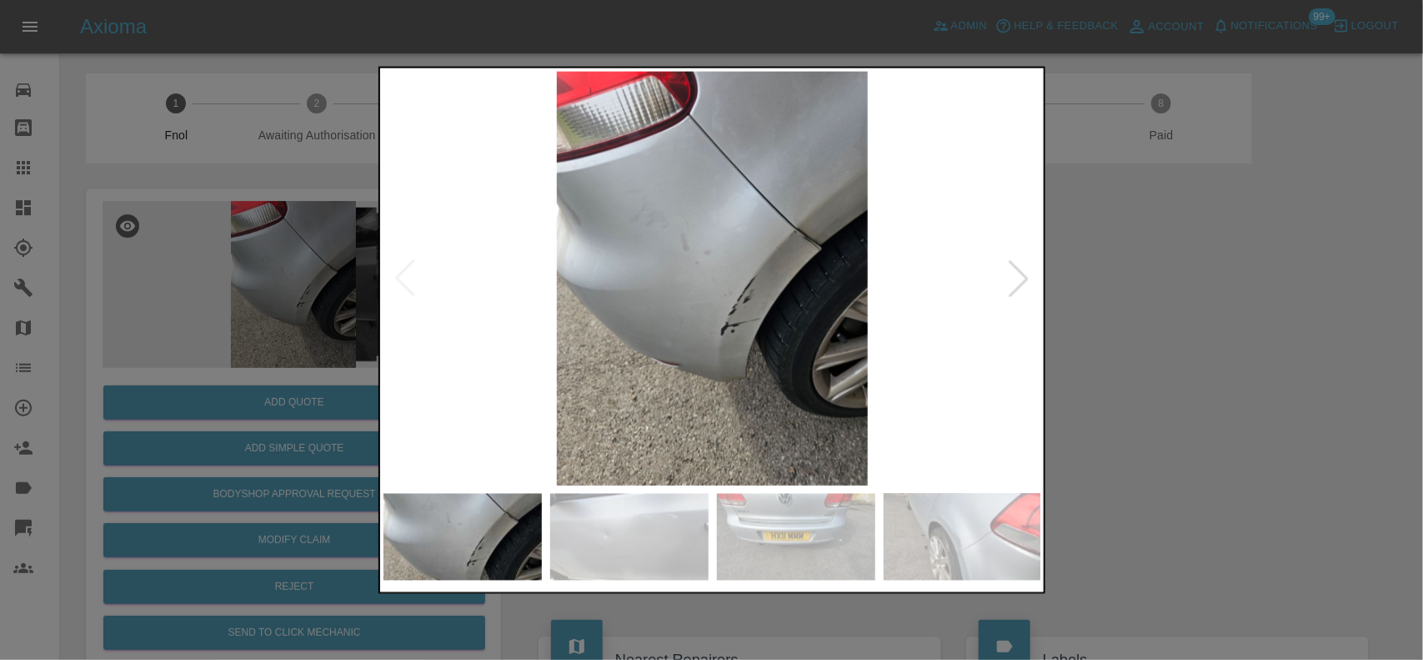
click at [697, 289] on img at bounding box center [713, 278] width 659 height 414
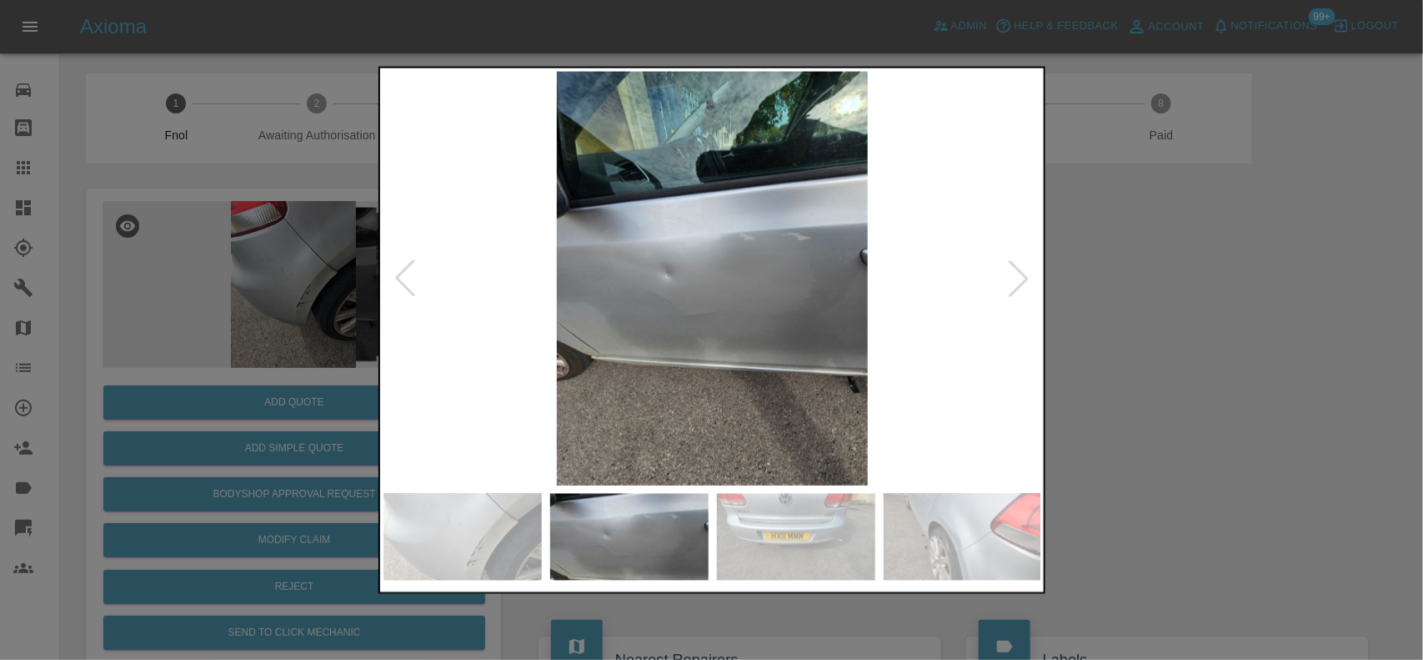
click at [730, 276] on img at bounding box center [713, 278] width 659 height 414
click at [730, 275] on img at bounding box center [713, 278] width 659 height 414
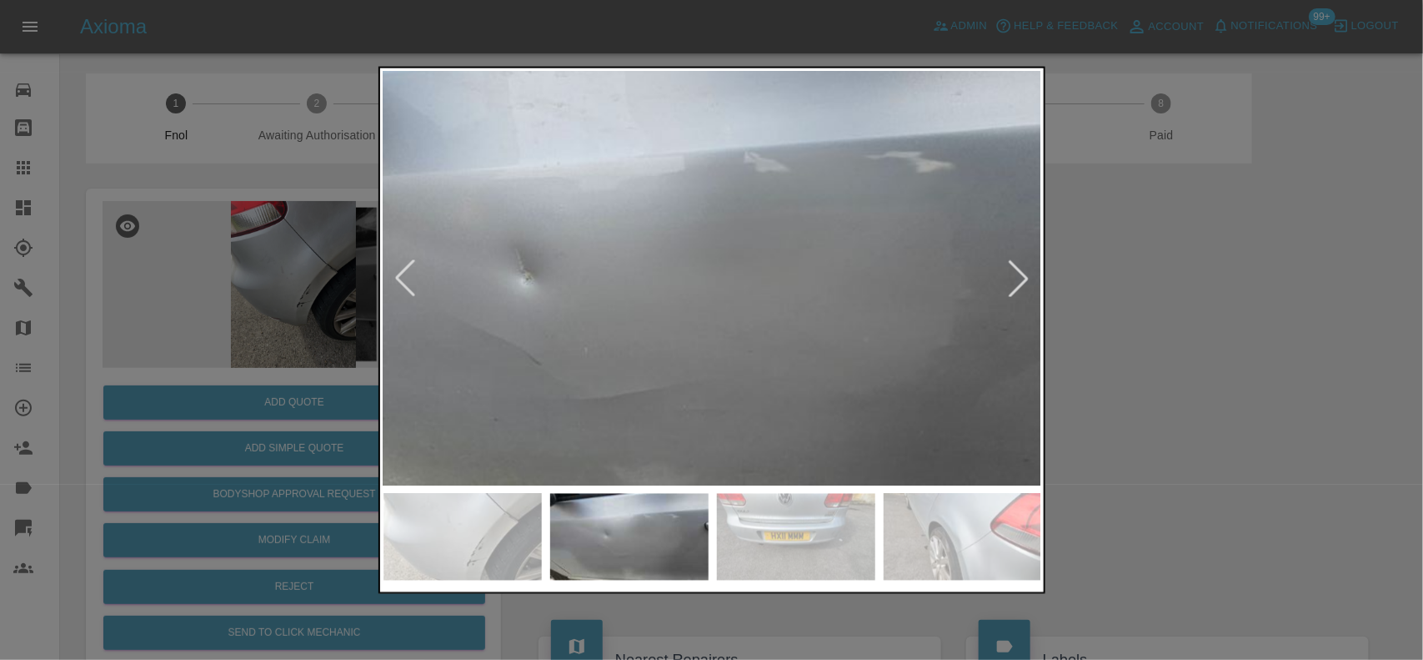
click at [727, 276] on img at bounding box center [659, 287] width 1976 height 1242
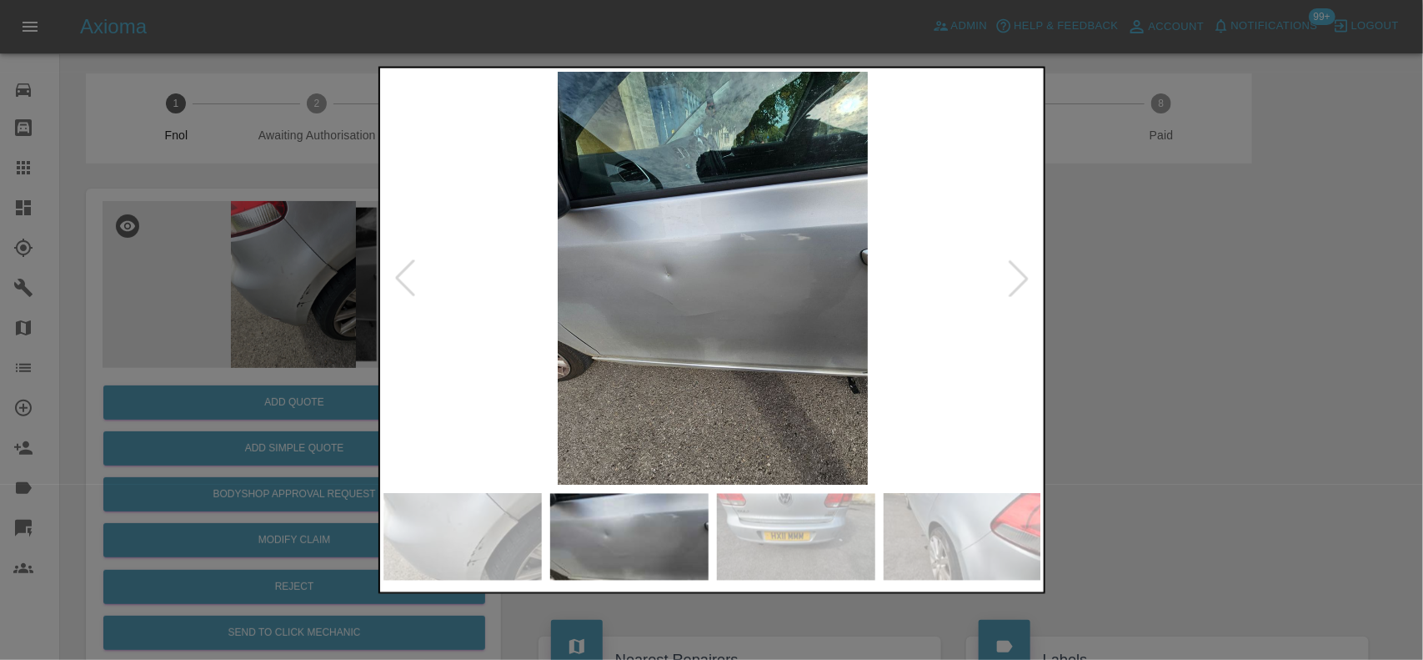
click at [722, 293] on img at bounding box center [713, 278] width 659 height 414
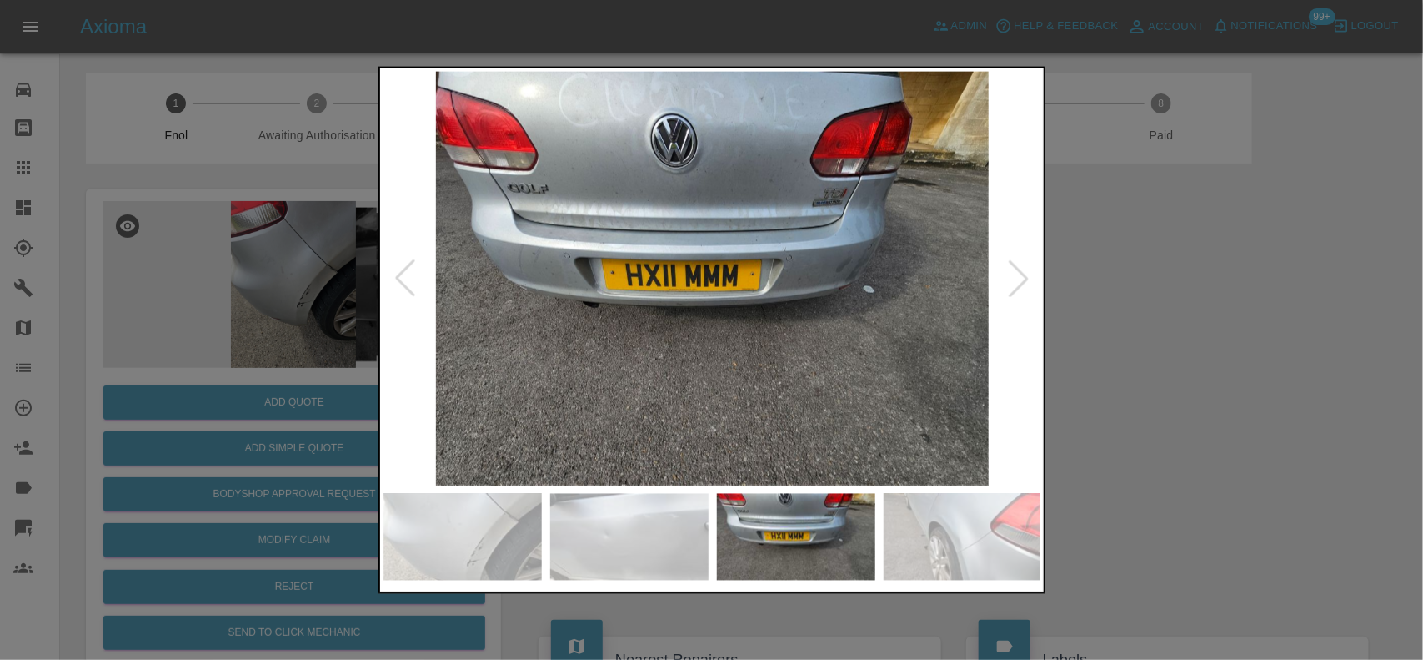
click at [702, 284] on img at bounding box center [713, 278] width 659 height 414
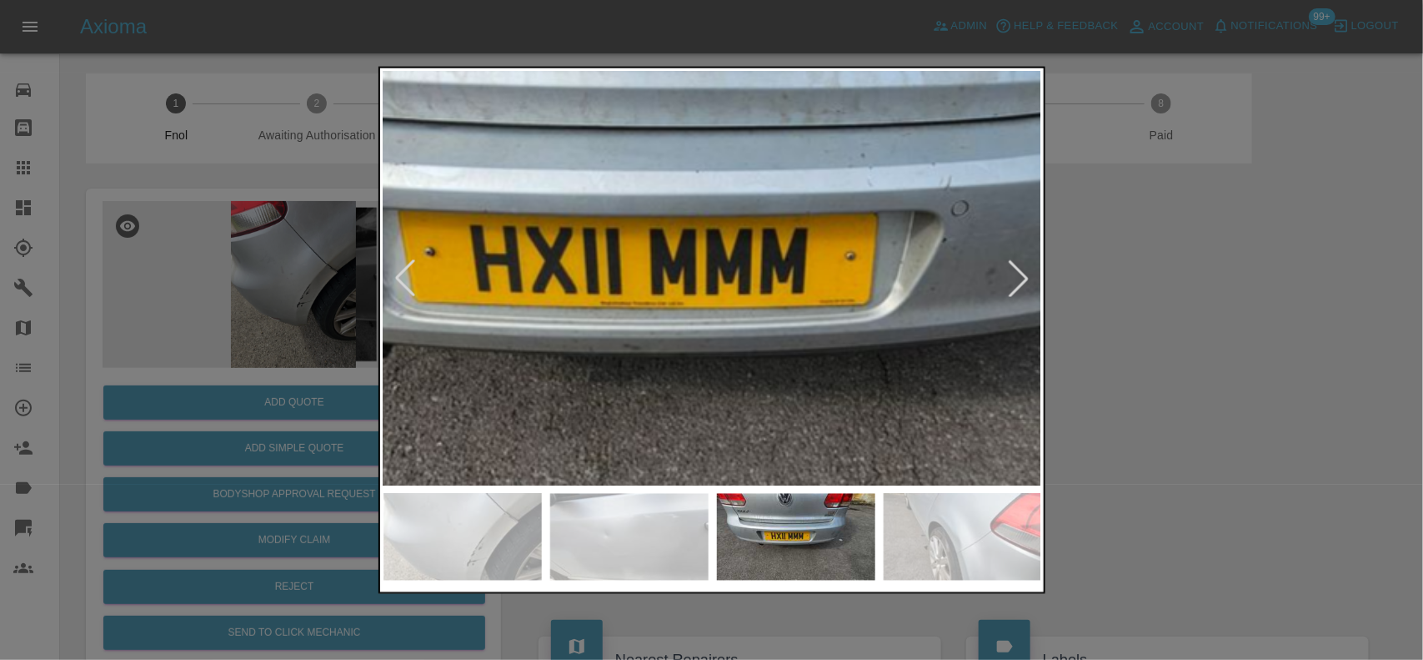
click at [536, 318] on img at bounding box center [730, 268] width 1976 height 1242
click at [749, 328] on img at bounding box center [730, 268] width 1976 height 1242
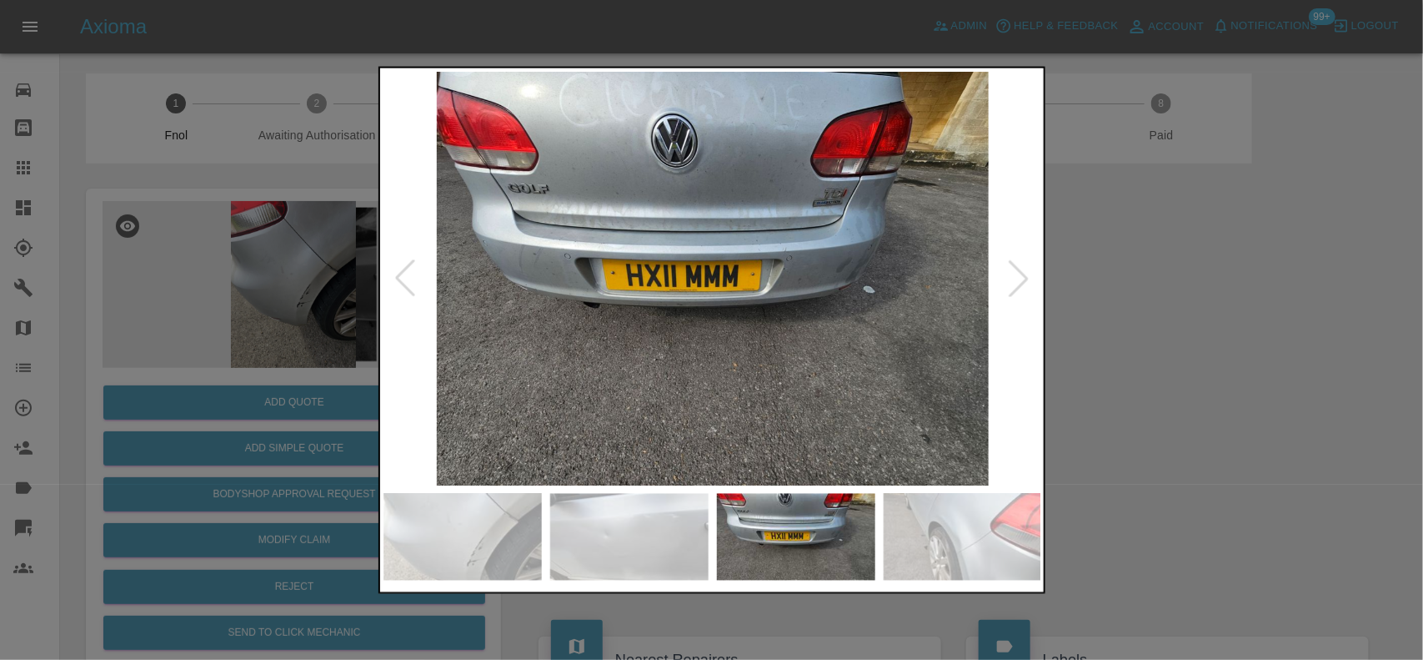
click at [725, 332] on img at bounding box center [713, 278] width 659 height 414
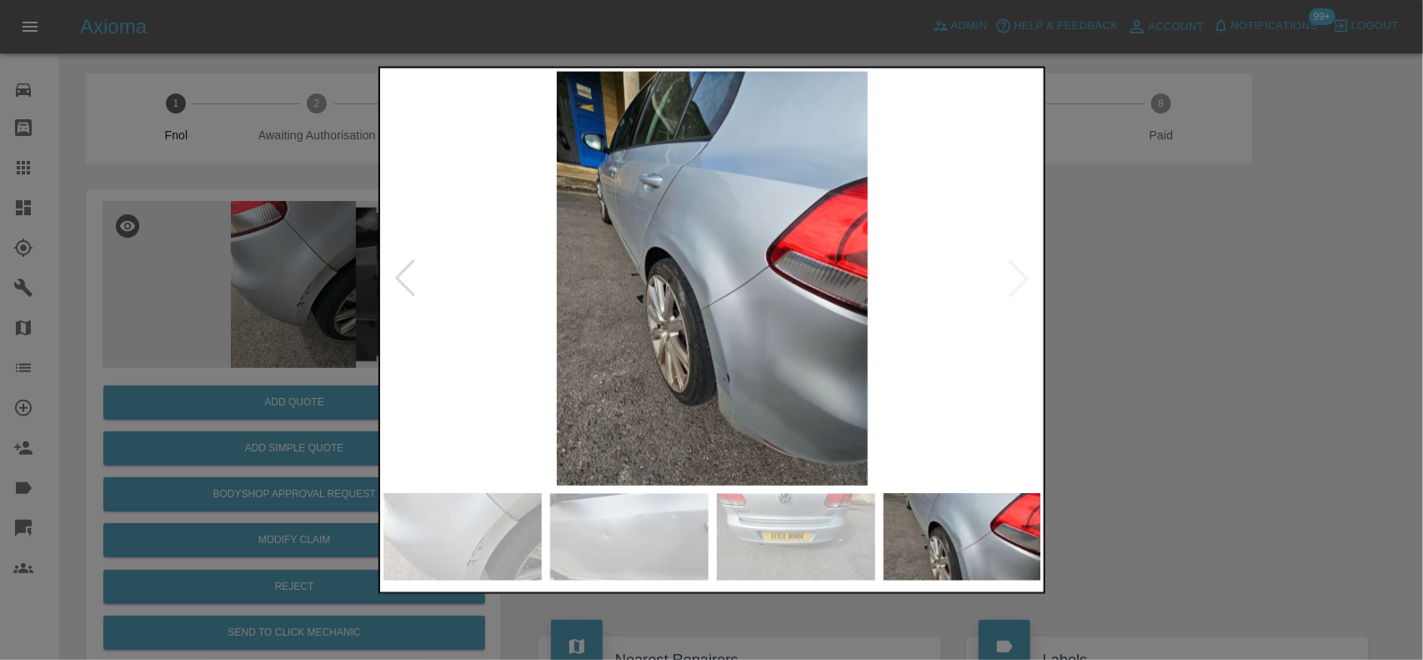
click at [718, 298] on img at bounding box center [713, 278] width 659 height 414
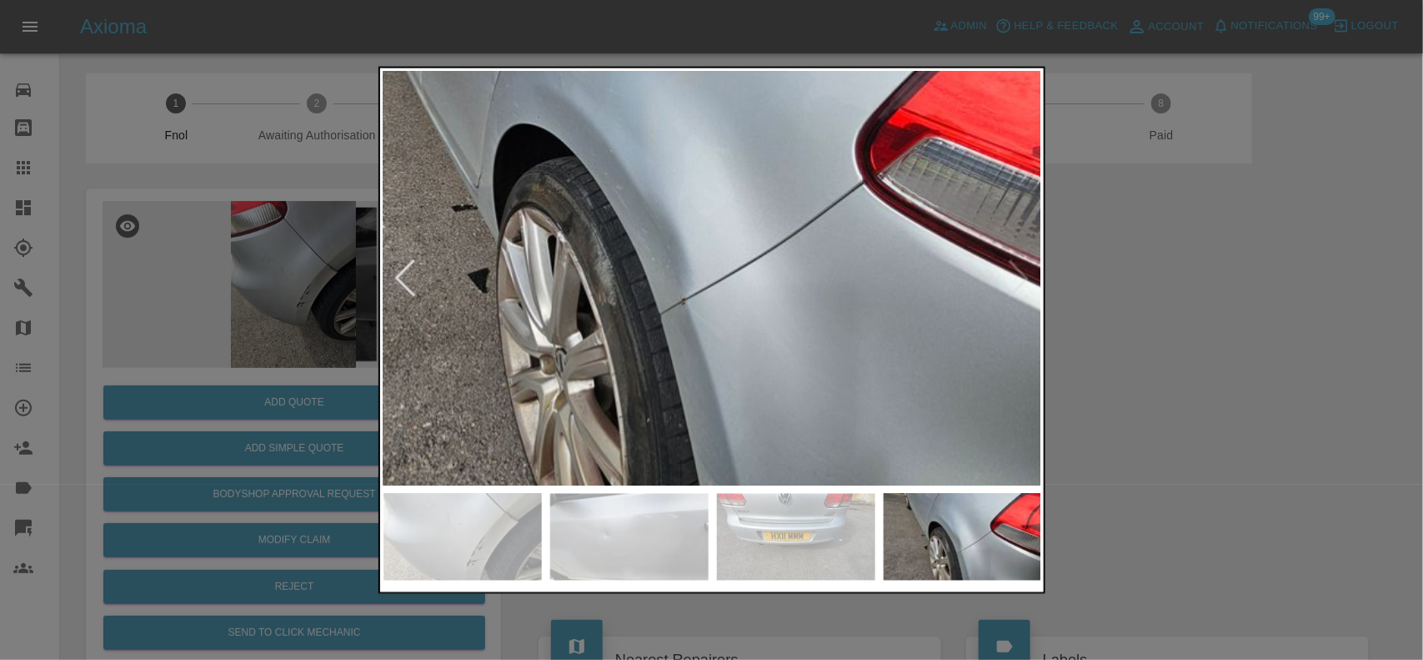
click at [749, 348] on img at bounding box center [694, 217] width 1976 height 1242
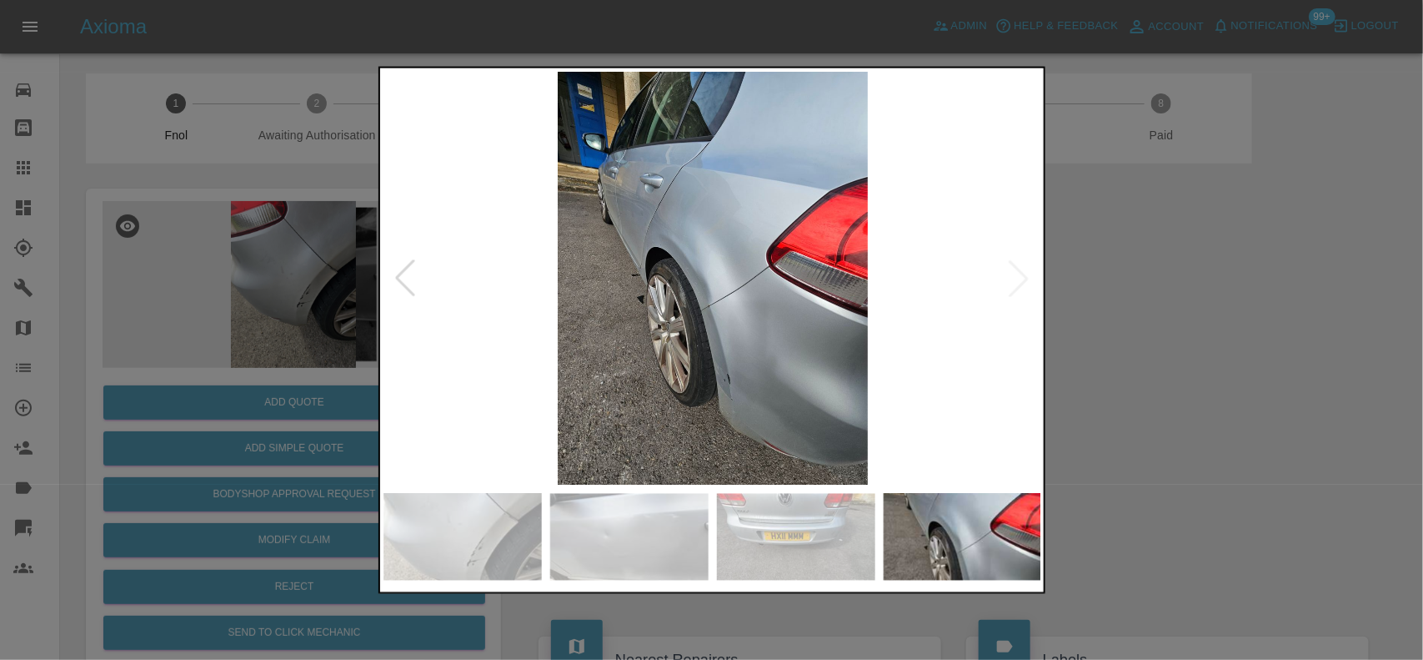
click at [635, 340] on img at bounding box center [713, 278] width 659 height 414
click at [500, 325] on img at bounding box center [713, 278] width 659 height 414
drag, startPoint x: 296, startPoint y: 277, endPoint x: 494, endPoint y: 188, distance: 217.6
click at [296, 276] on div at bounding box center [711, 330] width 1423 height 660
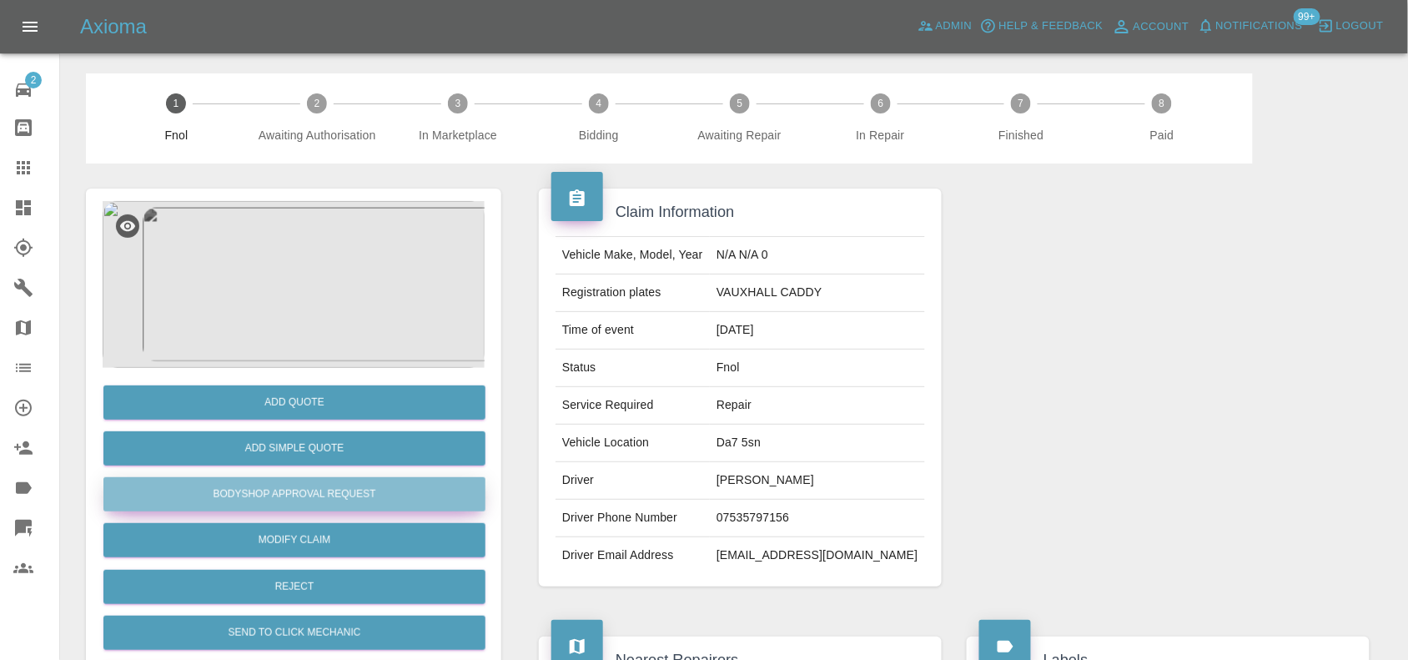
click at [336, 494] on button "Bodyshop Approval Request" at bounding box center [294, 494] width 382 height 34
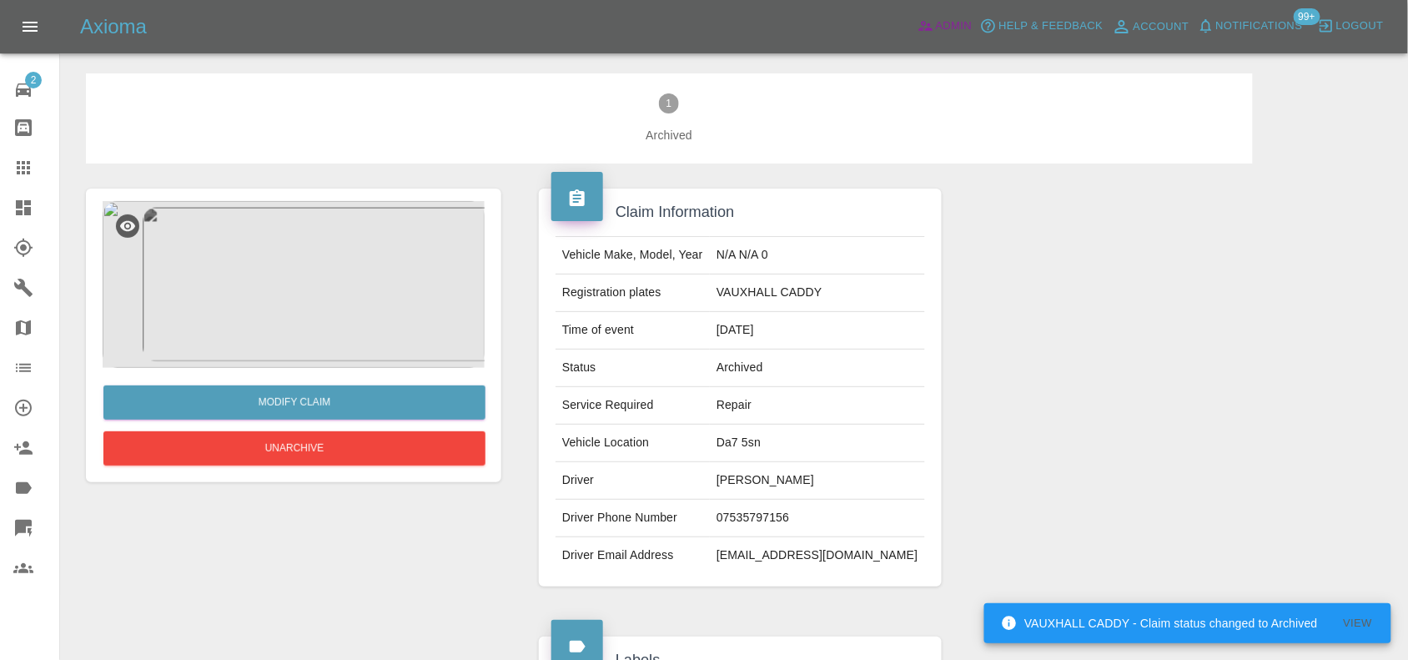
click at [942, 25] on span "Admin" at bounding box center [954, 26] width 37 height 19
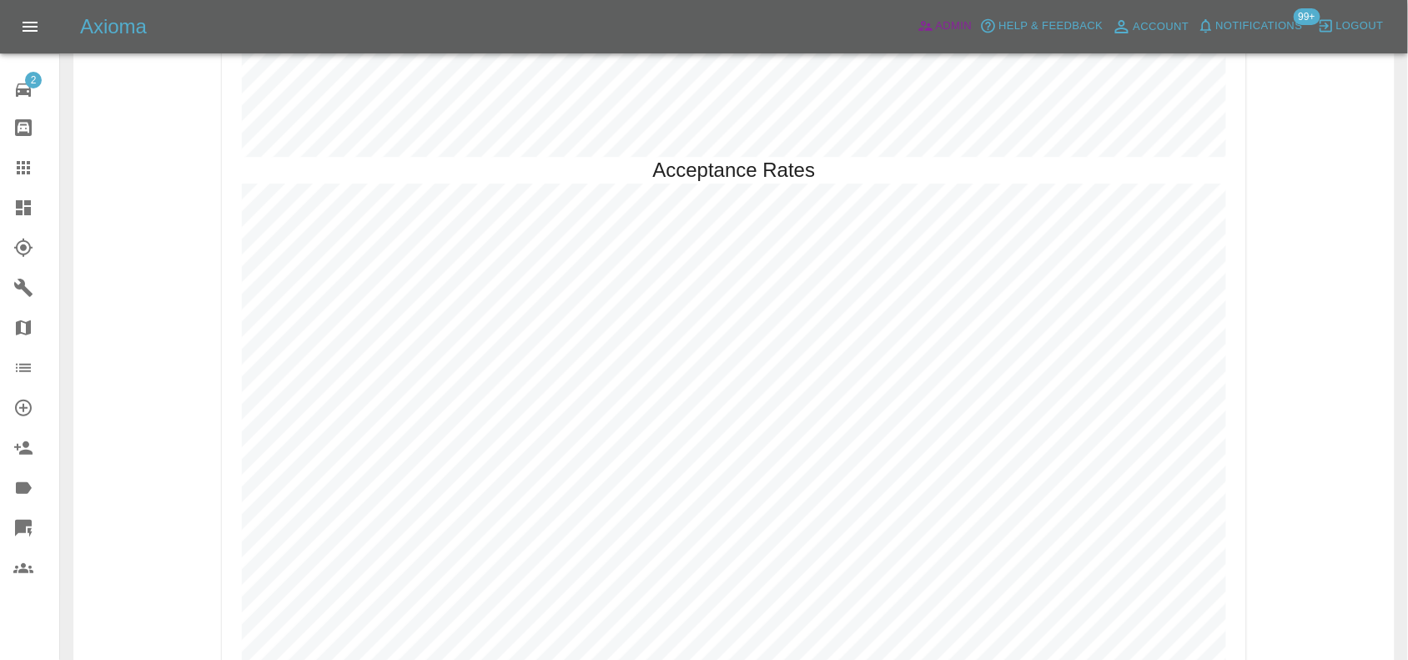
scroll to position [3501, 0]
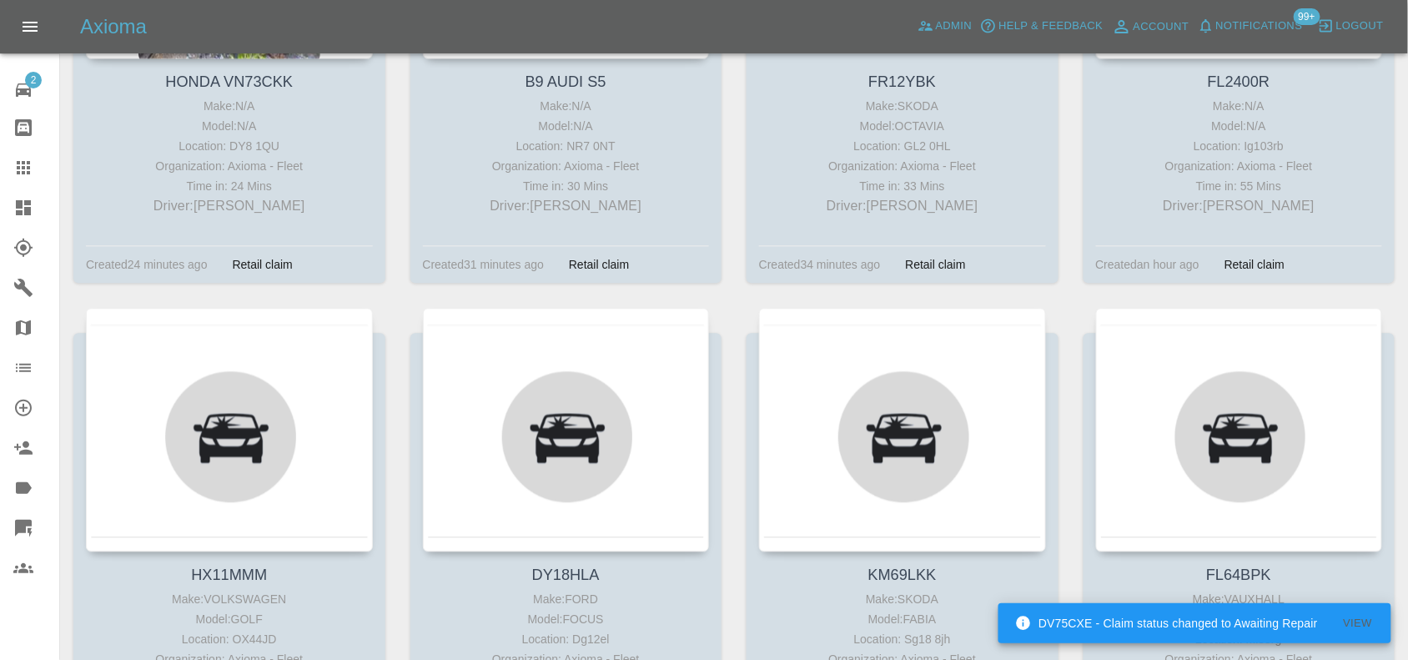
scroll to position [1251, 0]
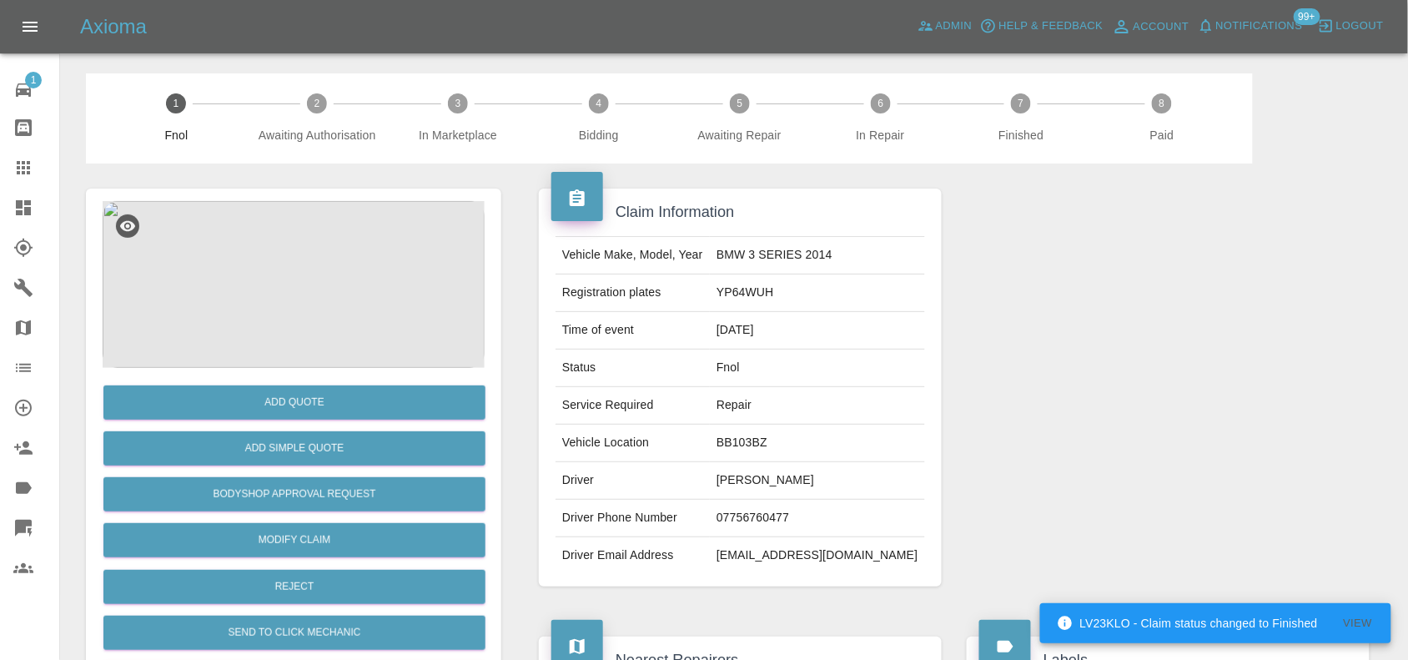
click at [306, 290] on img at bounding box center [294, 284] width 382 height 167
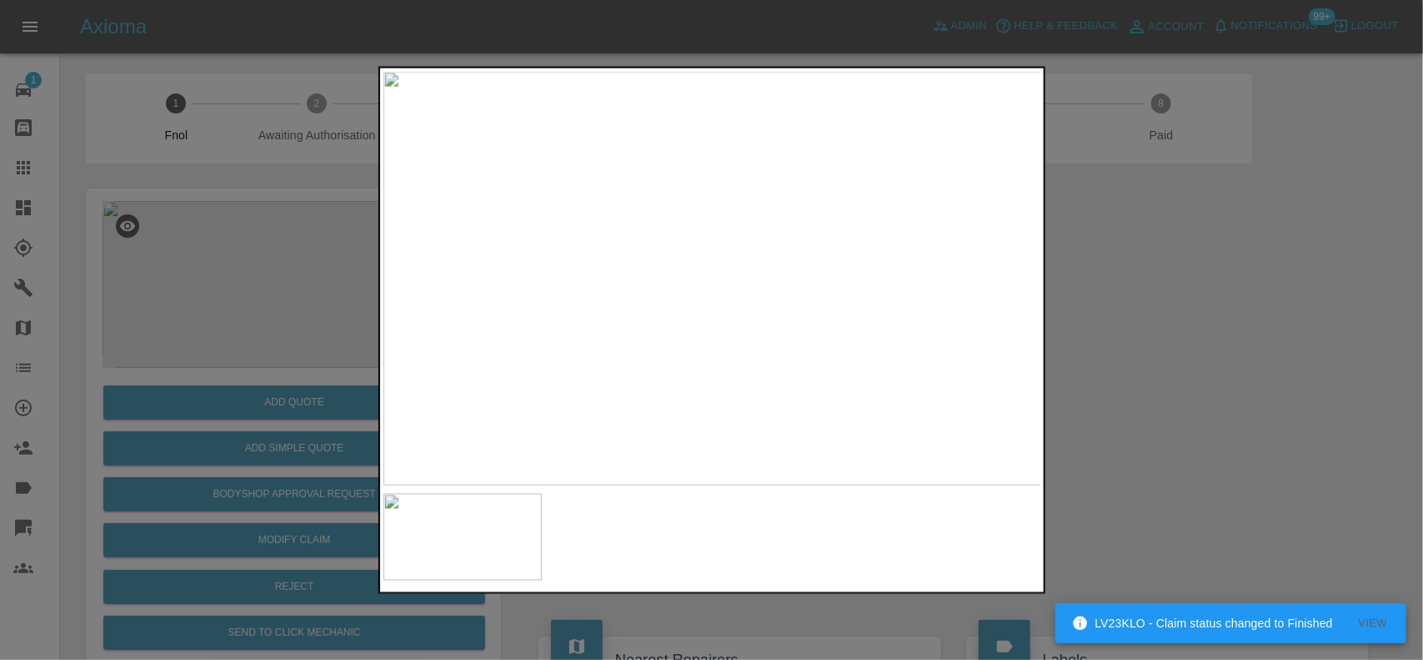
click at [736, 323] on img at bounding box center [713, 278] width 659 height 414
click at [611, 324] on img at bounding box center [713, 278] width 659 height 414
drag, startPoint x: 218, startPoint y: 264, endPoint x: 640, endPoint y: 147, distance: 437.0
click at [227, 269] on div at bounding box center [711, 330] width 1423 height 660
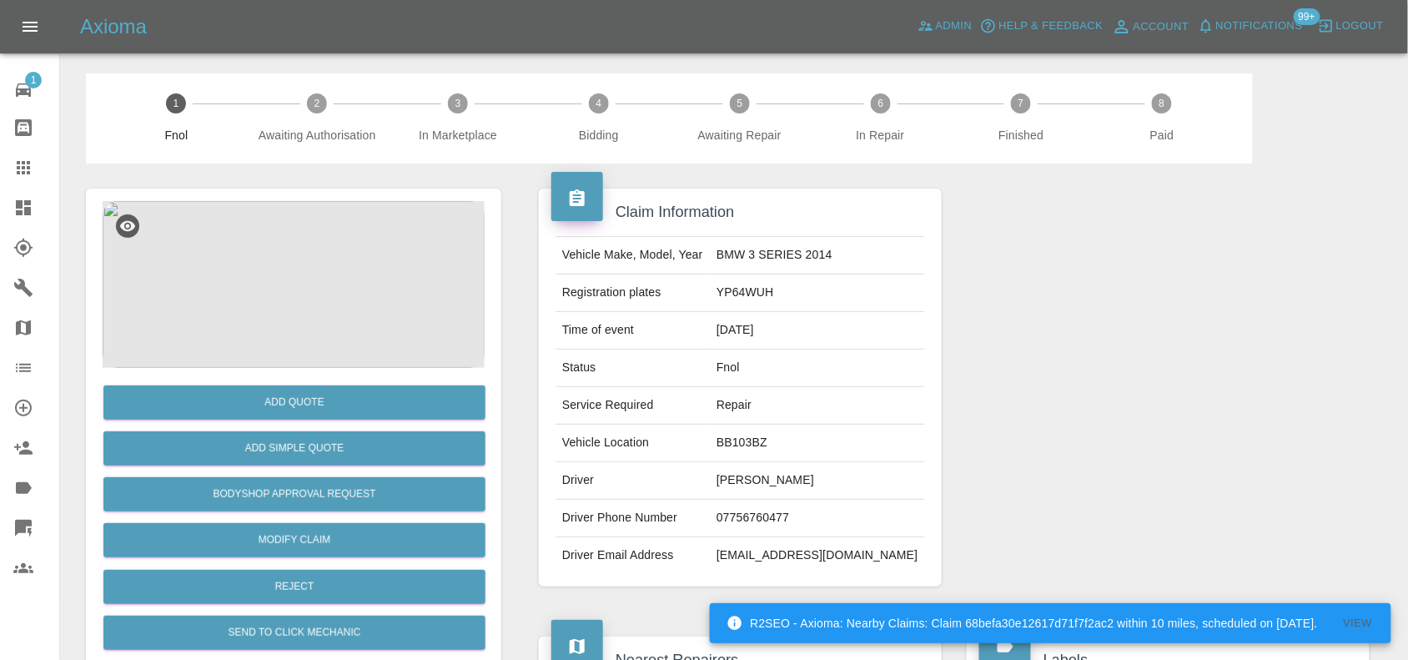
click at [265, 296] on img at bounding box center [294, 284] width 382 height 167
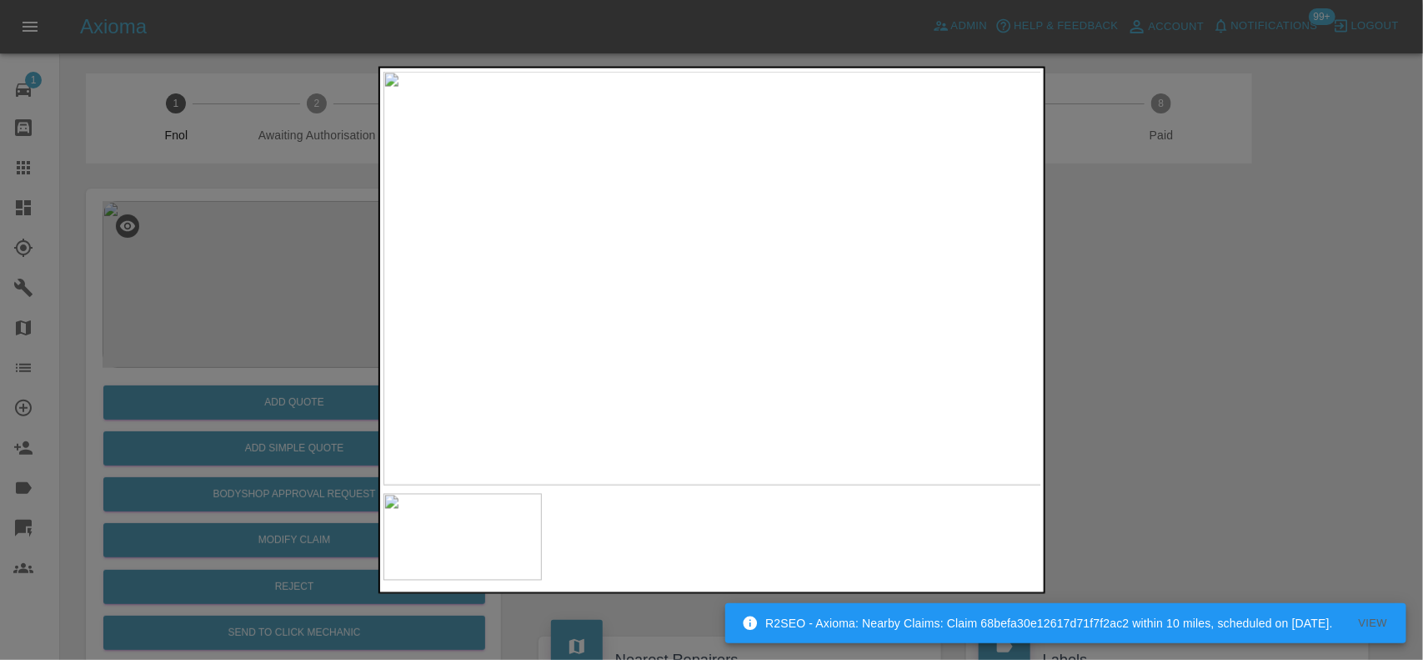
click at [121, 133] on div at bounding box center [711, 330] width 1423 height 660
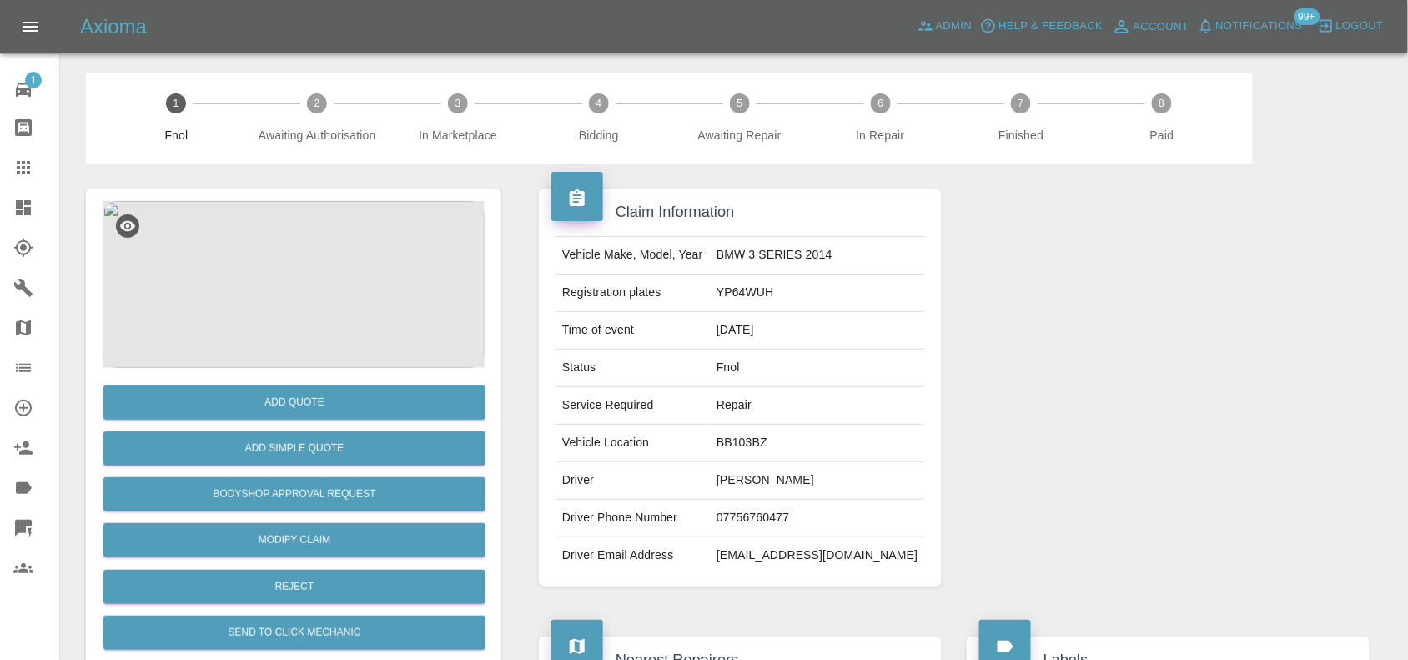
click at [300, 267] on img at bounding box center [294, 284] width 382 height 167
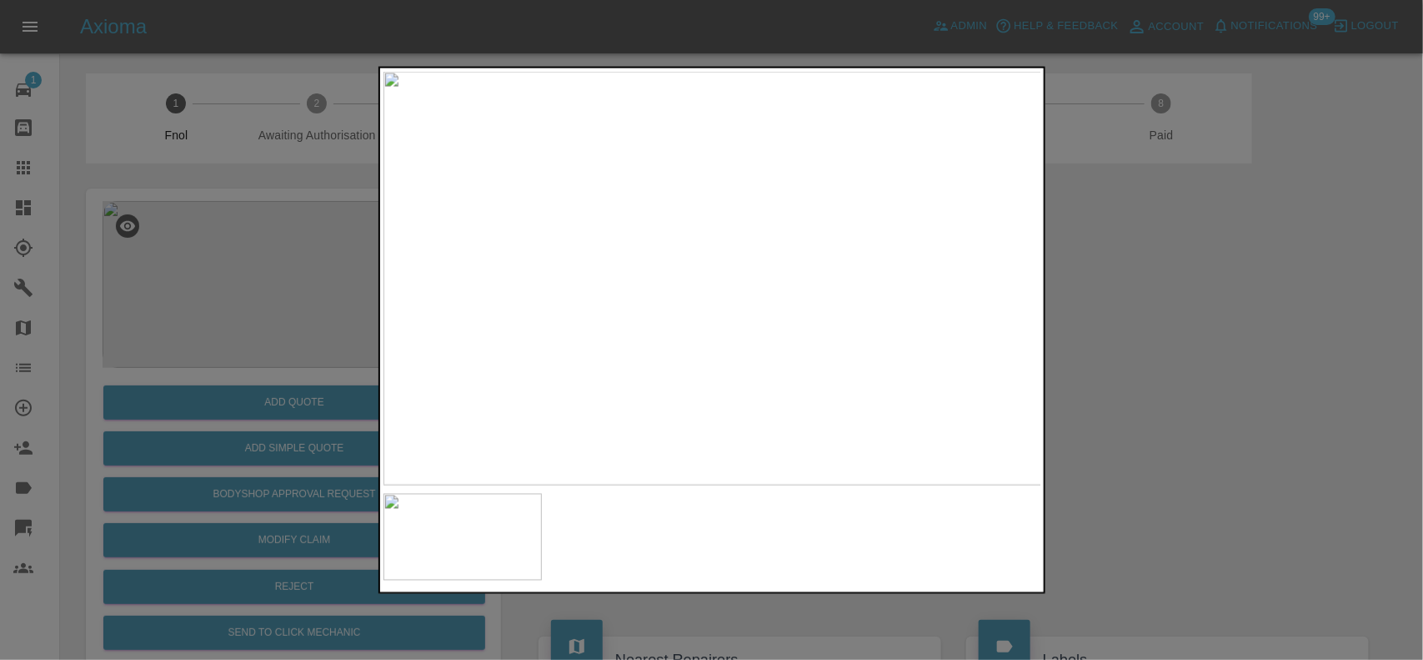
click at [344, 349] on div at bounding box center [711, 330] width 1423 height 660
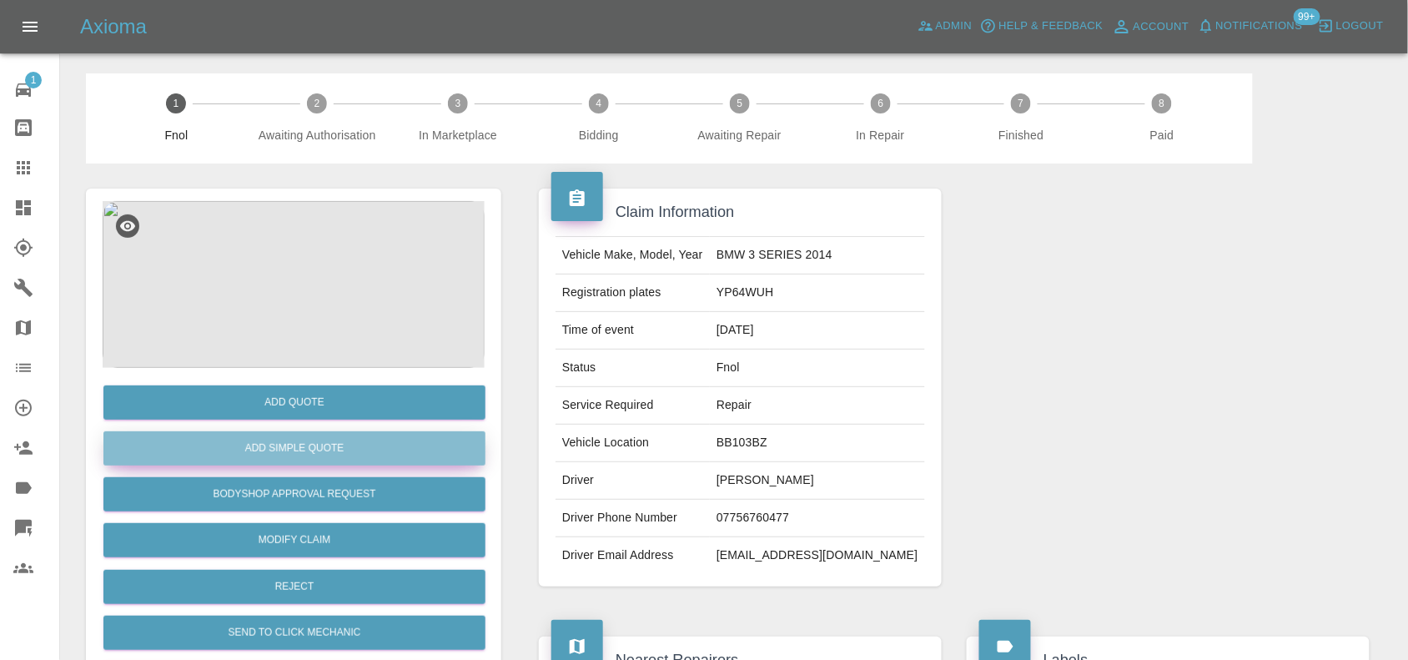
click at [355, 450] on button "Add Simple Quote" at bounding box center [294, 448] width 382 height 34
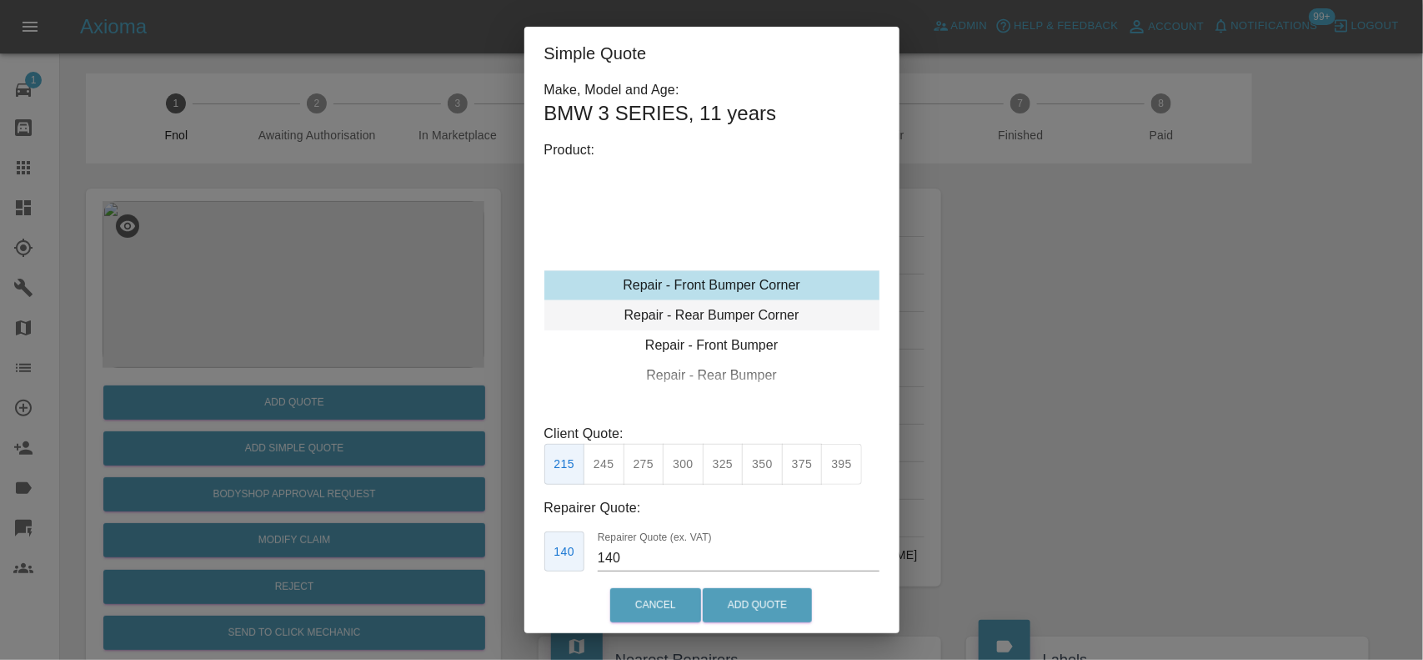
type input "120"
click at [698, 313] on div "Repair - Rear Bumper Corner" at bounding box center [712, 315] width 335 height 30
click at [609, 471] on button "199" at bounding box center [604, 464] width 41 height 41
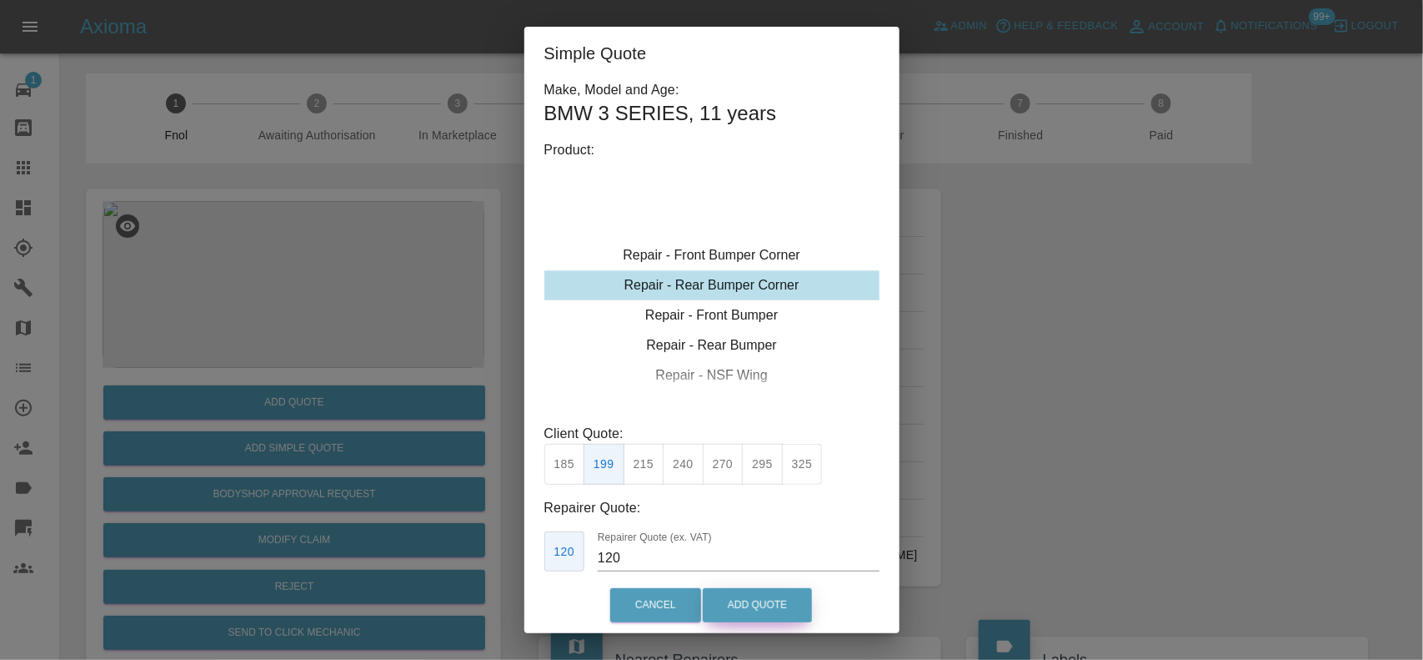
click at [753, 603] on button "Add Quote" at bounding box center [757, 605] width 109 height 34
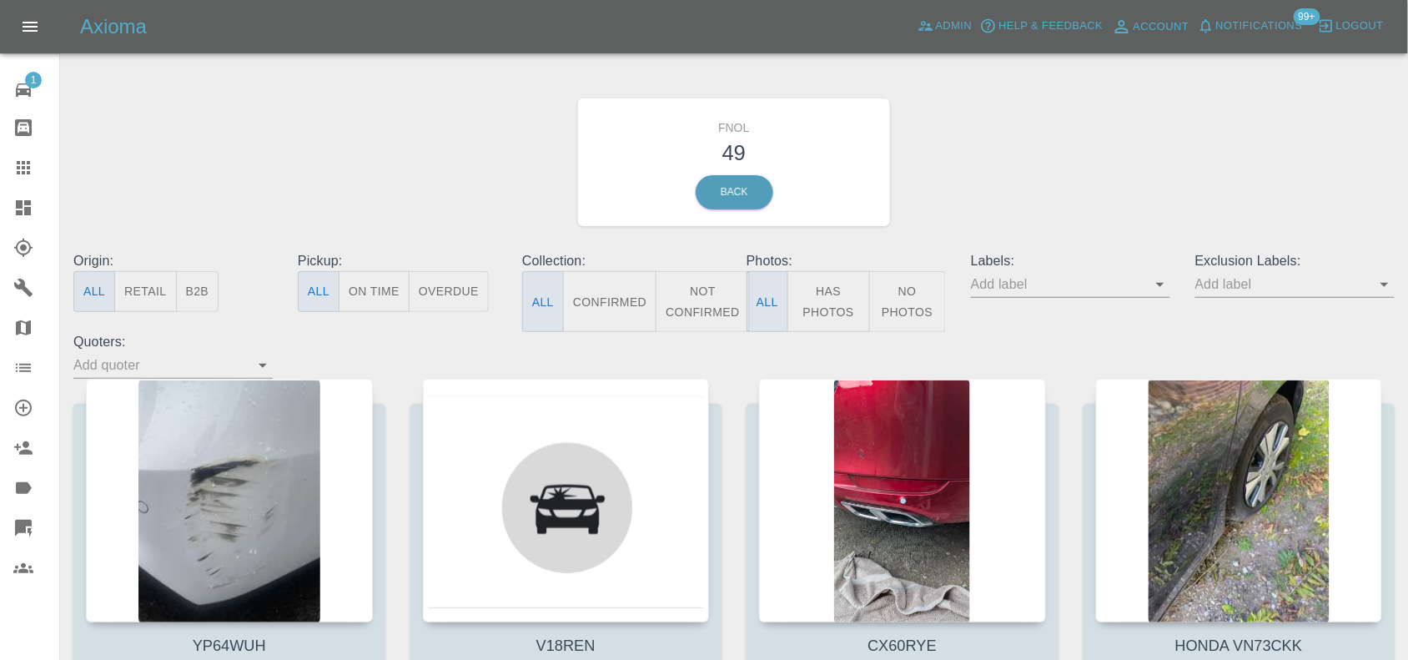
click at [36, 198] on div at bounding box center [36, 208] width 47 height 20
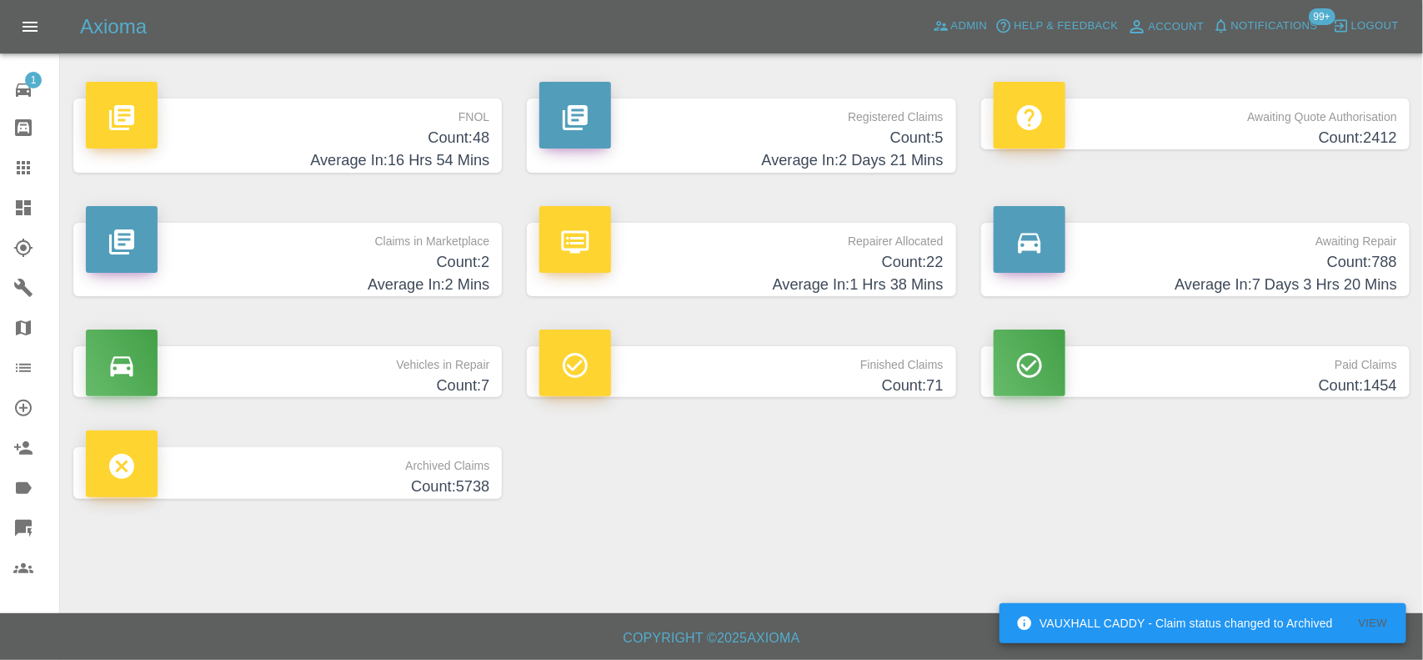
click at [460, 136] on h4 "Count: 48" at bounding box center [288, 138] width 404 height 23
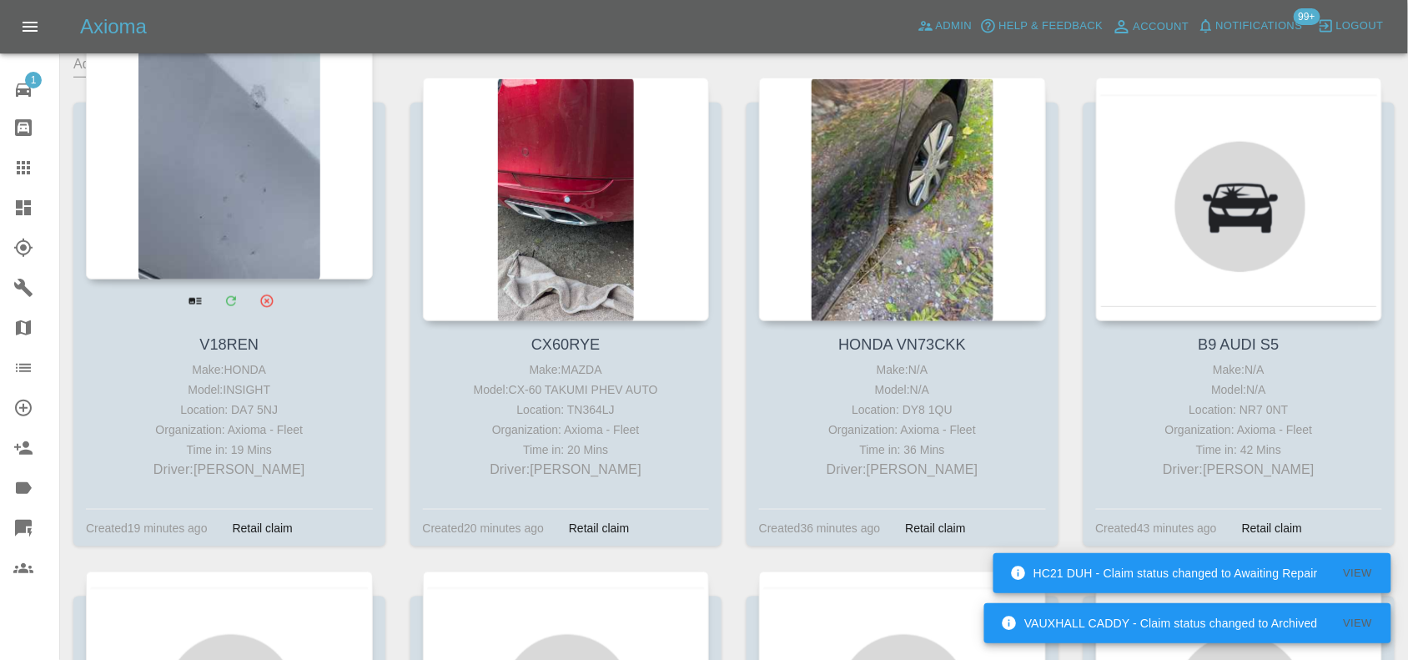
scroll to position [313, 0]
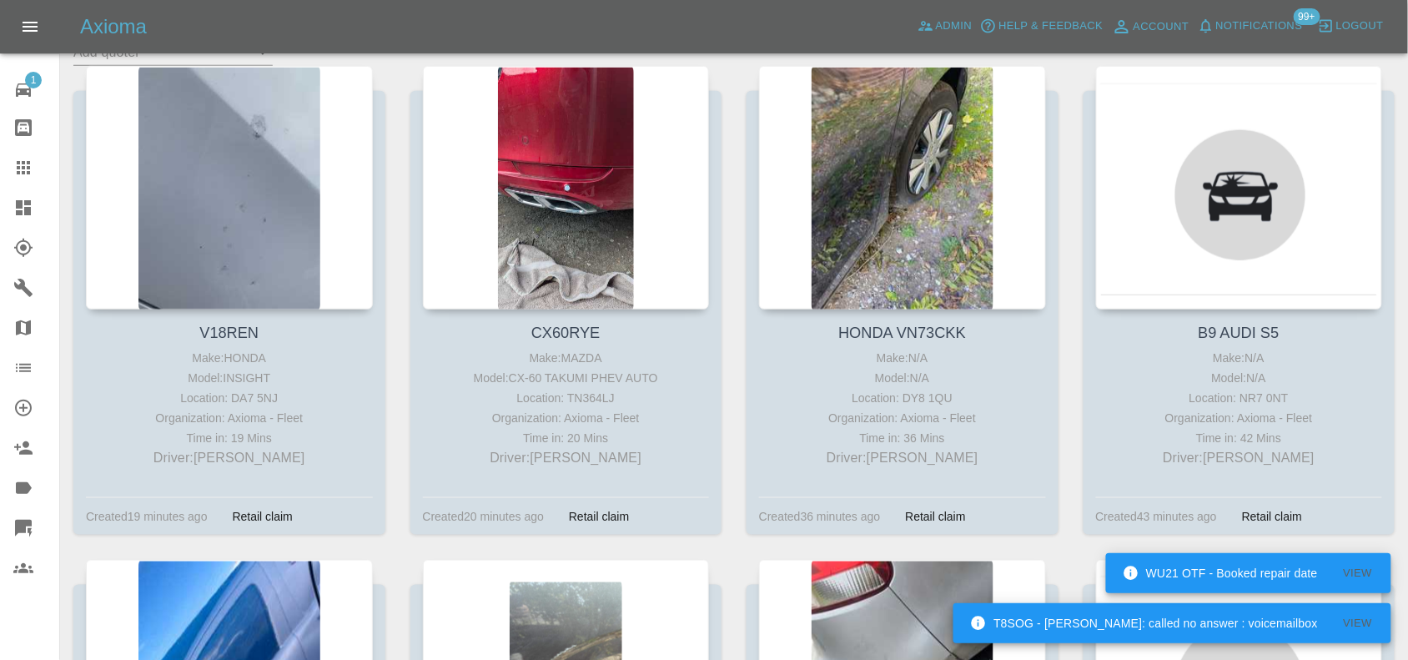
click at [33, 204] on div at bounding box center [36, 208] width 47 height 20
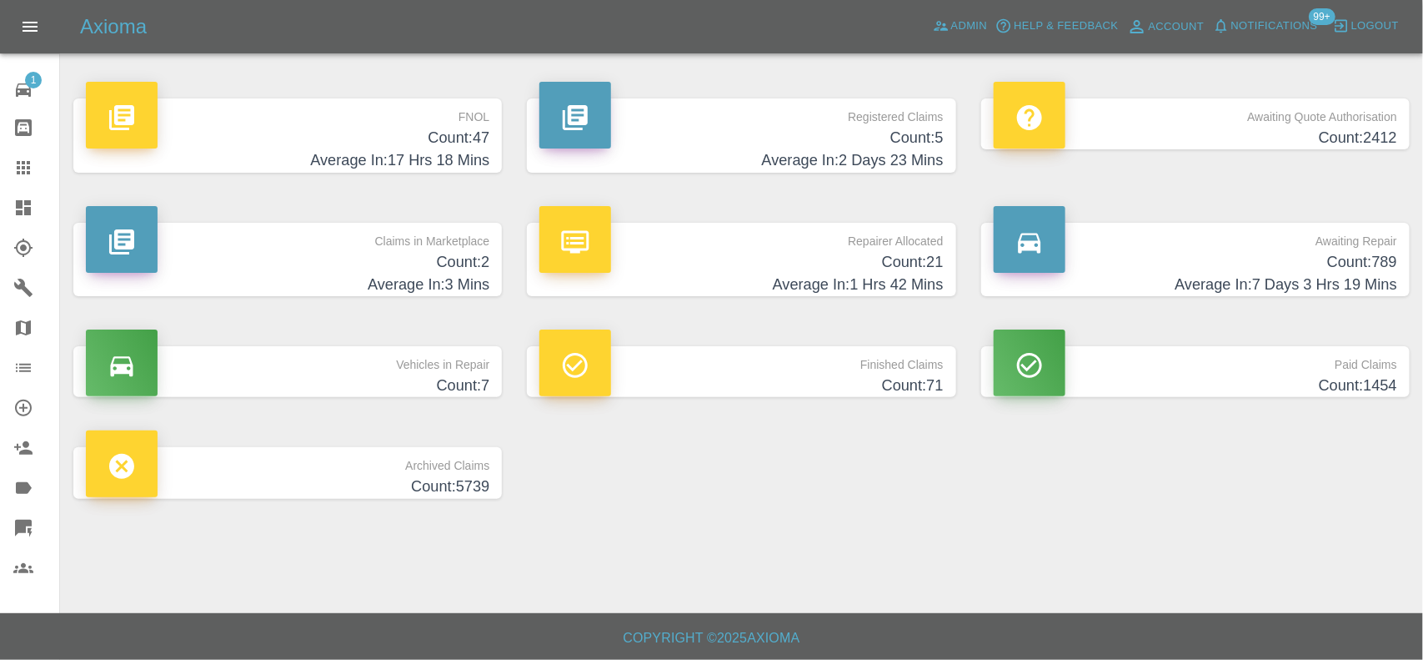
click at [877, 247] on p "Repairer Allocated" at bounding box center [742, 237] width 404 height 28
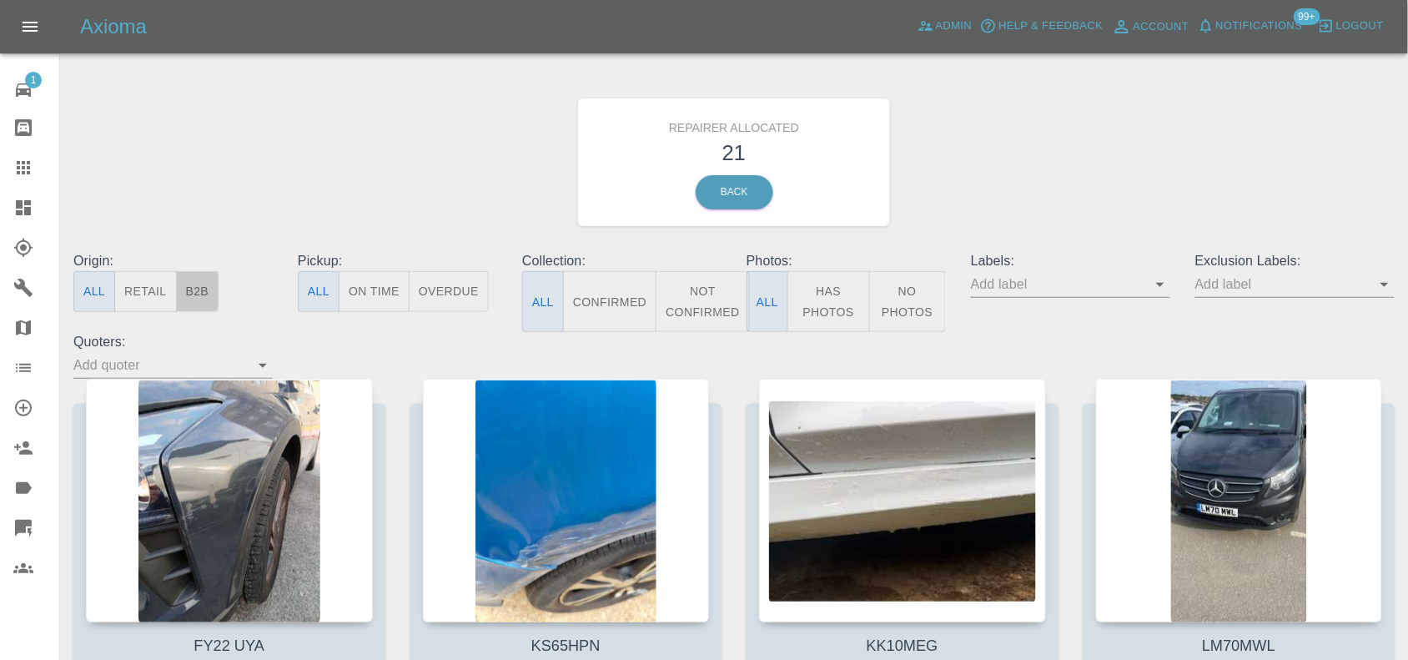
click at [206, 294] on button "B2B" at bounding box center [197, 291] width 43 height 41
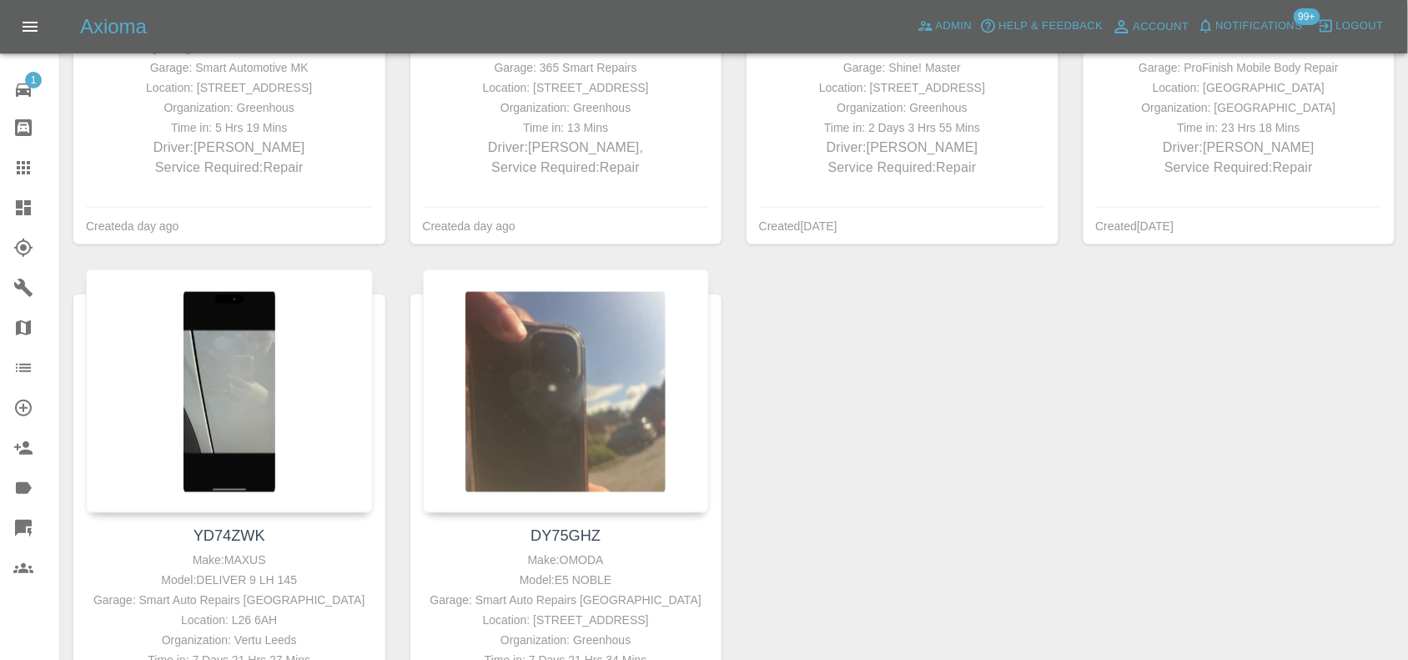
scroll to position [892, 0]
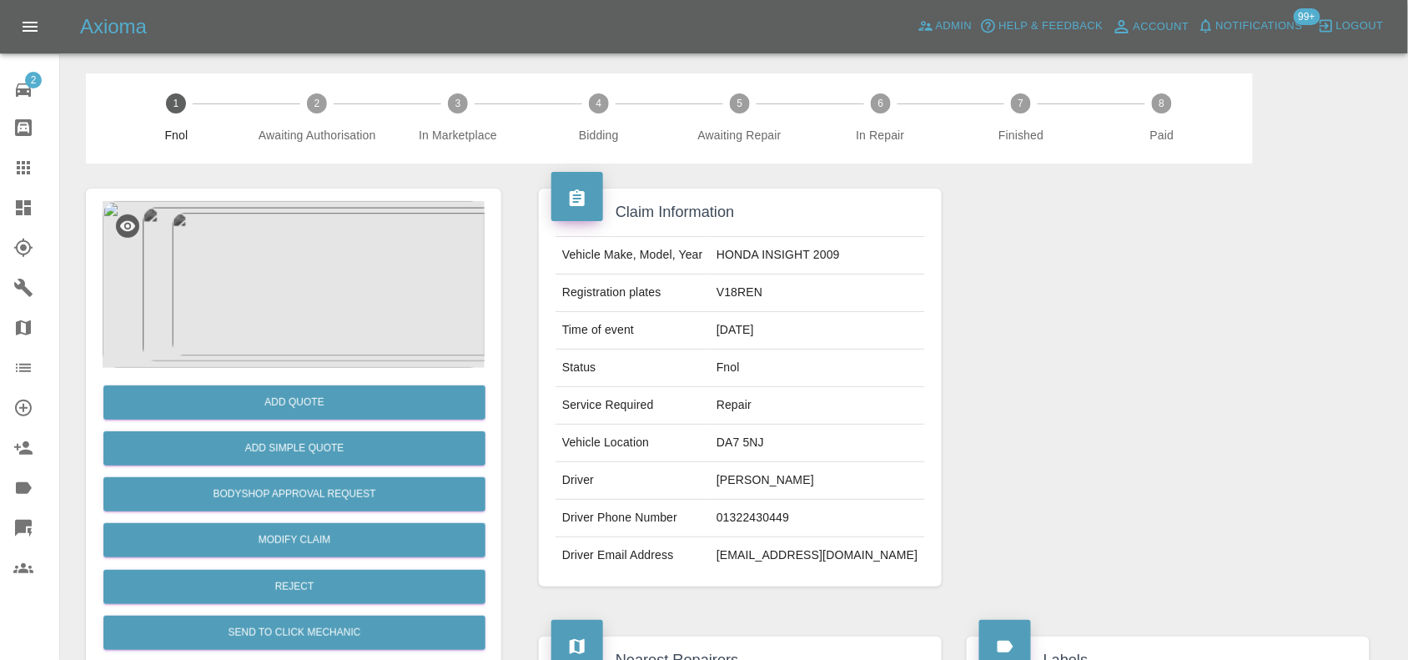
click at [342, 294] on img at bounding box center [294, 284] width 382 height 167
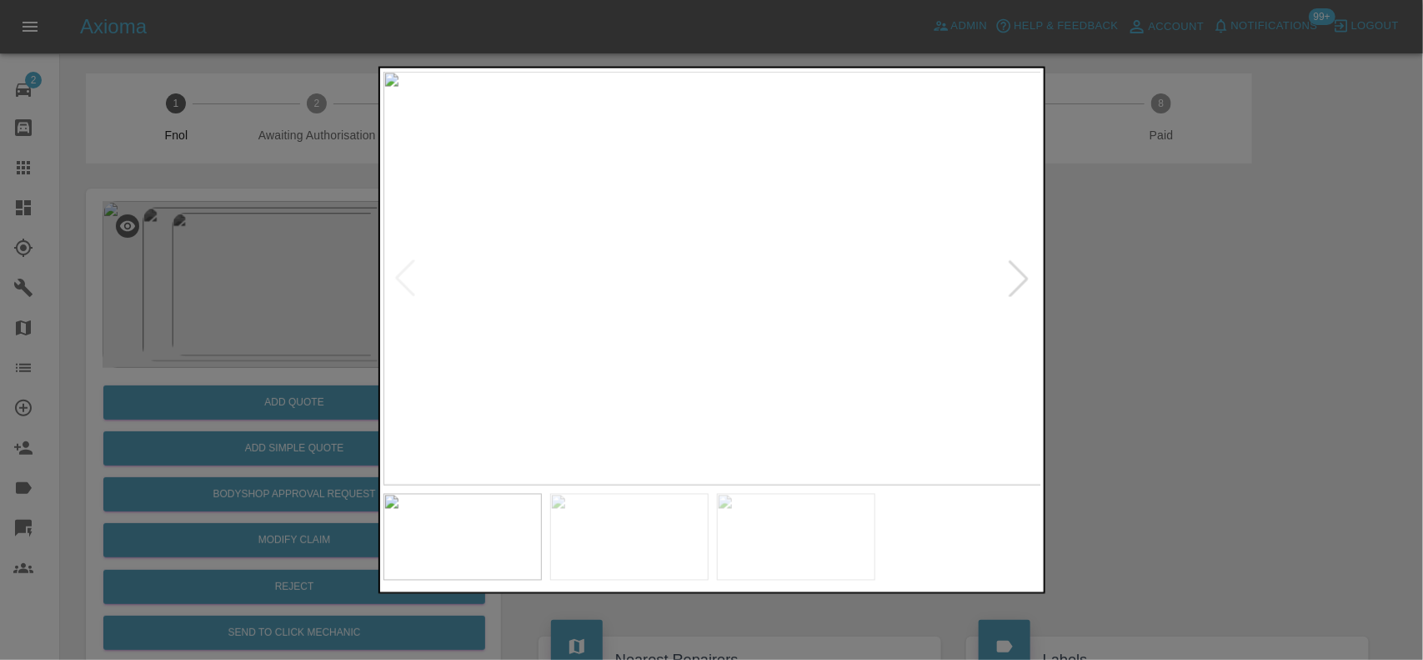
click at [298, 296] on div at bounding box center [711, 330] width 1423 height 660
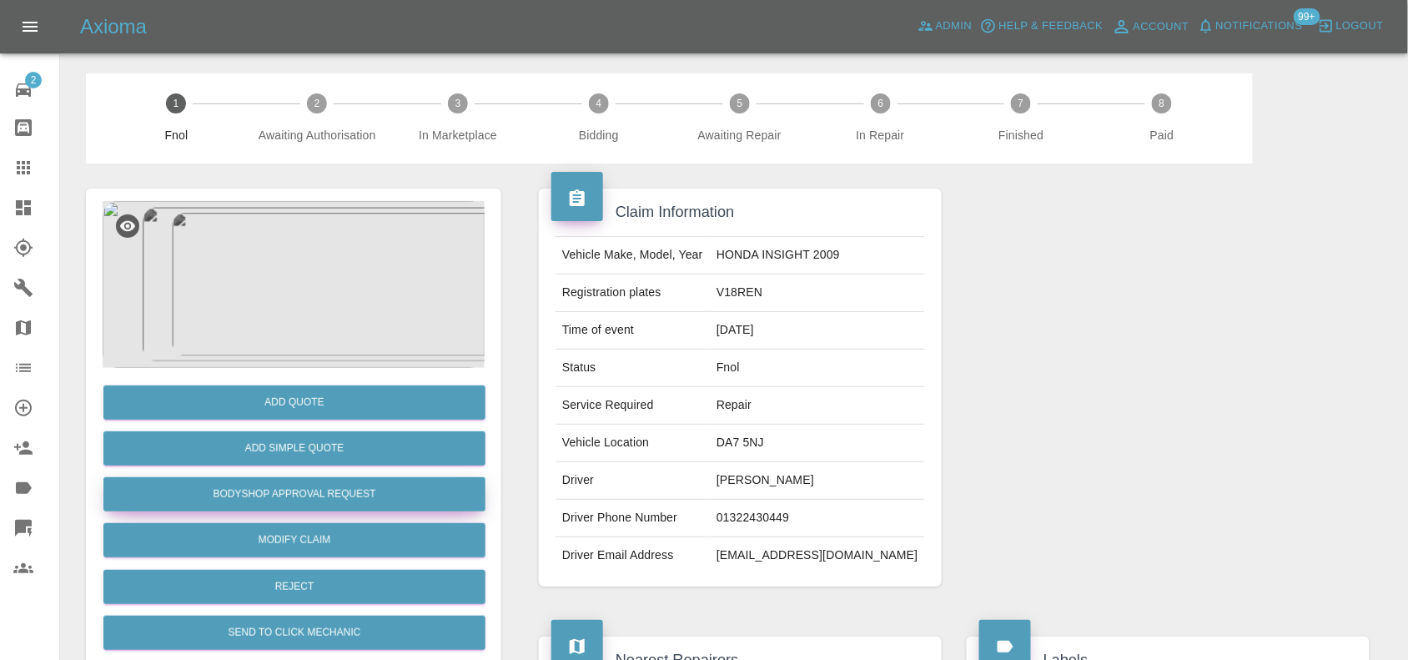
click at [302, 484] on button "Bodyshop Approval Request" at bounding box center [294, 494] width 382 height 34
